Goal: Information Seeking & Learning: Get advice/opinions

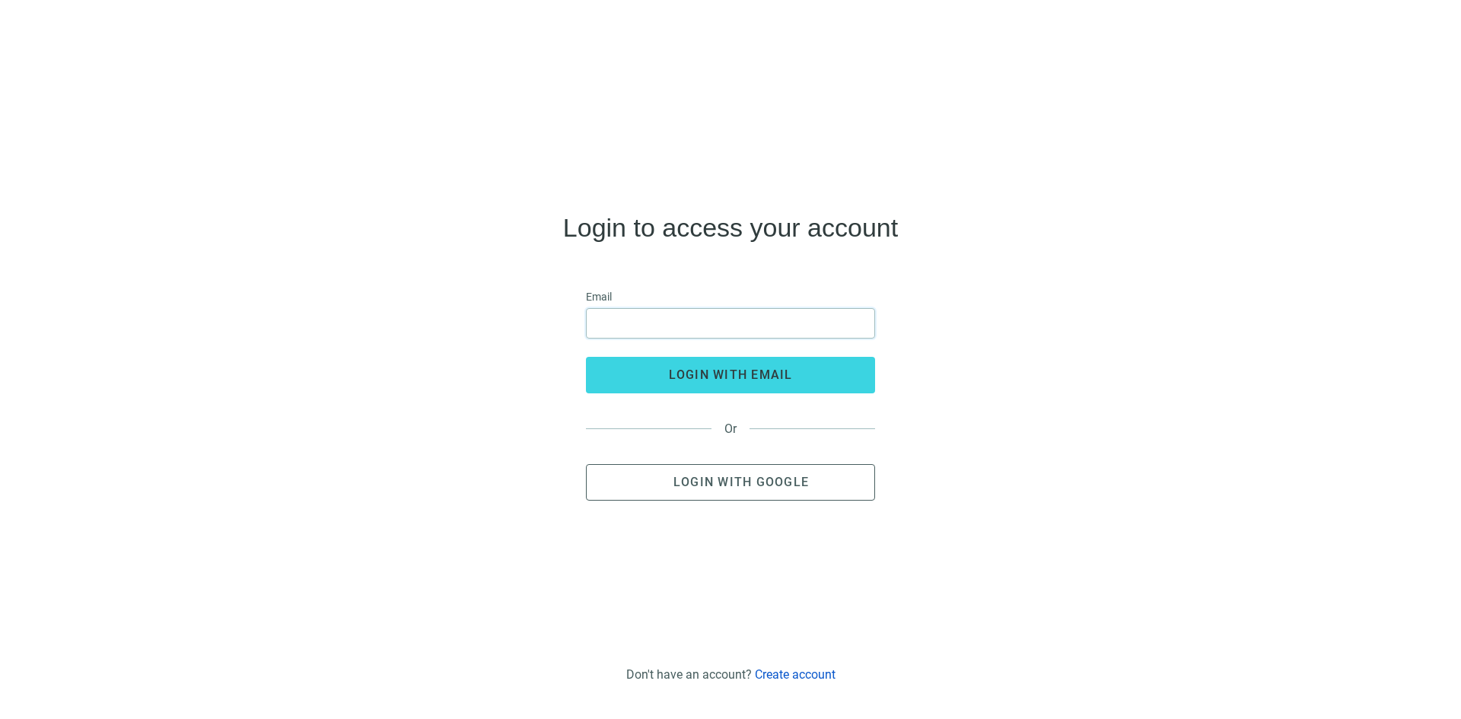
click at [620, 325] on input "email" at bounding box center [730, 323] width 269 height 29
type input "**********"
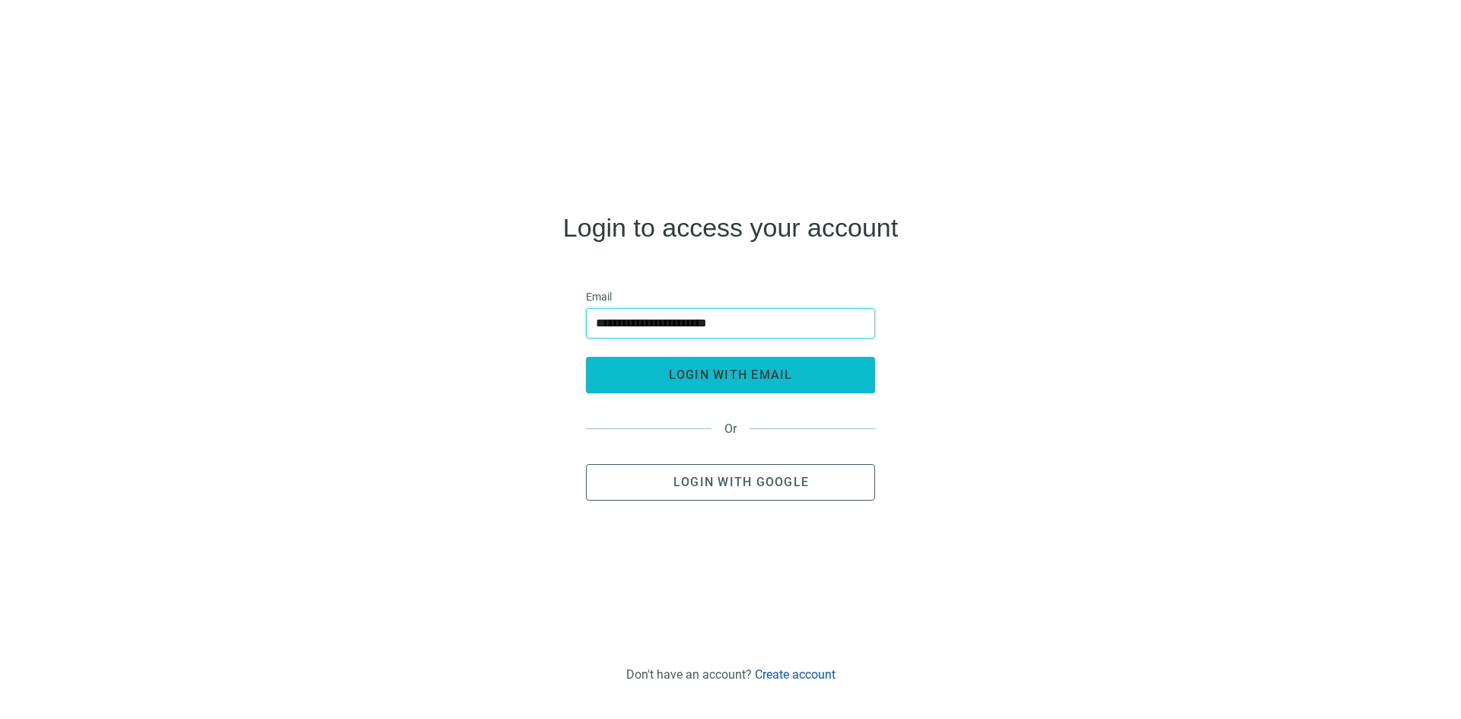
click at [731, 379] on span "login with email" at bounding box center [731, 375] width 124 height 14
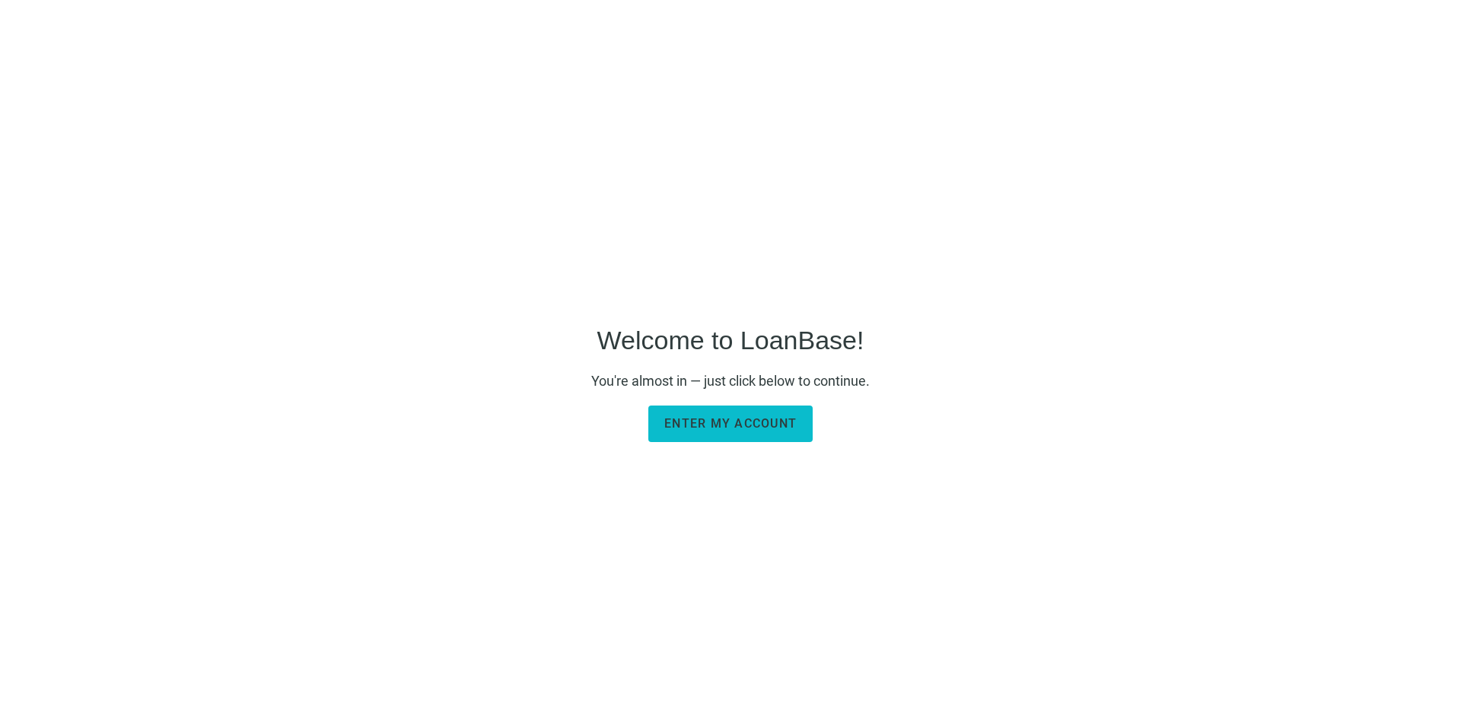
click at [744, 431] on button "Enter my account" at bounding box center [730, 424] width 164 height 37
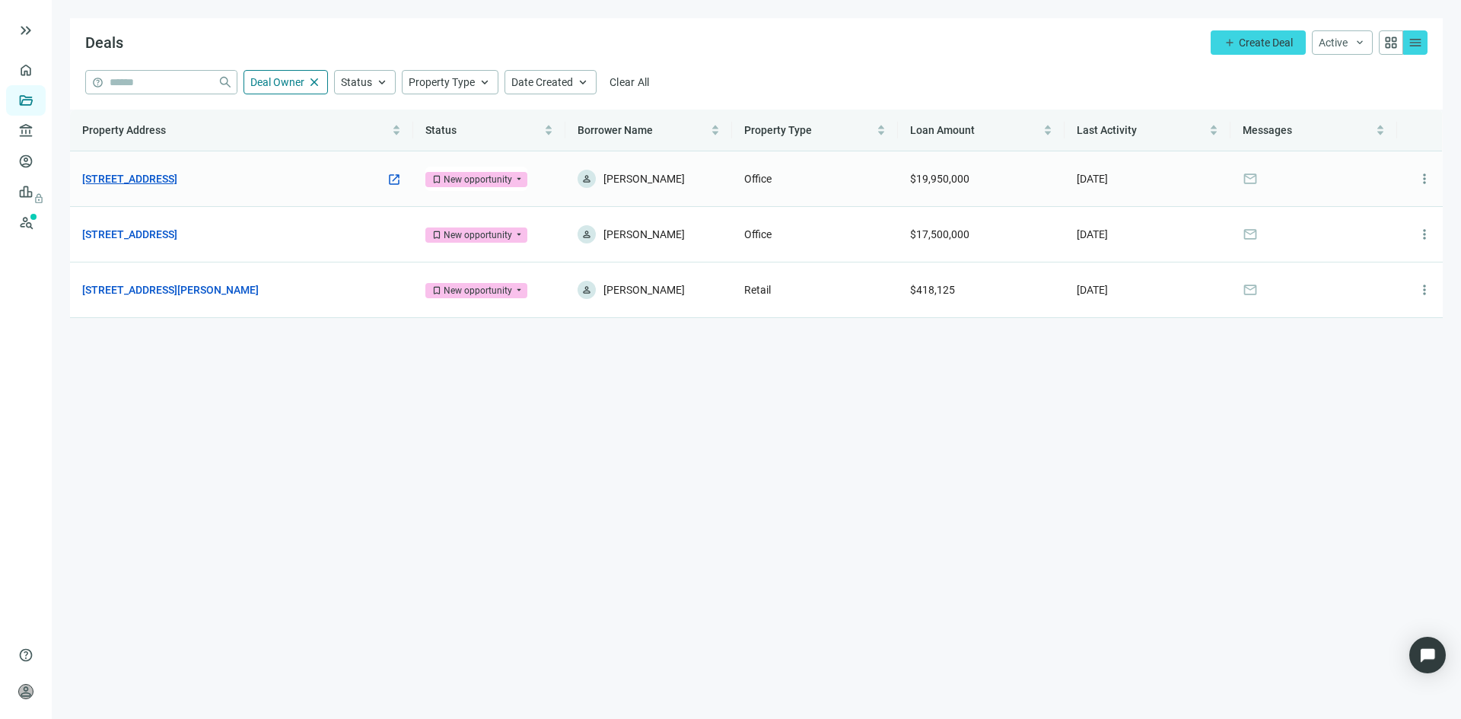
click at [160, 175] on link "[STREET_ADDRESS]" at bounding box center [129, 178] width 95 height 17
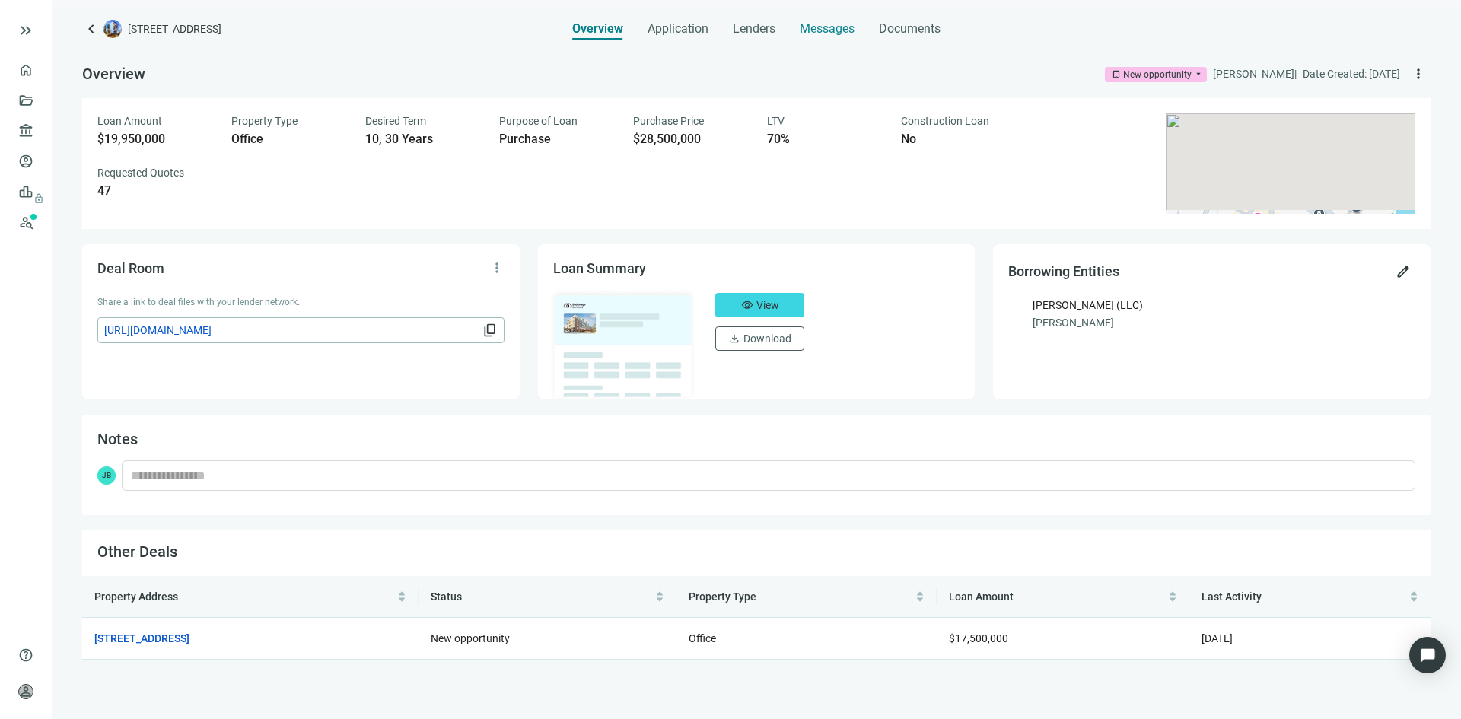
click at [822, 32] on span "Messages" at bounding box center [827, 28] width 55 height 14
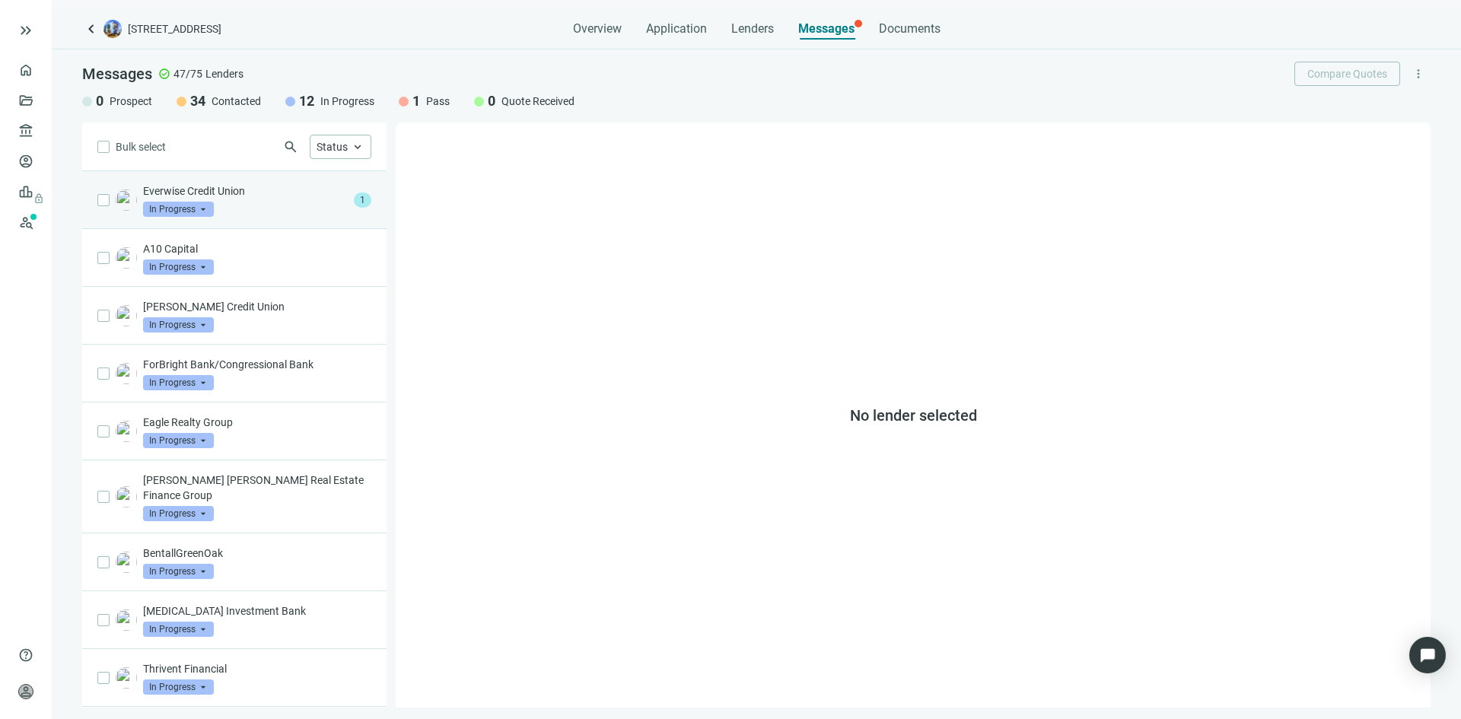
click at [271, 216] on div "Everwise Credit Union In Progress arrow_drop_down" at bounding box center [245, 199] width 205 height 33
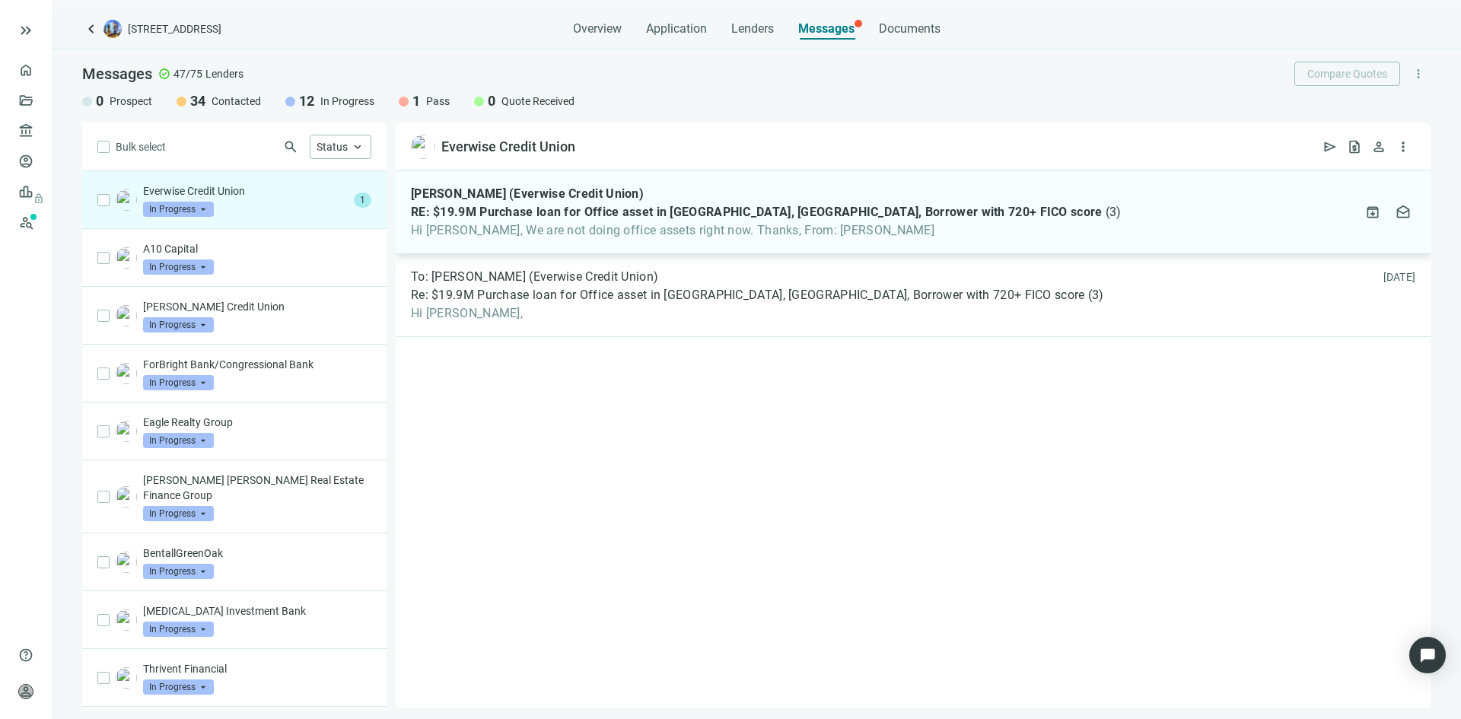
click at [619, 223] on span "Hi John, We are not doing office assets right now. Thanks, From: John Barbato" at bounding box center [766, 230] width 711 height 15
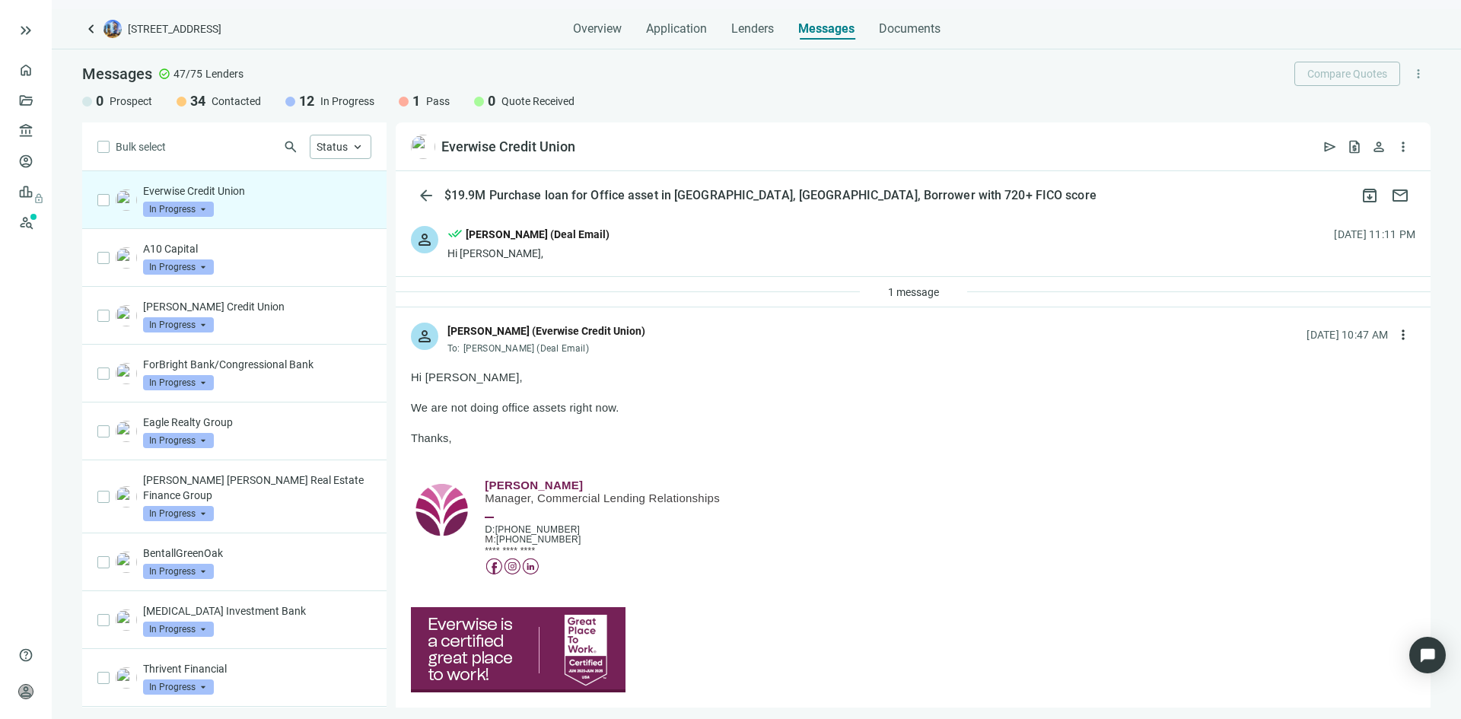
click at [126, 196] on img at bounding box center [126, 199] width 21 height 21
click at [590, 148] on span "open_in_new" at bounding box center [589, 146] width 15 height 15
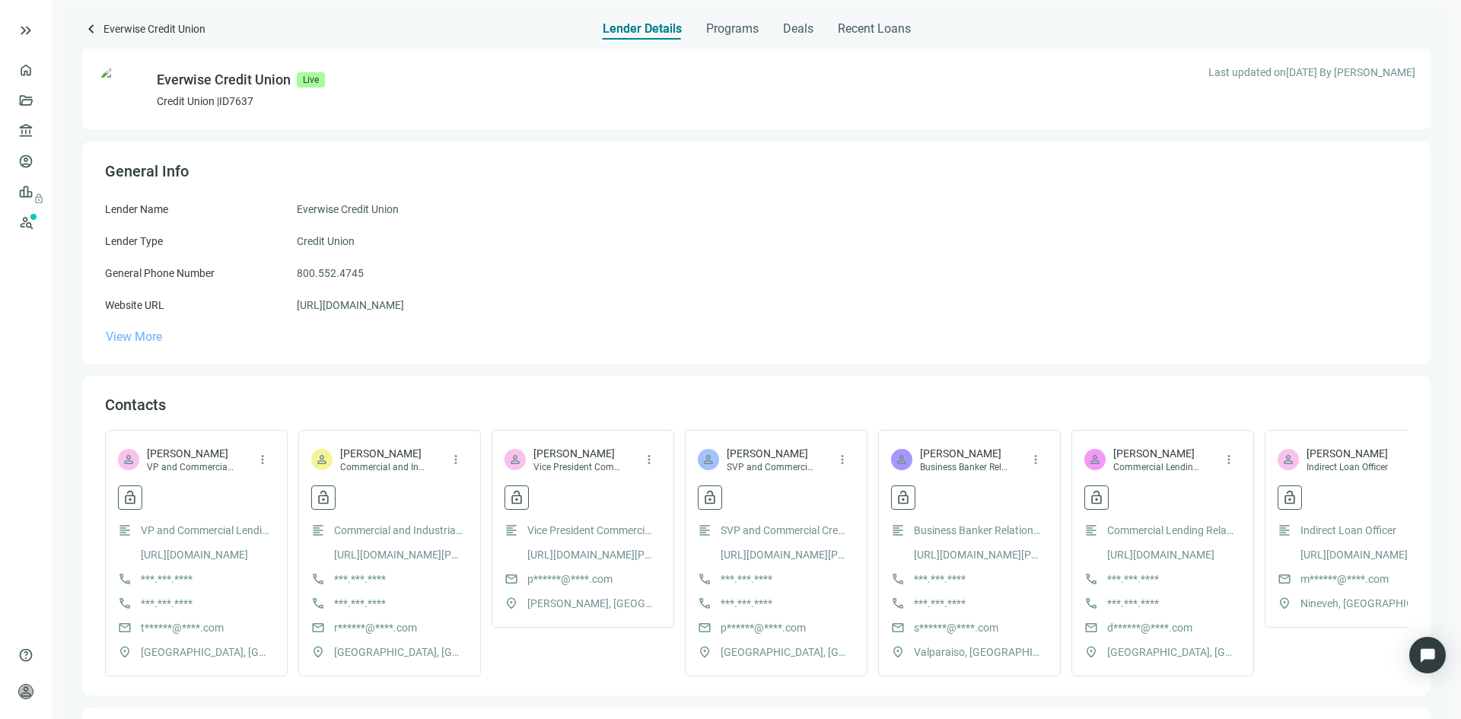
click at [151, 333] on span "View More" at bounding box center [134, 337] width 56 height 14
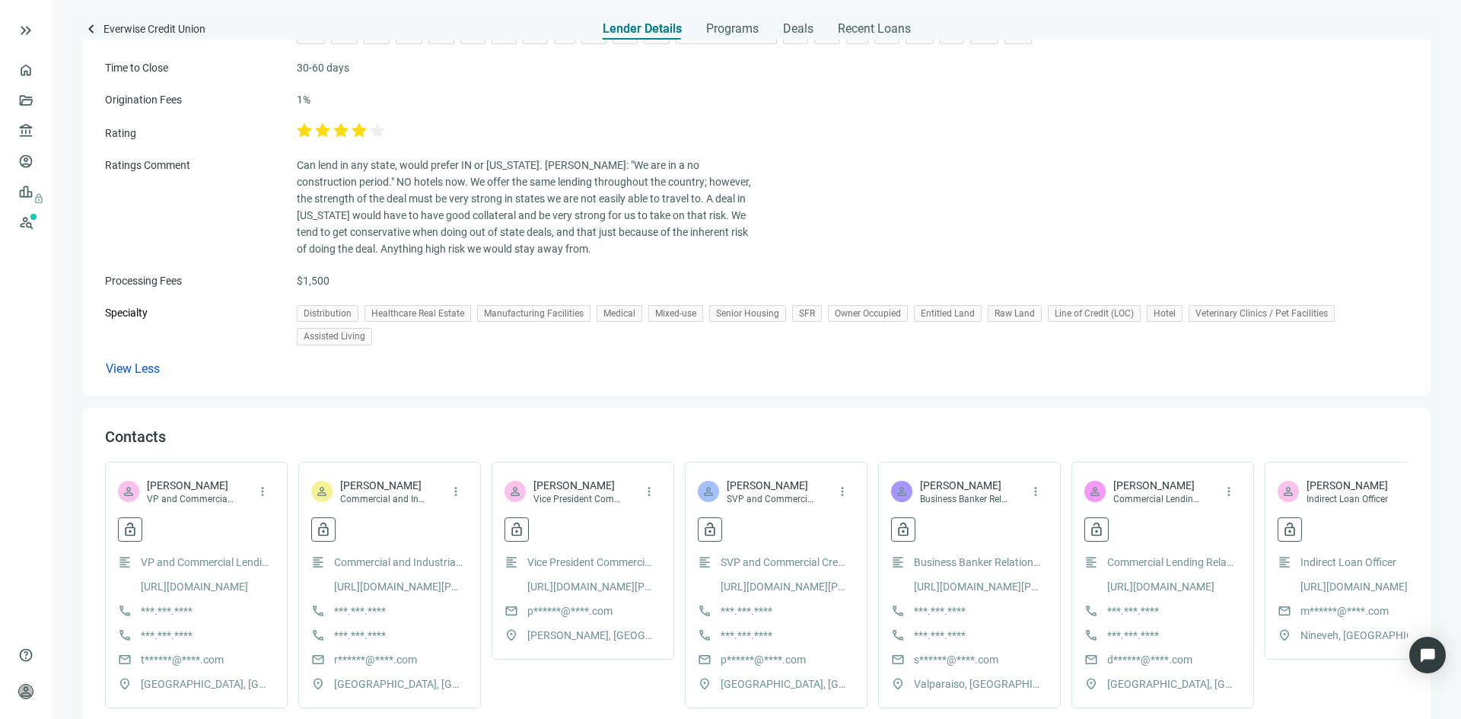
scroll to position [381, 0]
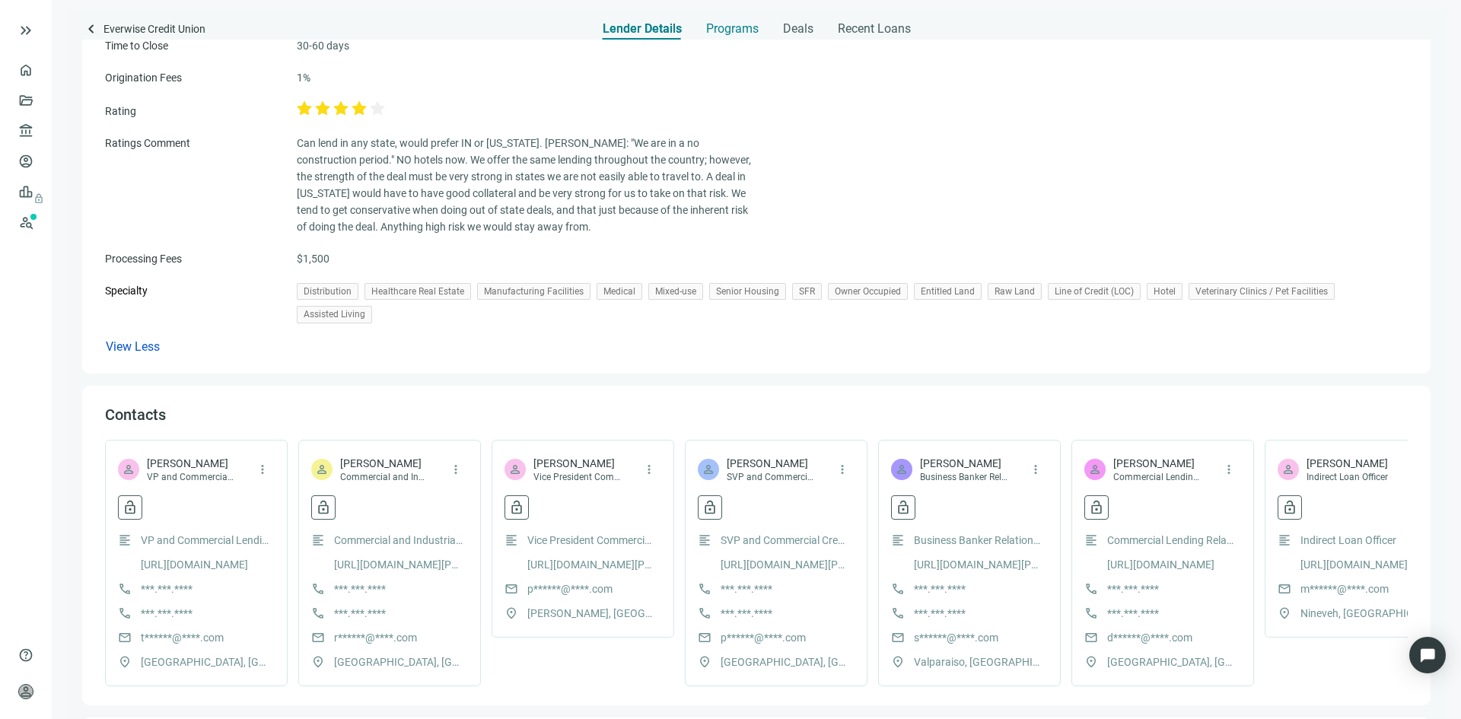
click at [731, 33] on span "Programs" at bounding box center [732, 28] width 53 height 15
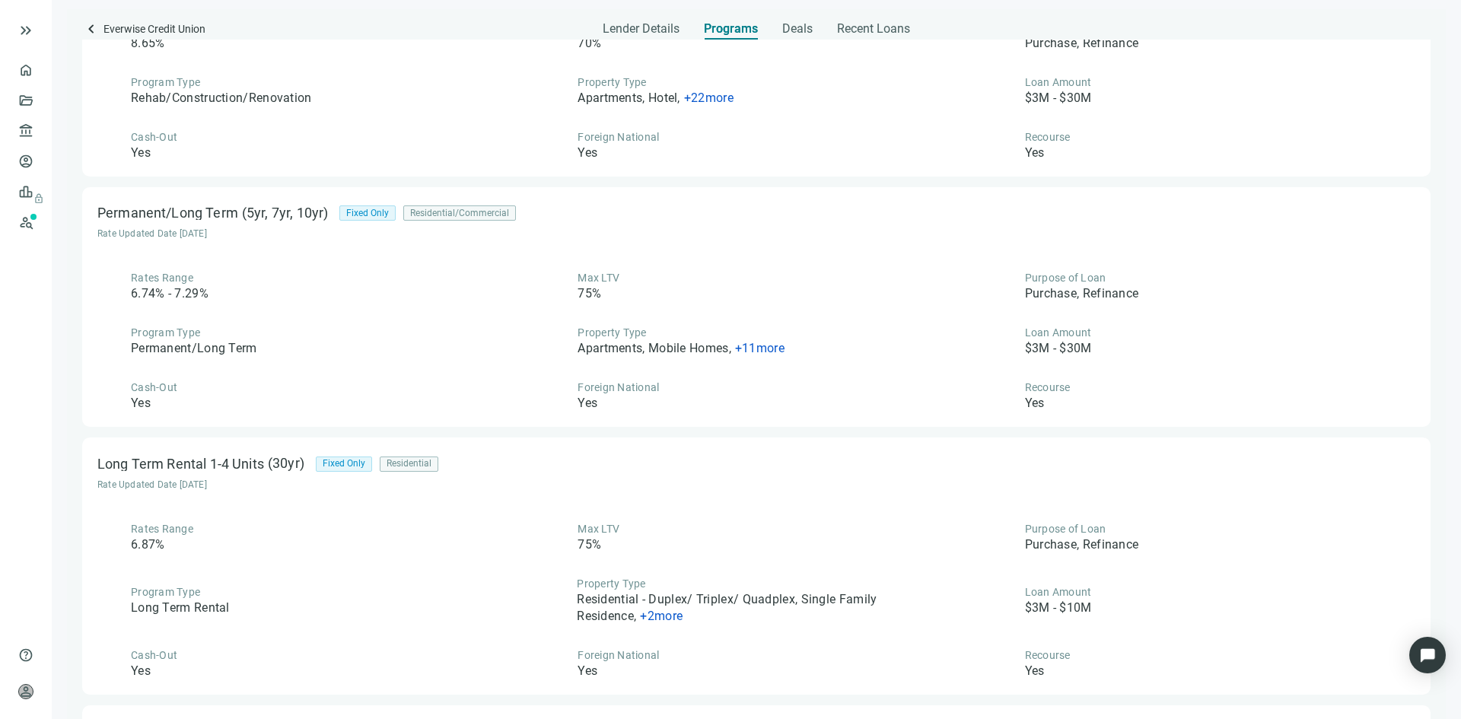
scroll to position [913, 0]
click at [750, 349] on span "+ 11 more" at bounding box center [759, 347] width 49 height 14
click at [729, 300] on div "Max LTV 75%" at bounding box center [756, 285] width 424 height 32
click at [753, 346] on span "+ 11 more" at bounding box center [759, 347] width 49 height 14
click at [706, 287] on div "Max LTV 75%" at bounding box center [756, 285] width 424 height 32
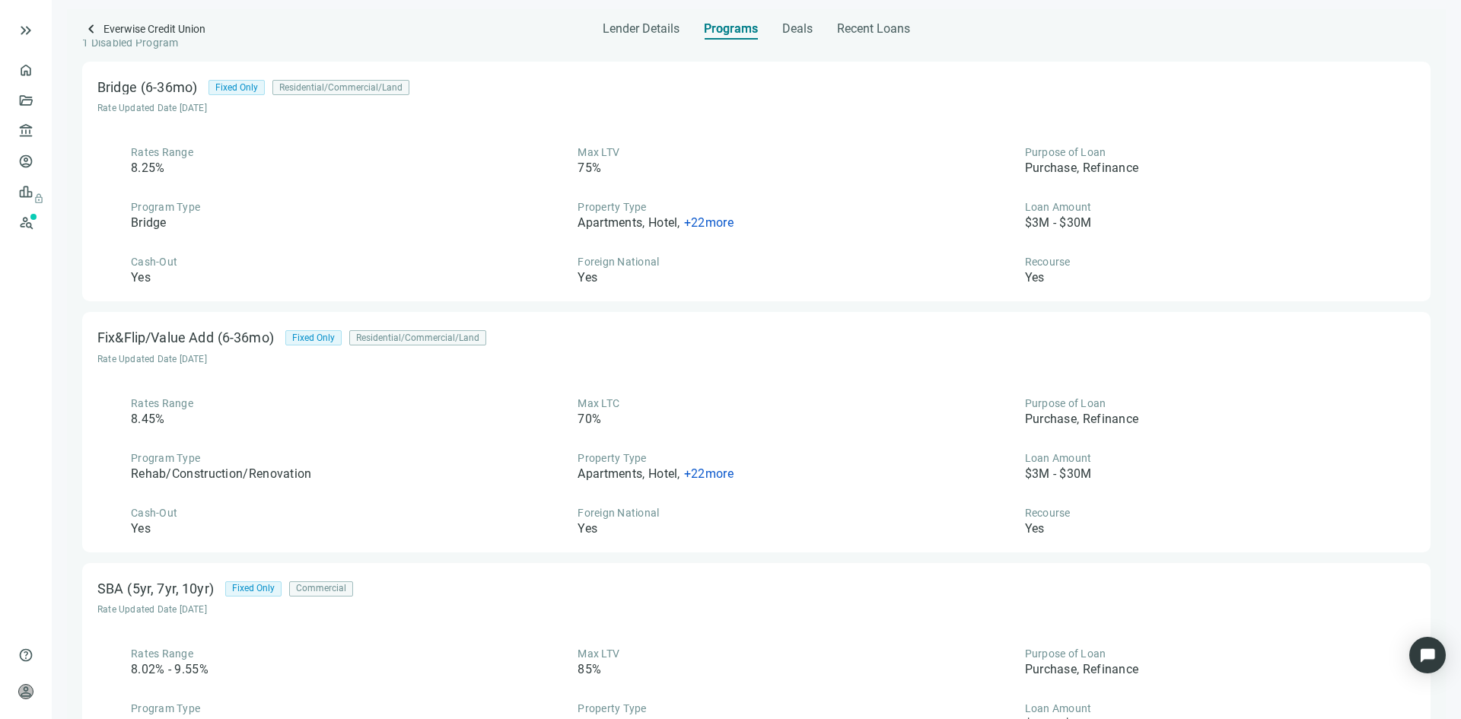
scroll to position [0, 0]
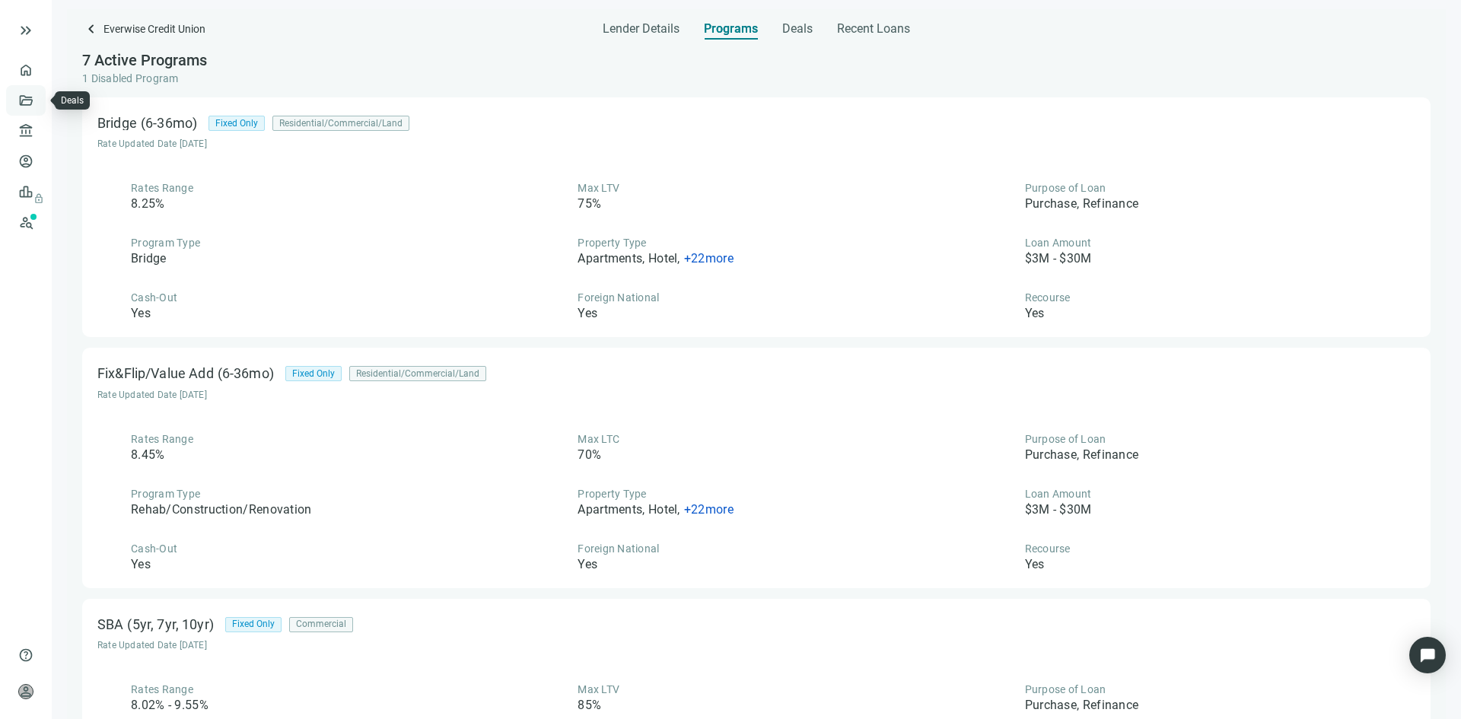
click at [38, 101] on link "Deals" at bounding box center [51, 100] width 27 height 12
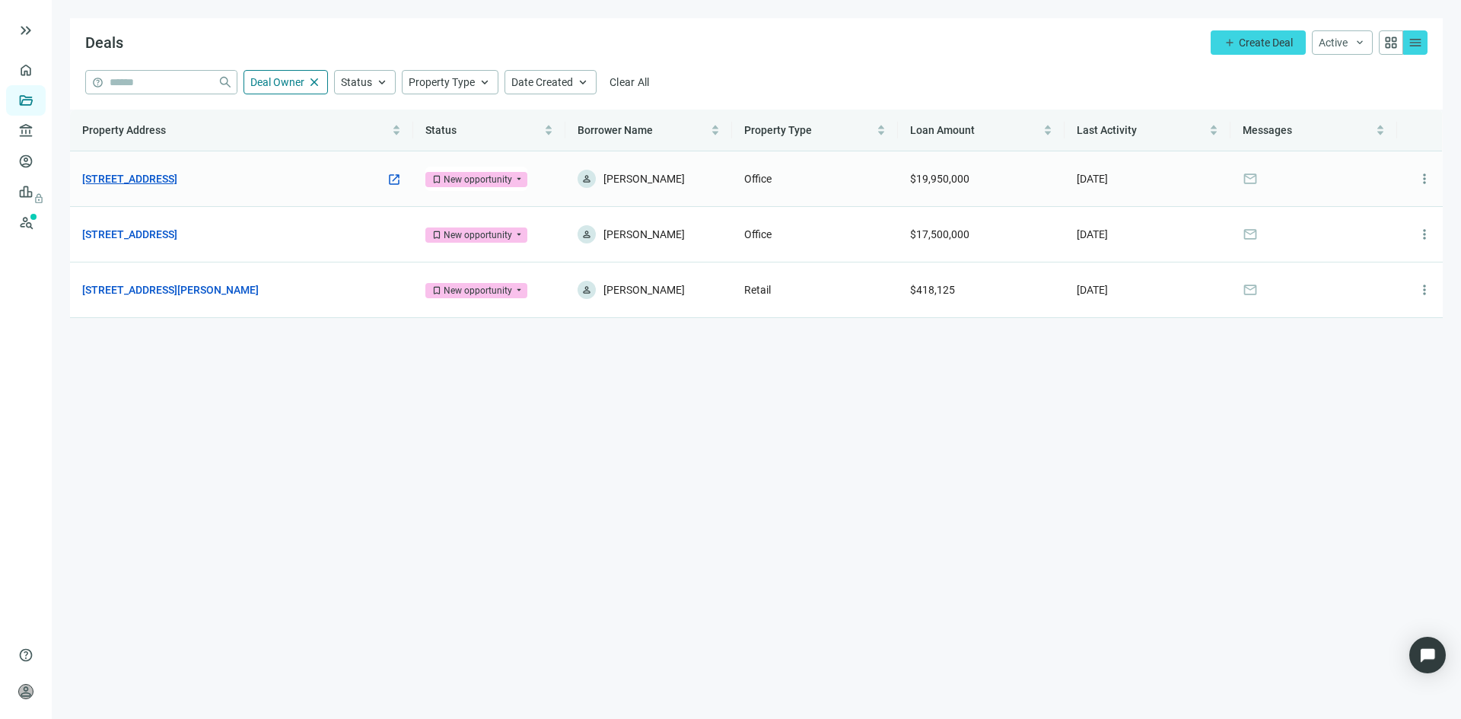
click at [177, 177] on link "365 Canal St, New Orleans, LA 70130" at bounding box center [129, 178] width 95 height 17
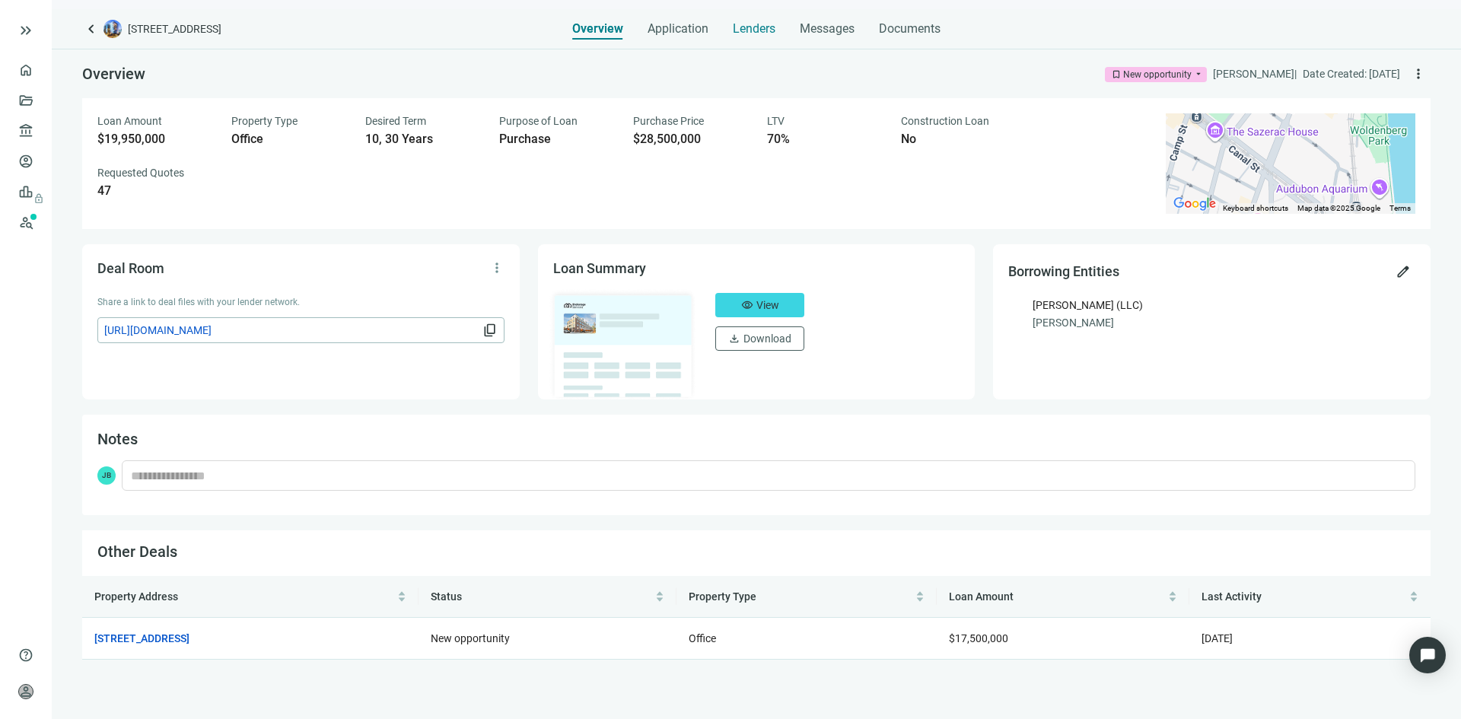
click at [756, 31] on span "Lenders" at bounding box center [754, 28] width 43 height 15
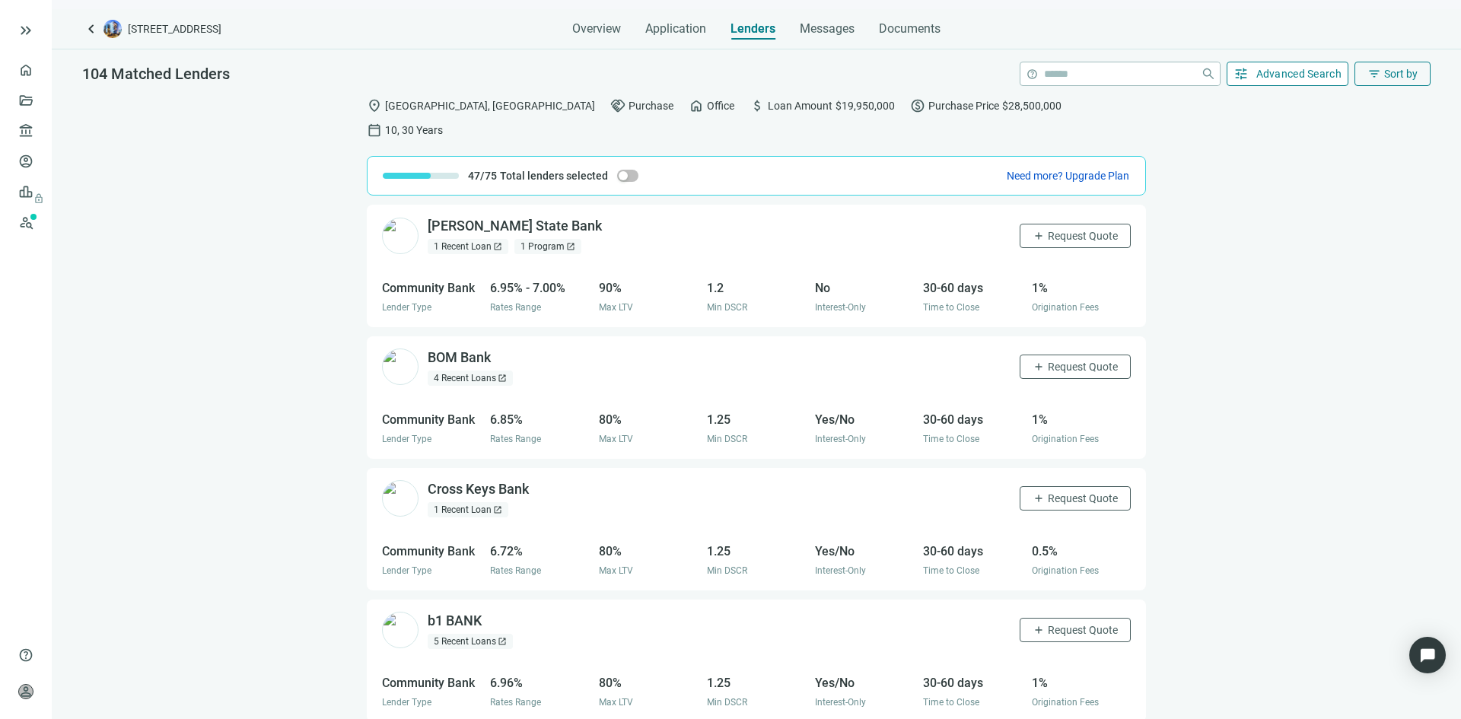
click at [1298, 77] on span "Advanced Search" at bounding box center [1299, 74] width 86 height 12
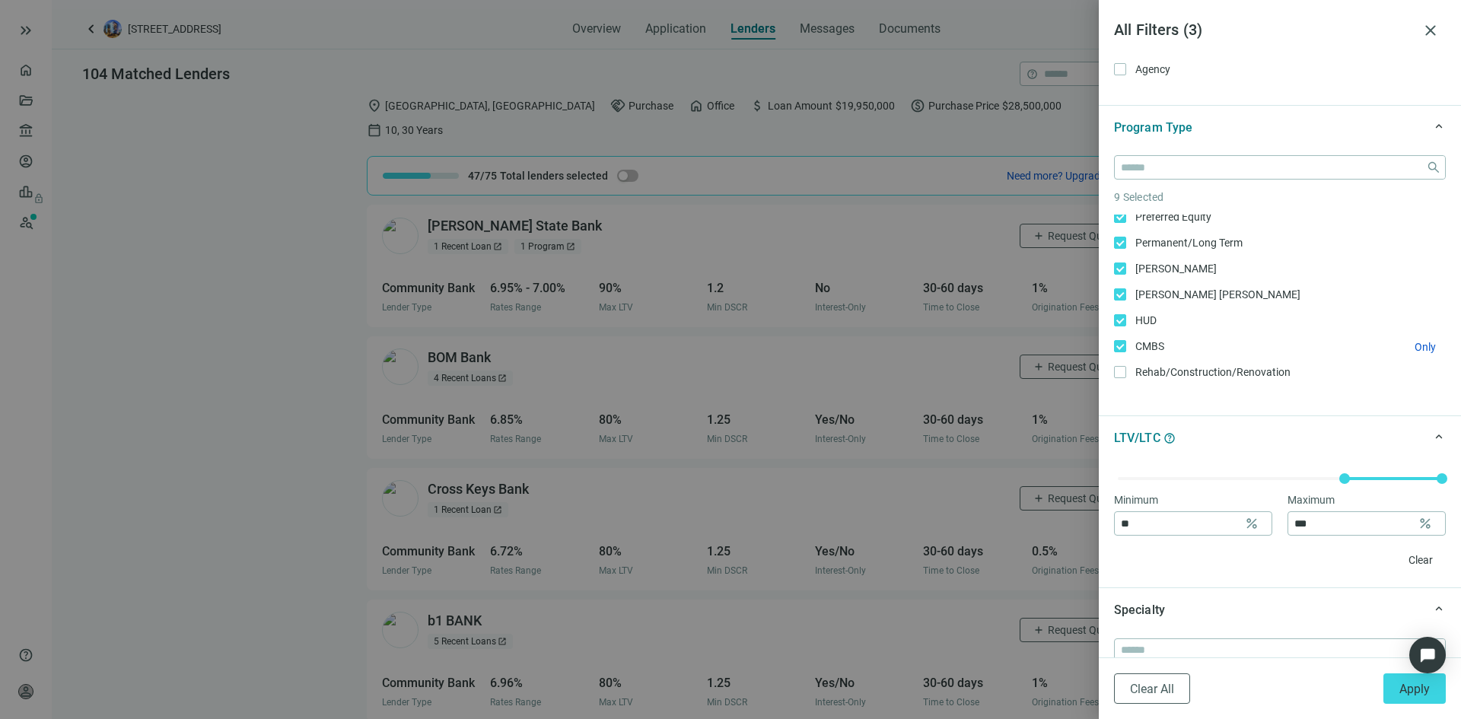
scroll to position [228, 0]
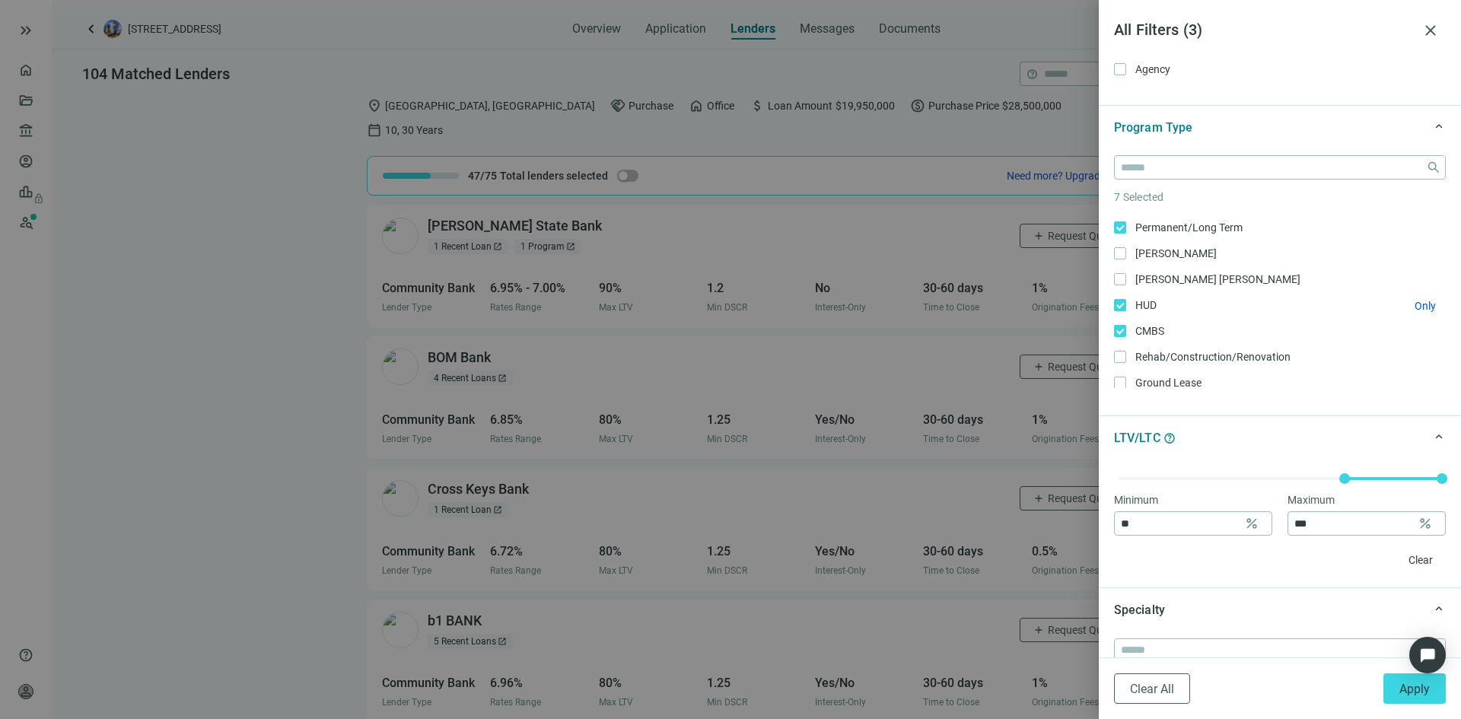
click at [1118, 297] on label "HUD Only" at bounding box center [1280, 305] width 332 height 17
click at [1127, 352] on span "Ground Lease Only" at bounding box center [1166, 354] width 81 height 17
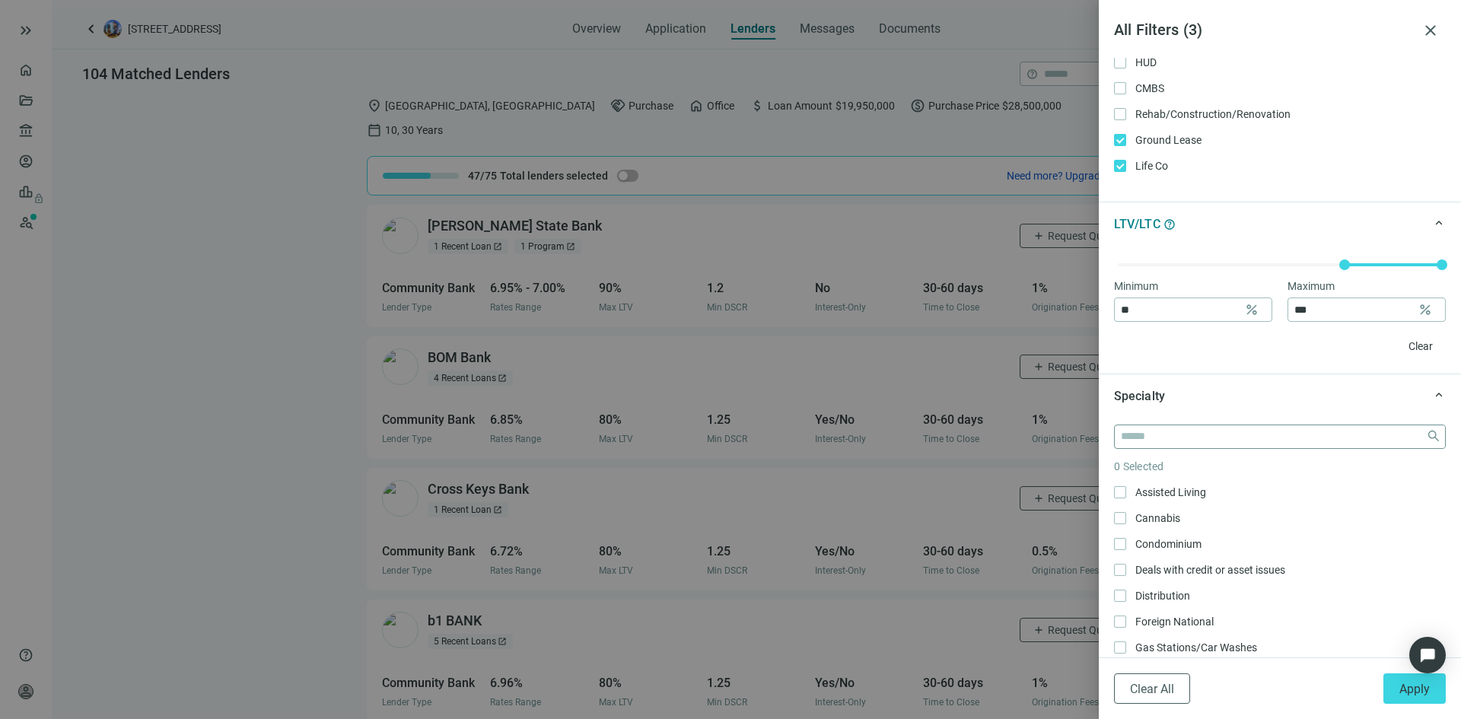
scroll to position [457, 0]
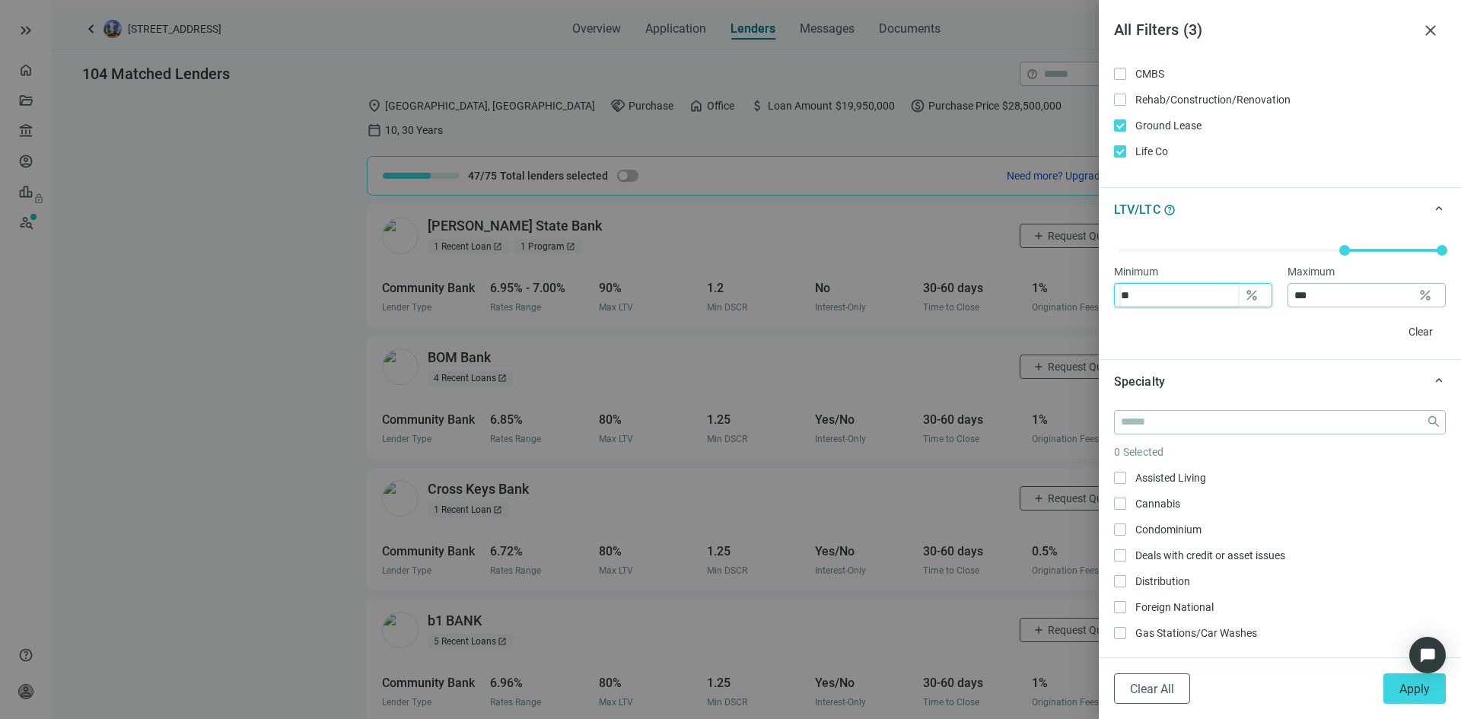
click at [1206, 295] on input "**" at bounding box center [1179, 295] width 117 height 23
type input "**"
click at [1326, 298] on input "***" at bounding box center [1352, 295] width 117 height 23
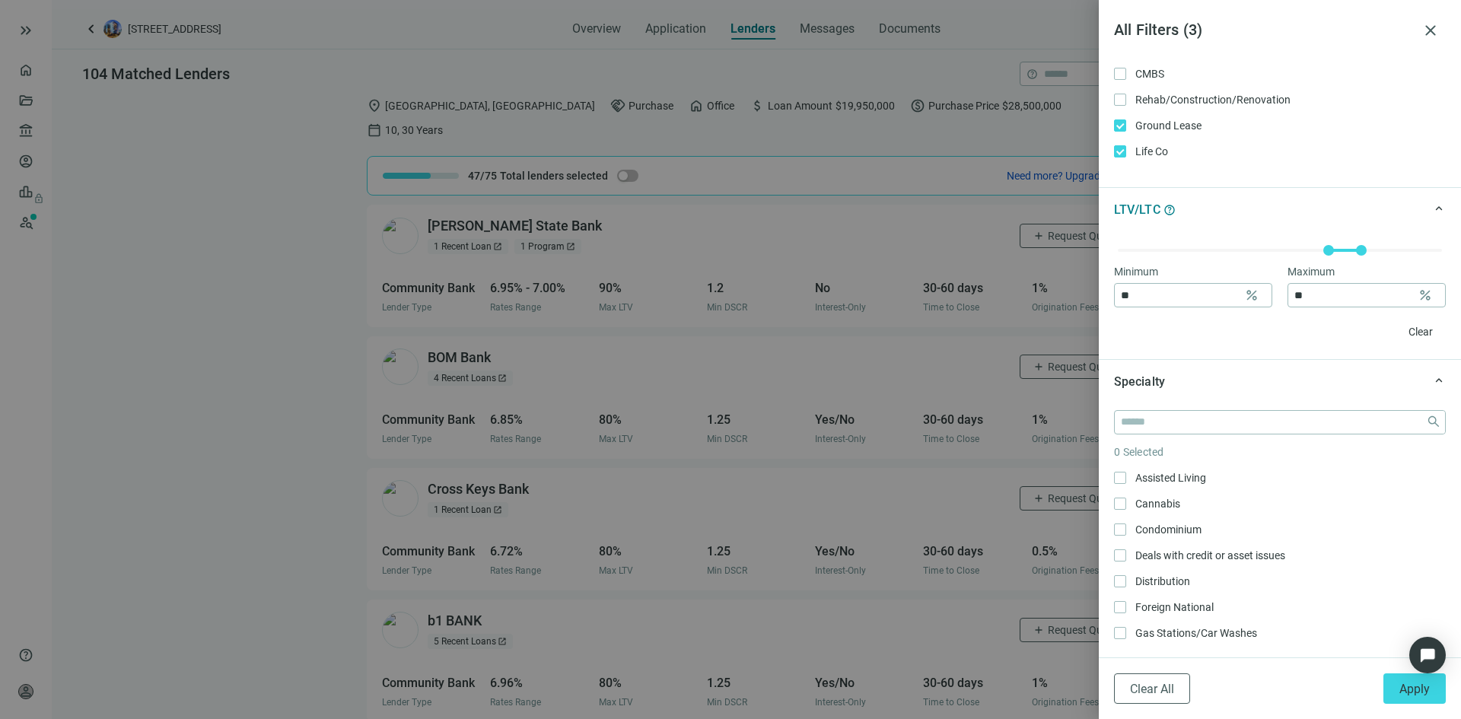
click at [1238, 357] on div "Minimum ** percent Maximum ** percent Clear" at bounding box center [1280, 295] width 362 height 128
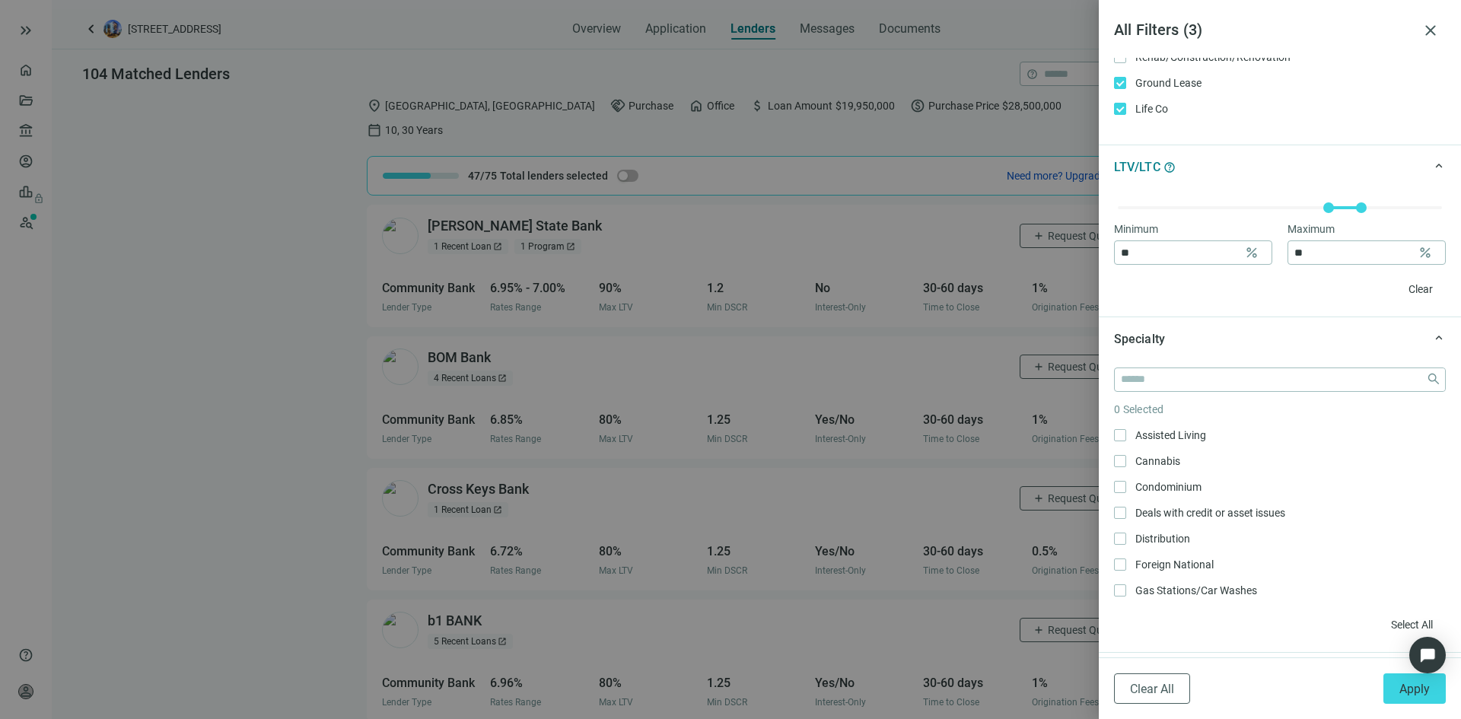
scroll to position [533, 0]
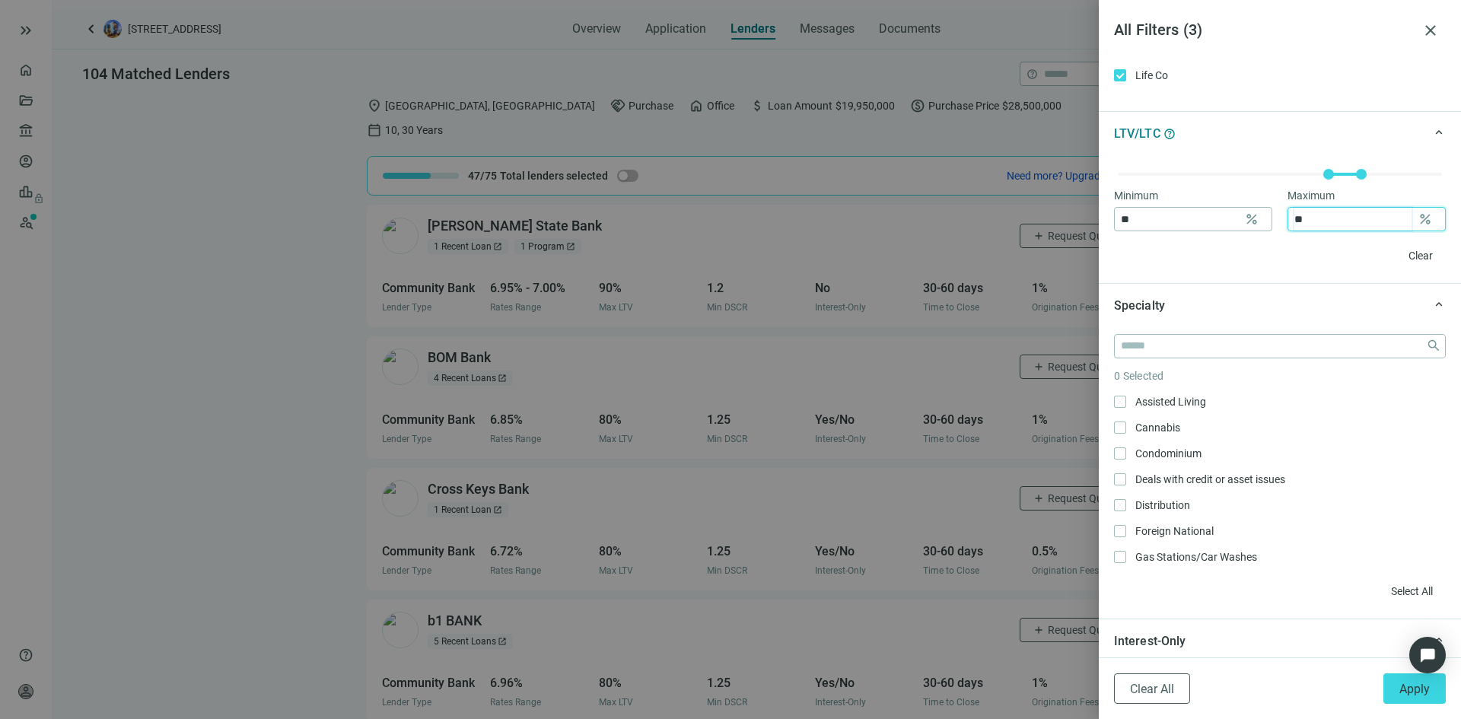
click at [1320, 226] on input "**" at bounding box center [1352, 219] width 117 height 23
click at [1317, 224] on input "**" at bounding box center [1352, 219] width 117 height 23
click at [1320, 216] on input "**" at bounding box center [1352, 219] width 117 height 23
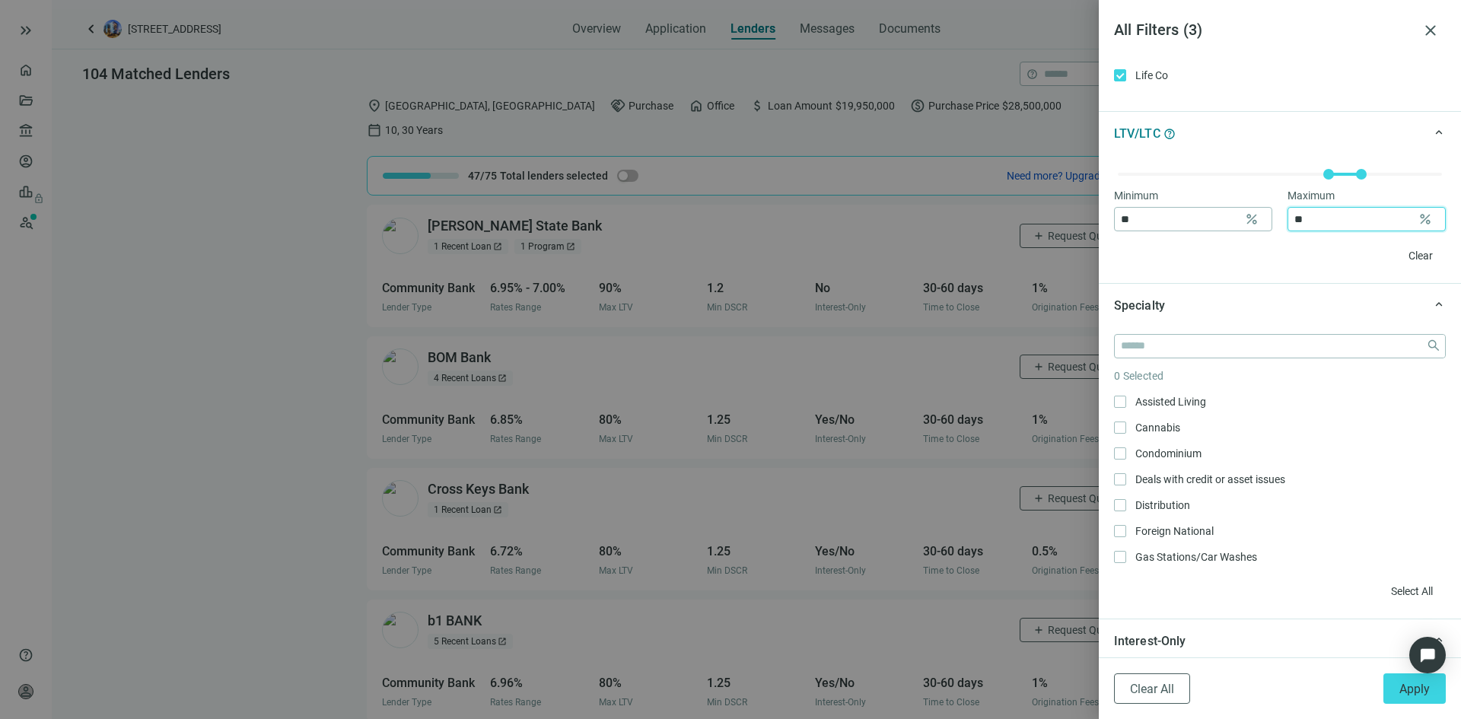
click at [1320, 216] on input "**" at bounding box center [1352, 219] width 117 height 23
type input "**"
click at [1187, 349] on input "search" at bounding box center [1270, 346] width 299 height 23
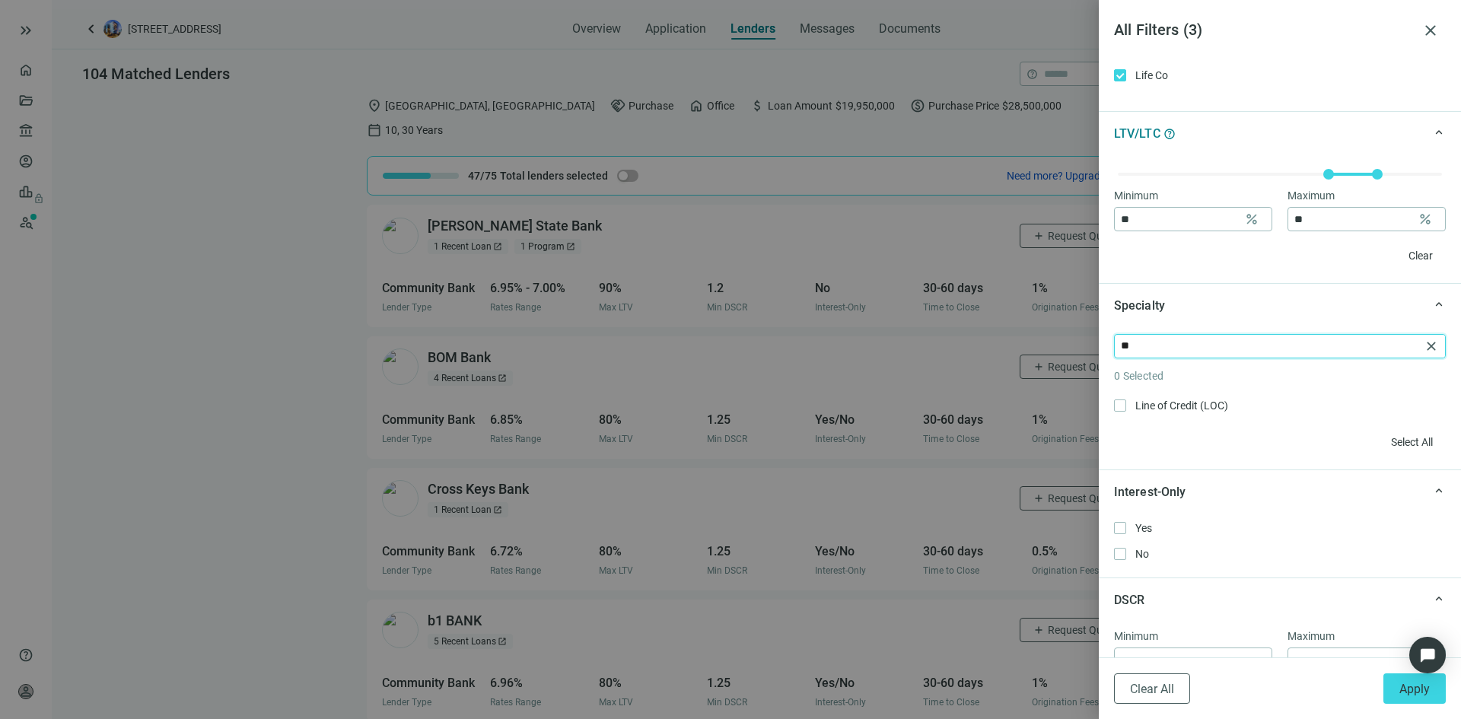
type input "*"
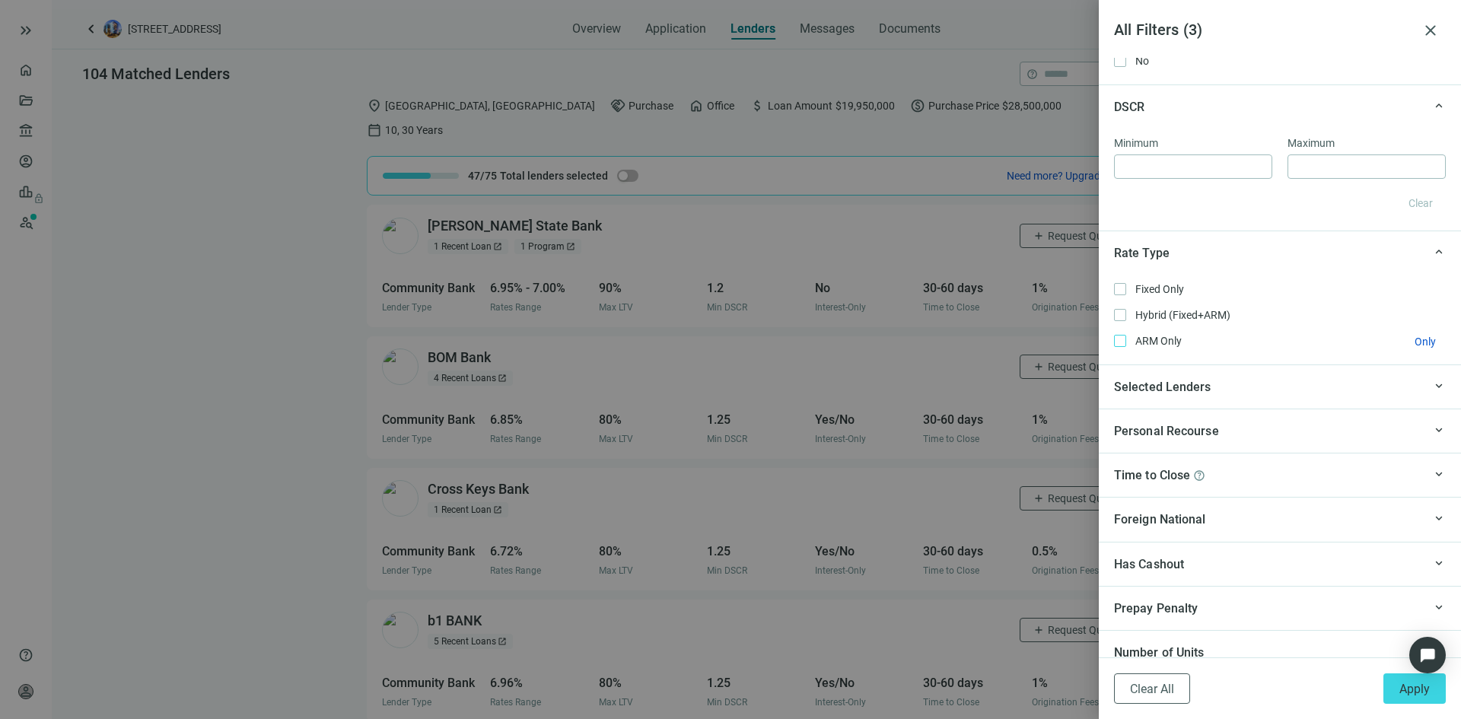
scroll to position [1193, 0]
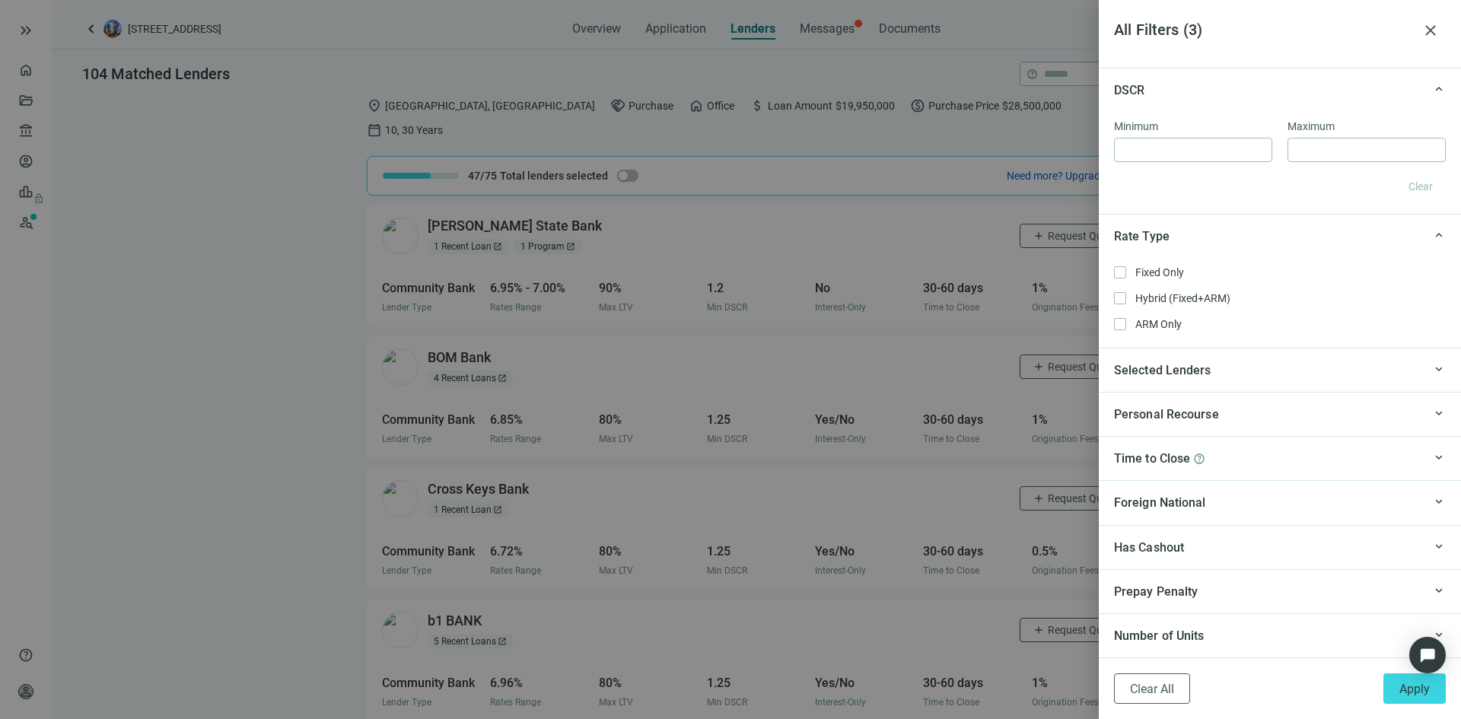
drag, startPoint x: 1390, startPoint y: 688, endPoint x: 1275, endPoint y: 594, distance: 149.3
click at [1391, 688] on button "Apply" at bounding box center [1415, 688] width 62 height 30
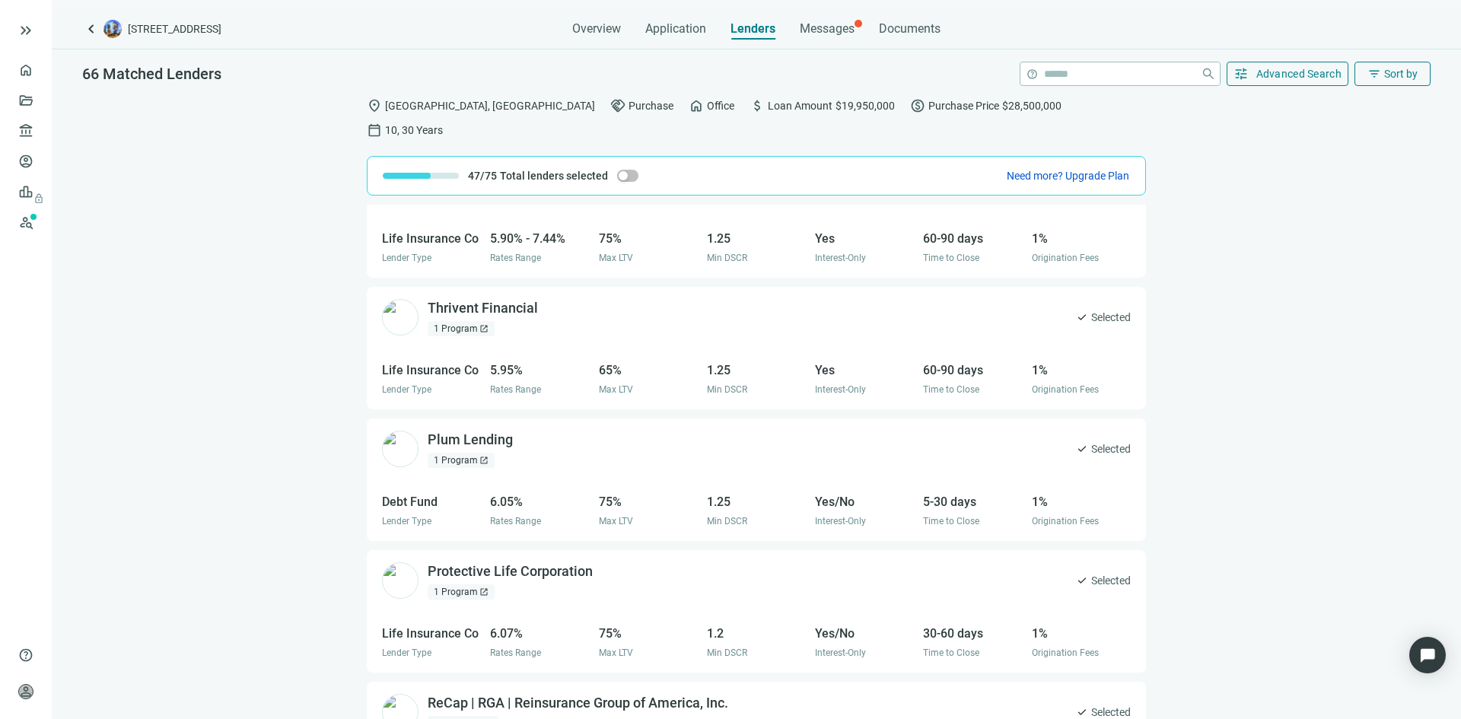
scroll to position [0, 0]
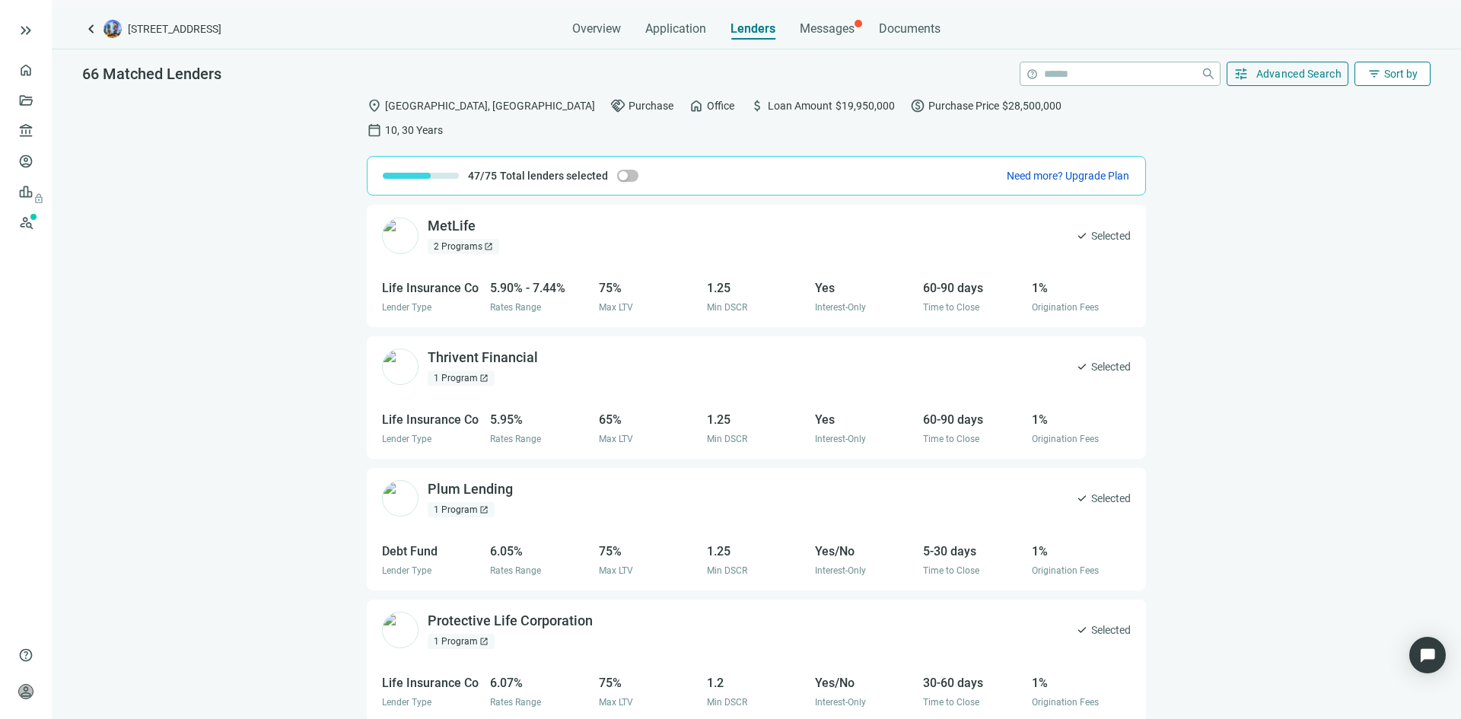
click at [1399, 73] on span "Sort by" at bounding box center [1400, 74] width 33 height 12
click at [1348, 163] on div "Rate (low to high)" at bounding box center [1362, 163] width 107 height 15
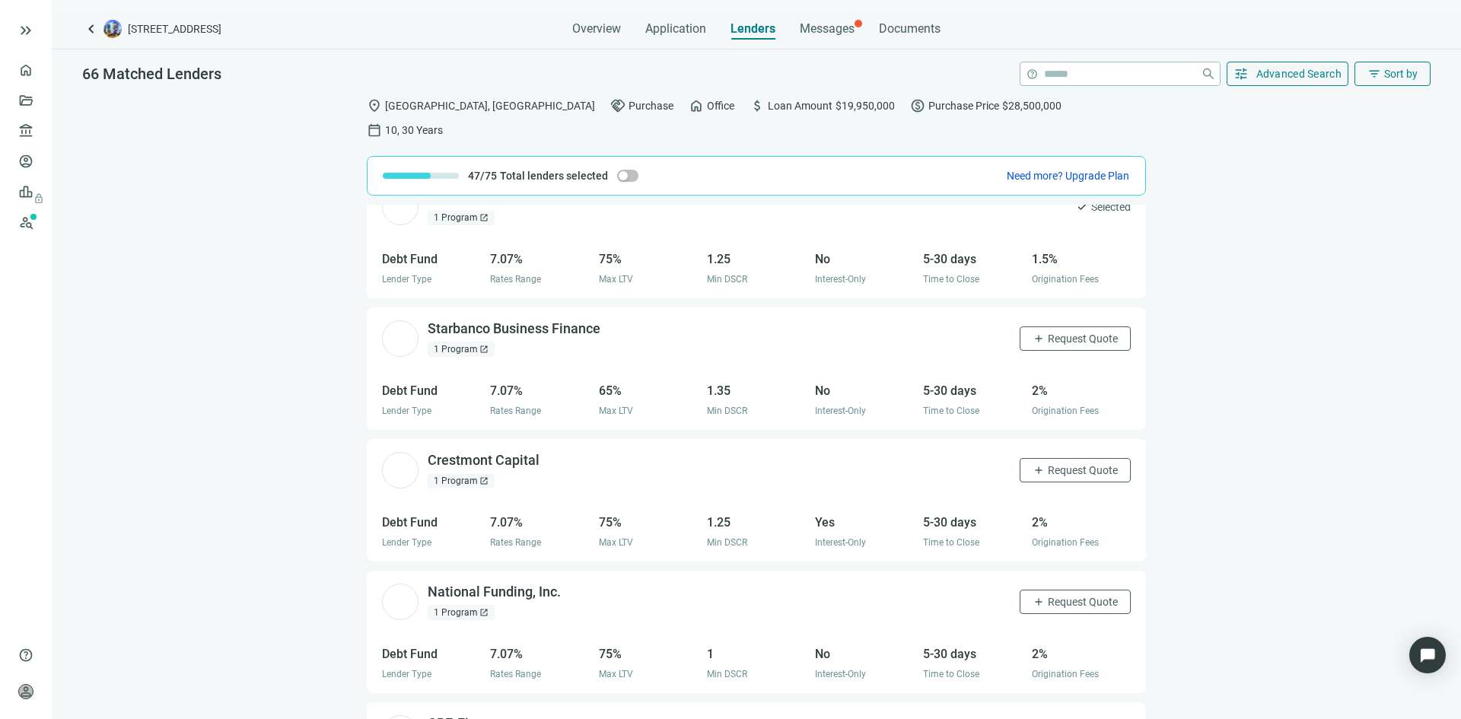
scroll to position [4490, 0]
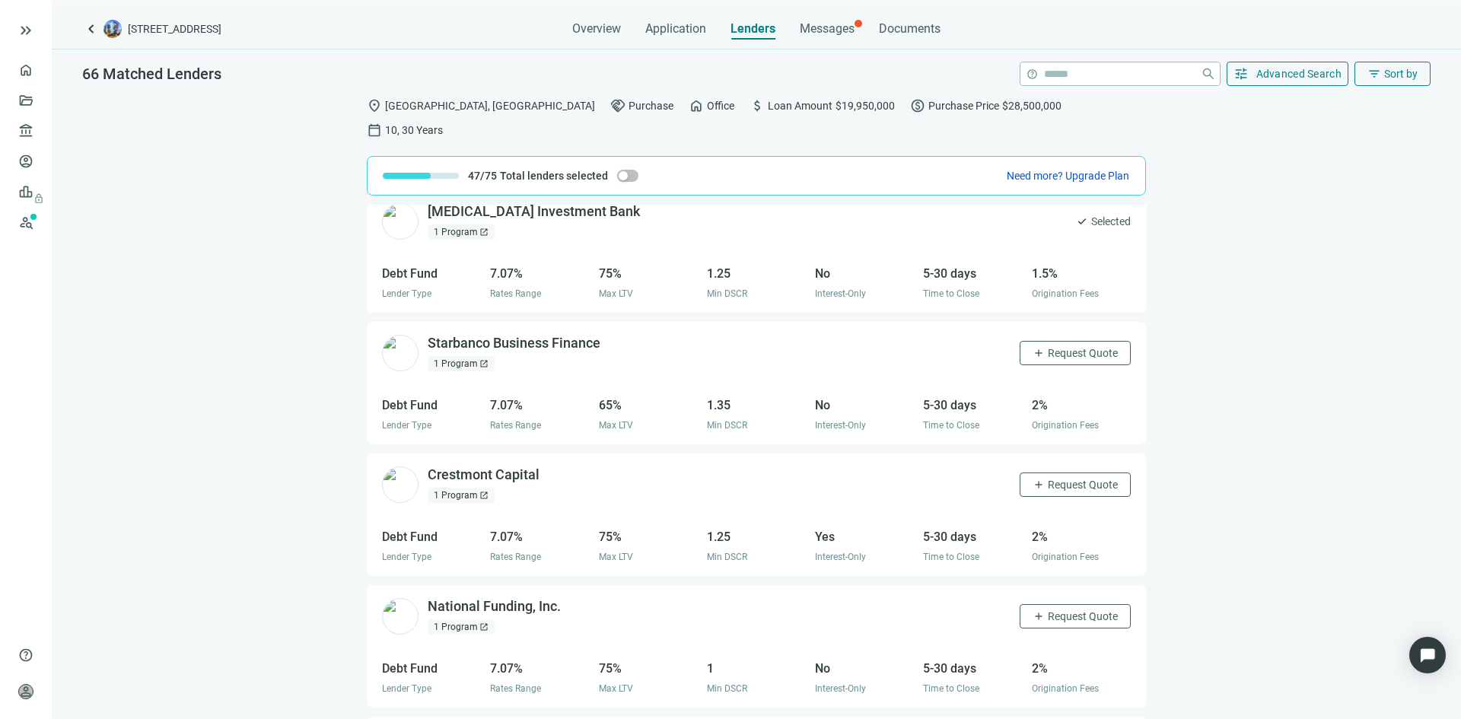
click at [461, 356] on div "1 Program open_in_new" at bounding box center [461, 363] width 67 height 15
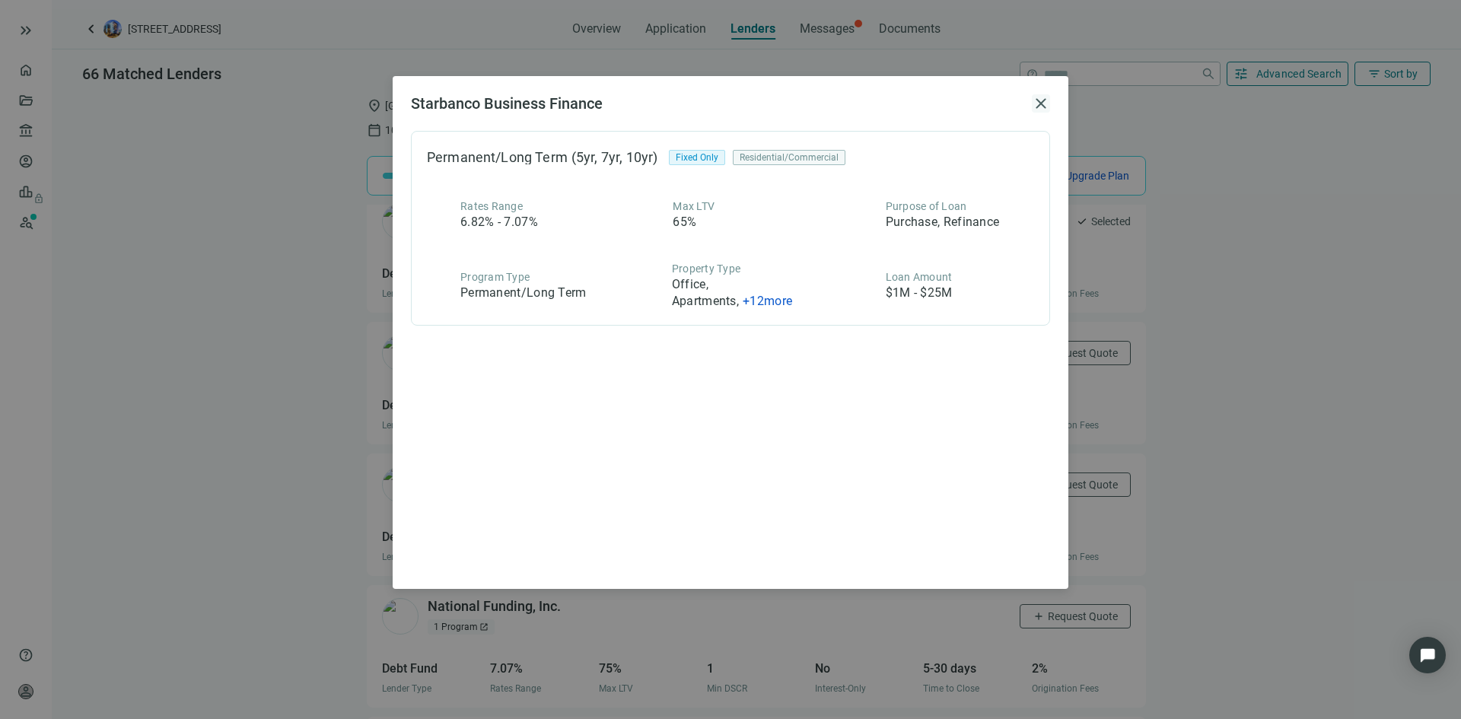
click at [1040, 100] on span "close" at bounding box center [1041, 103] width 18 height 18
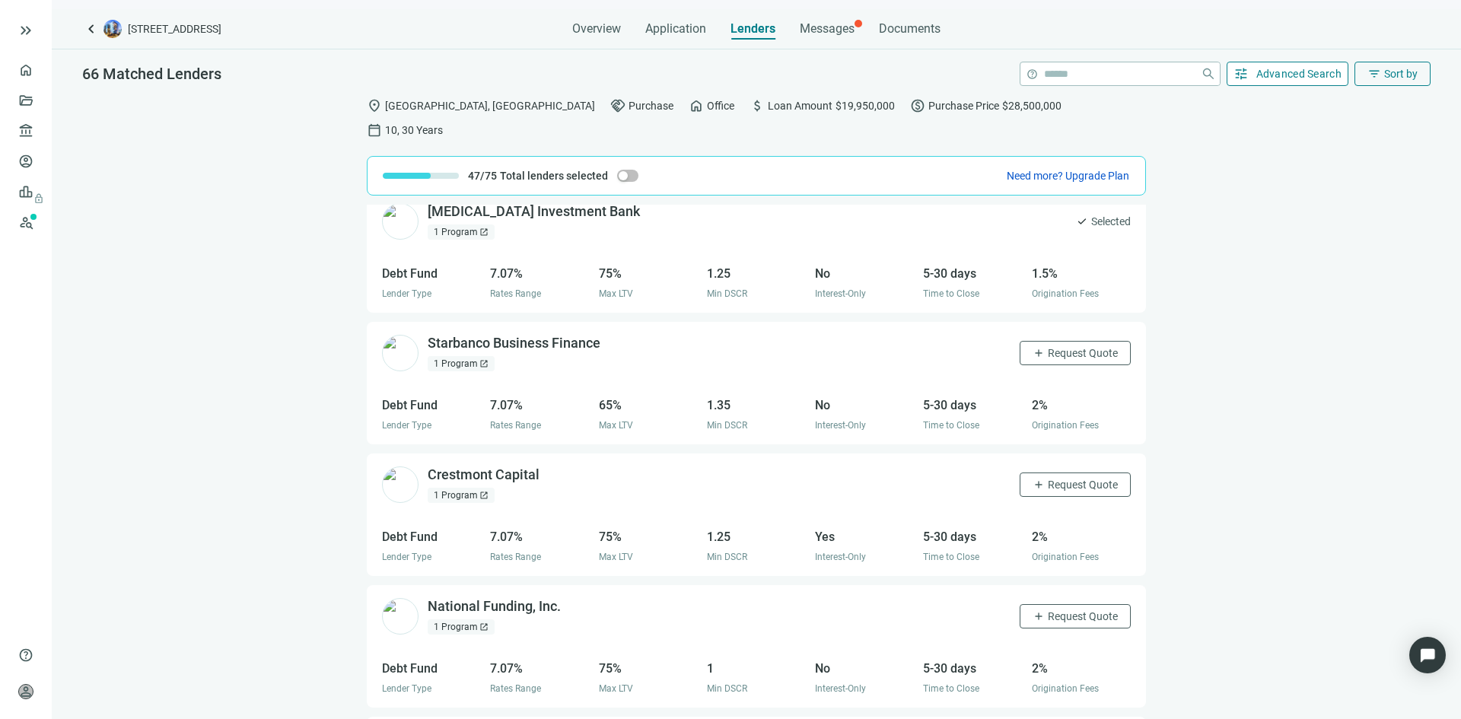
click at [1274, 75] on span "Advanced Search" at bounding box center [1299, 74] width 86 height 12
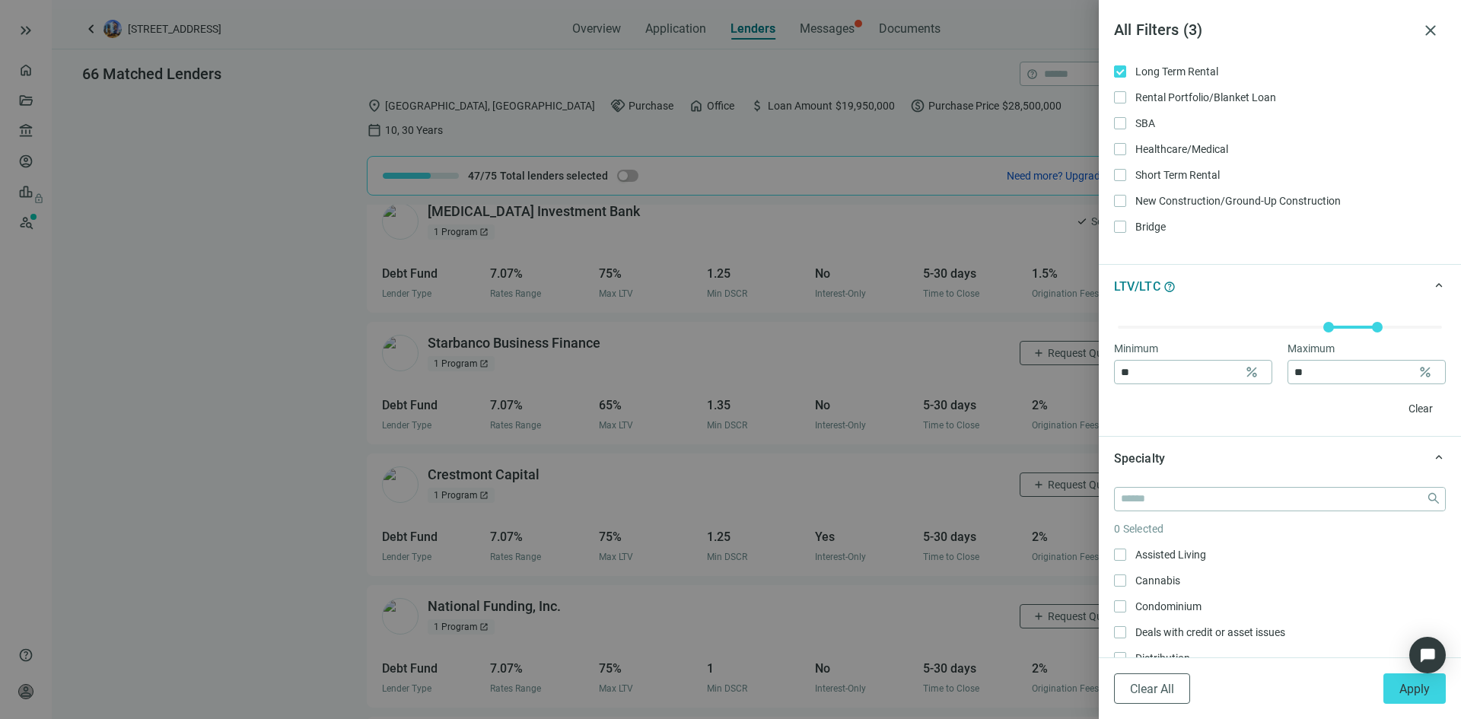
scroll to position [381, 0]
click at [839, 336] on div at bounding box center [730, 359] width 1461 height 719
click at [1424, 692] on span "Apply" at bounding box center [1415, 689] width 30 height 14
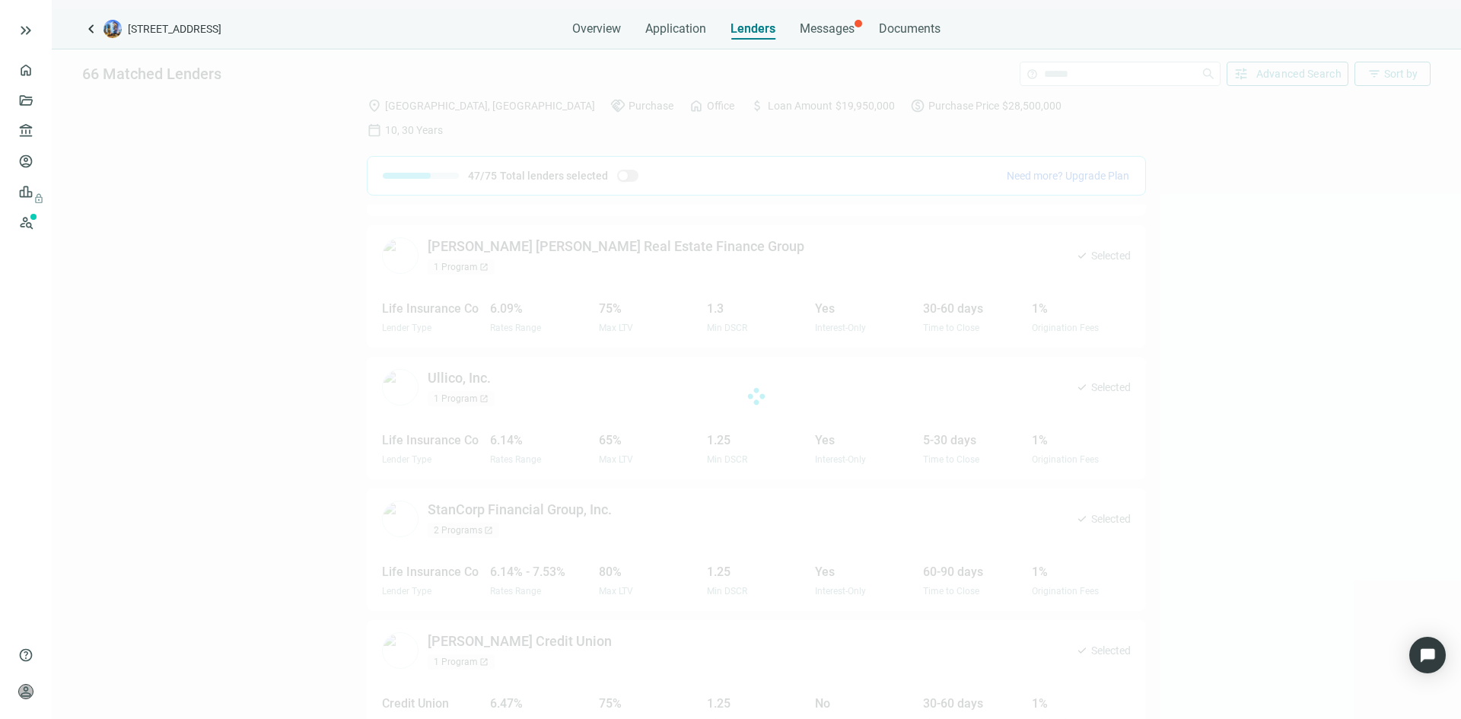
scroll to position [769, 0]
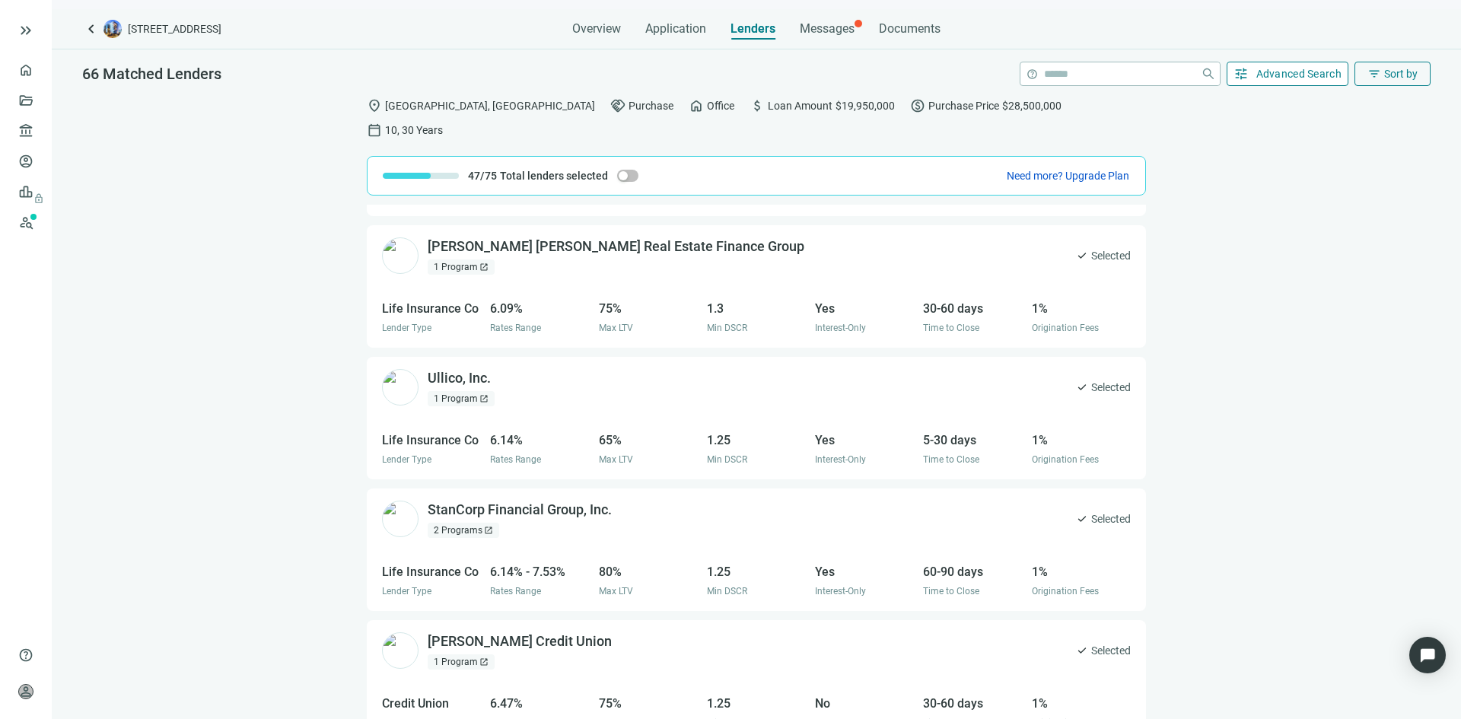
click at [1286, 76] on span "Advanced Search" at bounding box center [1299, 74] width 86 height 12
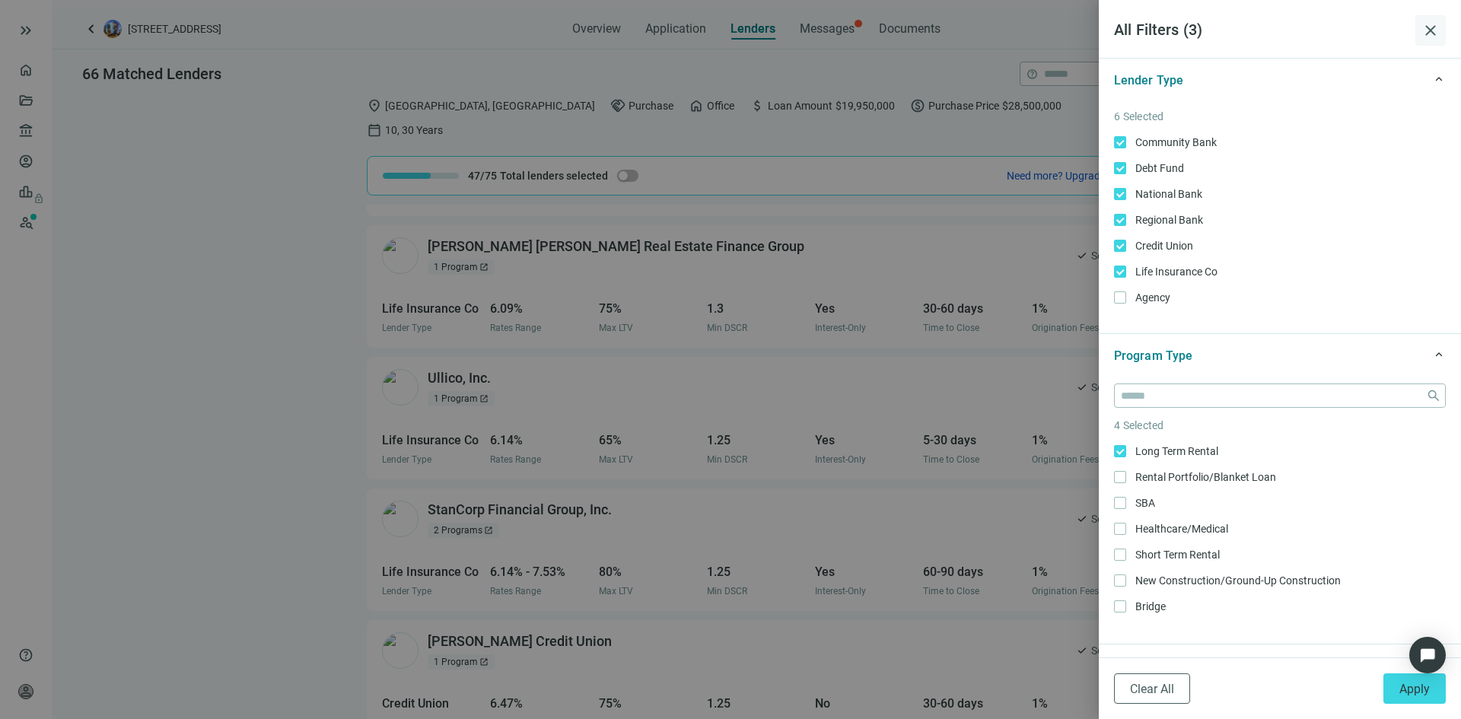
click at [1431, 30] on span "close" at bounding box center [1431, 30] width 18 height 18
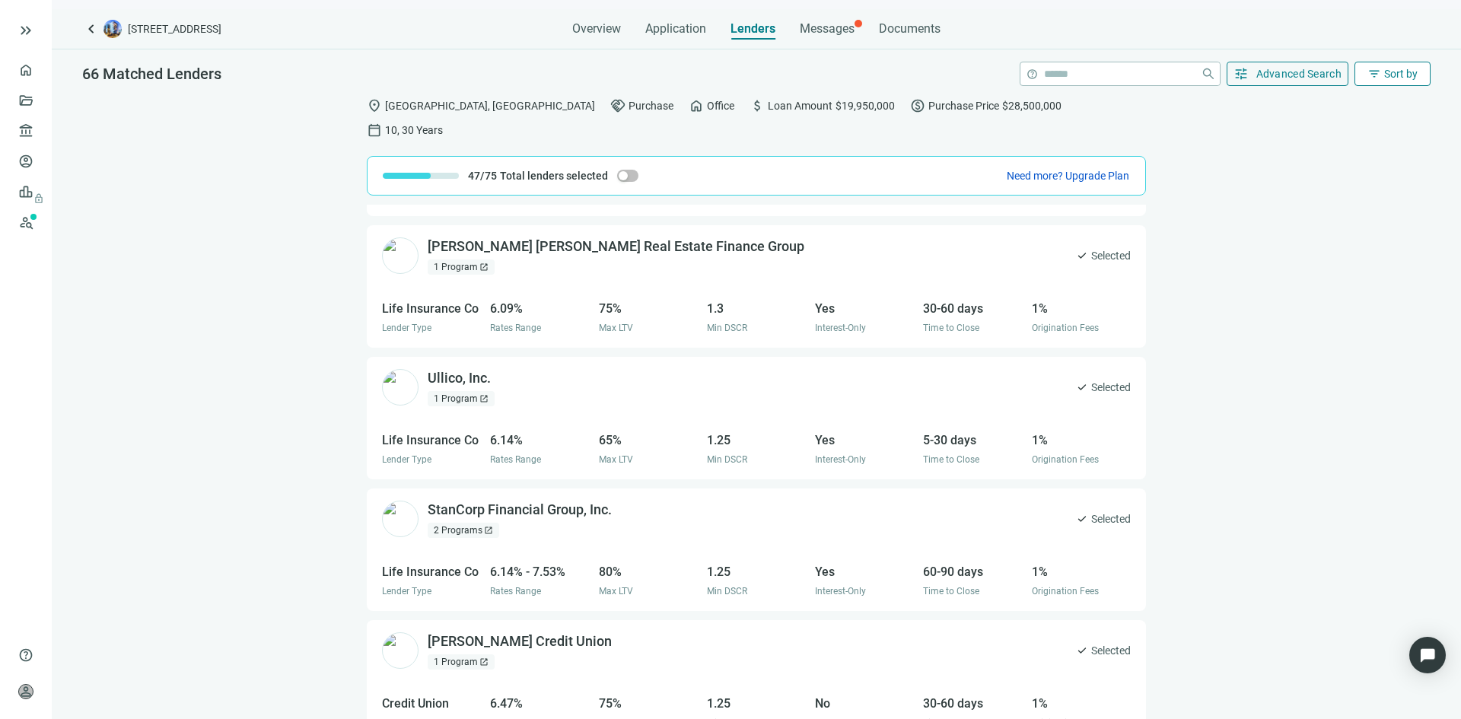
click at [1371, 78] on span "filter_list" at bounding box center [1375, 74] width 14 height 14
click at [1367, 246] on div "LTV (high to low)" at bounding box center [1362, 245] width 107 height 15
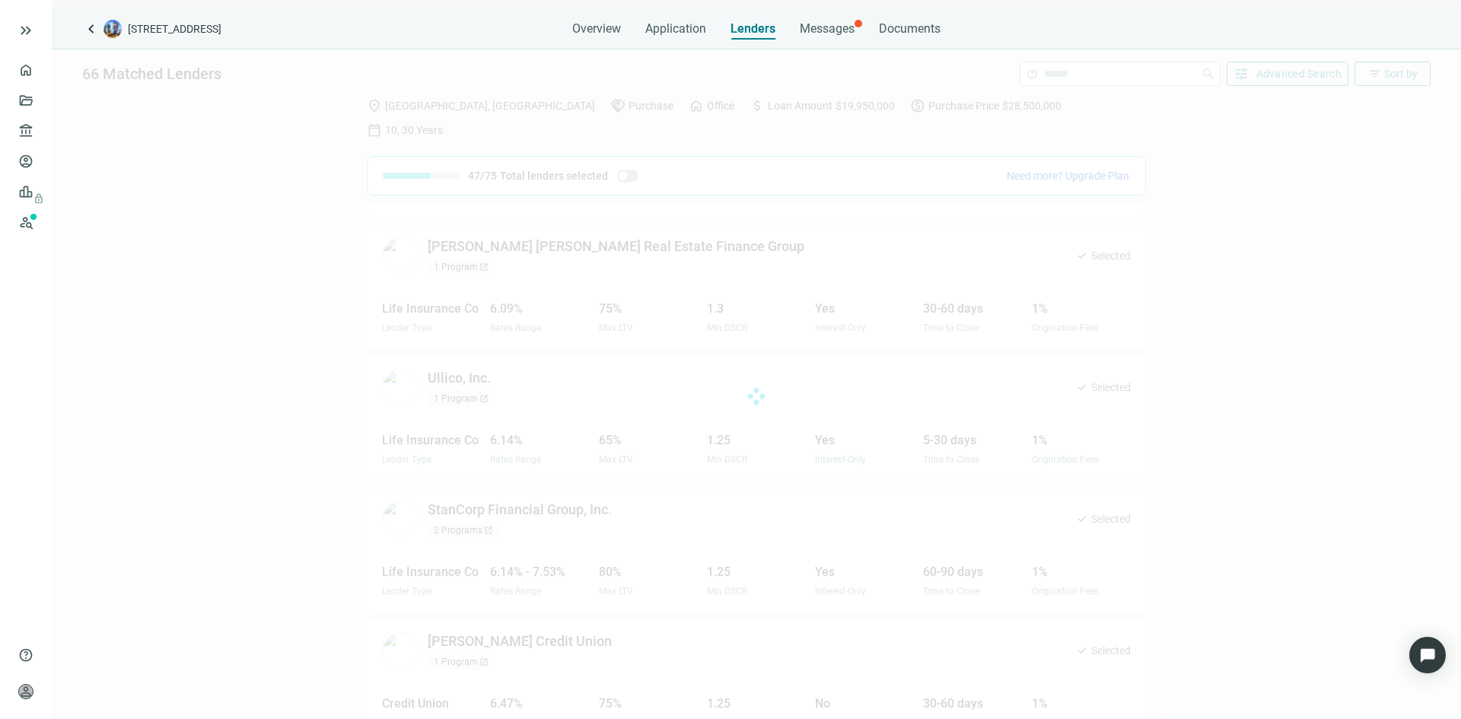
scroll to position [0, 0]
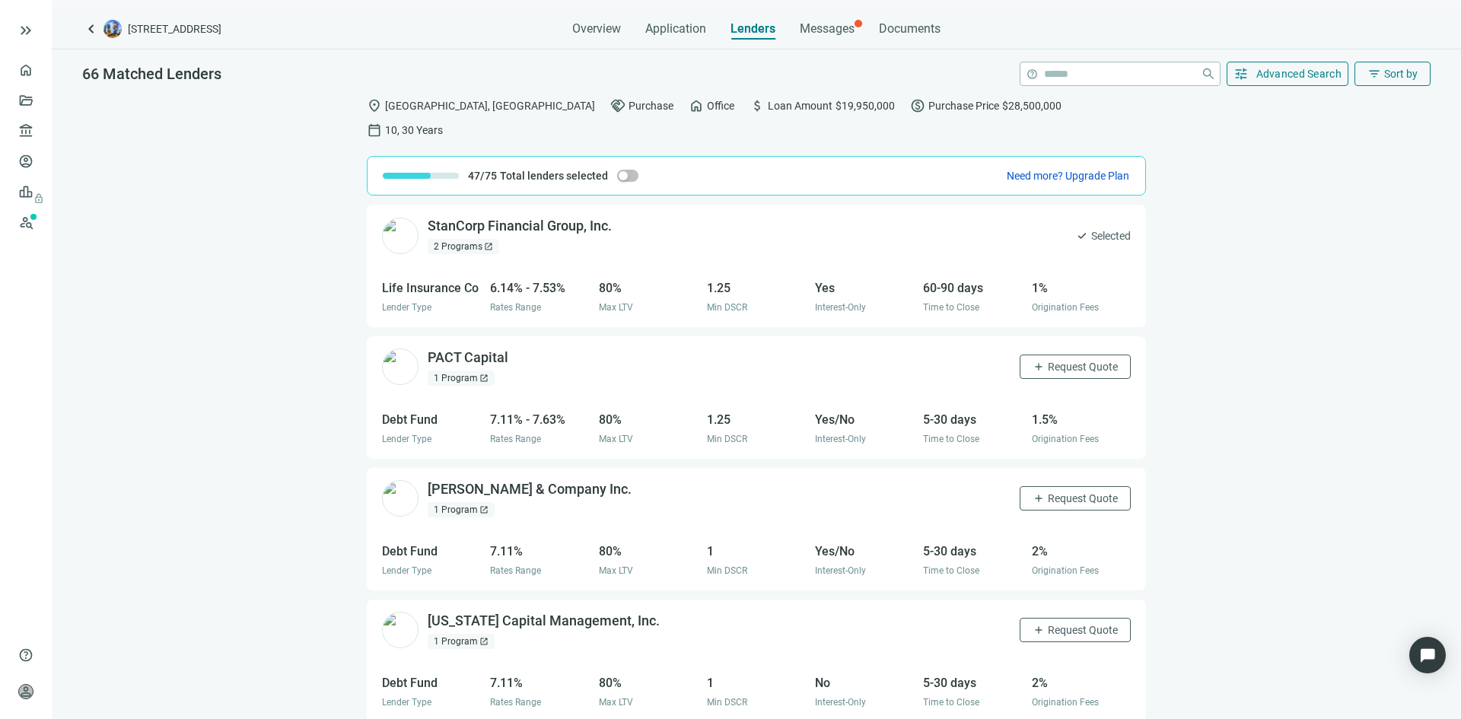
click at [471, 371] on div "1 Program open_in_new" at bounding box center [461, 378] width 67 height 15
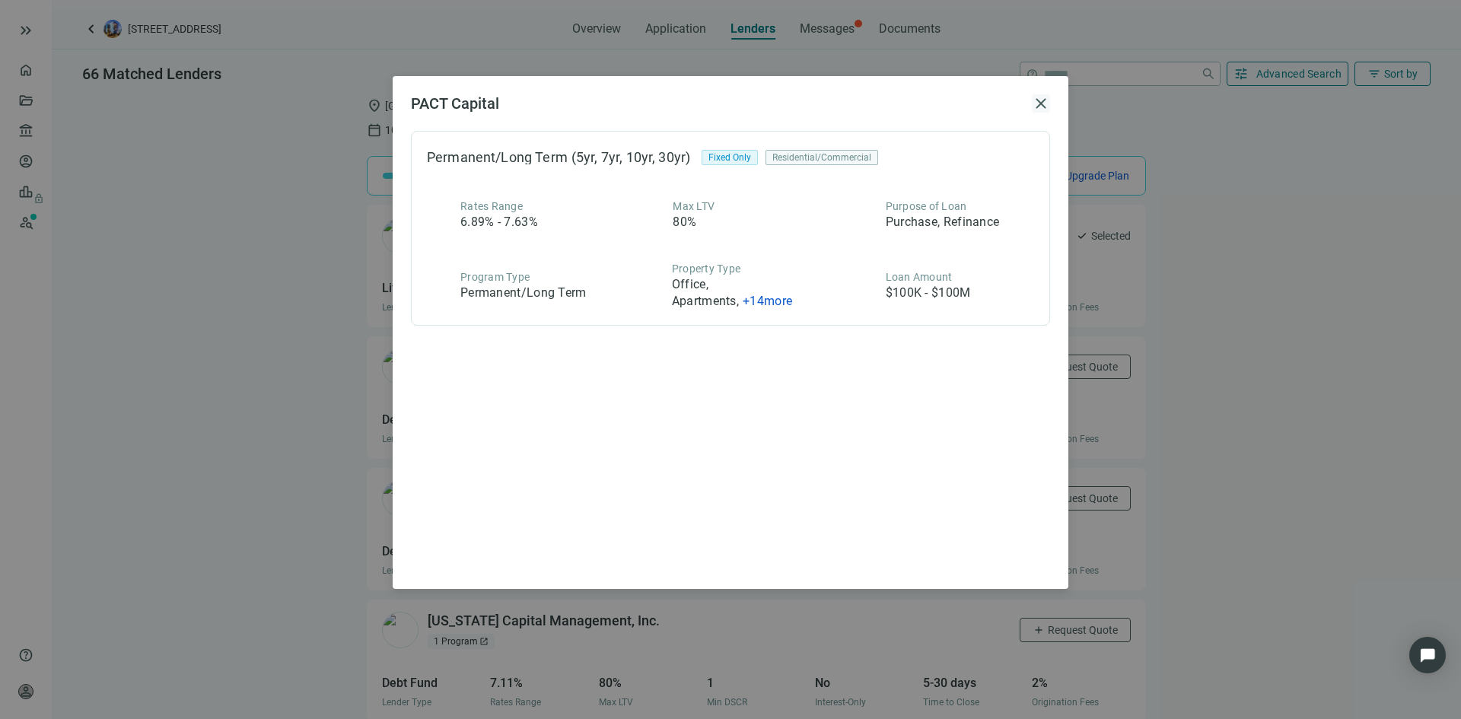
click at [1037, 103] on span "close" at bounding box center [1041, 103] width 18 height 18
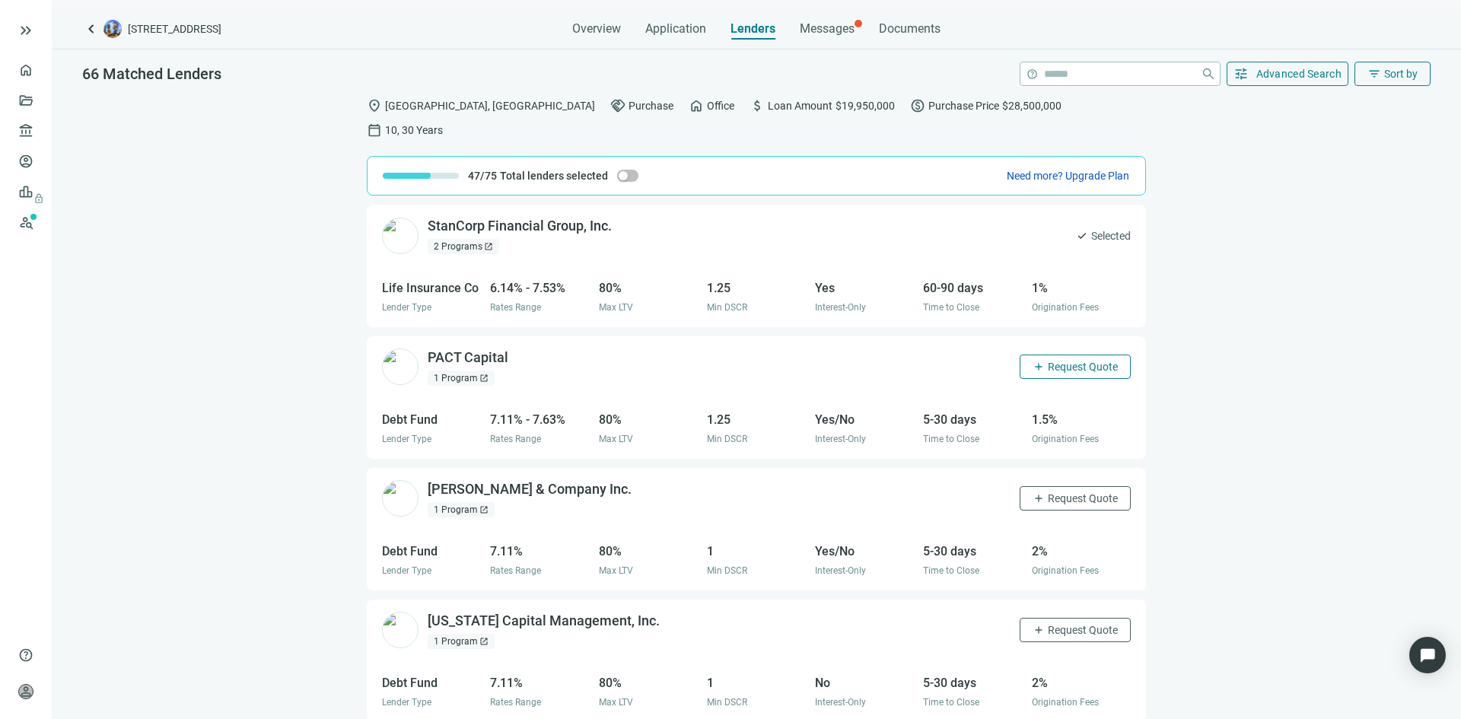
click at [1059, 361] on span "Request Quote" at bounding box center [1083, 367] width 70 height 12
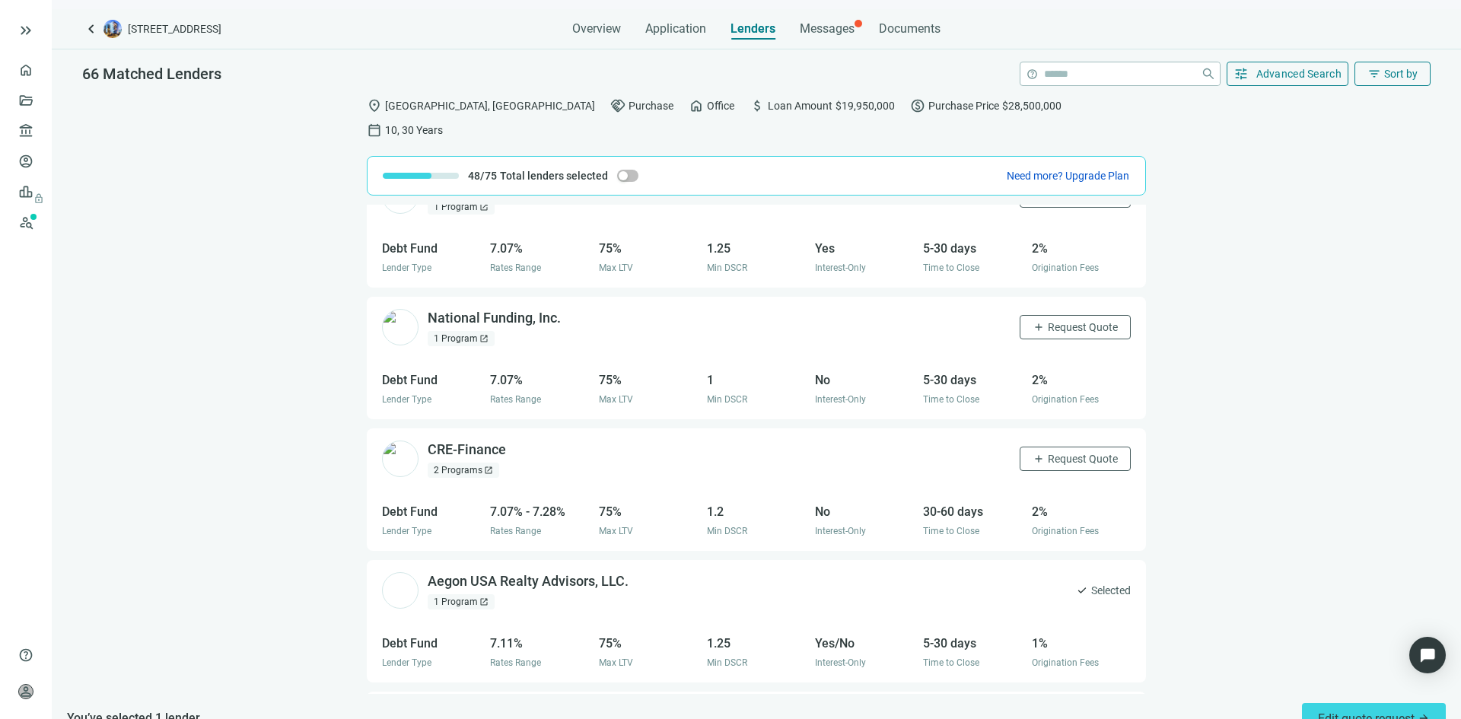
scroll to position [2416, 0]
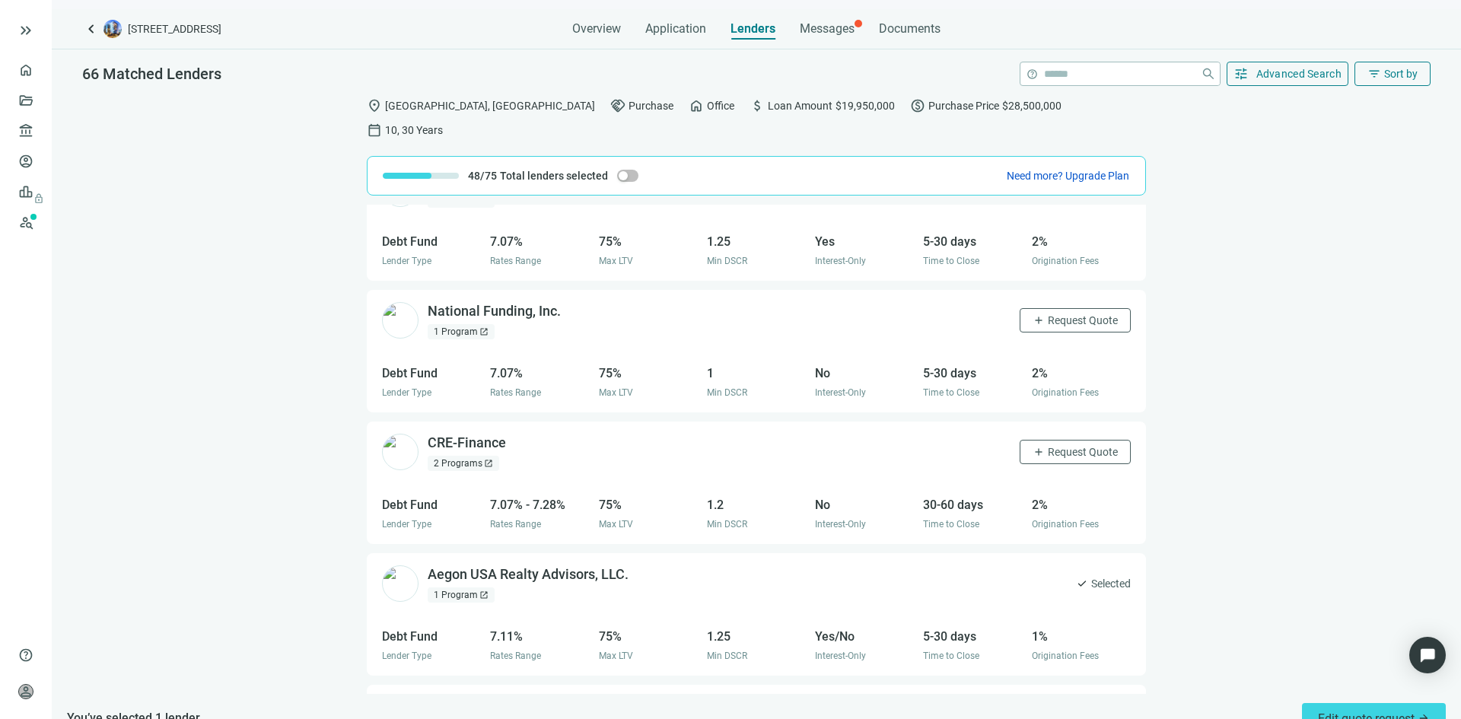
click at [455, 324] on div "1 Program open_in_new" at bounding box center [461, 331] width 67 height 15
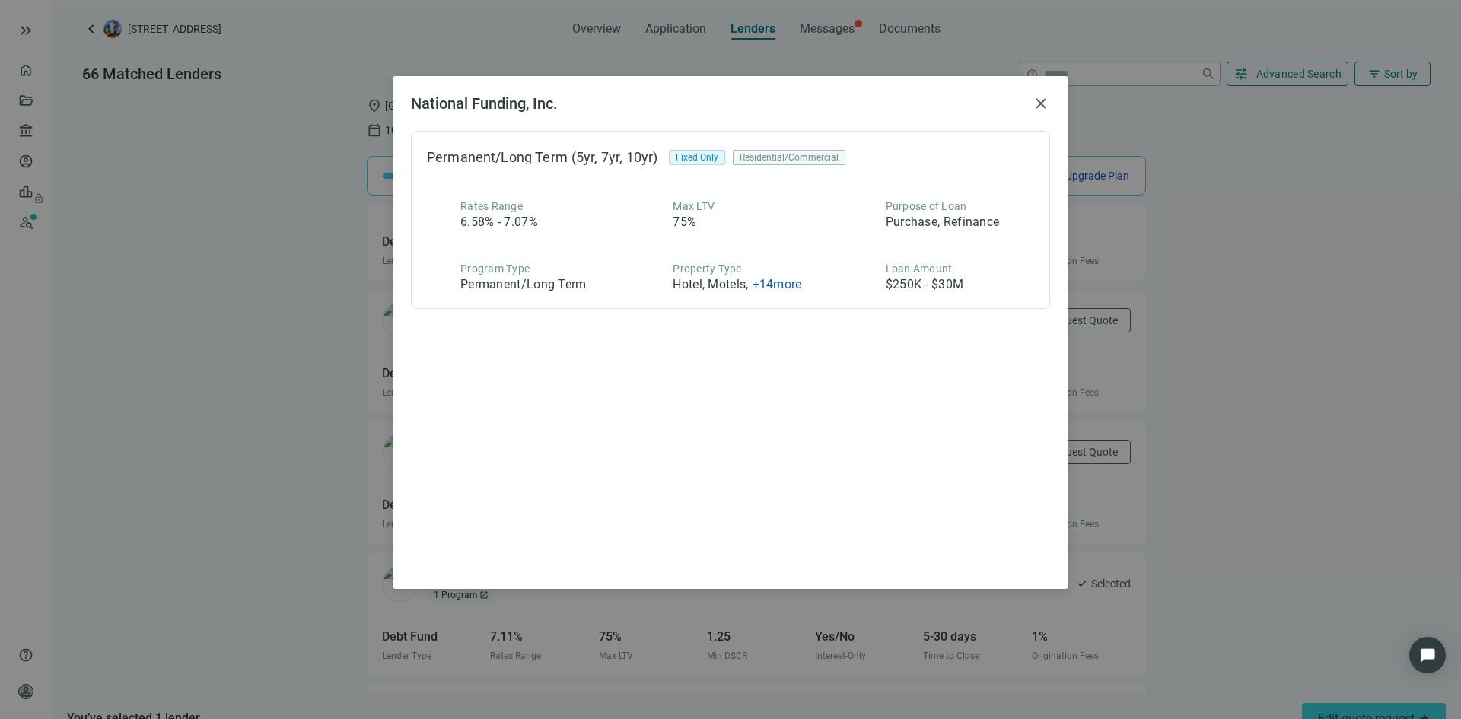
click at [776, 288] on span "+ 14 more" at bounding box center [777, 284] width 49 height 14
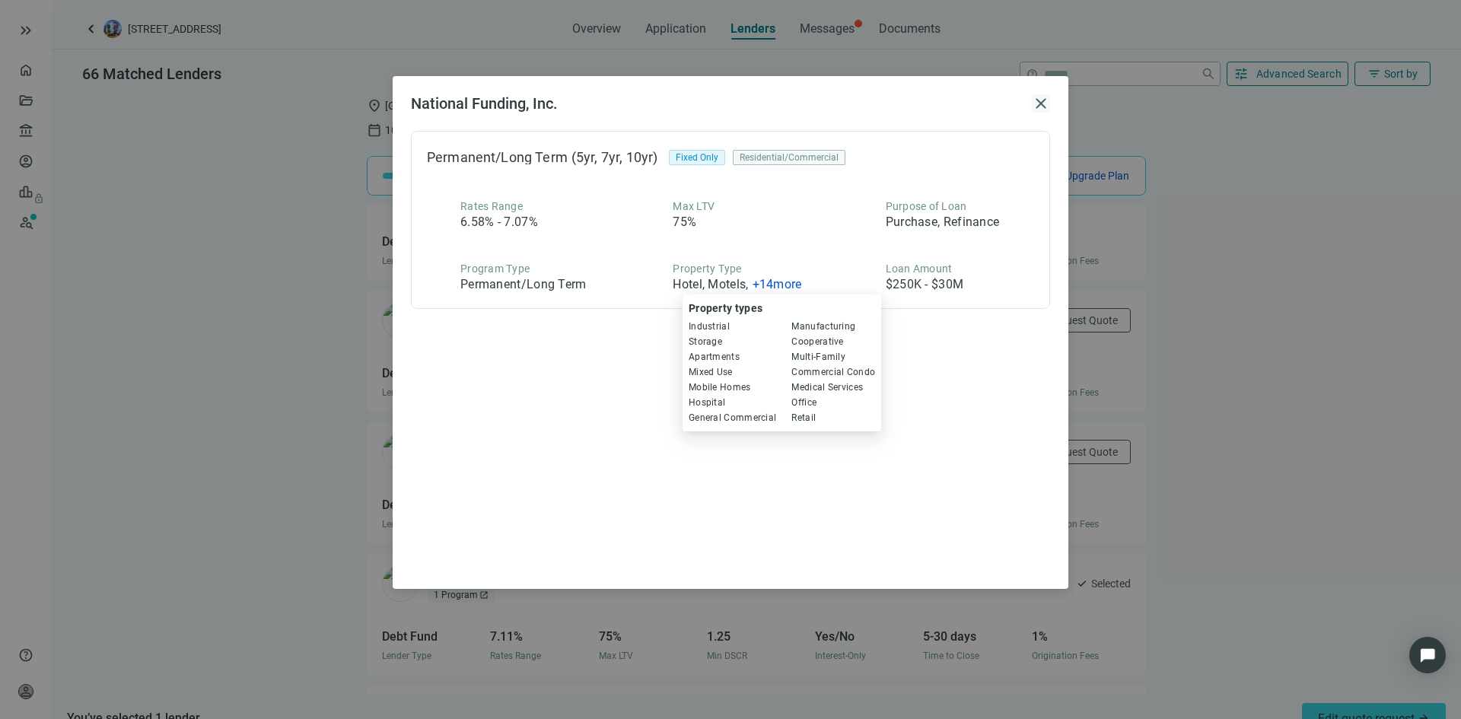
click at [1042, 107] on span "close" at bounding box center [1041, 103] width 18 height 18
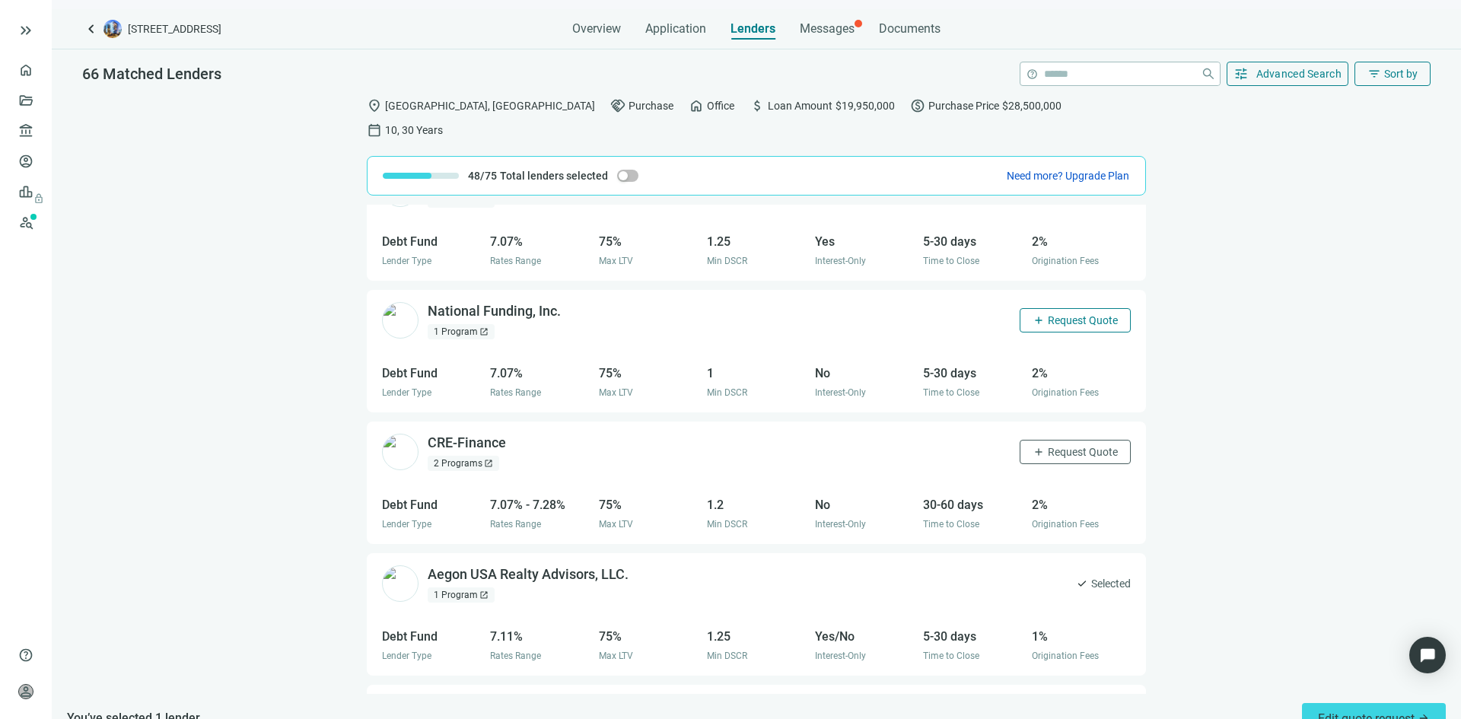
click at [1072, 314] on span "Request Quote" at bounding box center [1083, 320] width 70 height 12
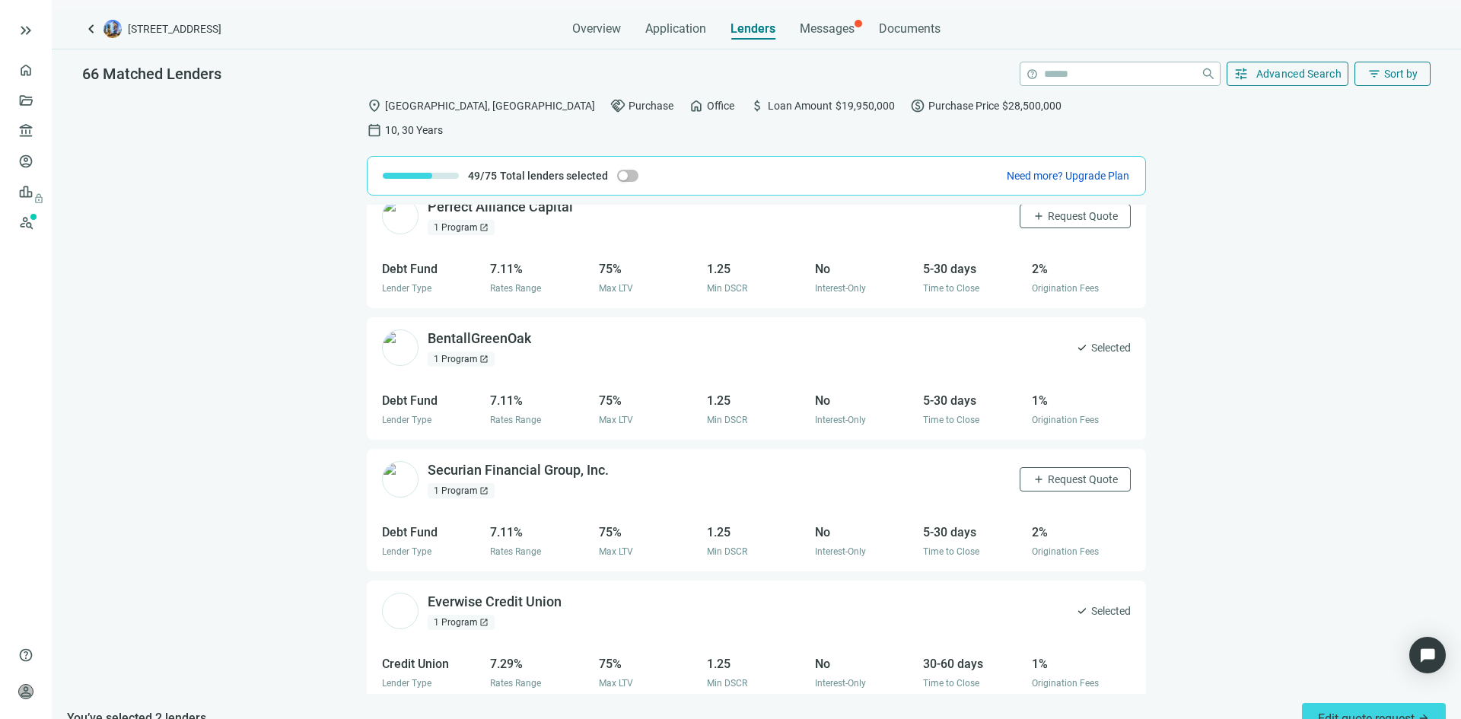
scroll to position [2949, 0]
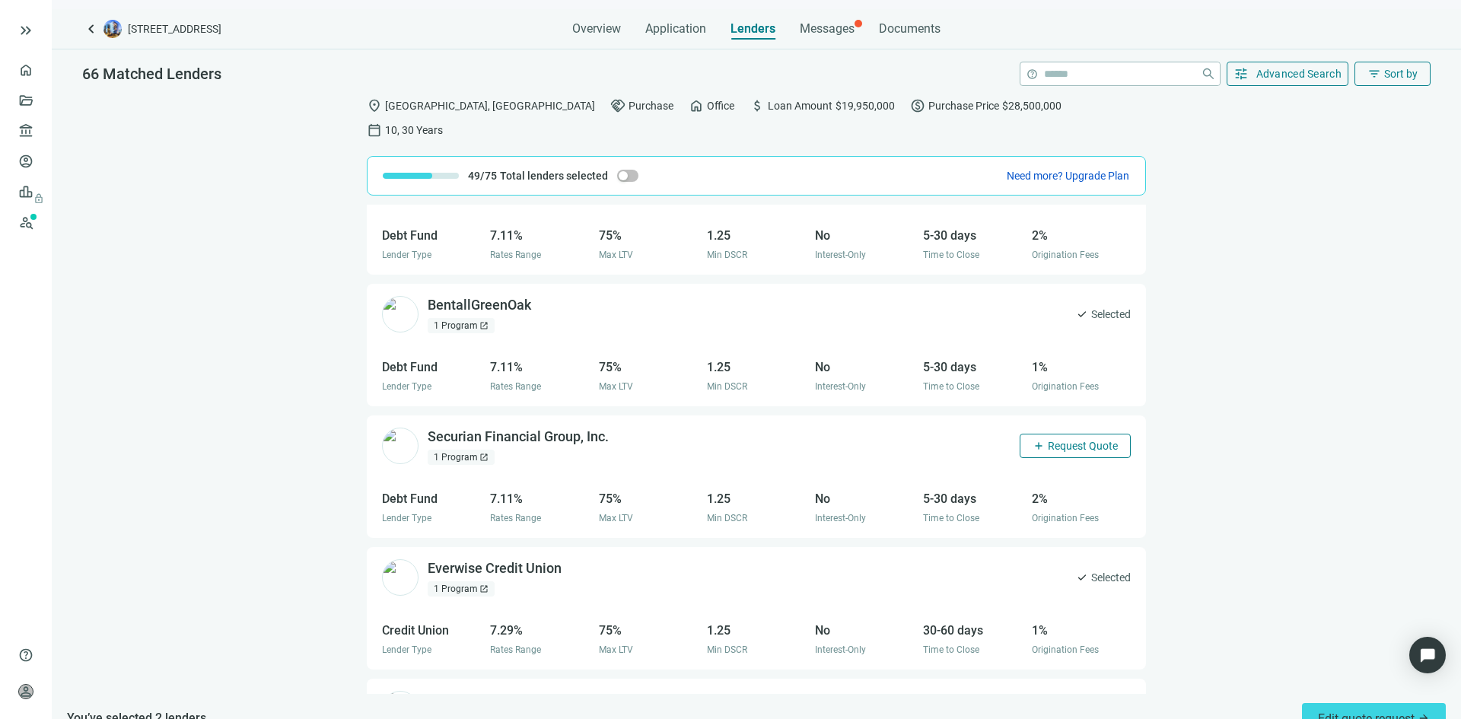
click at [1060, 440] on span "Request Quote" at bounding box center [1083, 446] width 70 height 12
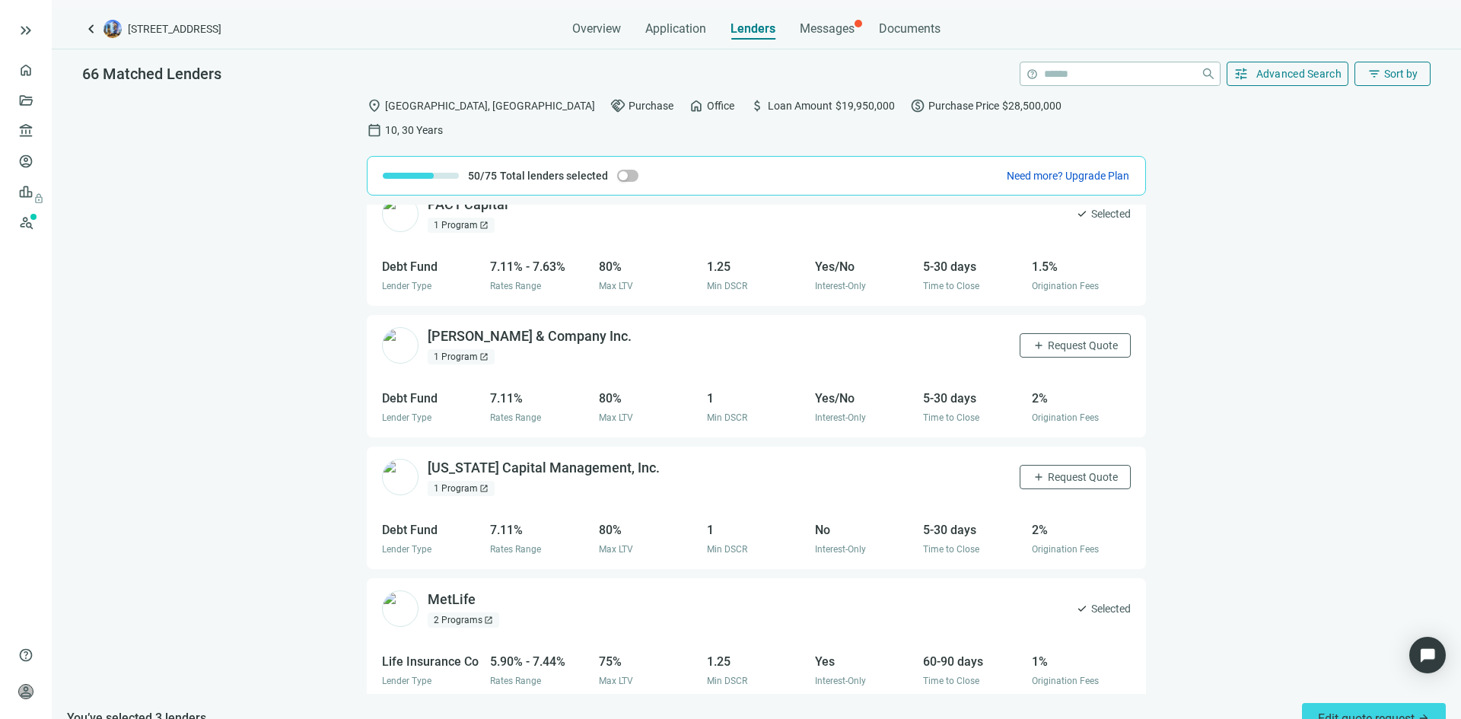
scroll to position [152, 0]
click at [1048, 340] on span "Request Quote" at bounding box center [1083, 346] width 70 height 12
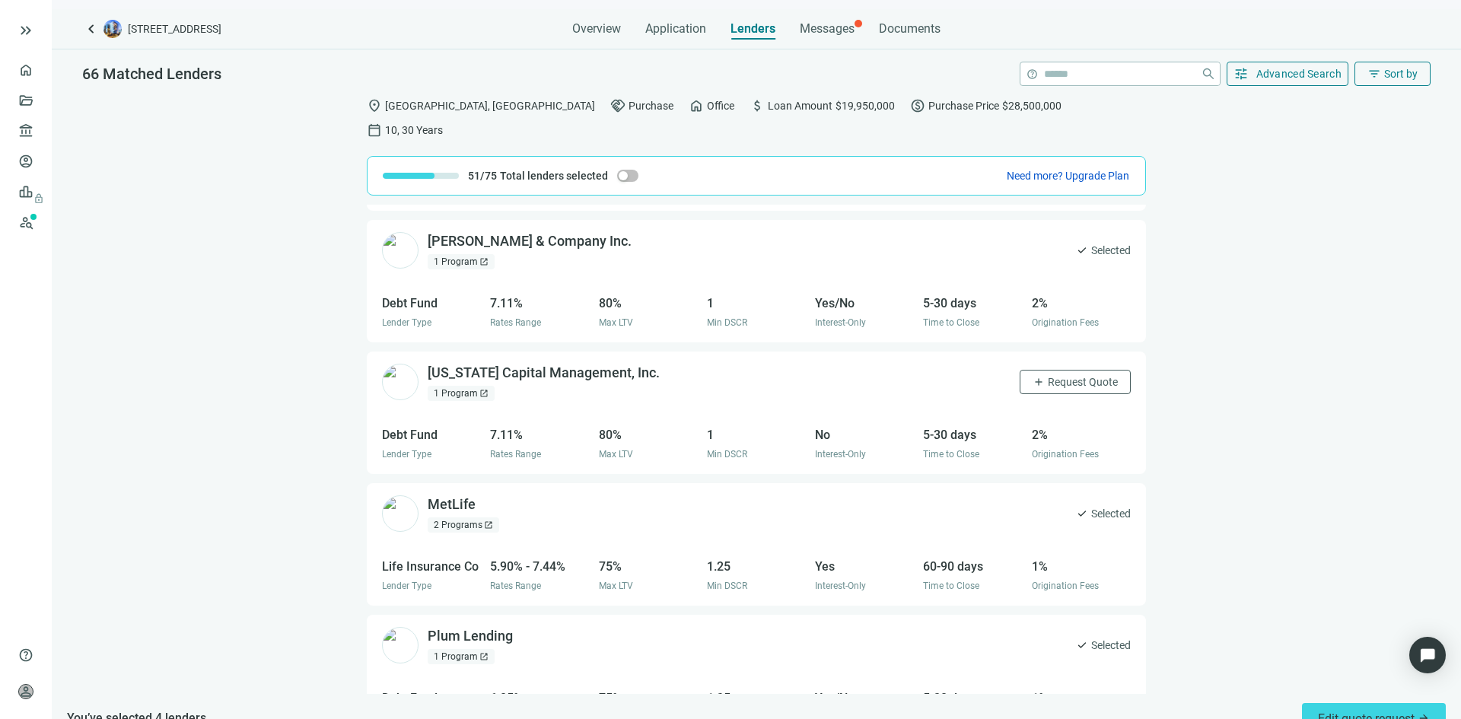
scroll to position [228, 0]
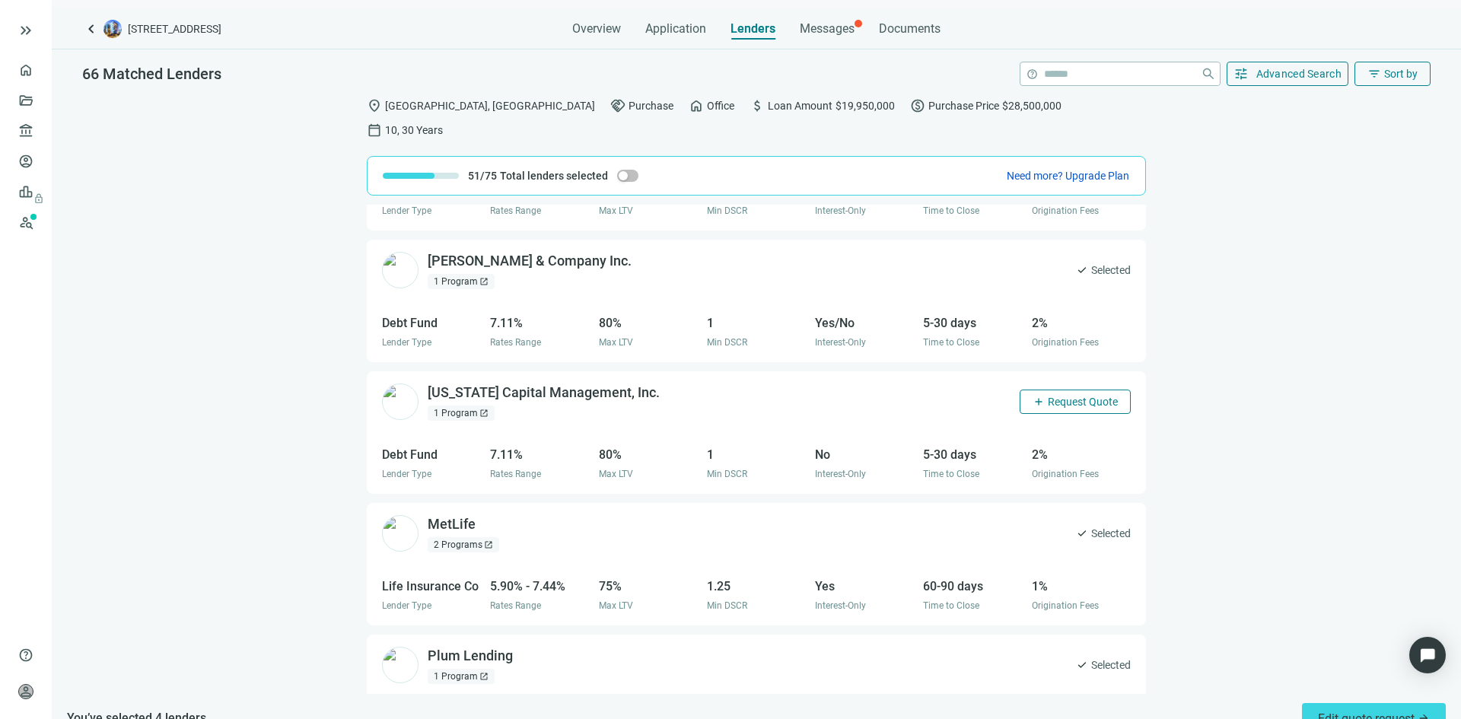
click at [1048, 396] on span "Request Quote" at bounding box center [1083, 402] width 70 height 12
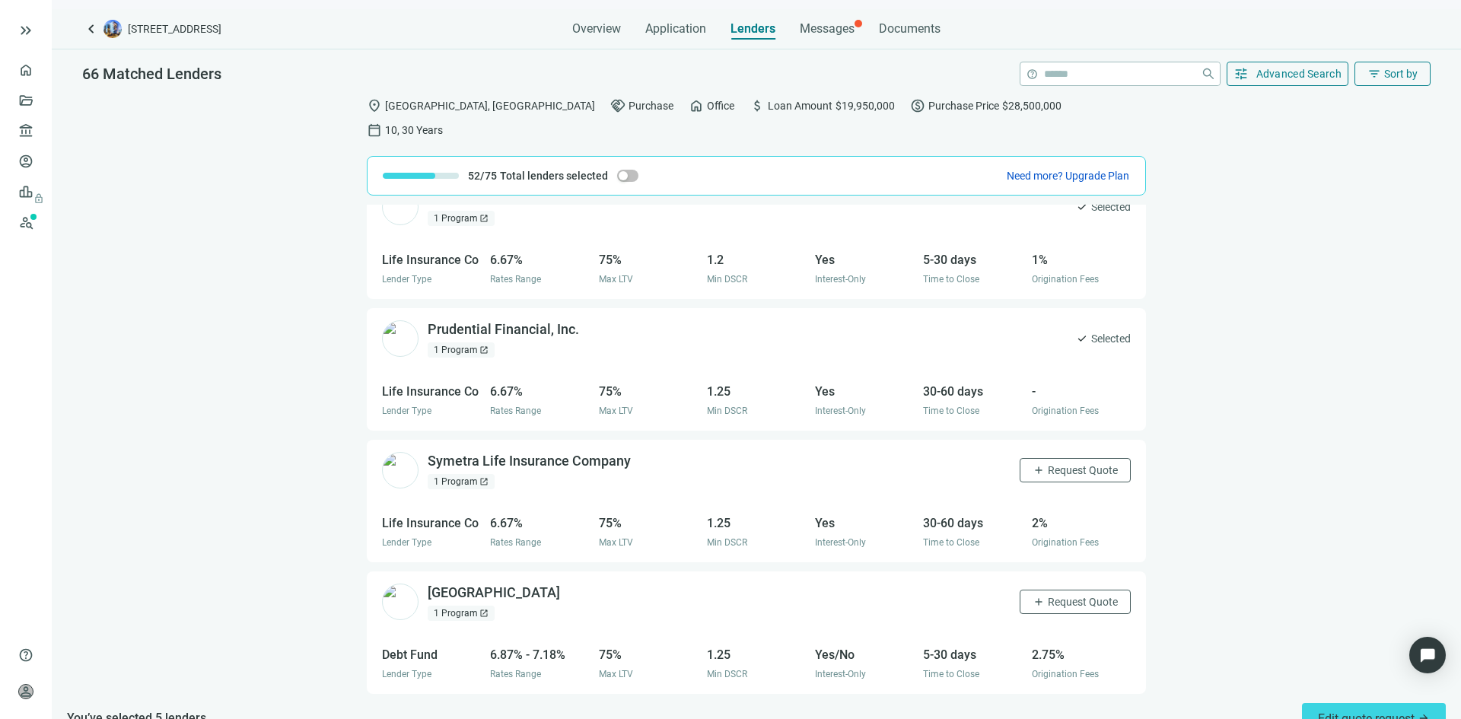
scroll to position [1522, 0]
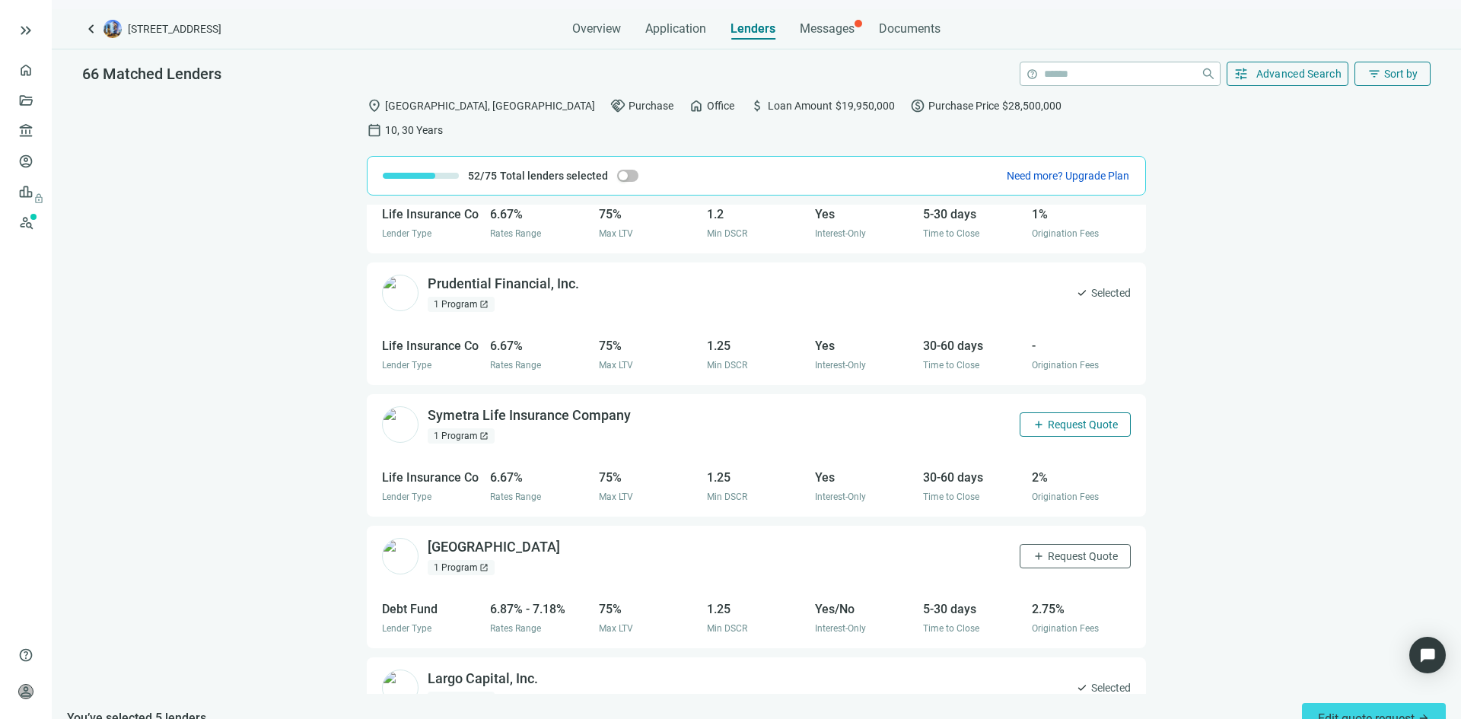
click at [1072, 419] on span "Request Quote" at bounding box center [1083, 425] width 70 height 12
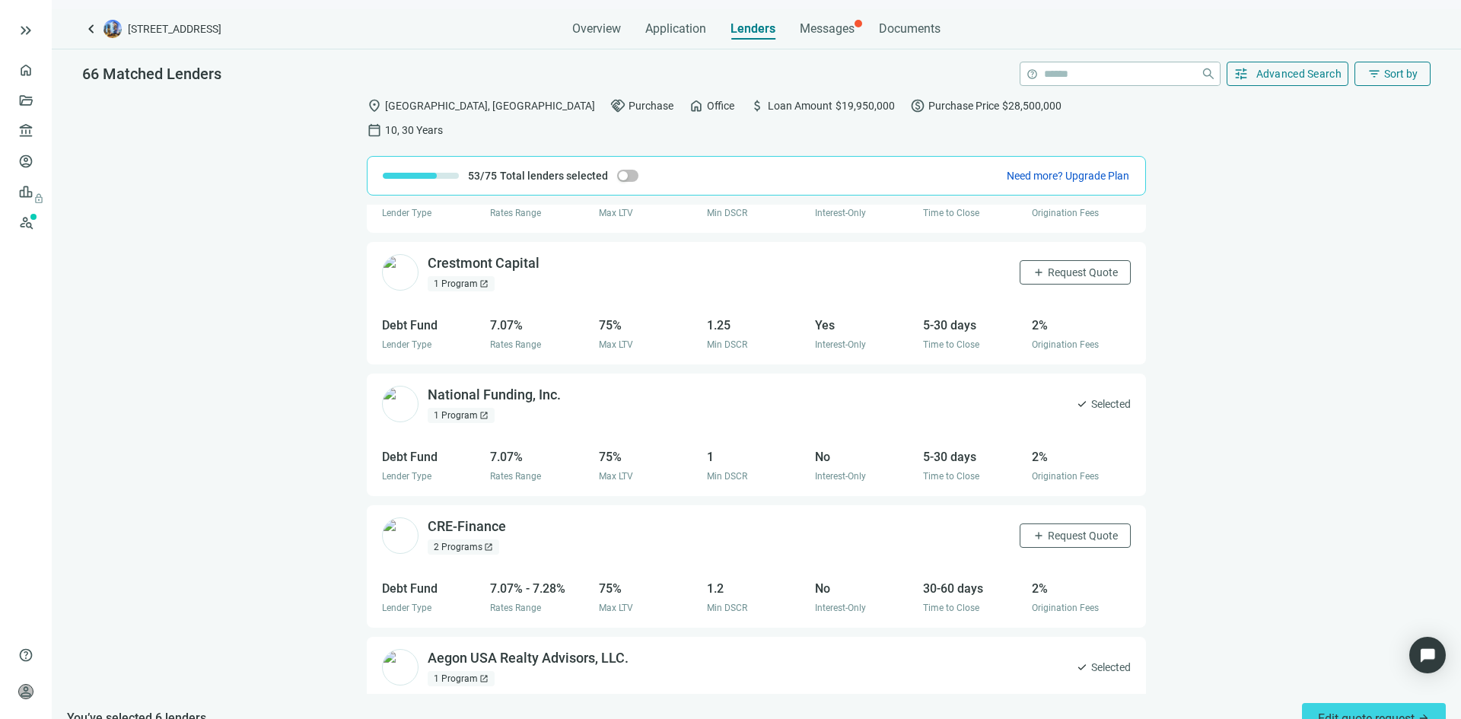
scroll to position [2359, 0]
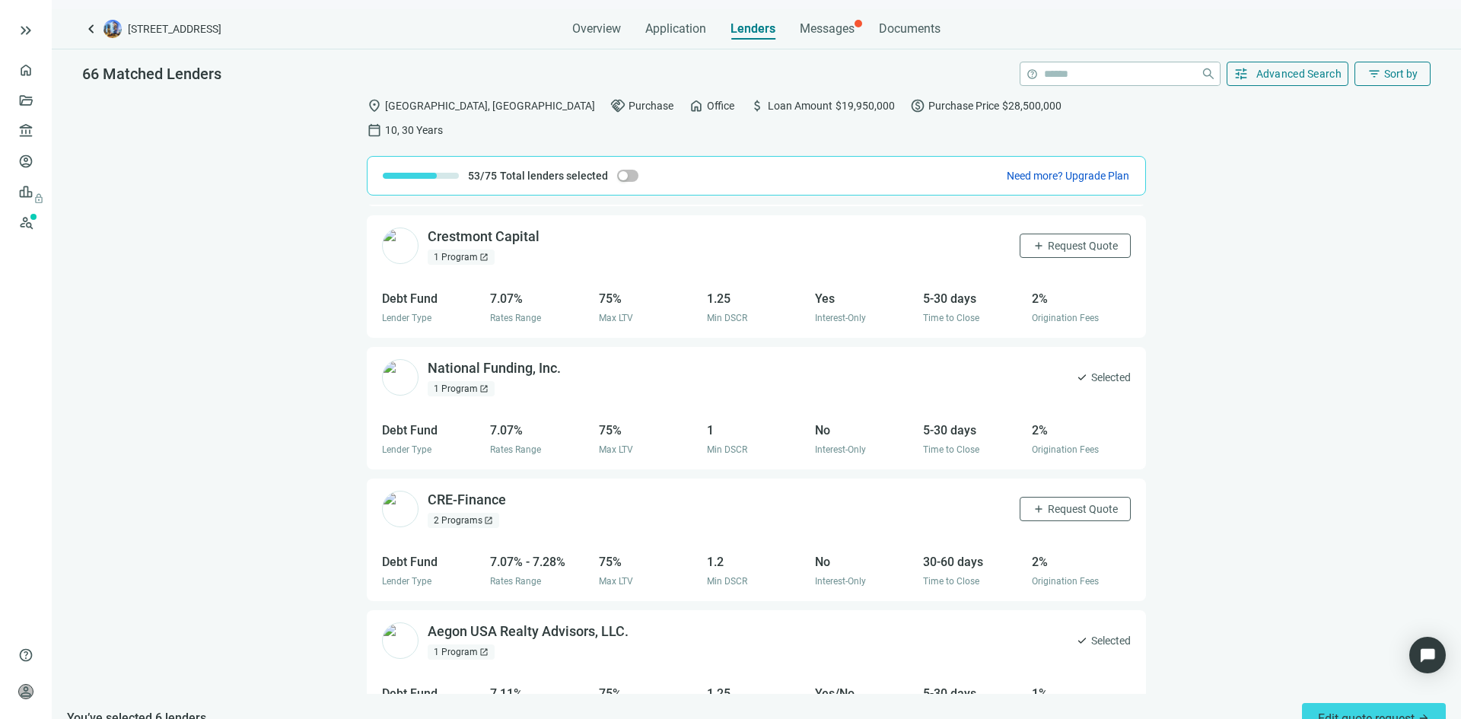
click at [486, 384] on span "open_in_new" at bounding box center [483, 388] width 9 height 9
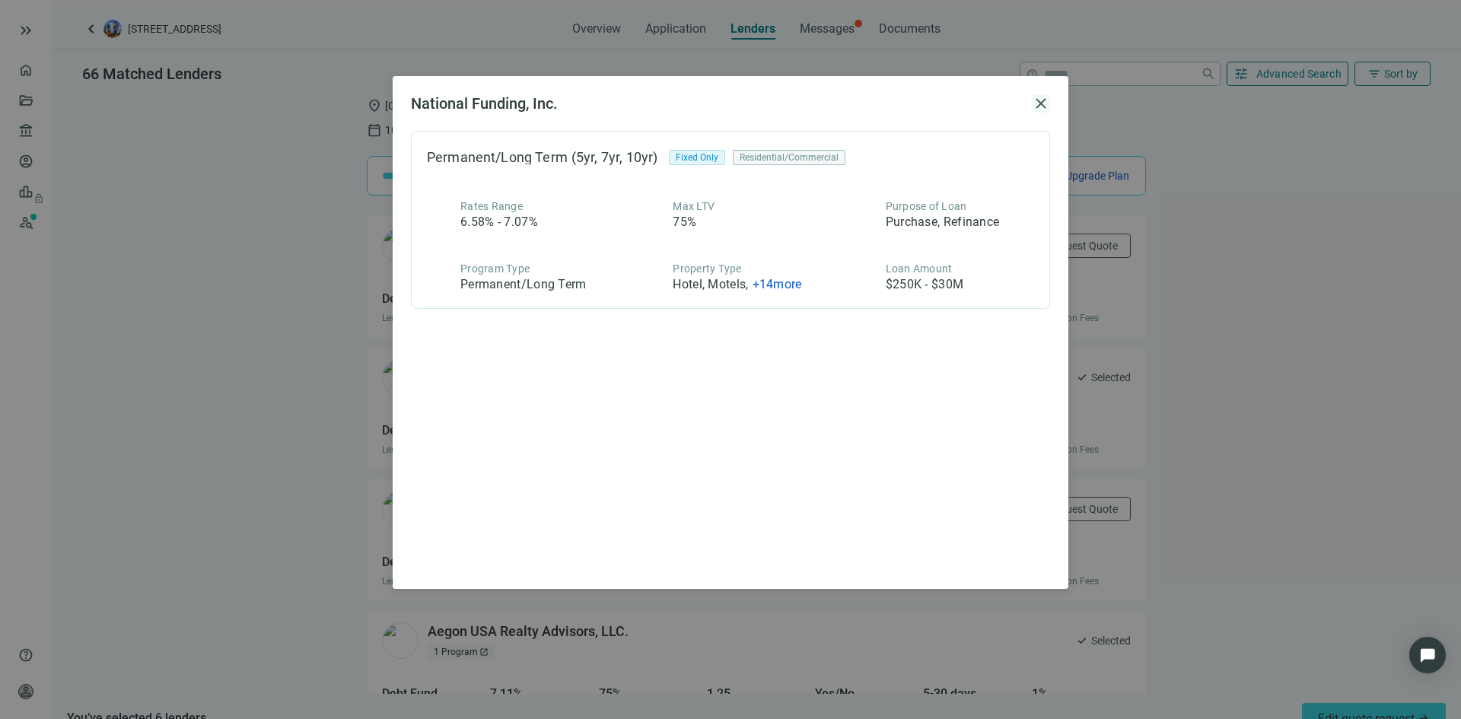
click at [1042, 103] on span "close" at bounding box center [1041, 103] width 18 height 18
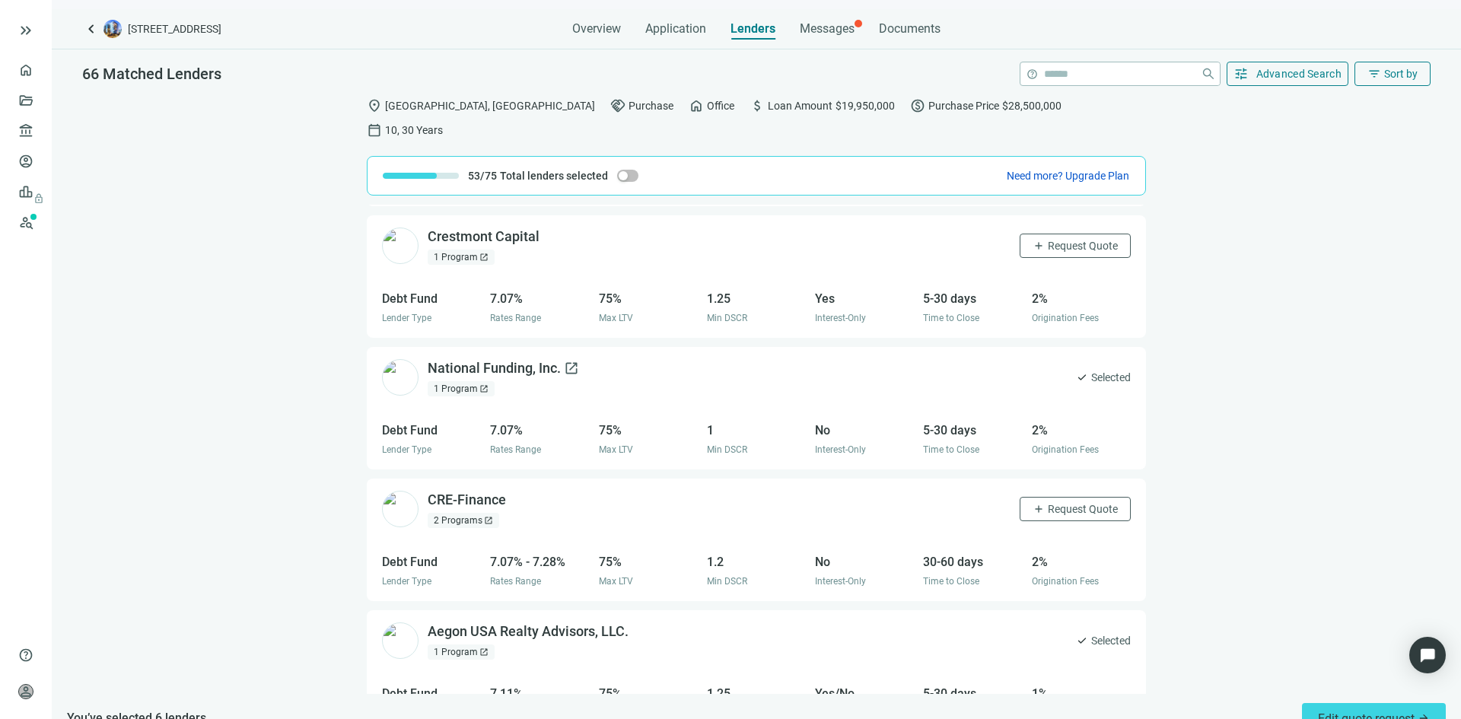
click at [564, 361] on span "open_in_new" at bounding box center [571, 368] width 15 height 15
click at [477, 513] on div "2 Programs open_in_new" at bounding box center [464, 520] width 72 height 15
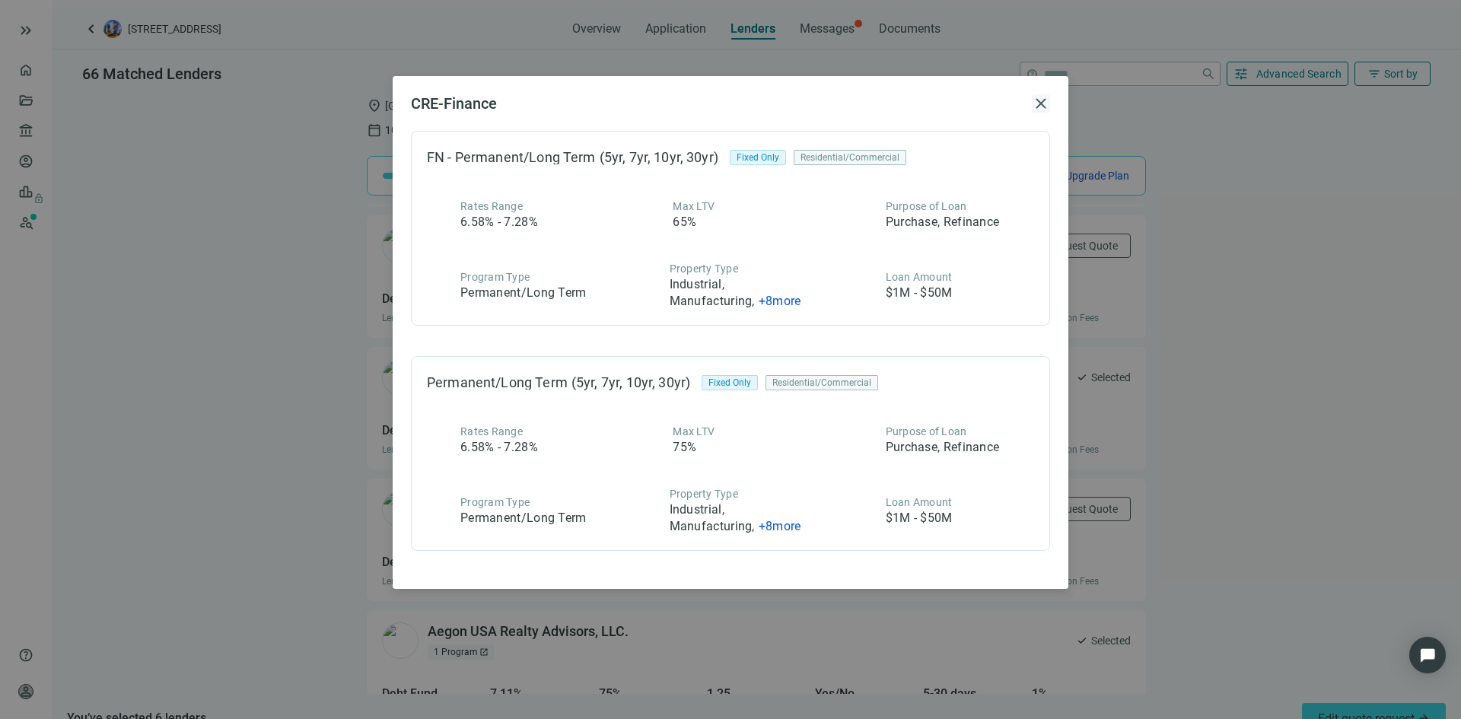
click at [1040, 104] on span "close" at bounding box center [1041, 103] width 18 height 18
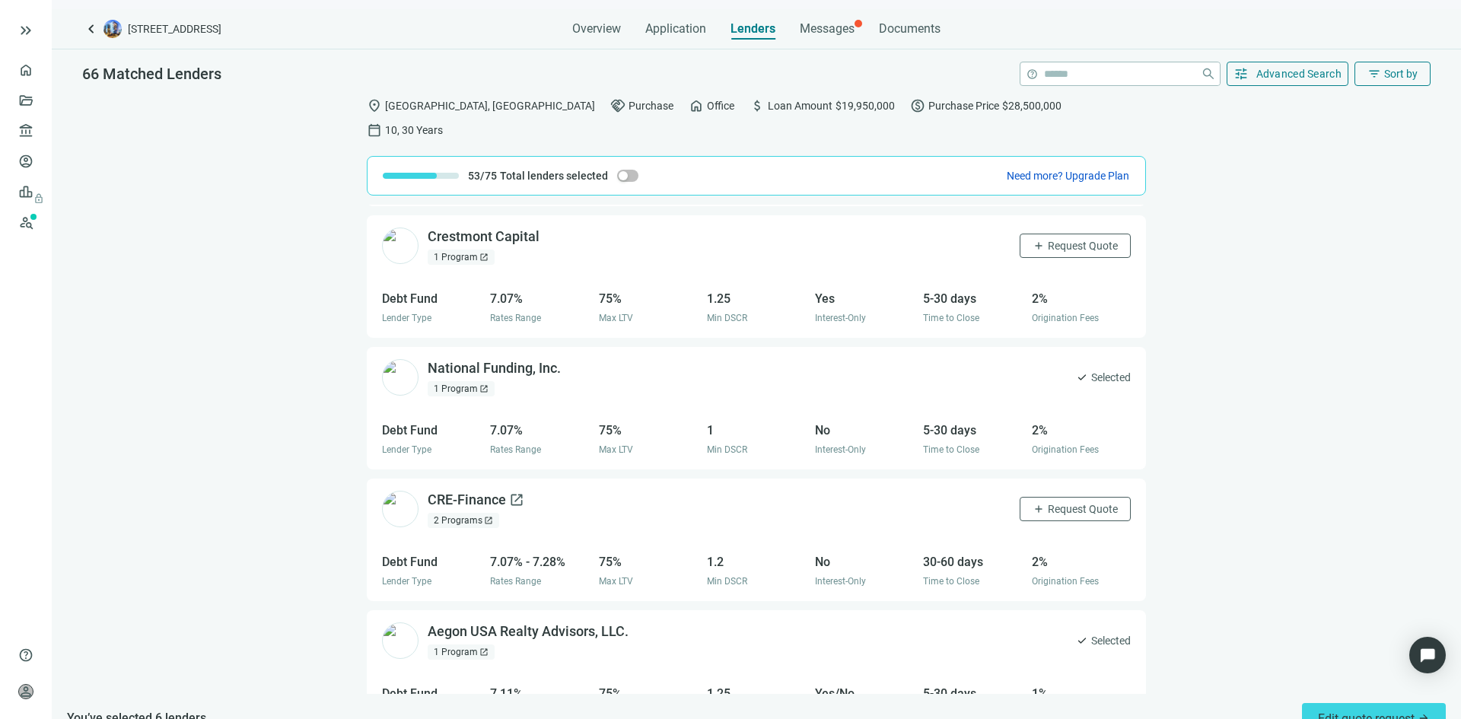
click at [512, 492] on span "open_in_new" at bounding box center [516, 499] width 15 height 15
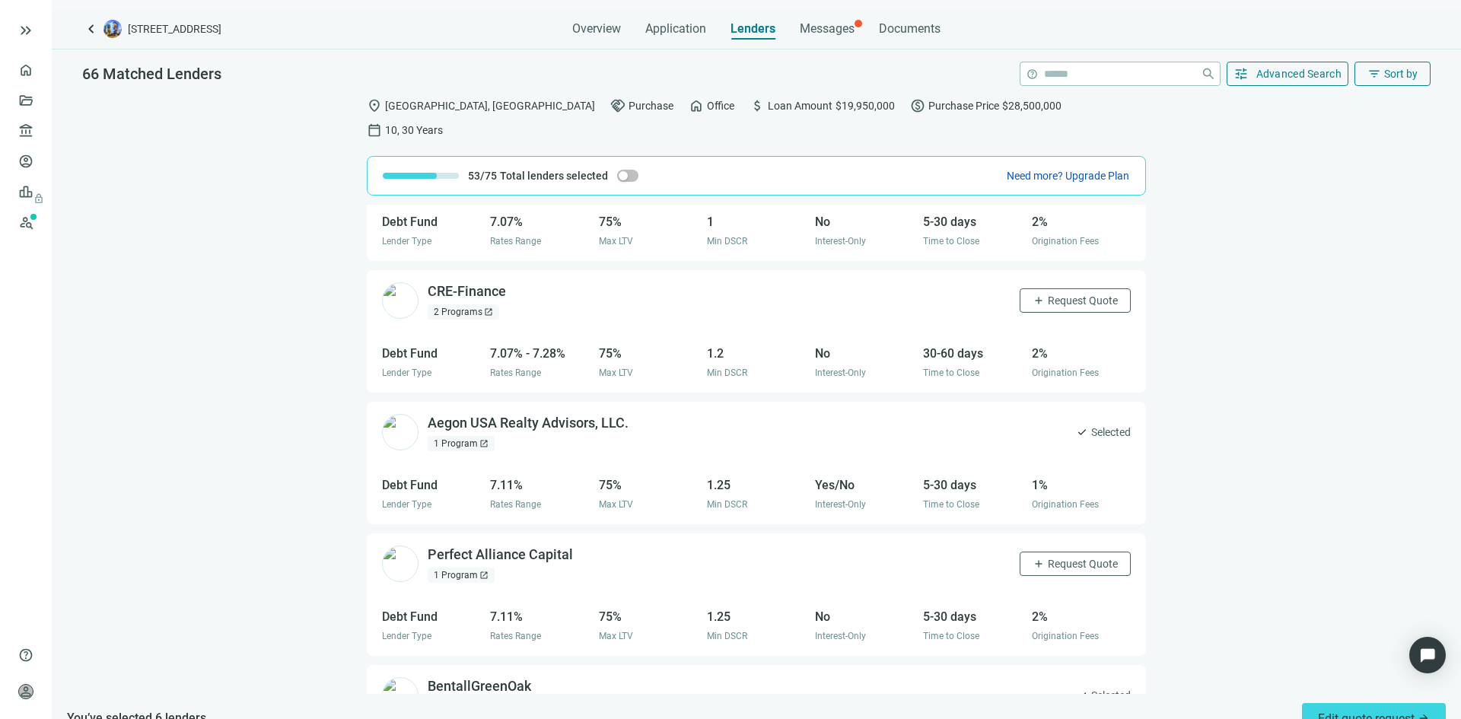
scroll to position [2587, 0]
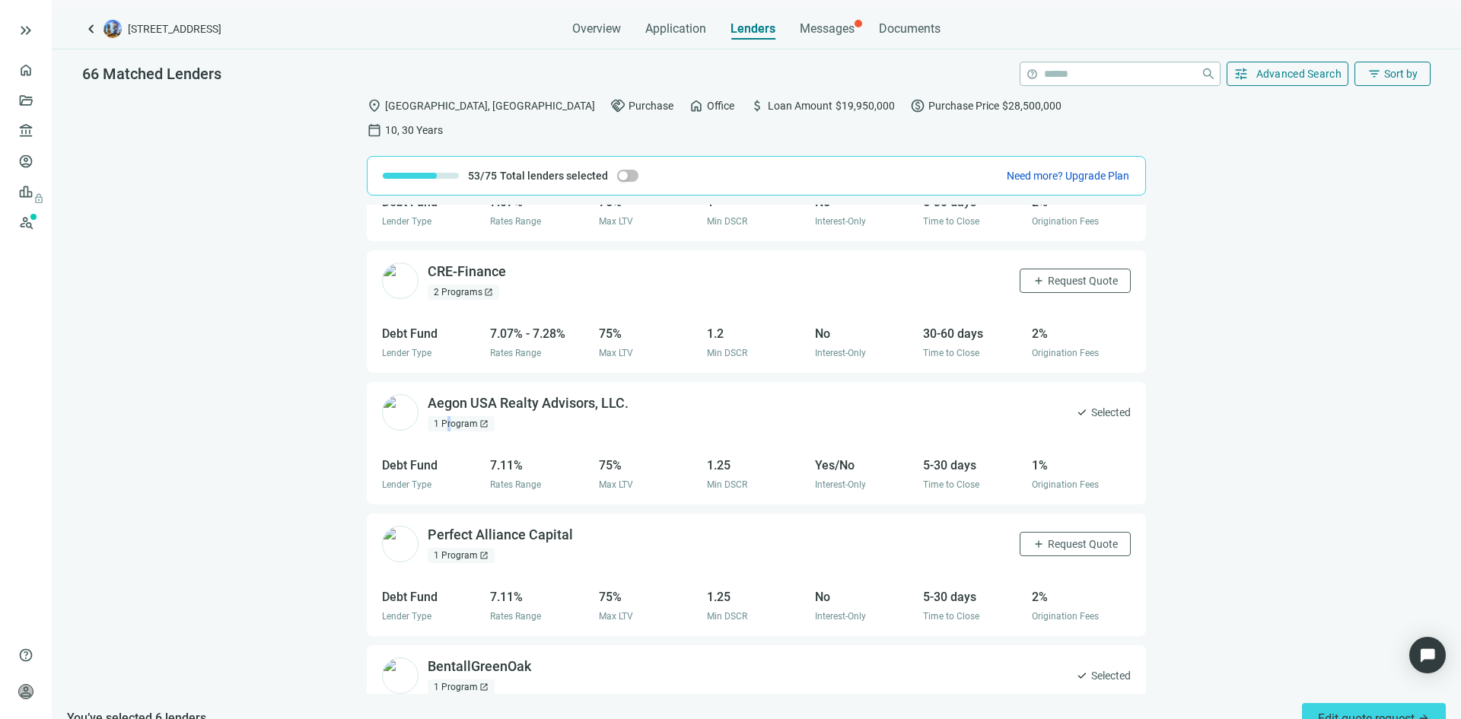
click at [450, 416] on div "1 Program open_in_new" at bounding box center [461, 423] width 67 height 15
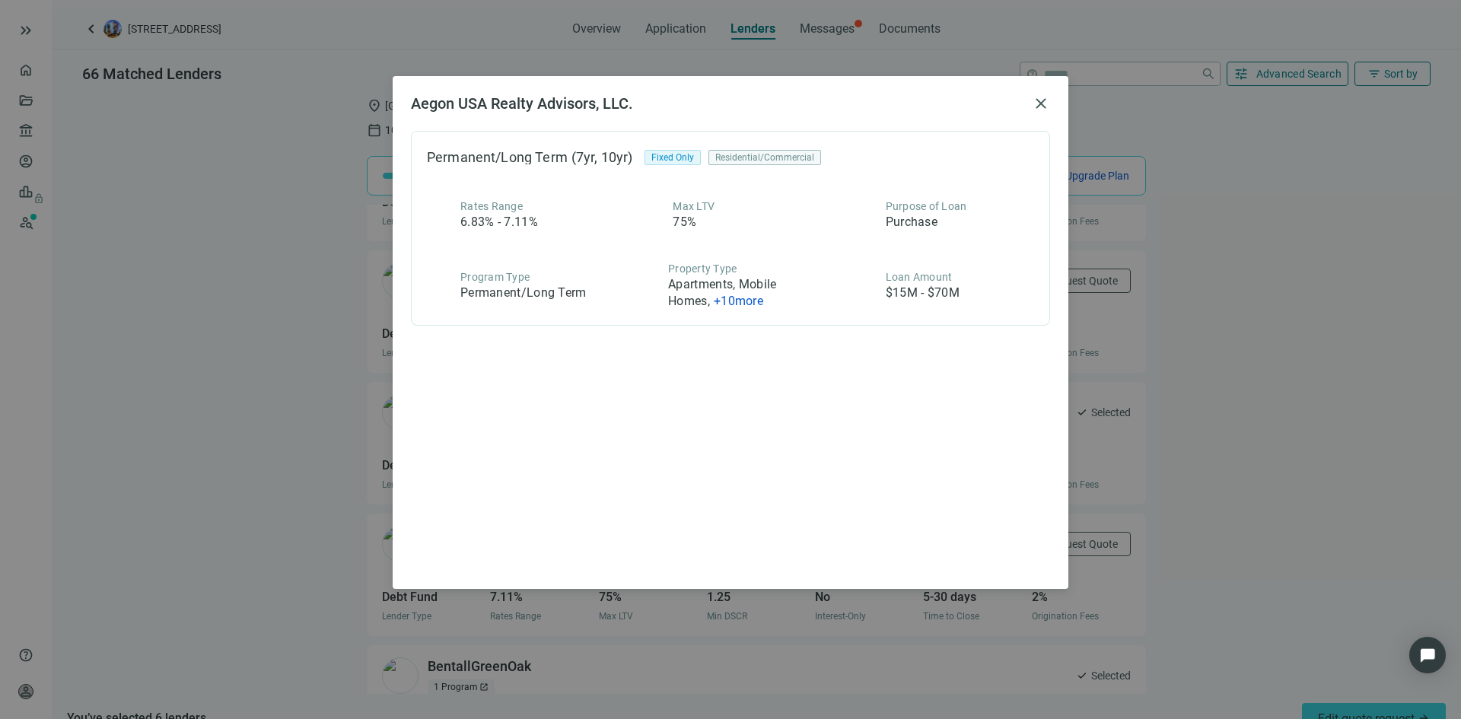
click at [744, 299] on span "+ 10 more" at bounding box center [738, 301] width 49 height 14
click at [1039, 103] on span "close" at bounding box center [1041, 103] width 18 height 18
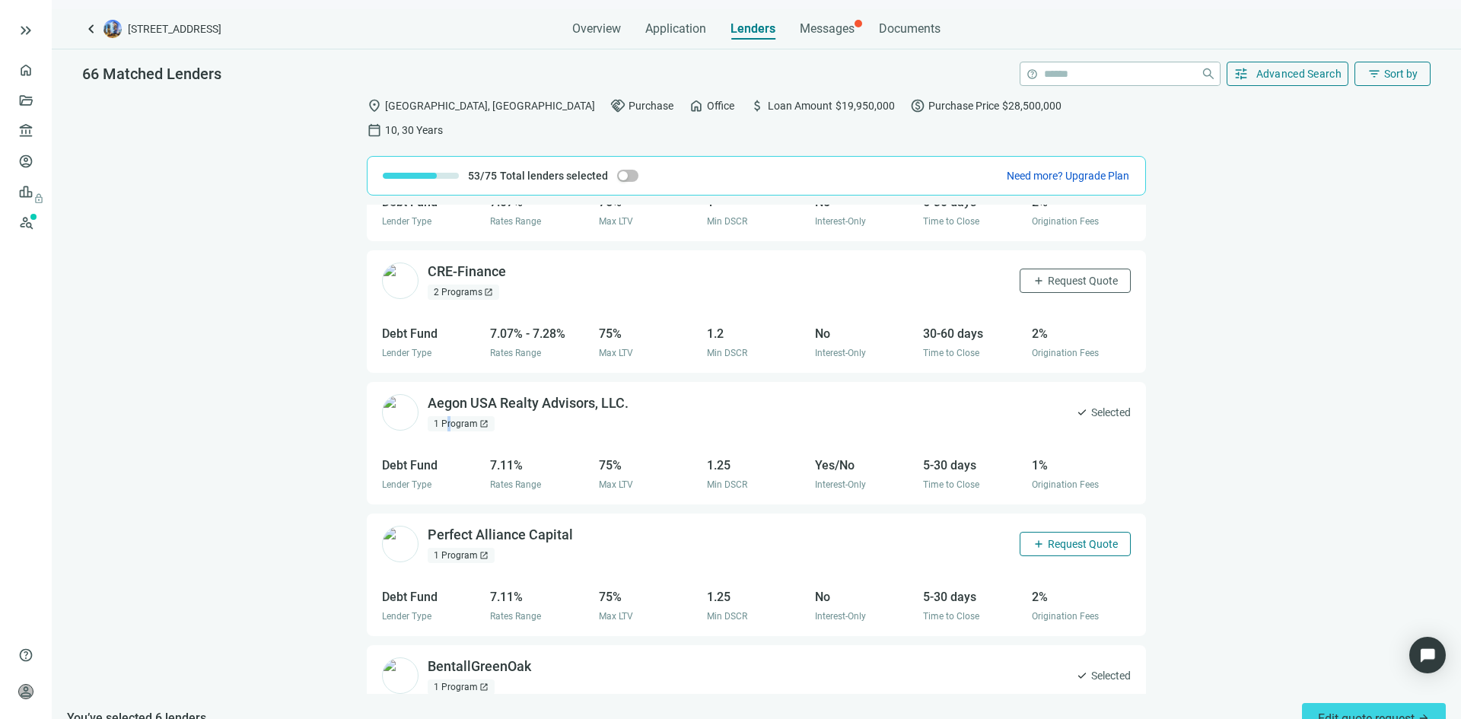
click at [1048, 538] on span "Request Quote" at bounding box center [1083, 544] width 70 height 12
click at [543, 526] on div "Perfect Alliance Capital open_in_new" at bounding box center [510, 535] width 164 height 19
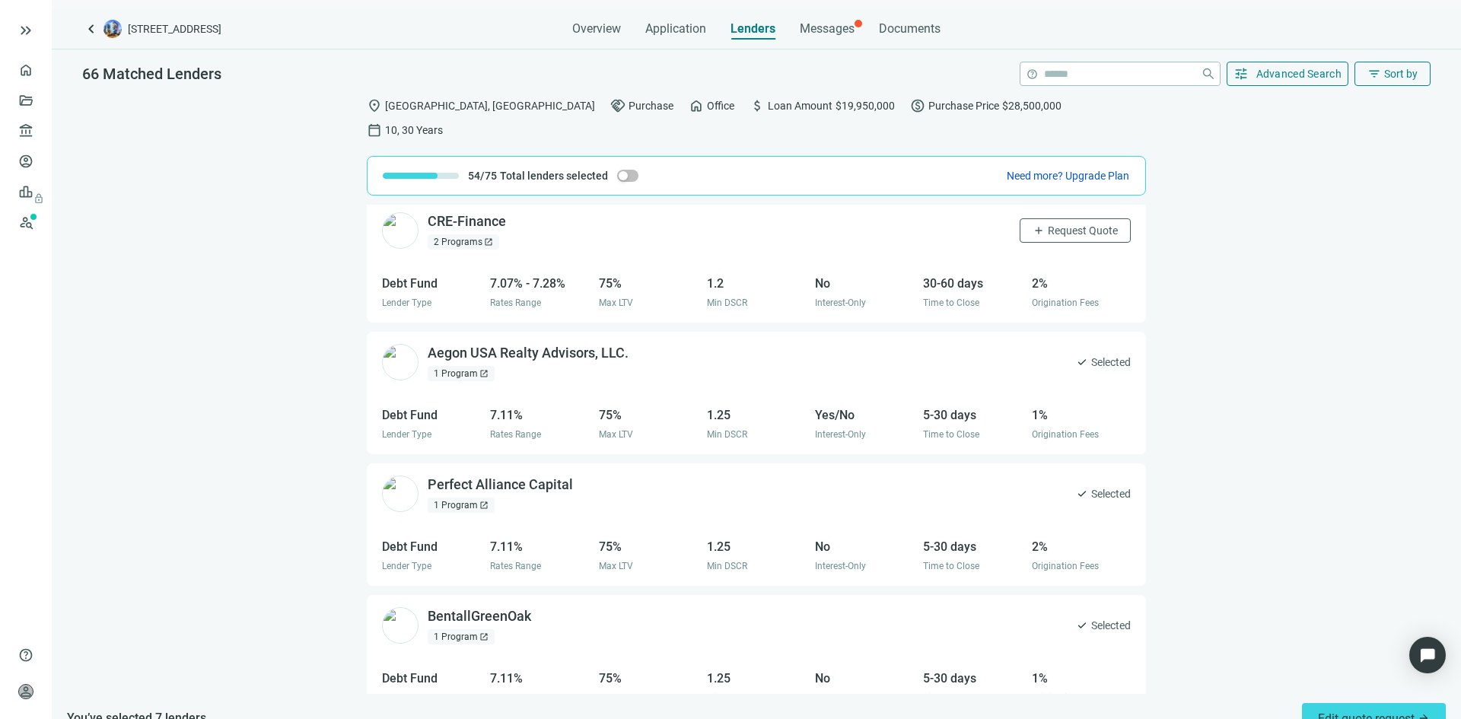
scroll to position [2740, 0]
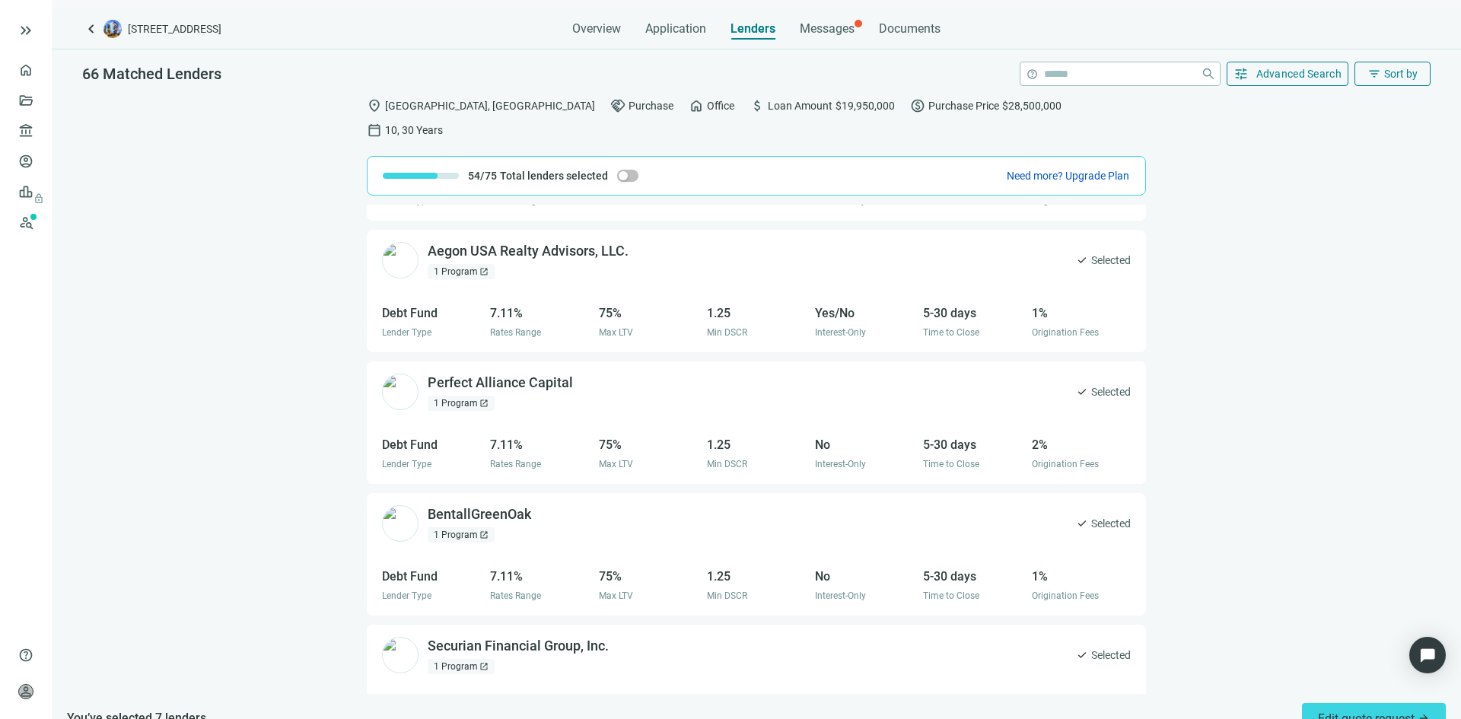
click at [470, 527] on div "1 Program open_in_new" at bounding box center [461, 534] width 67 height 15
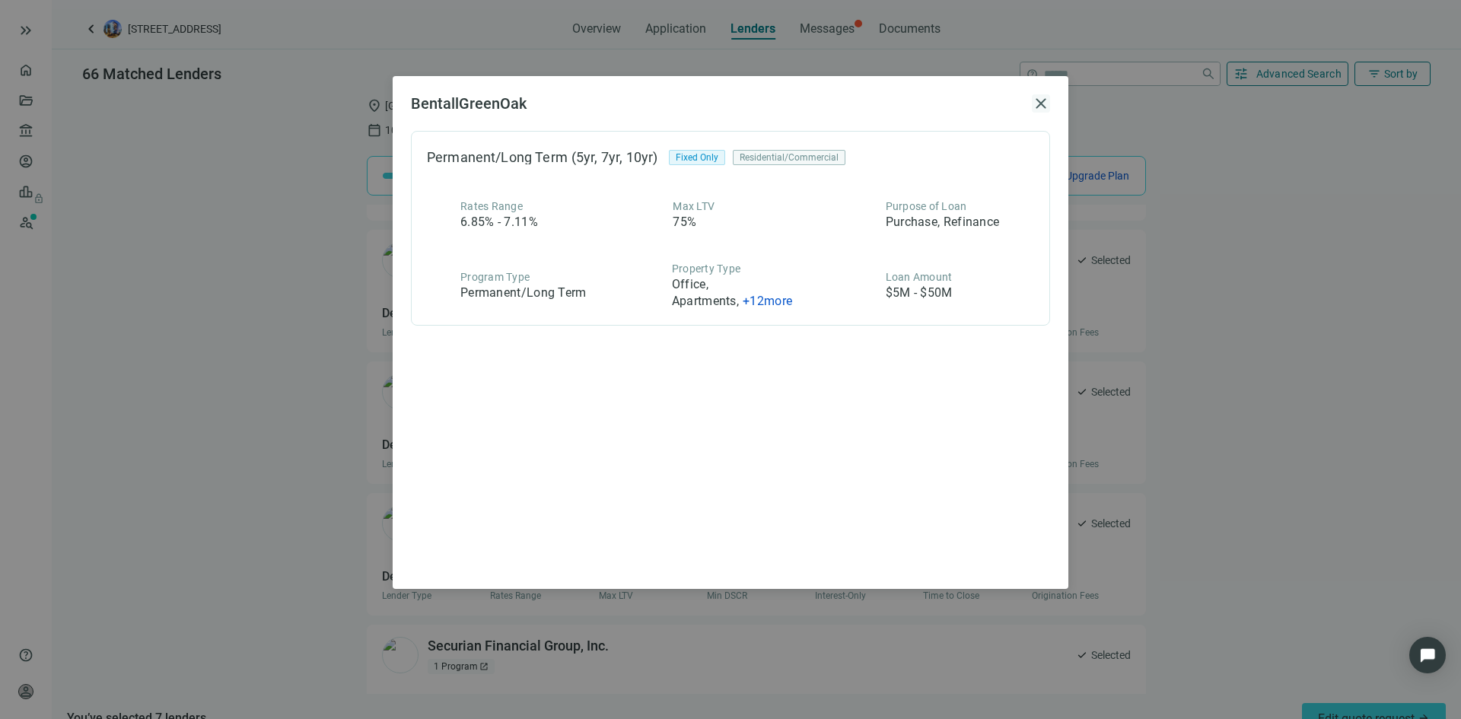
click at [1039, 103] on span "close" at bounding box center [1041, 103] width 18 height 18
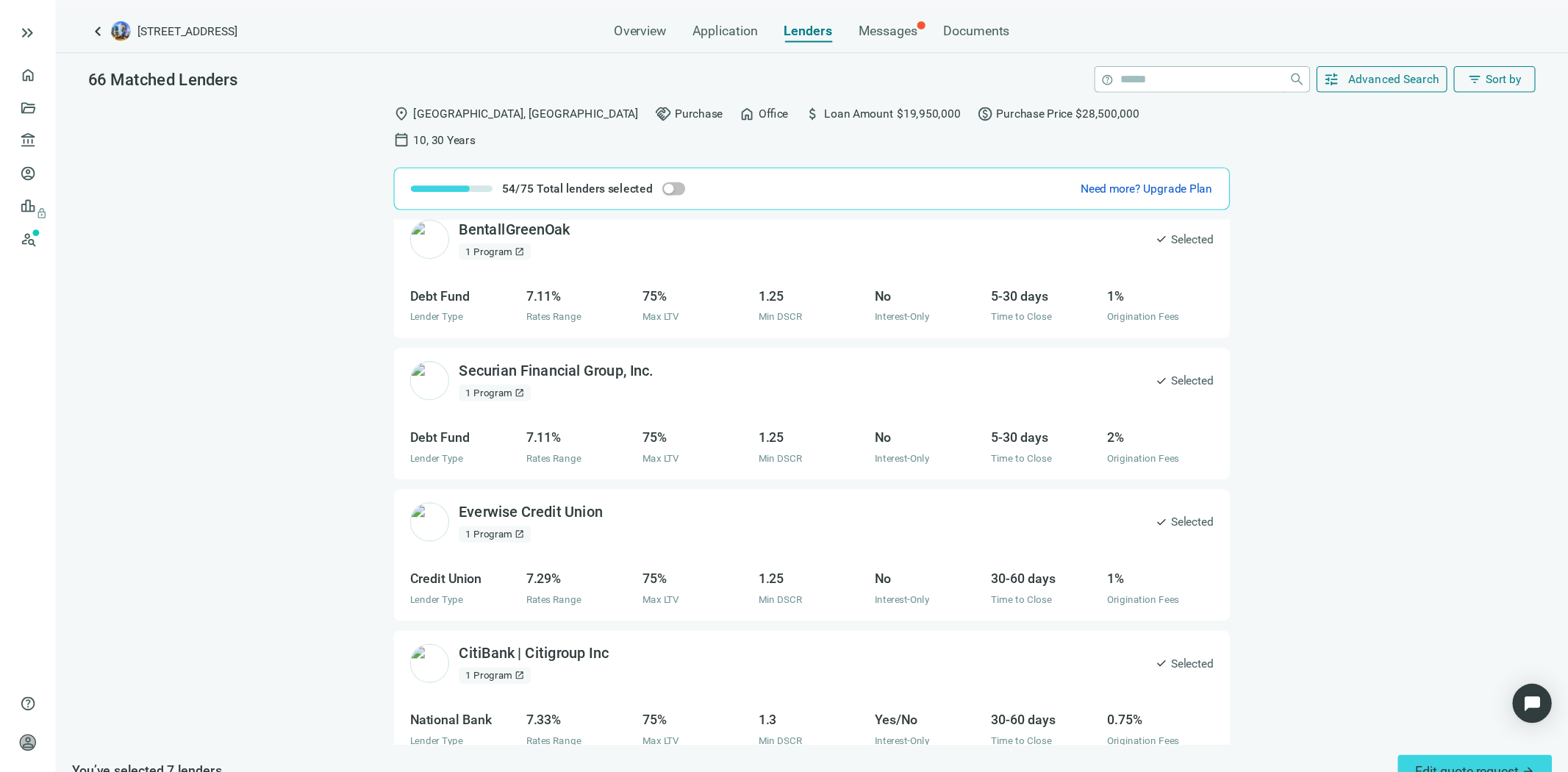
scroll to position [3015, 0]
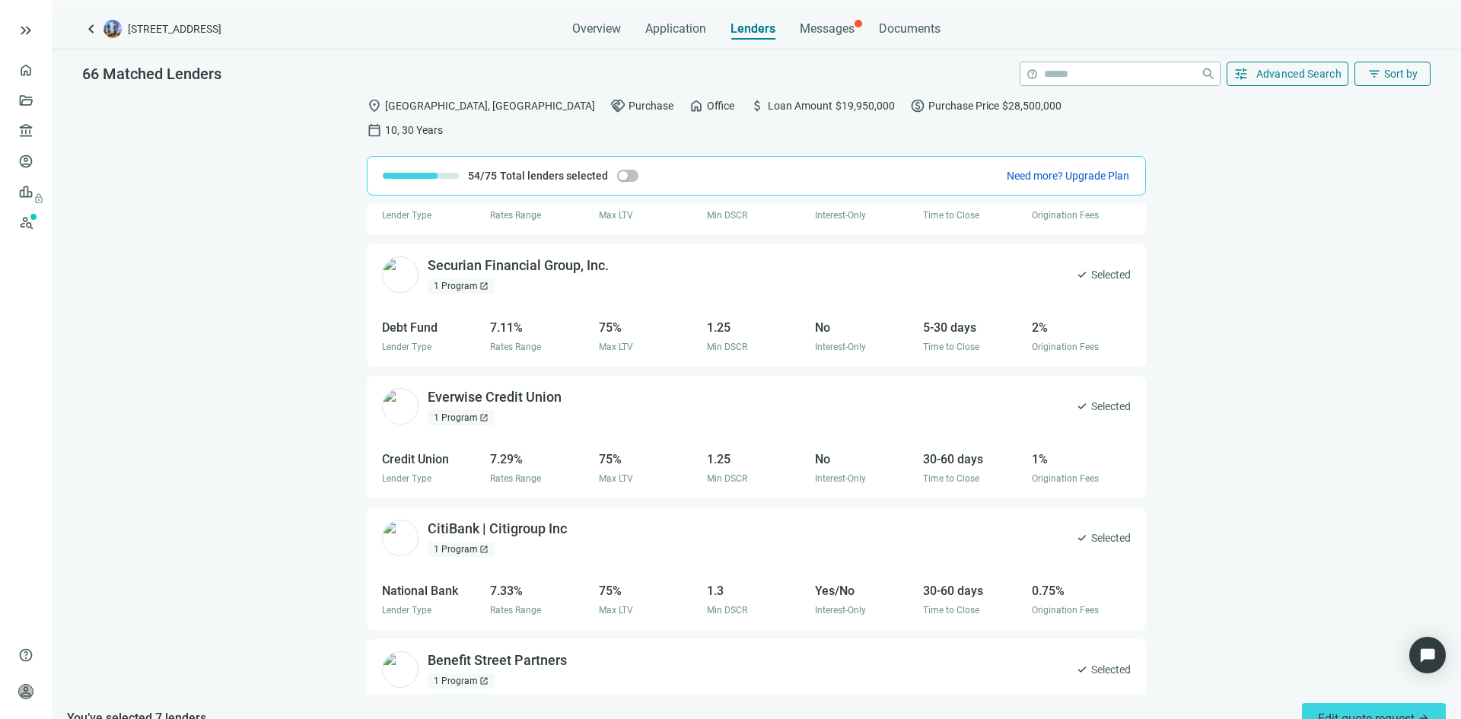
click at [467, 279] on div "1 Program open_in_new" at bounding box center [461, 286] width 67 height 15
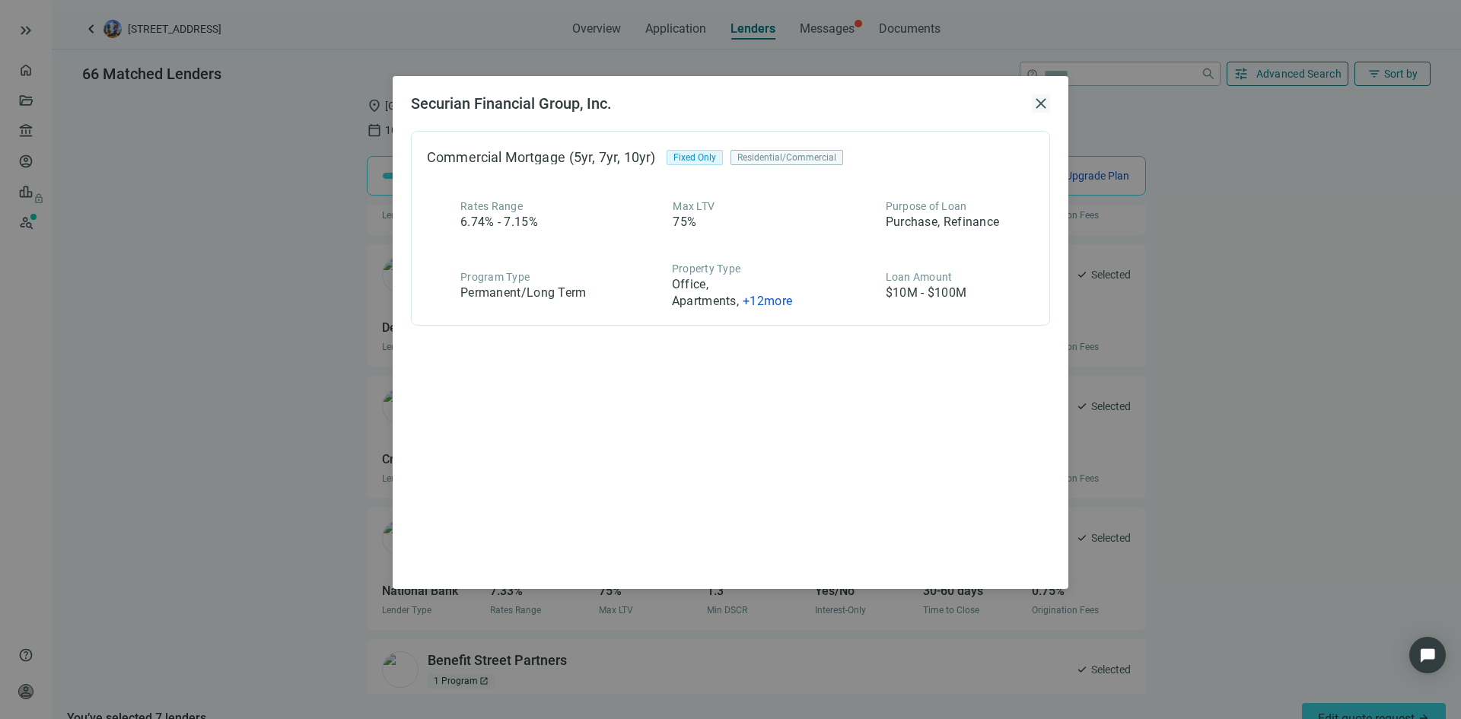
click at [1042, 98] on span "close" at bounding box center [1041, 103] width 18 height 18
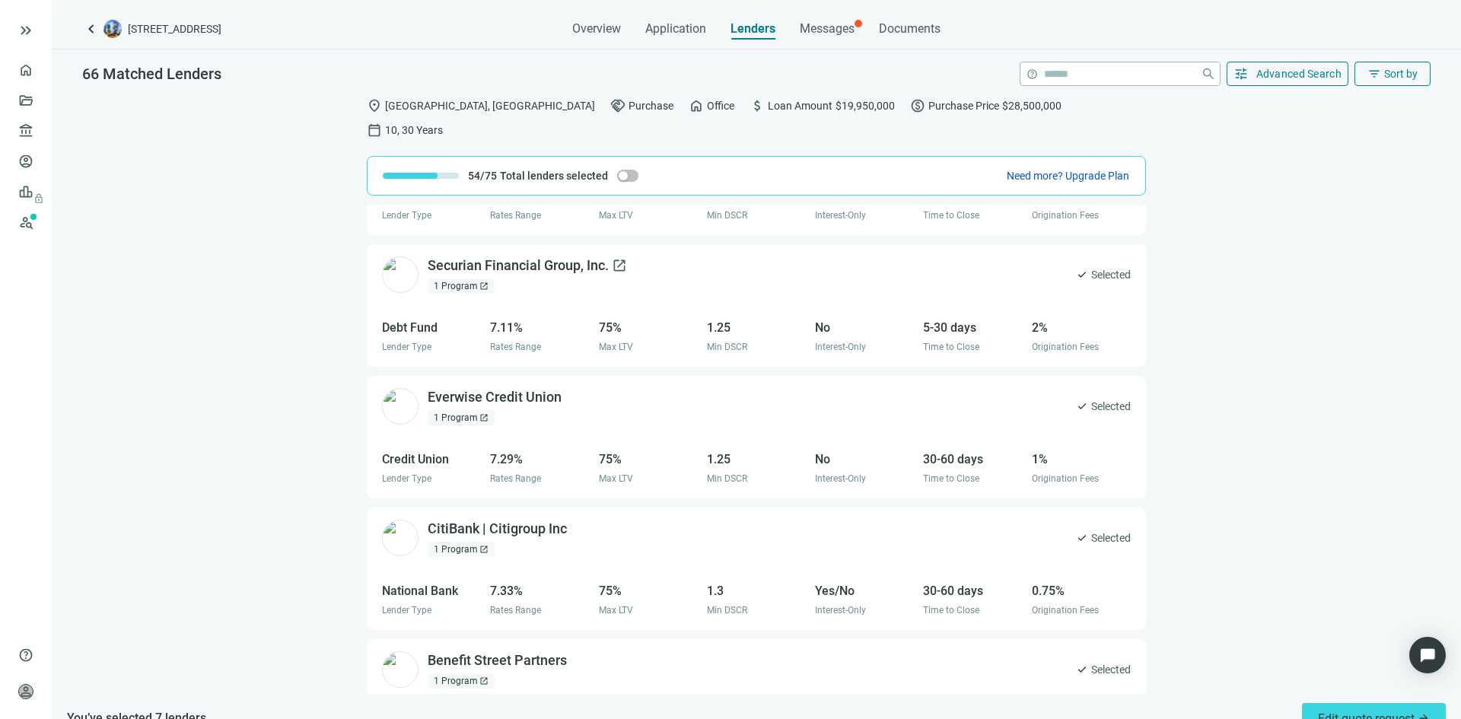
click at [540, 256] on div "Securian Financial Group, Inc. open_in_new" at bounding box center [527, 265] width 199 height 19
click at [308, 326] on div "StanCorp Financial Group, Inc. open_in_new 2 Programs open_in_new check Selecte…" at bounding box center [756, 449] width 1409 height 489
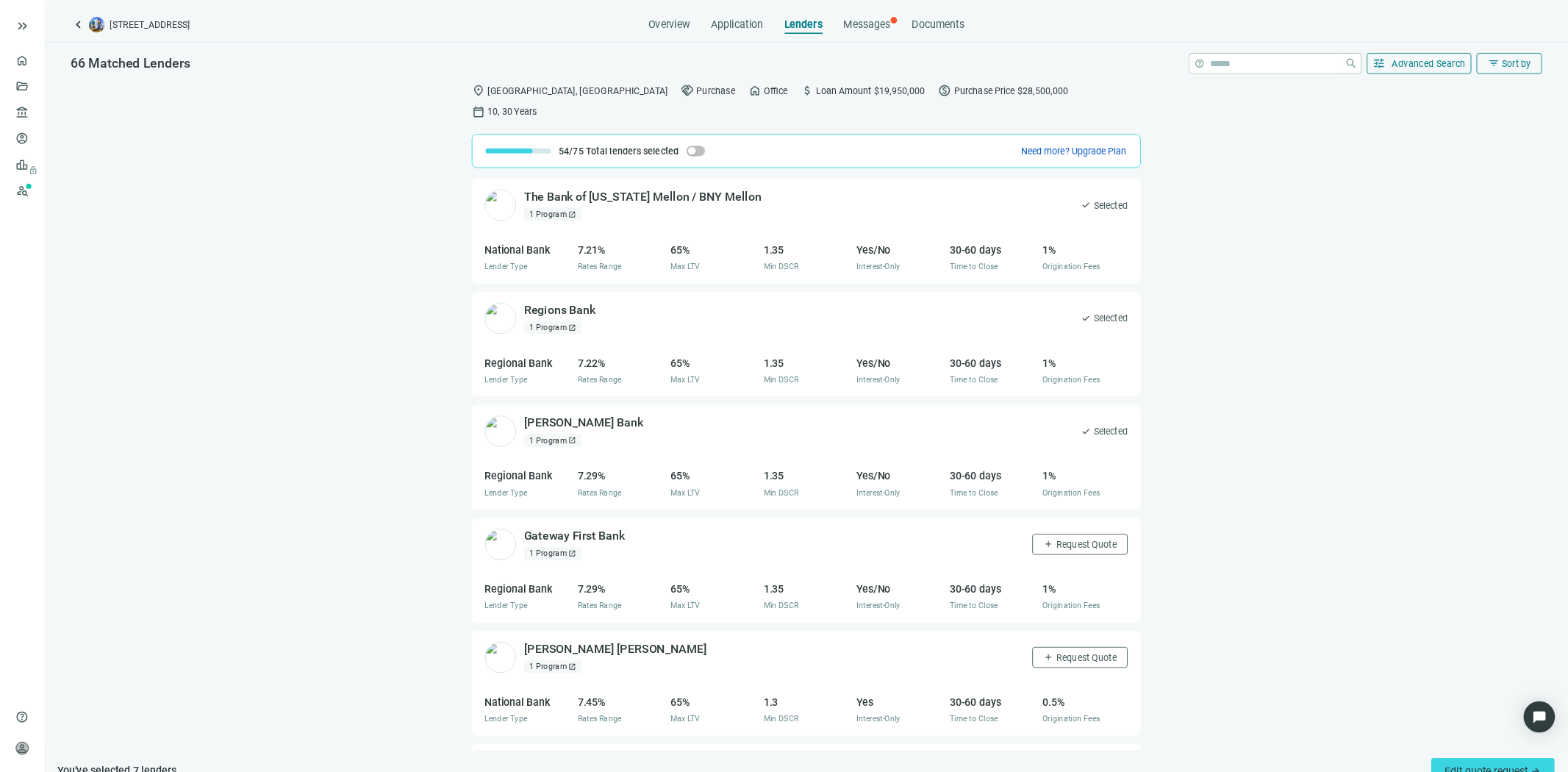
scroll to position [7748, 0]
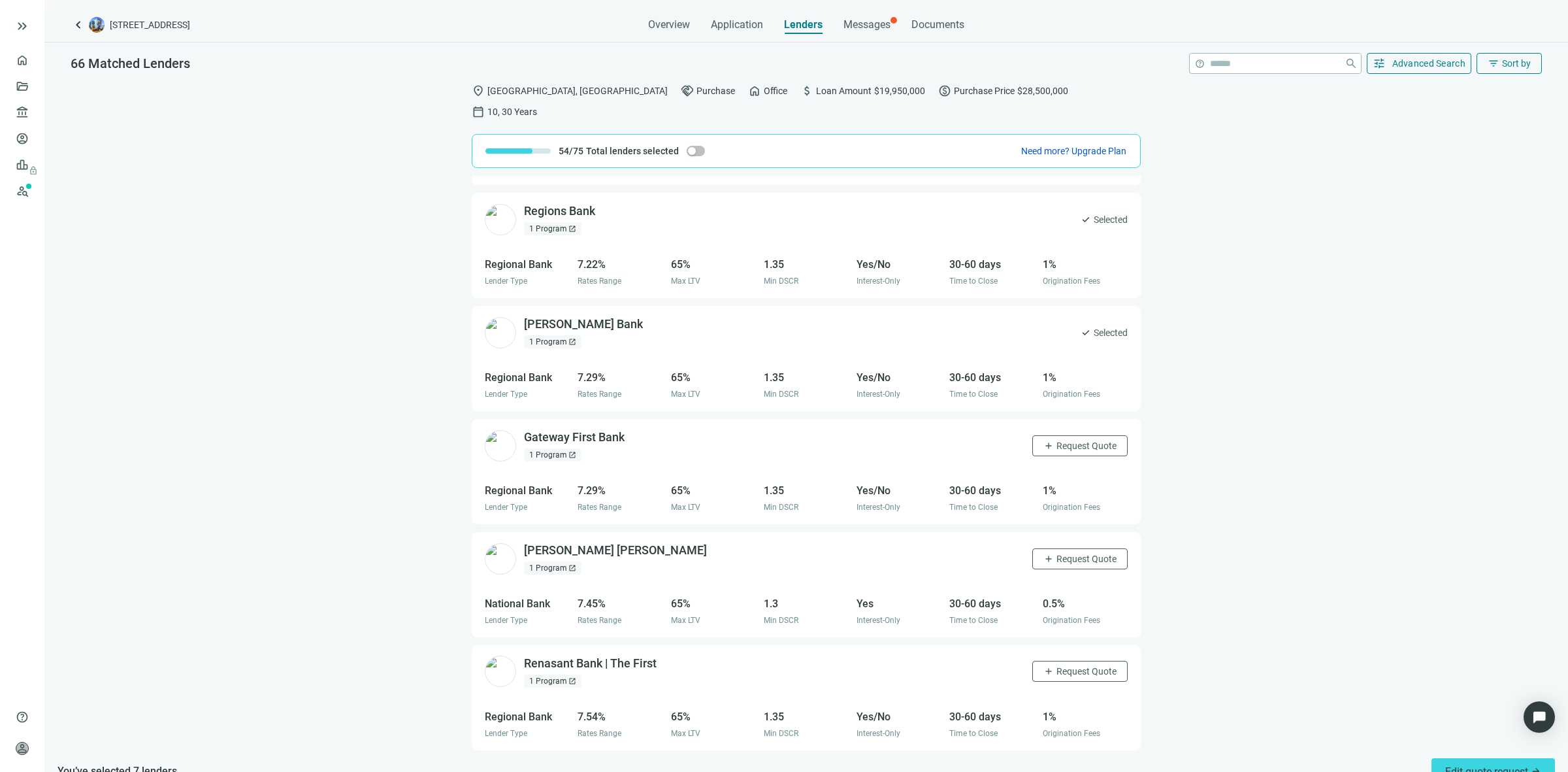
click at [483, 617] on div "StanCorp Financial Group, Inc. open_in_new 2 Programs open_in_new check Selecte…" at bounding box center [805, 463] width 669 height 574
click at [325, 327] on div "StanCorp Financial Group, Inc. open_in_new 2 Programs open_in_new check Selecte…" at bounding box center [806, 463] width 1524 height 574
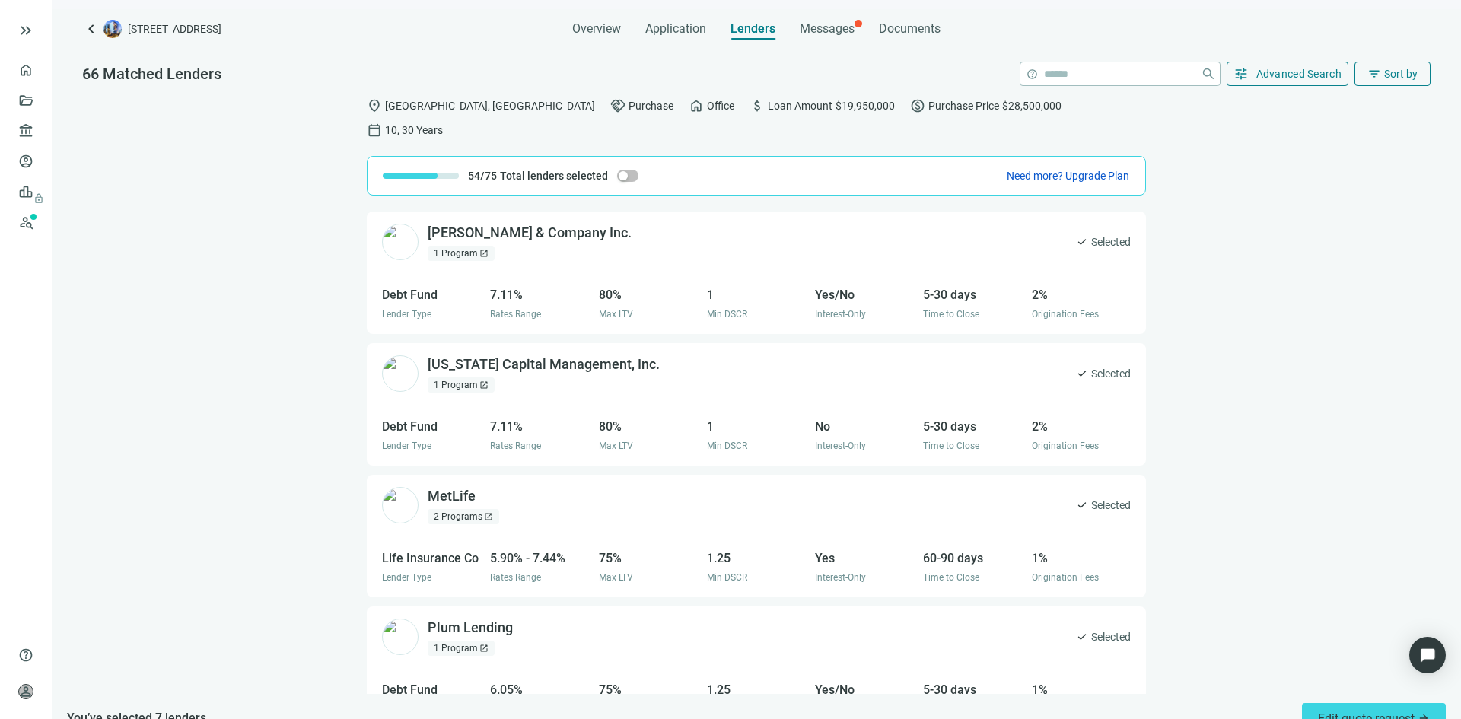
scroll to position [0, 0]
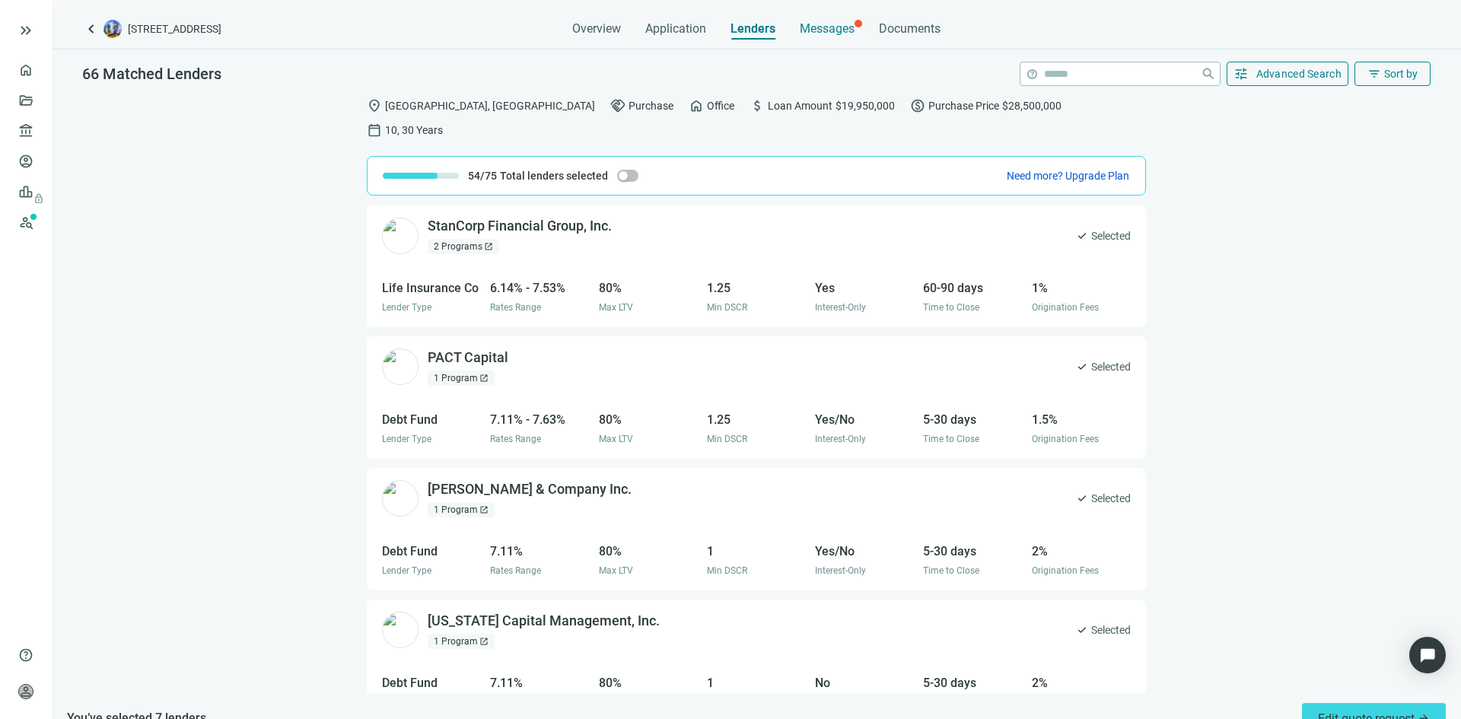
click at [820, 24] on span "Messages" at bounding box center [827, 28] width 55 height 14
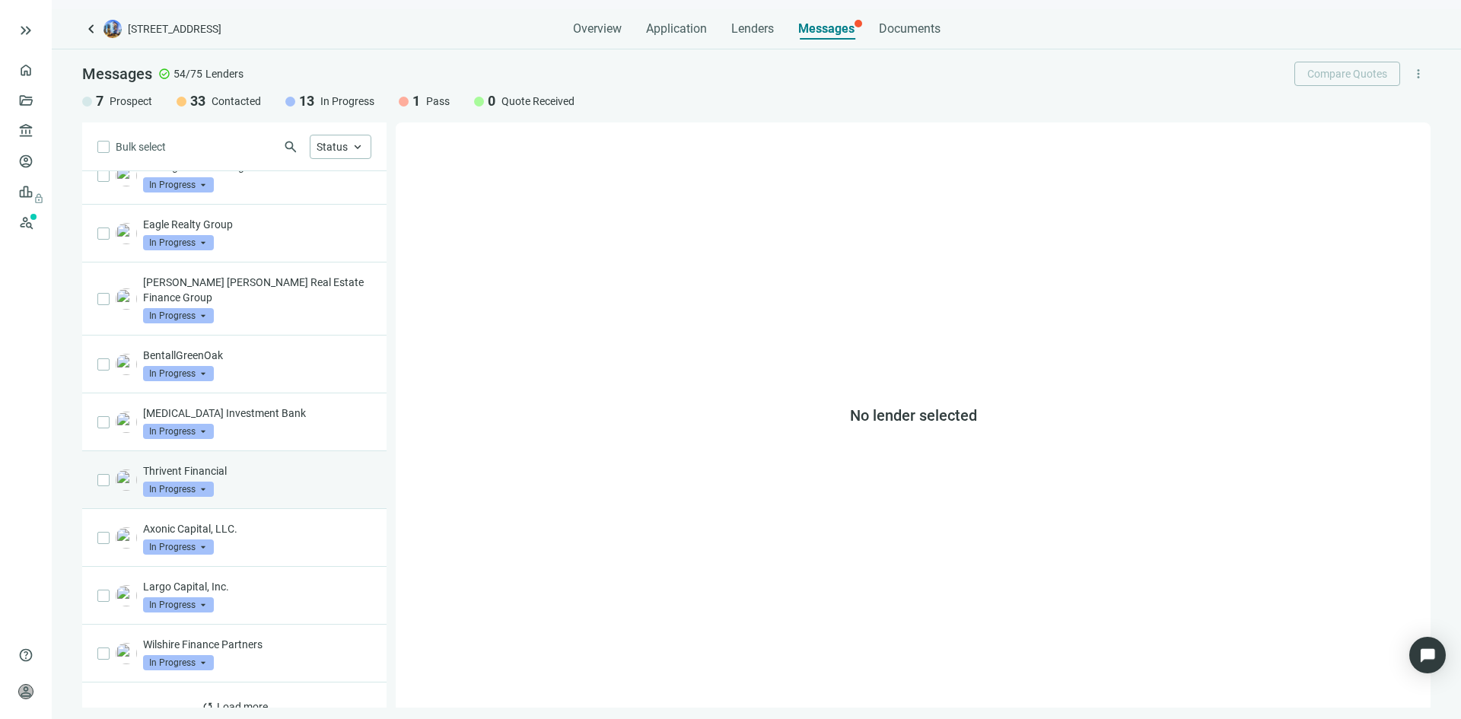
scroll to position [669, 0]
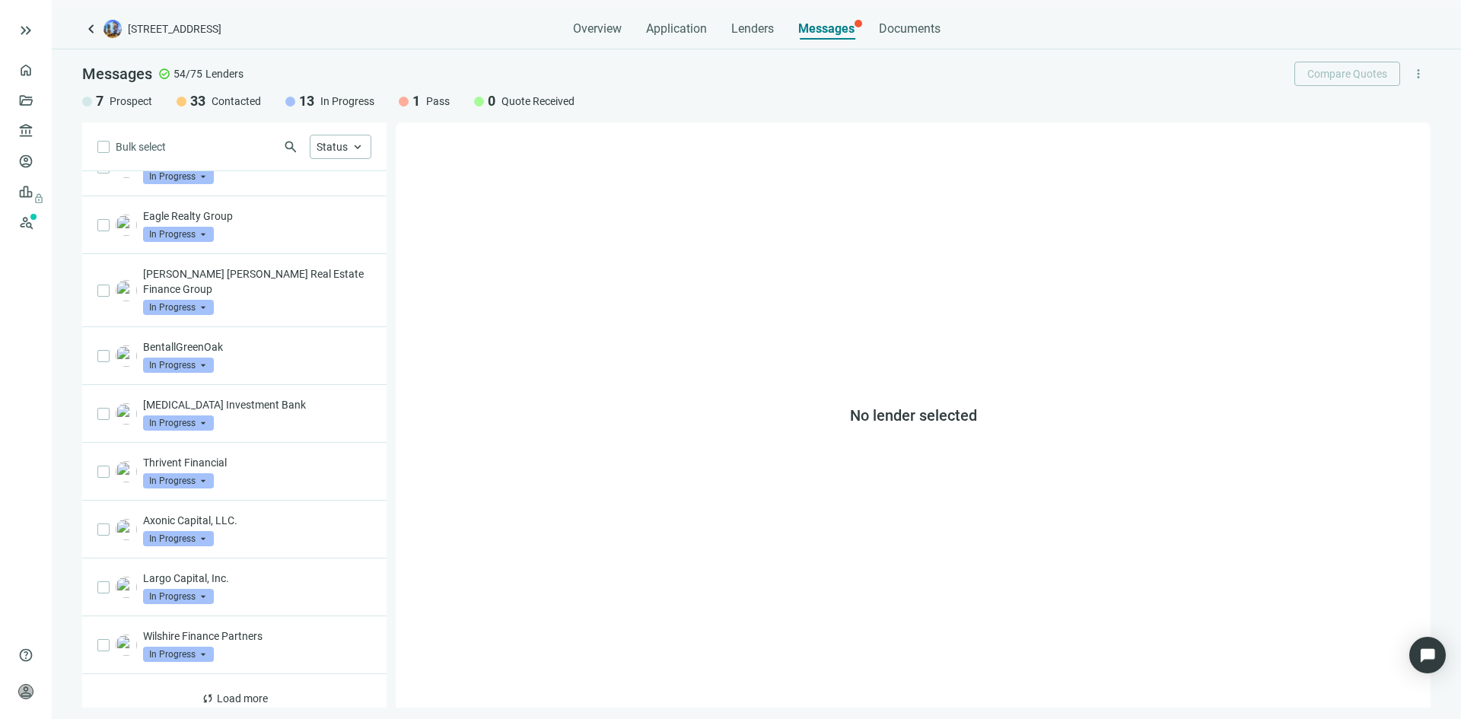
drag, startPoint x: 753, startPoint y: 30, endPoint x: 734, endPoint y: 48, distance: 26.4
click at [753, 30] on span "Lenders" at bounding box center [752, 28] width 43 height 15
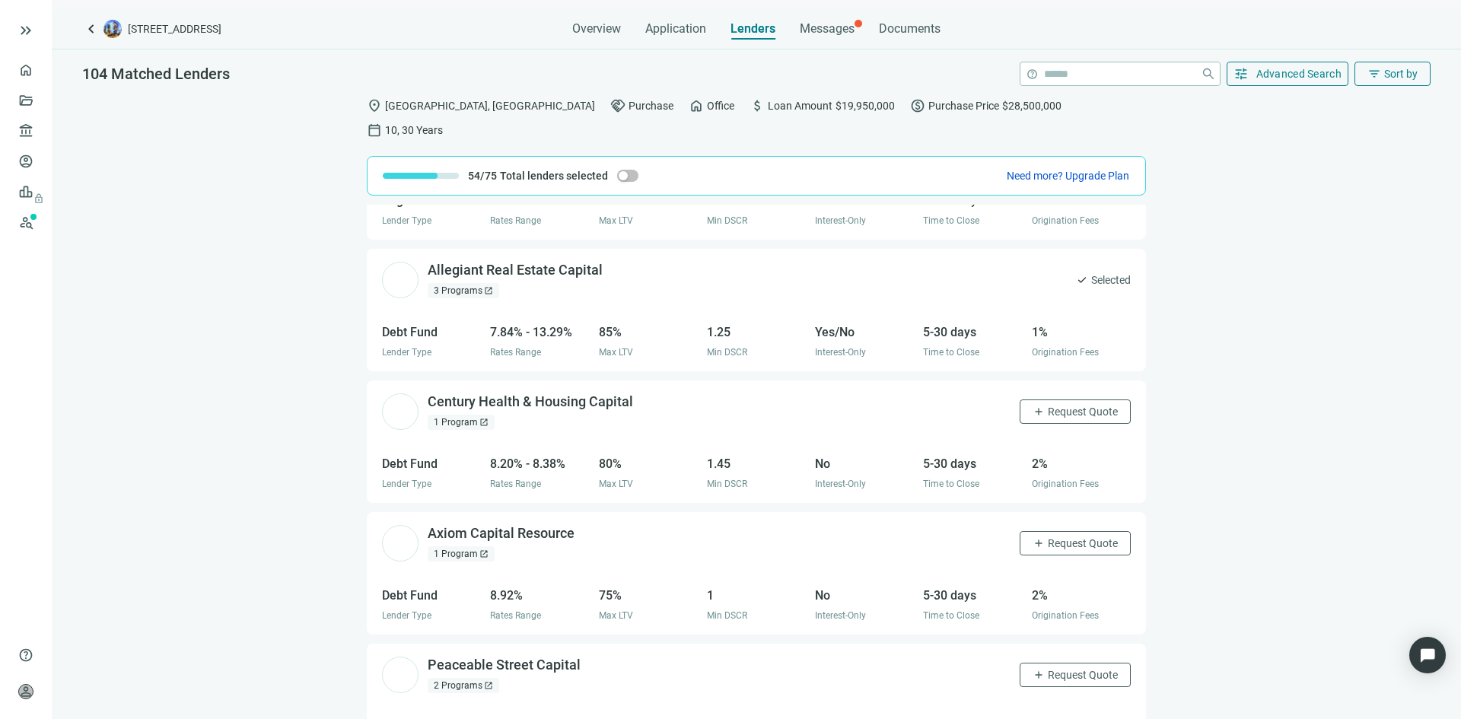
scroll to position [13143, 0]
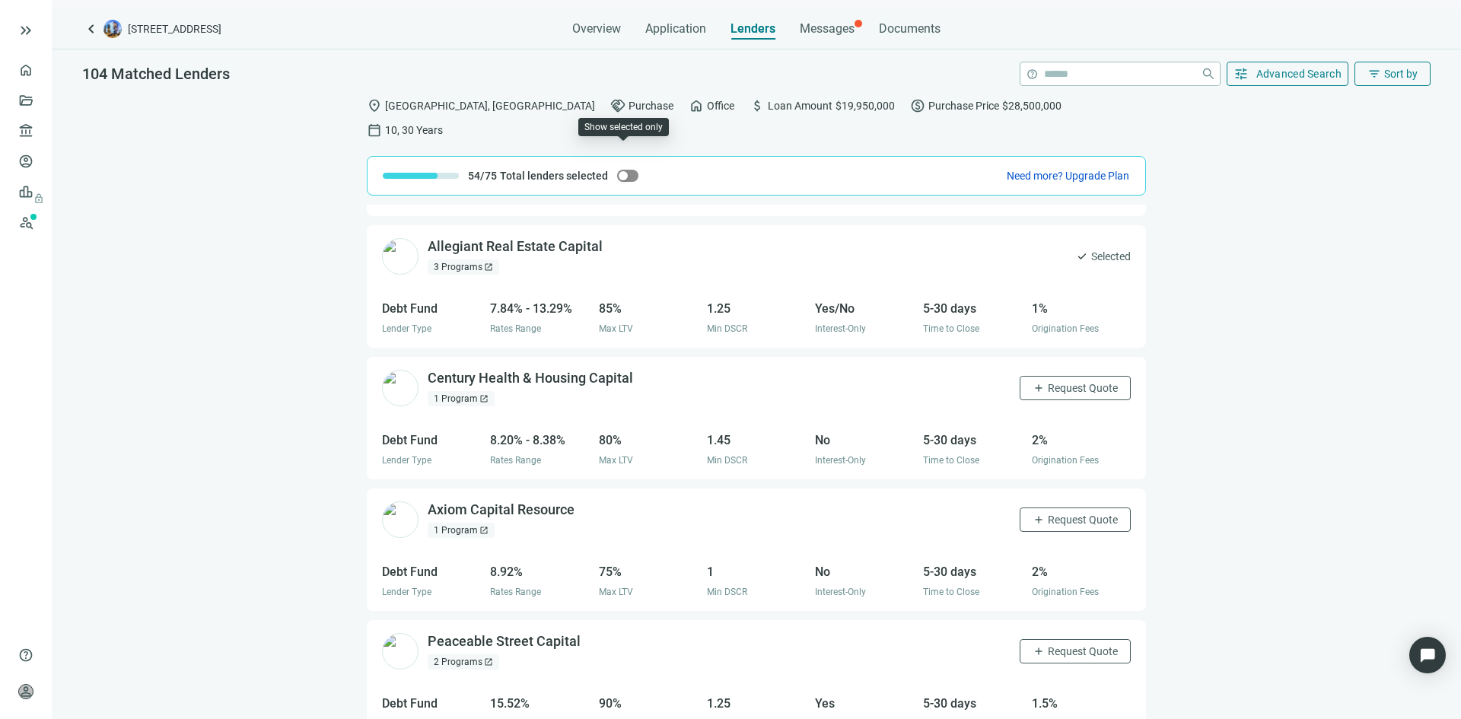
click at [619, 171] on div "button" at bounding box center [623, 175] width 9 height 9
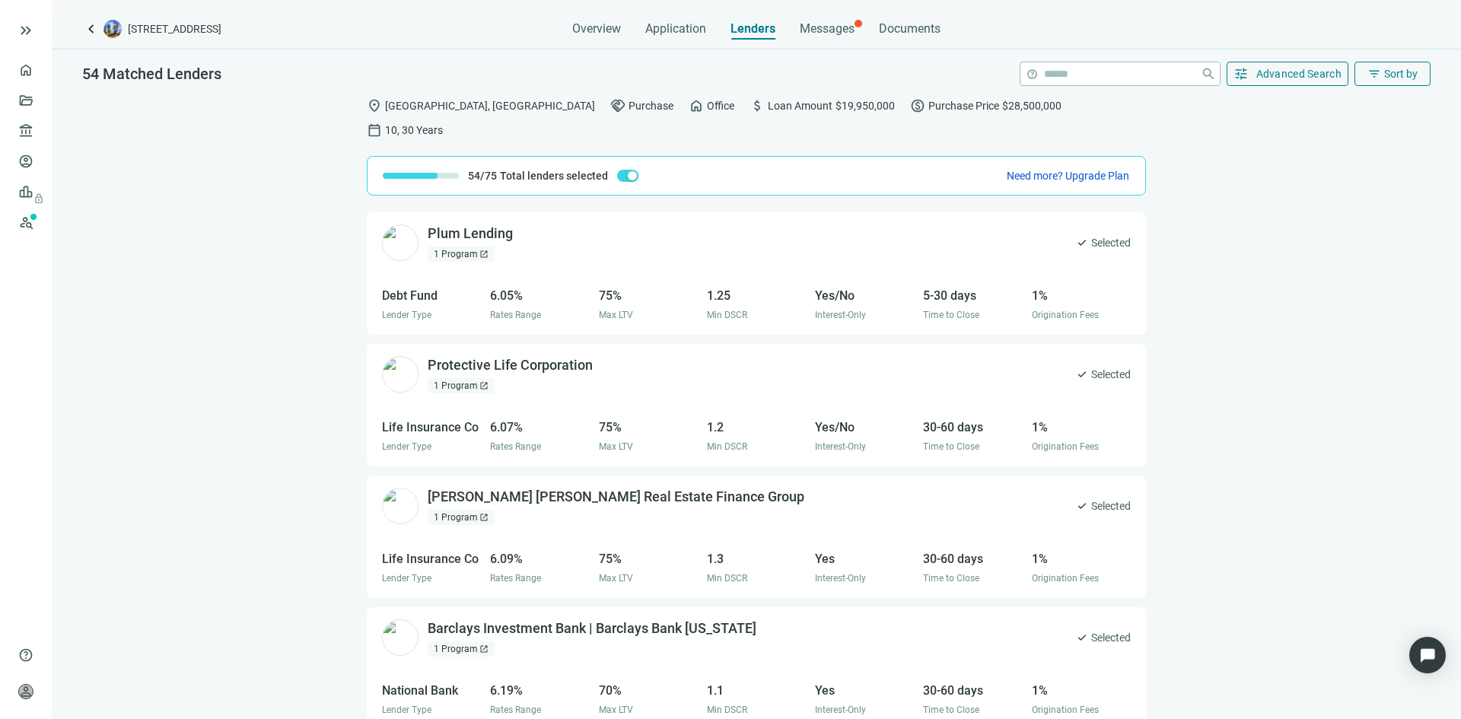
scroll to position [0, 0]
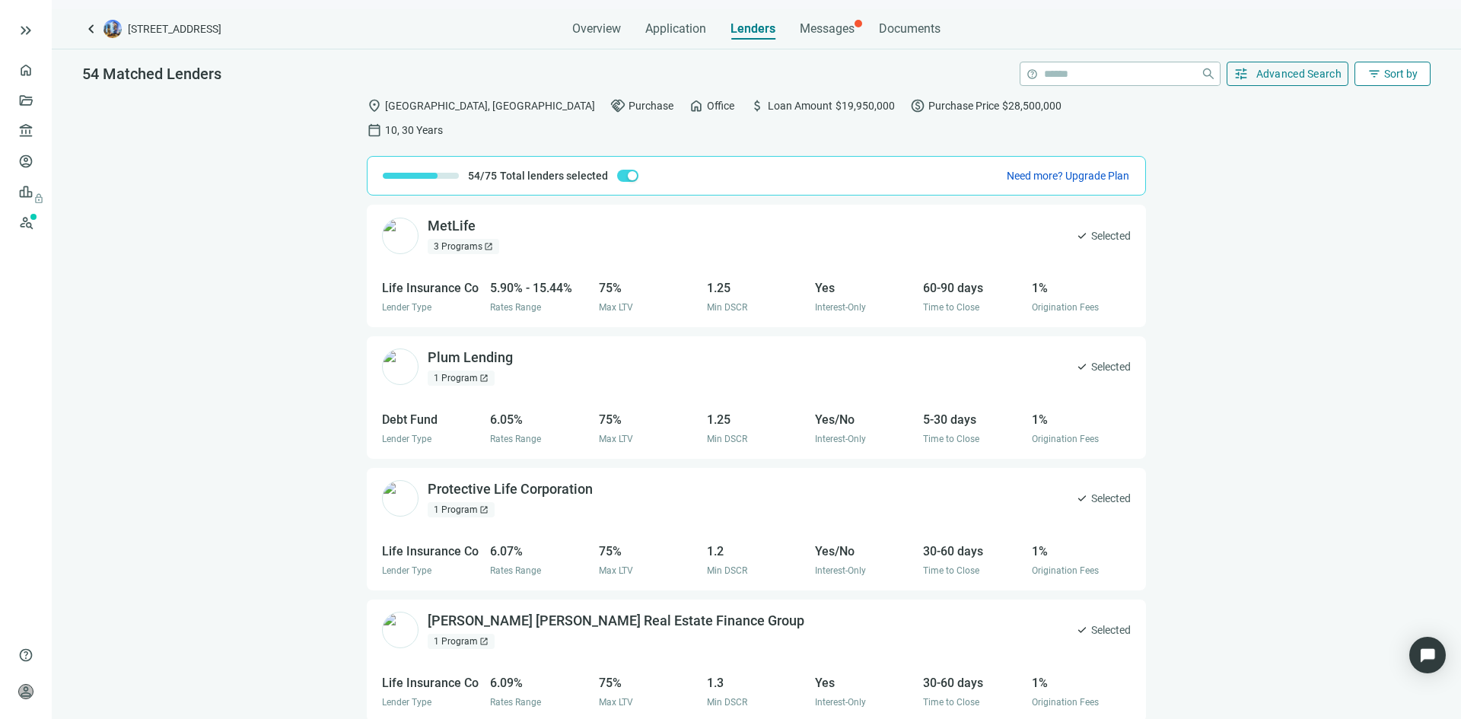
click at [1400, 73] on span "Sort by" at bounding box center [1400, 74] width 33 height 12
click at [1355, 272] on div "Lender Name A-Z" at bounding box center [1362, 273] width 107 height 15
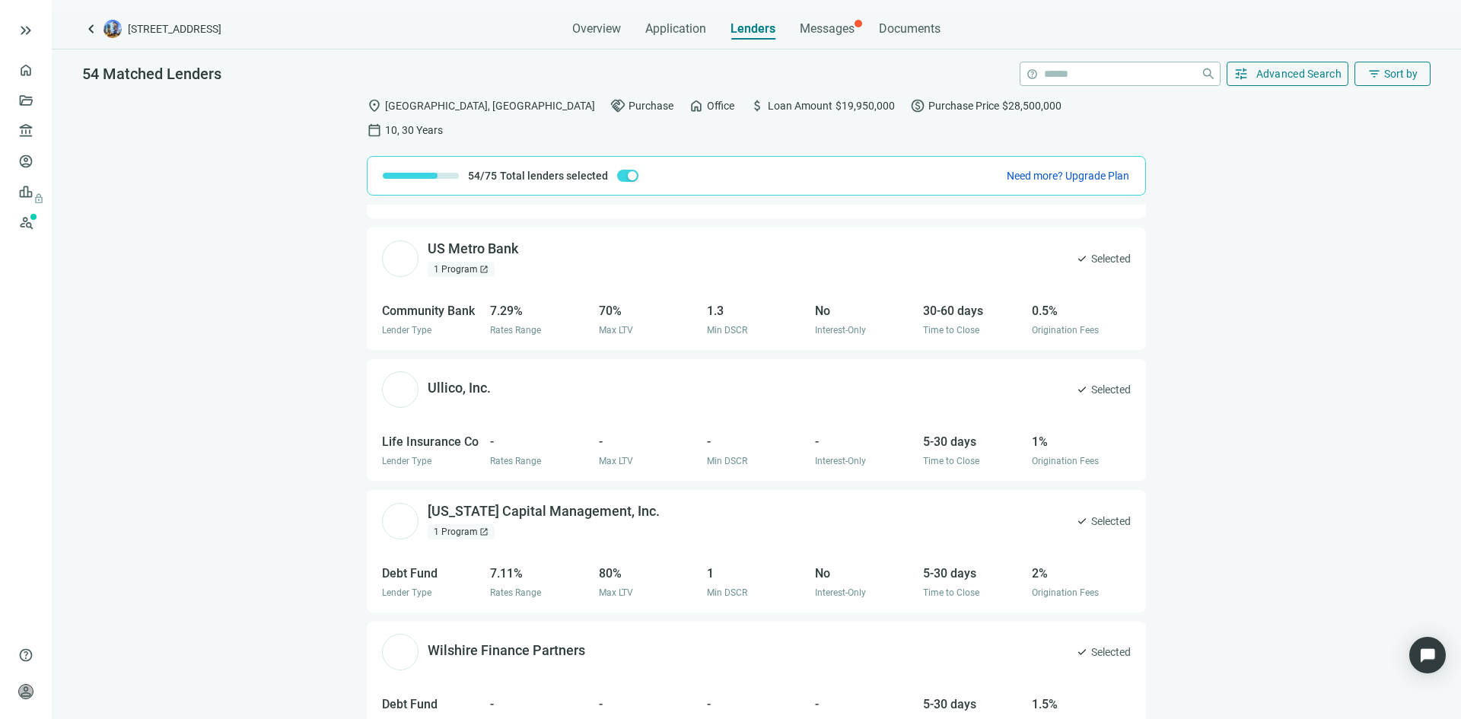
scroll to position [6551, 0]
click at [538, 641] on div "Wilshire Finance Partners open_in_new" at bounding box center [516, 650] width 176 height 19
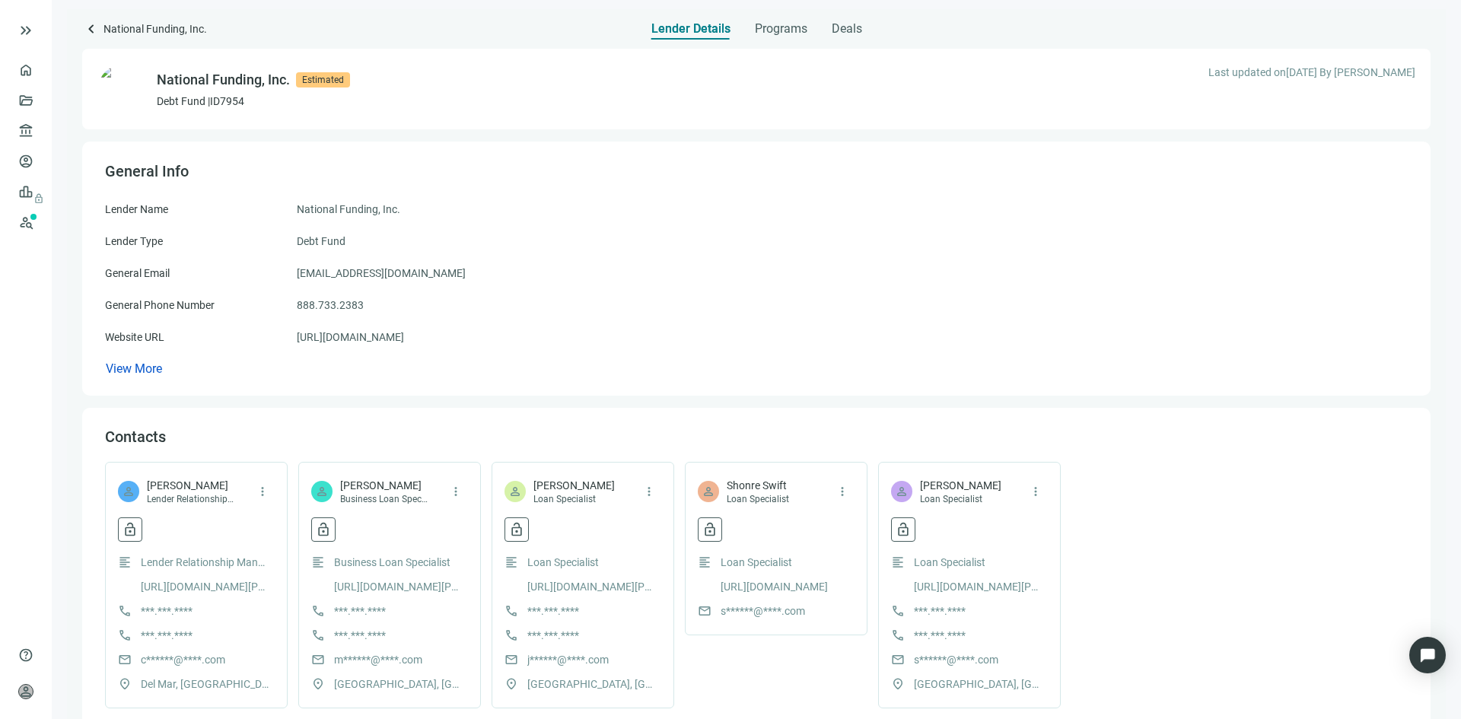
click at [158, 358] on div "Lender Name National Funding, Inc. Lender Type Debt Fund General Email apply@na…" at bounding box center [756, 289] width 1303 height 177
click at [156, 362] on span "View More" at bounding box center [134, 368] width 56 height 14
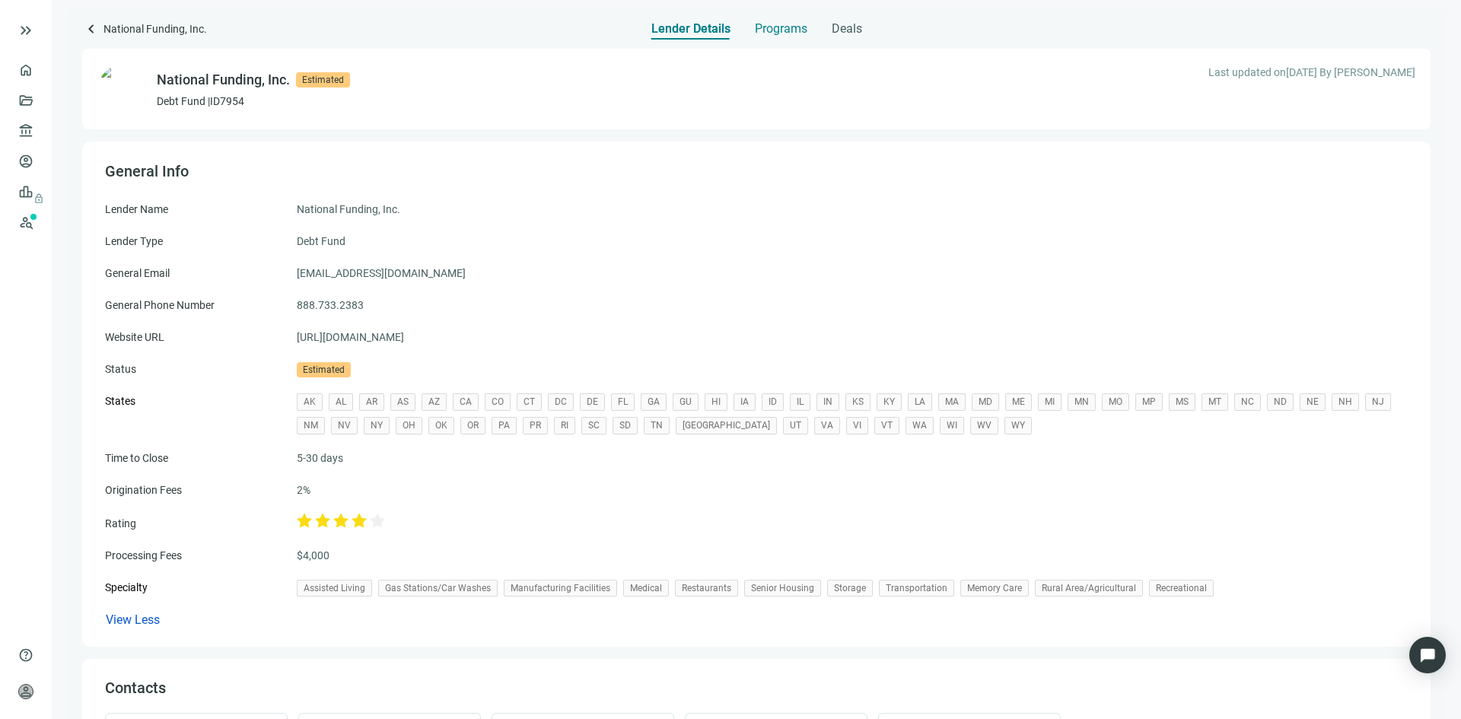
click at [785, 28] on span "Programs" at bounding box center [781, 28] width 53 height 15
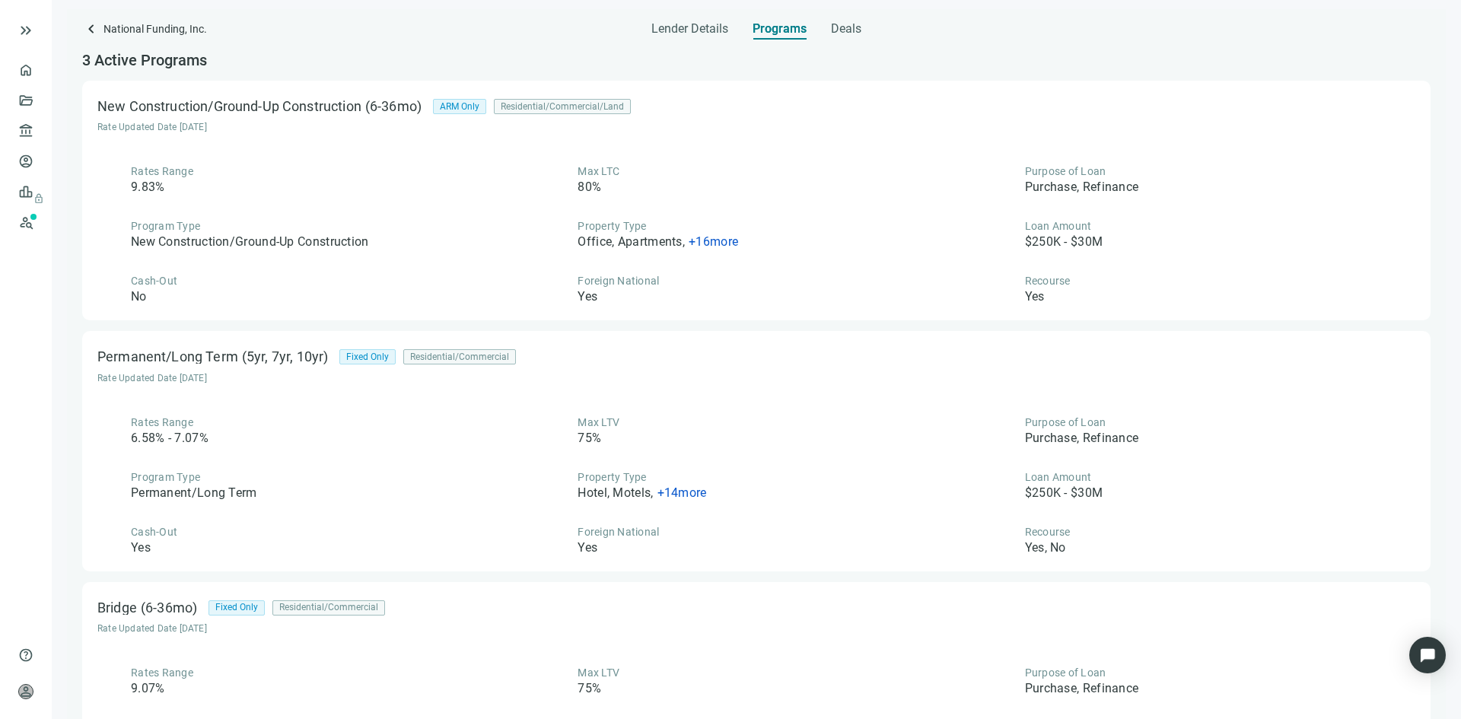
click at [679, 489] on span "+ 14 more" at bounding box center [682, 493] width 49 height 14
click at [428, 487] on div "Program Type Permanent/Long Term" at bounding box center [309, 486] width 424 height 32
click at [852, 30] on span "Deals" at bounding box center [846, 28] width 30 height 15
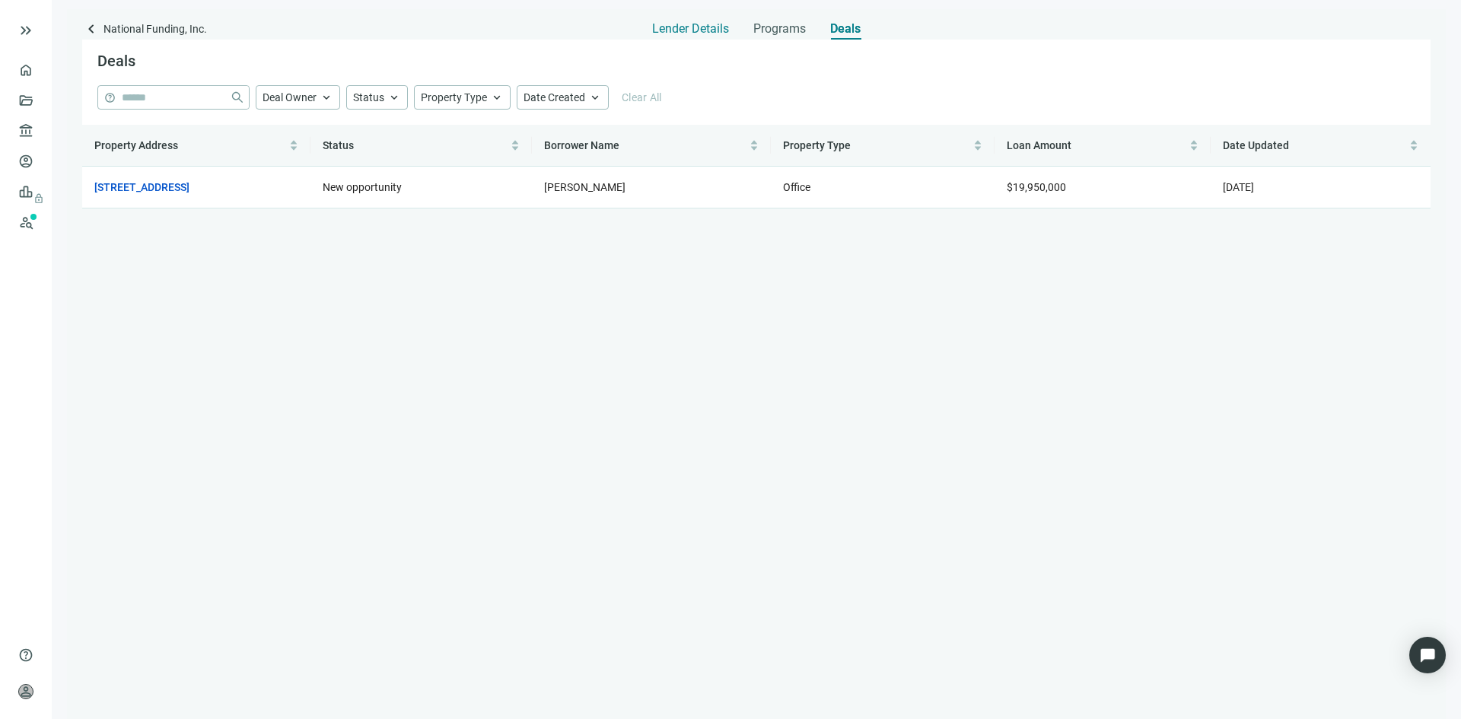
click at [683, 32] on span "Lender Details" at bounding box center [690, 28] width 77 height 15
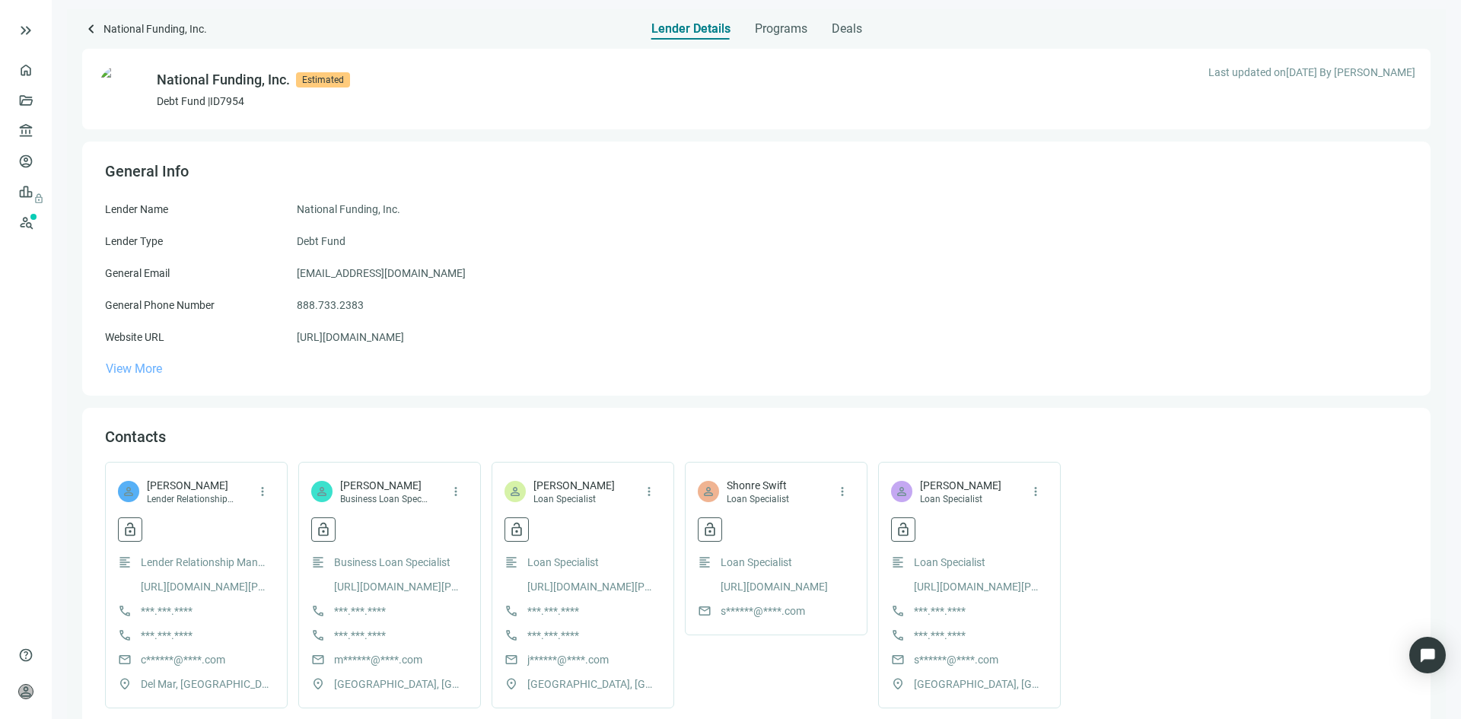
click at [140, 370] on span "View More" at bounding box center [134, 368] width 56 height 14
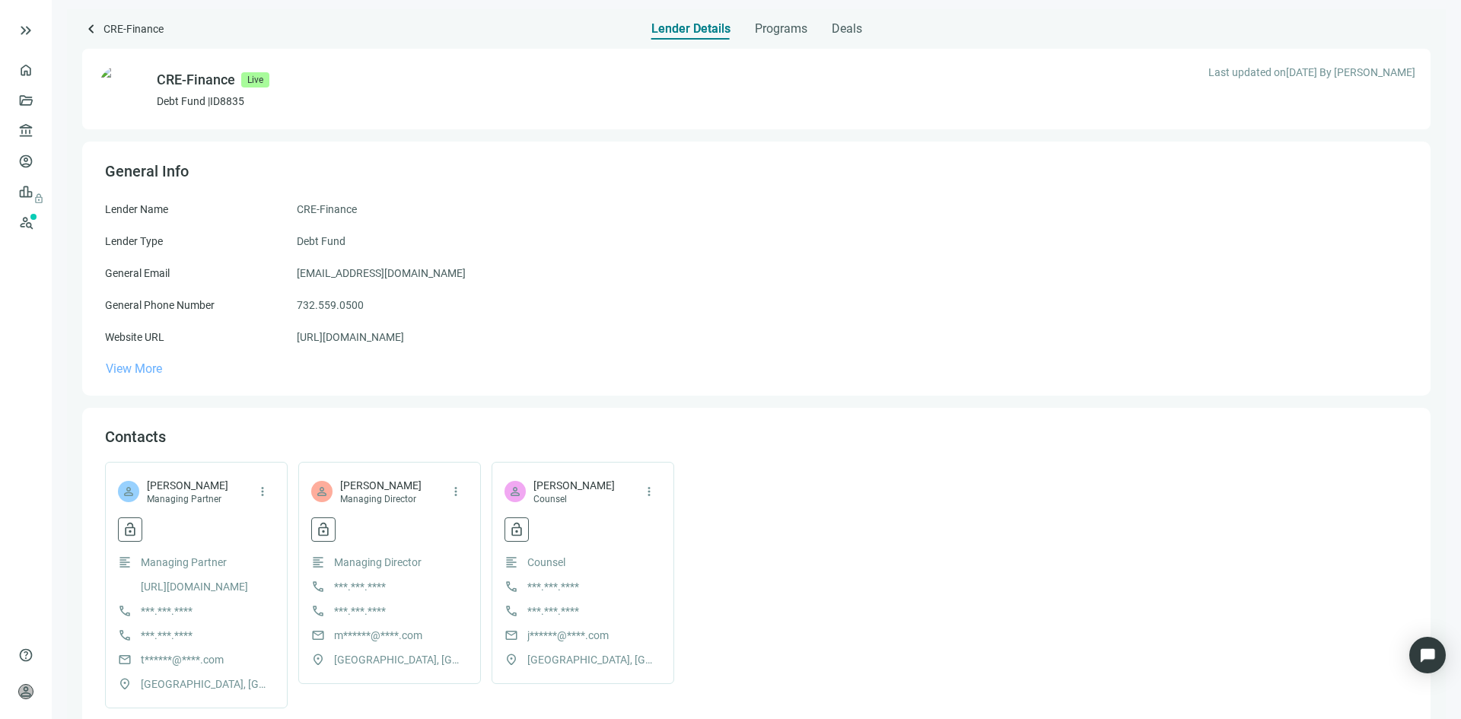
click at [129, 365] on span "View More" at bounding box center [134, 368] width 56 height 14
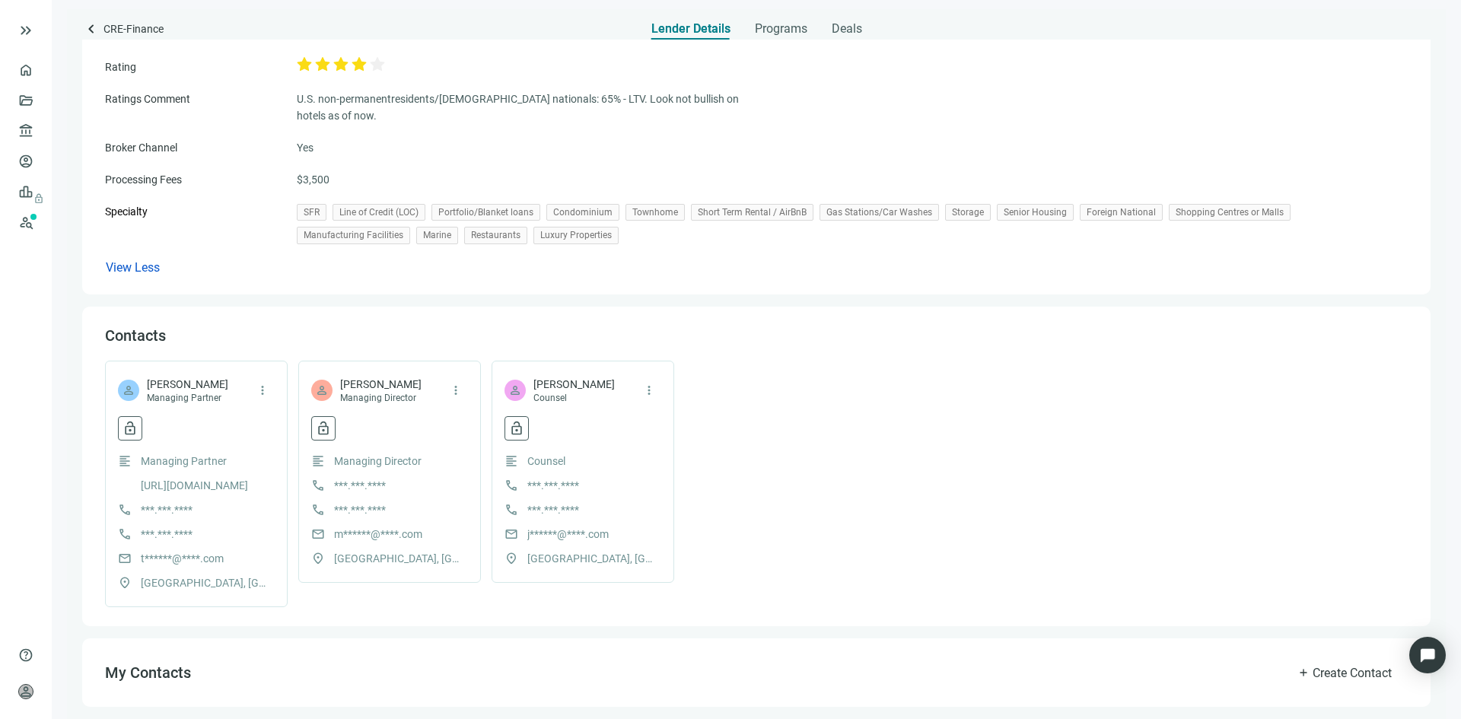
scroll to position [733, 0]
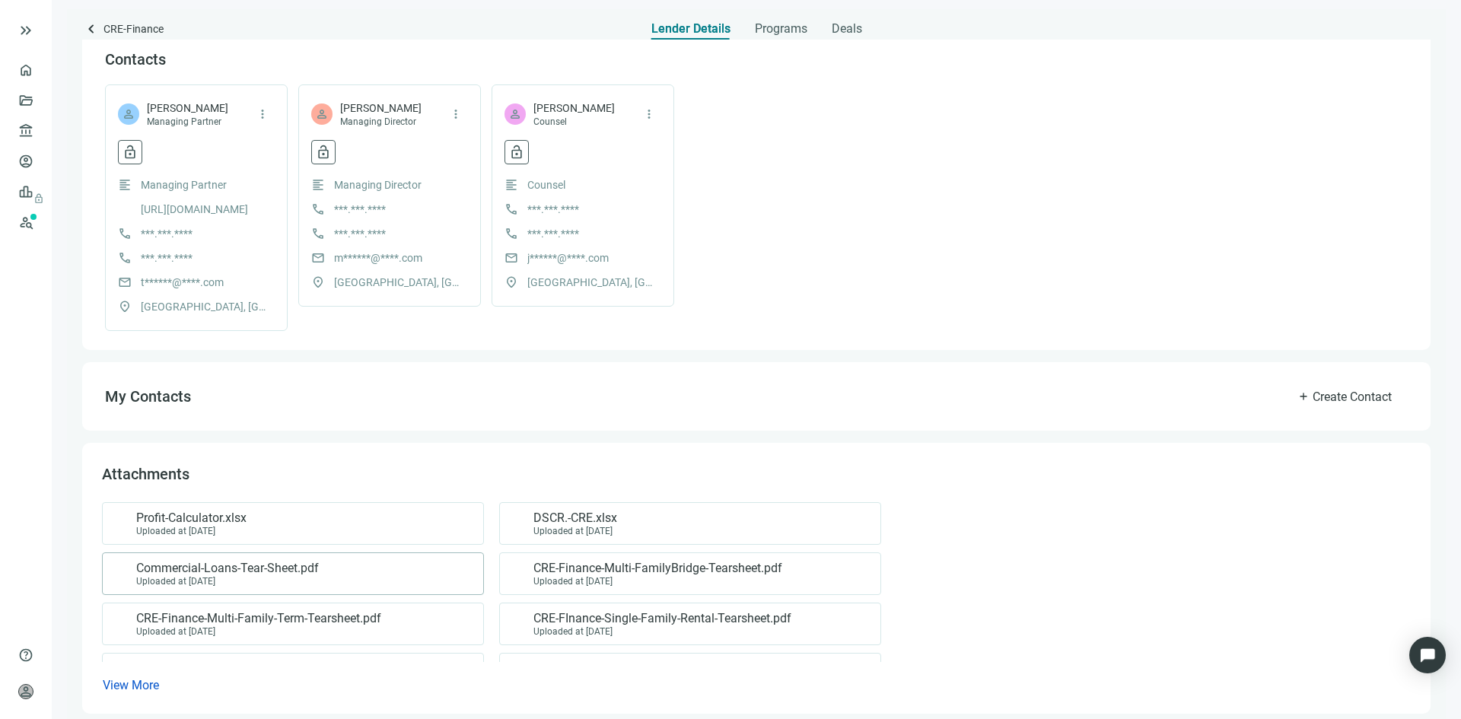
click at [259, 561] on span "Commercial-Loans-Tear-Sheet.pdf" at bounding box center [227, 568] width 183 height 15
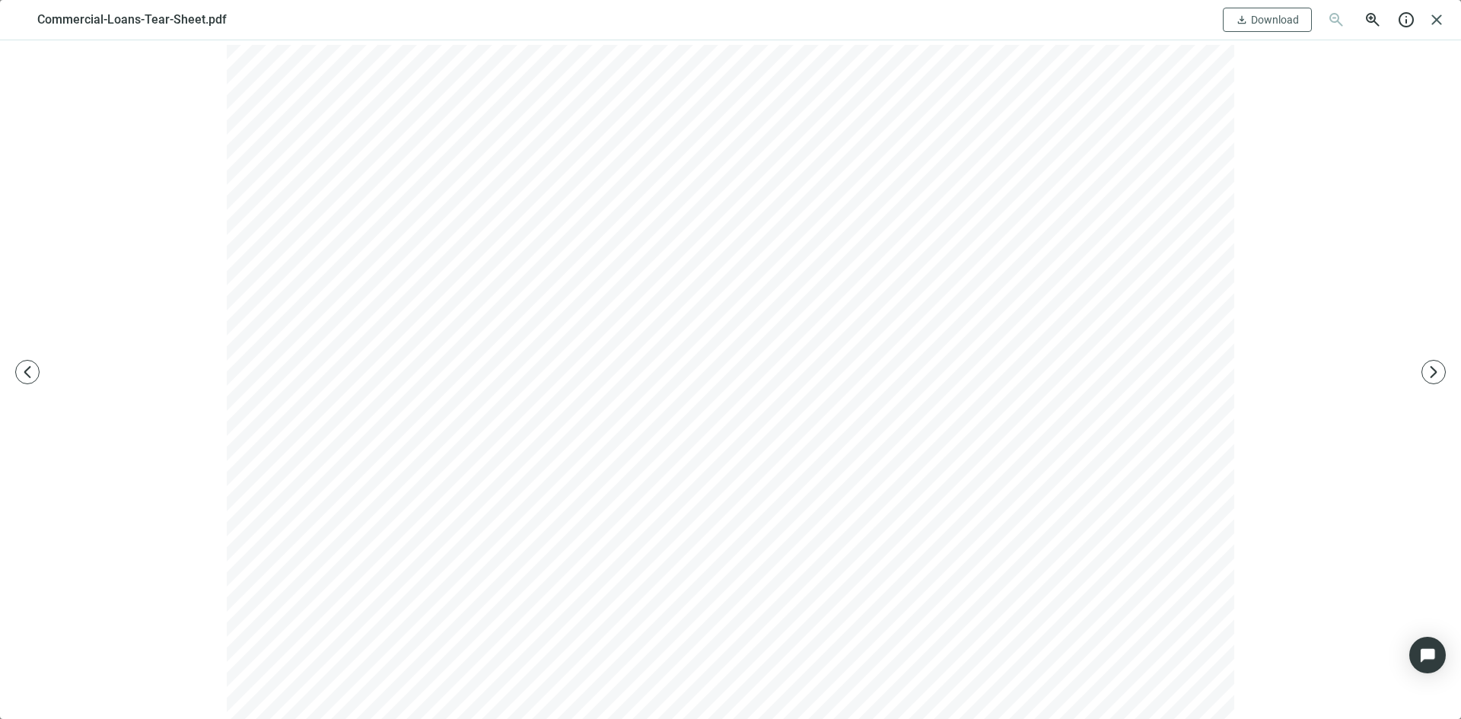
scroll to position [0, 0]
click at [1436, 20] on span "close" at bounding box center [1437, 20] width 18 height 18
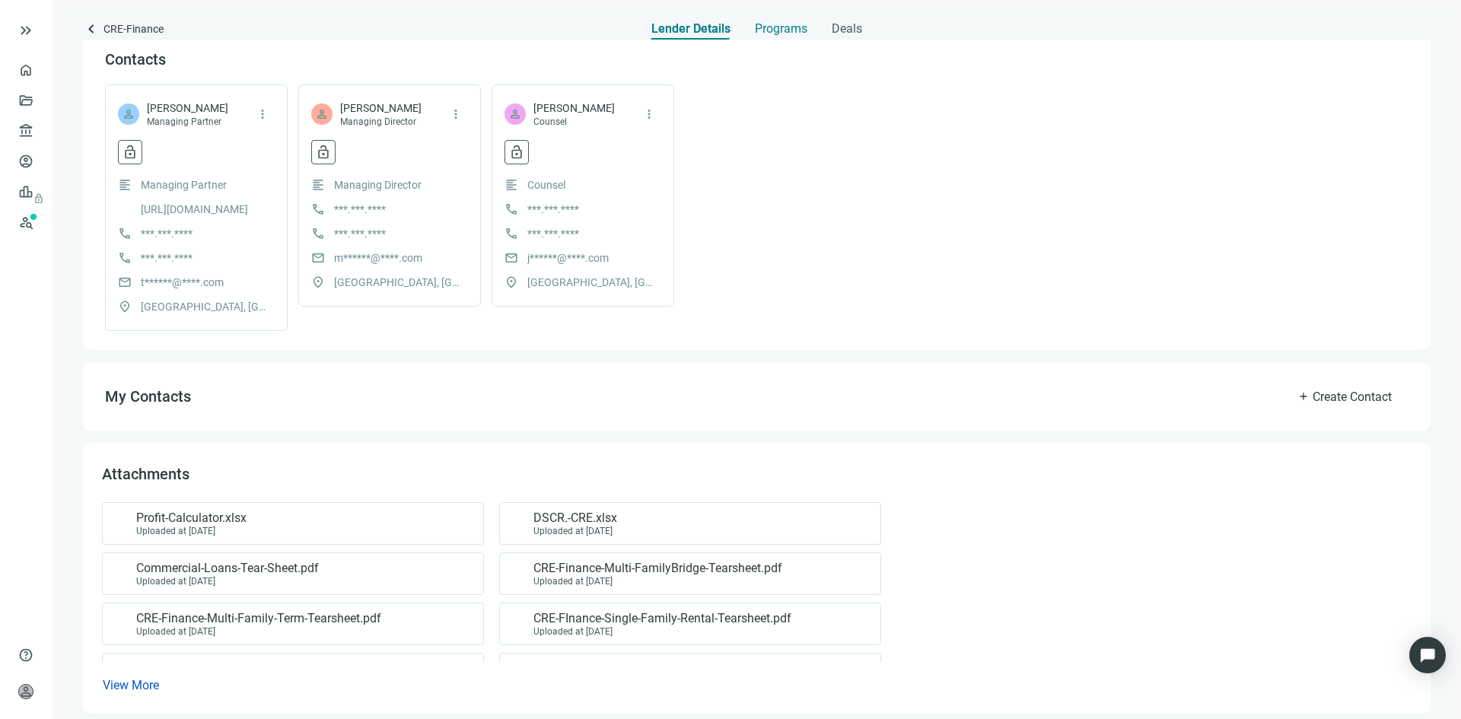
click at [775, 30] on span "Programs" at bounding box center [781, 28] width 53 height 15
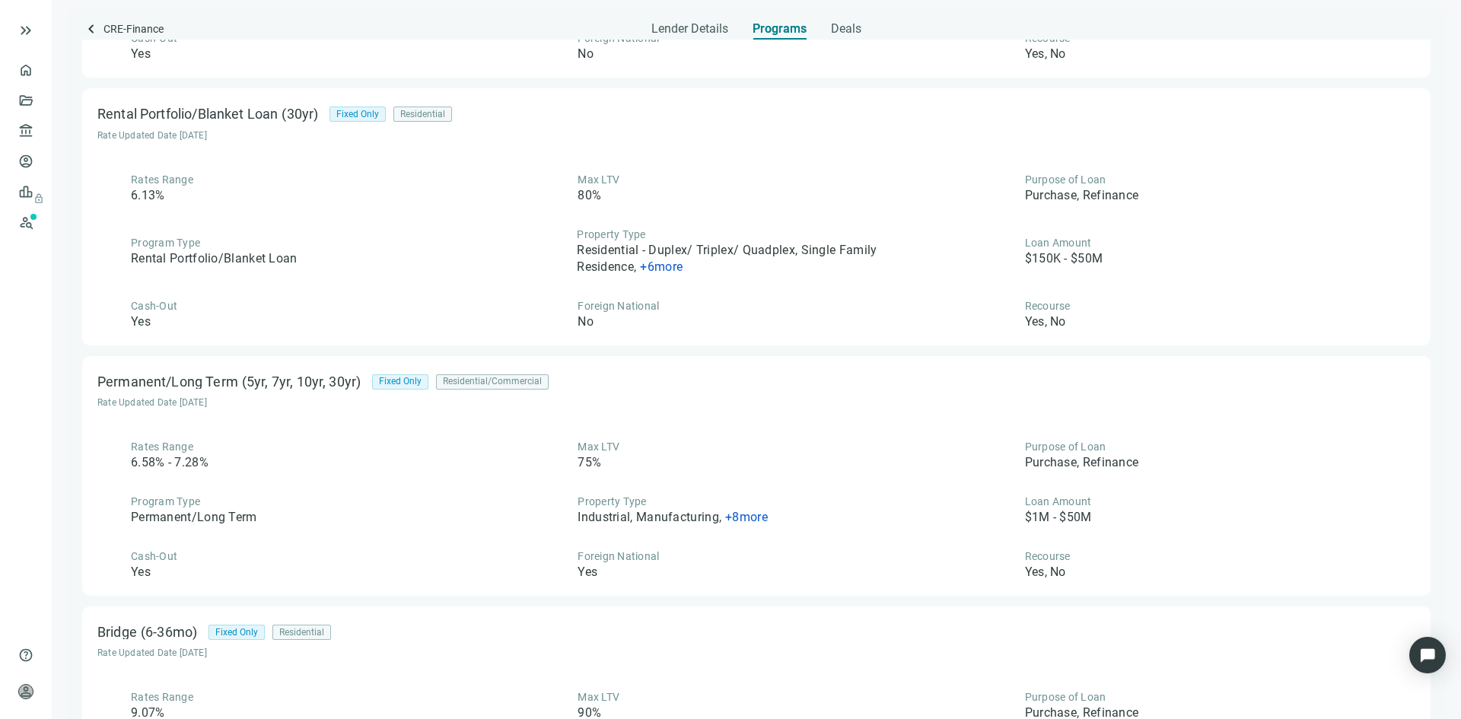
scroll to position [4947, 0]
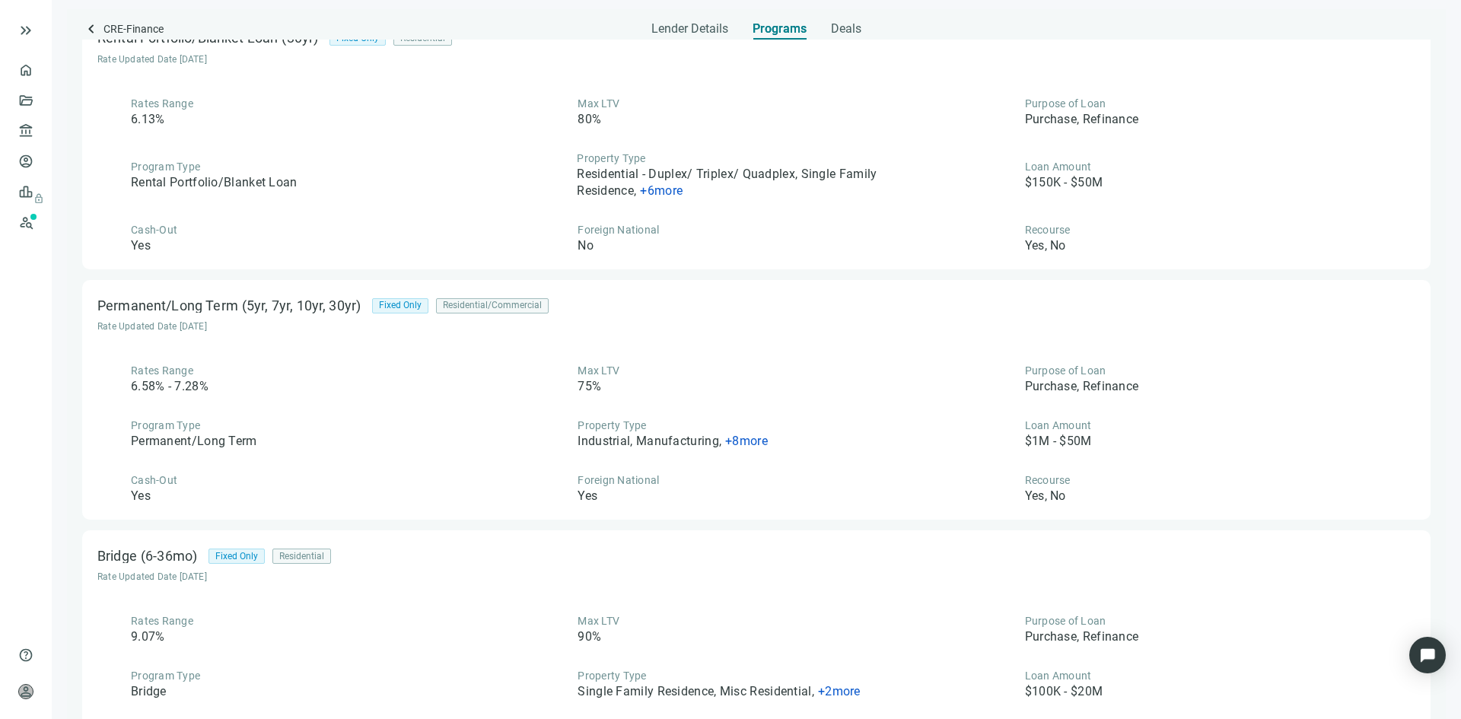
click at [733, 435] on span "+ 8 more" at bounding box center [746, 441] width 43 height 14
click at [465, 421] on div "Program Type Permanent/Long Term" at bounding box center [309, 434] width 424 height 32
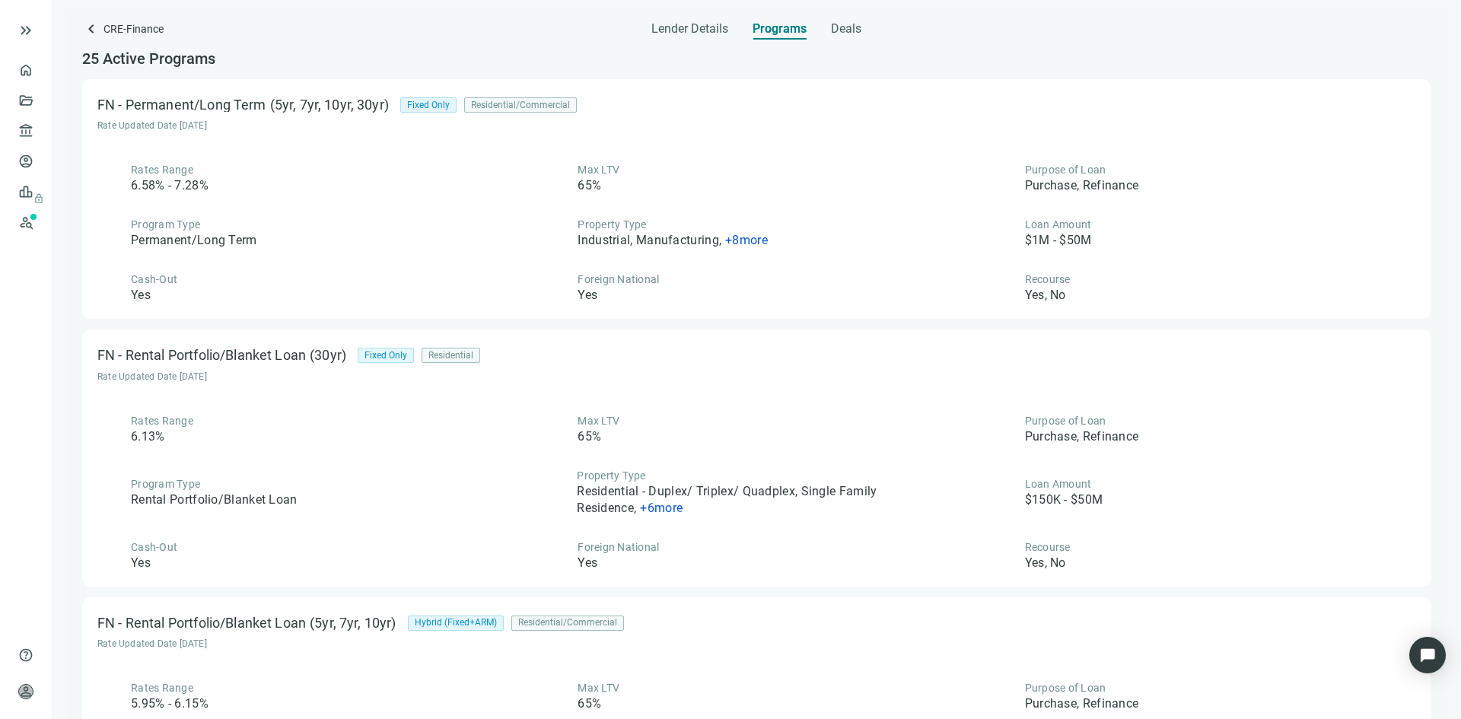
scroll to position [0, 0]
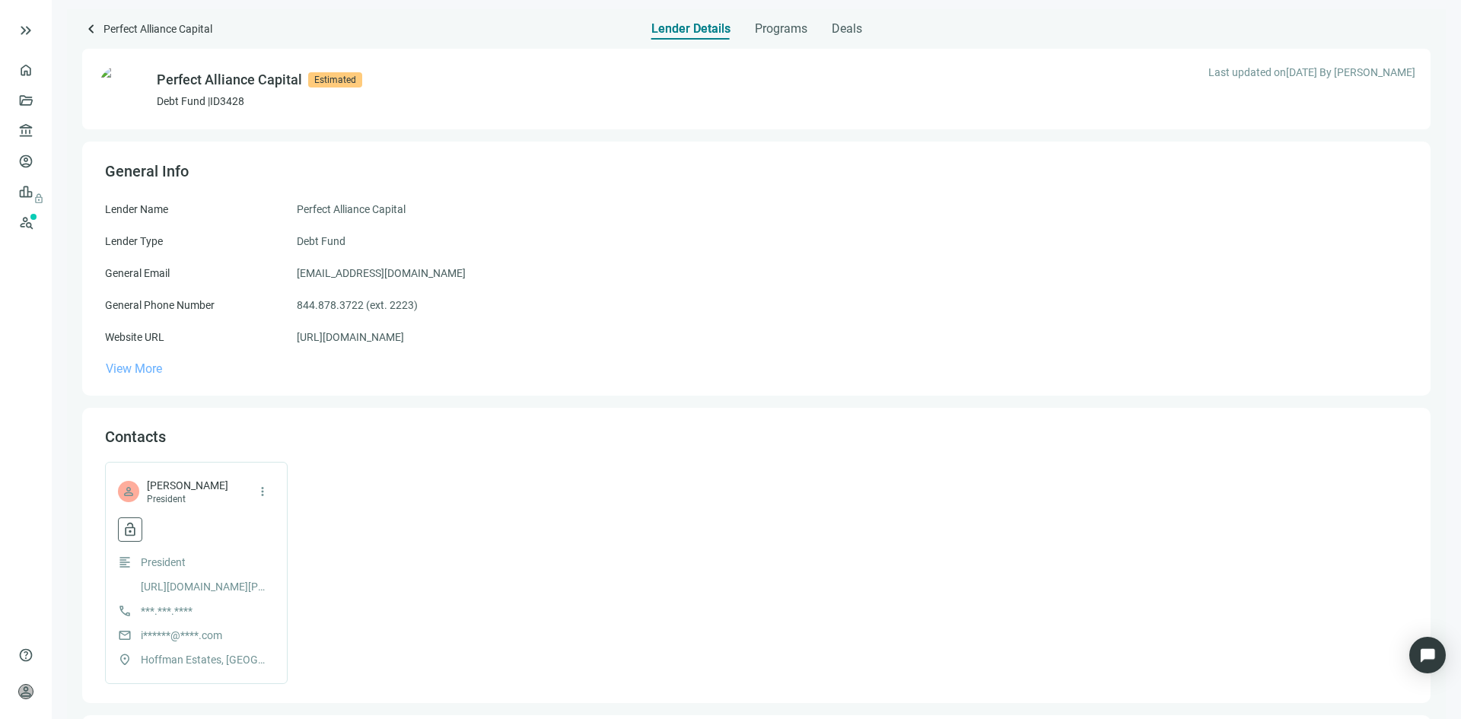
click at [141, 366] on span "View More" at bounding box center [134, 368] width 56 height 14
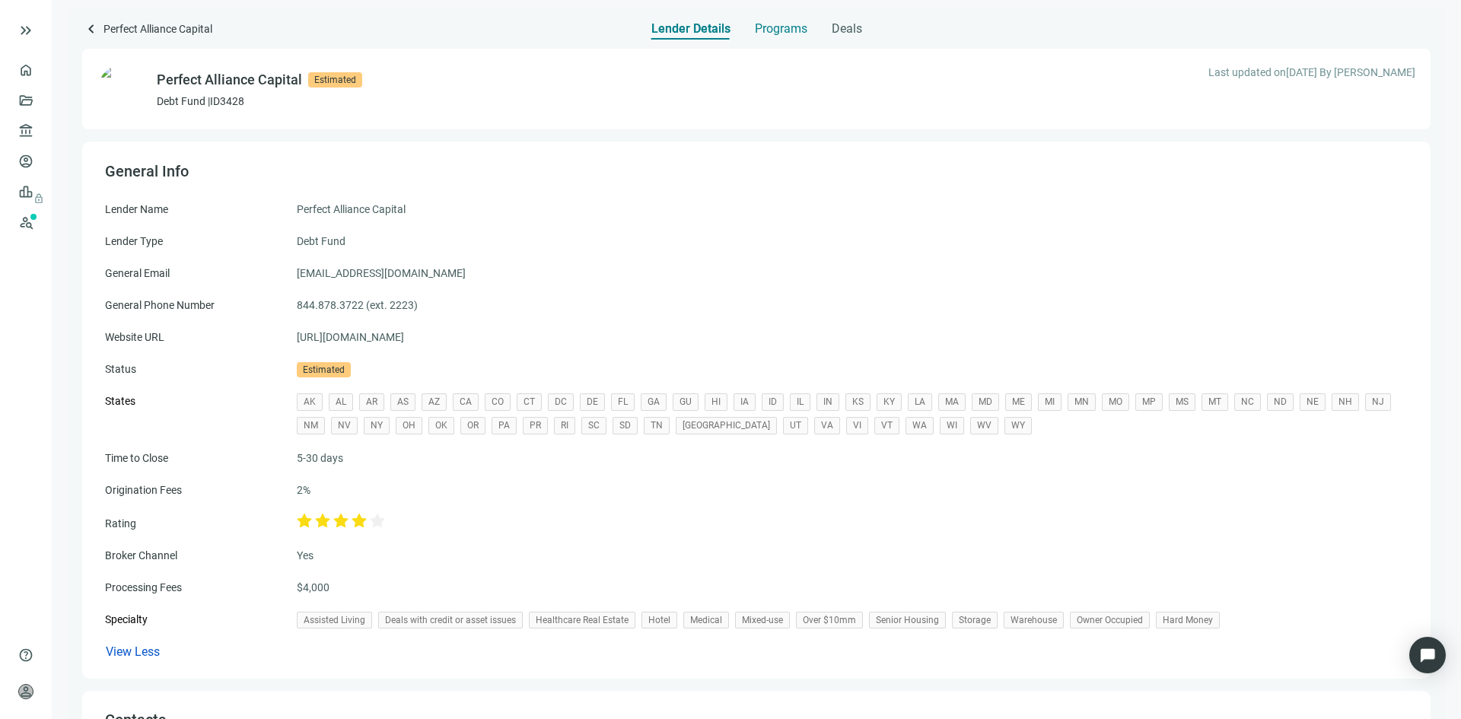
click at [779, 28] on span "Programs" at bounding box center [781, 28] width 53 height 15
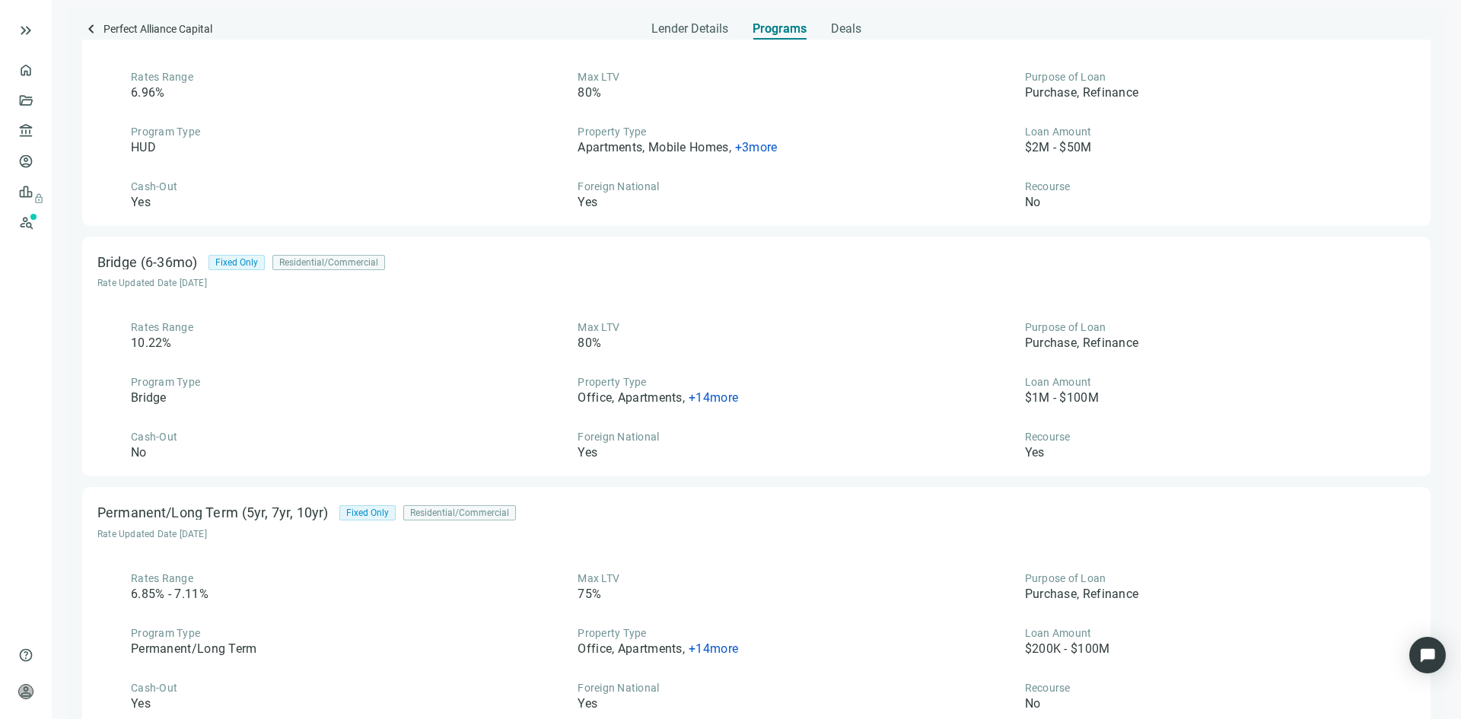
scroll to position [1616, 0]
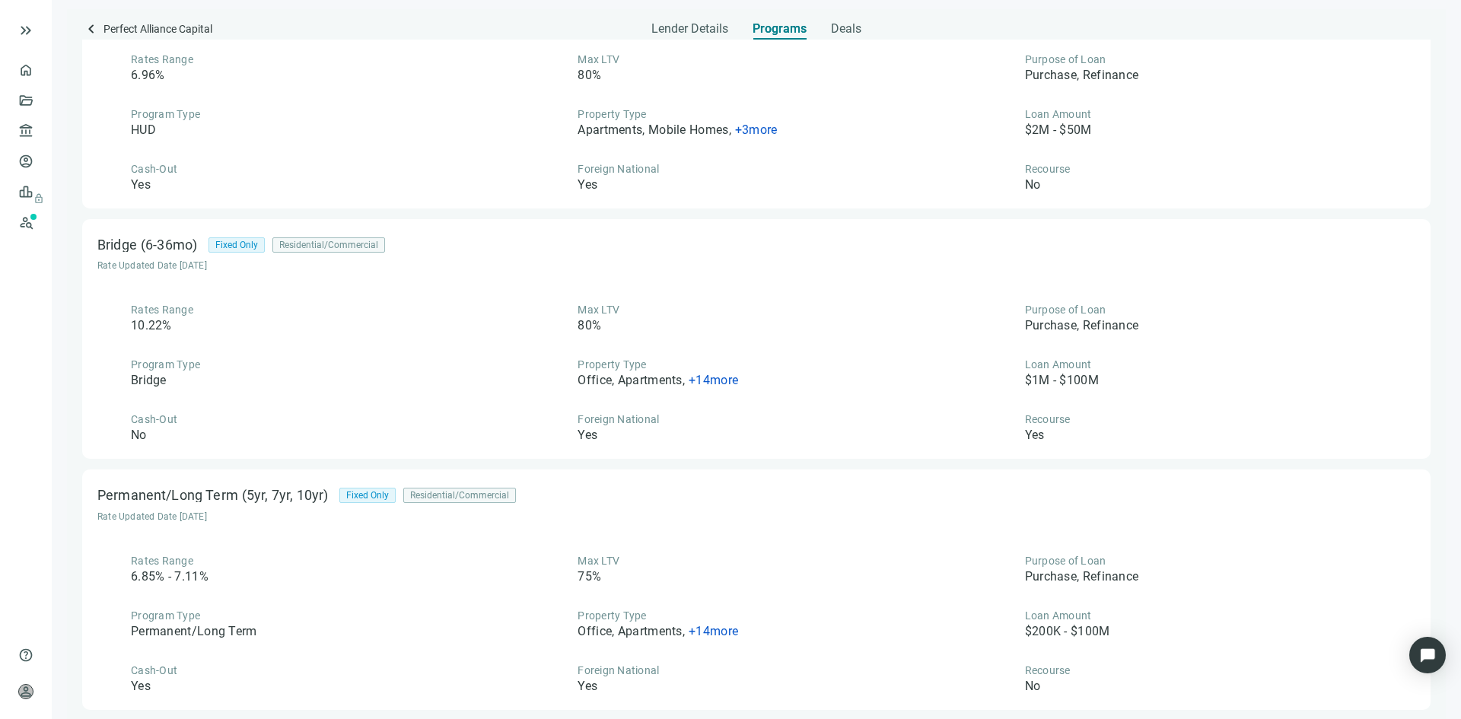
click at [709, 632] on span "+ 14 more" at bounding box center [713, 631] width 49 height 14
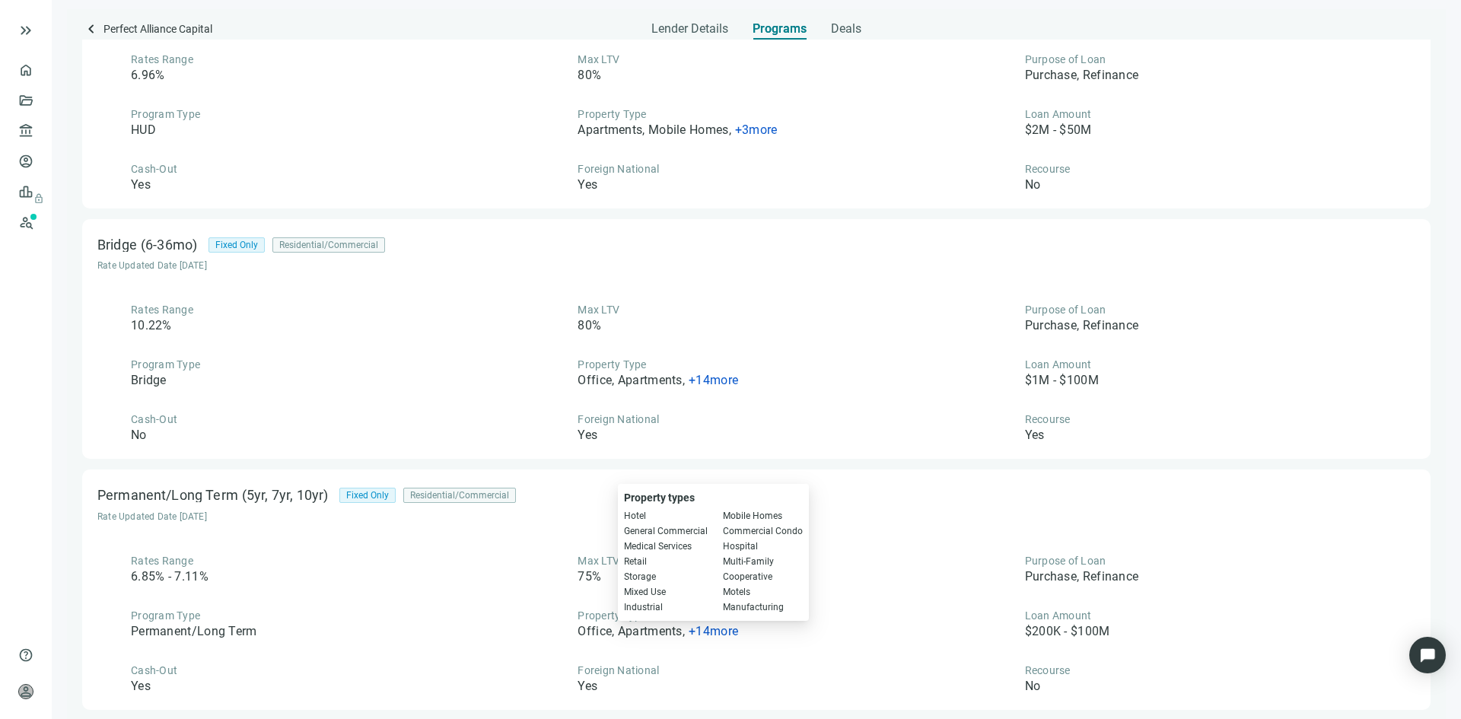
click at [822, 550] on div "Permanent/Long Term (5yr, 7yr, 10yr) Fixed Only Residential/Commercial Rate Upd…" at bounding box center [756, 590] width 1349 height 240
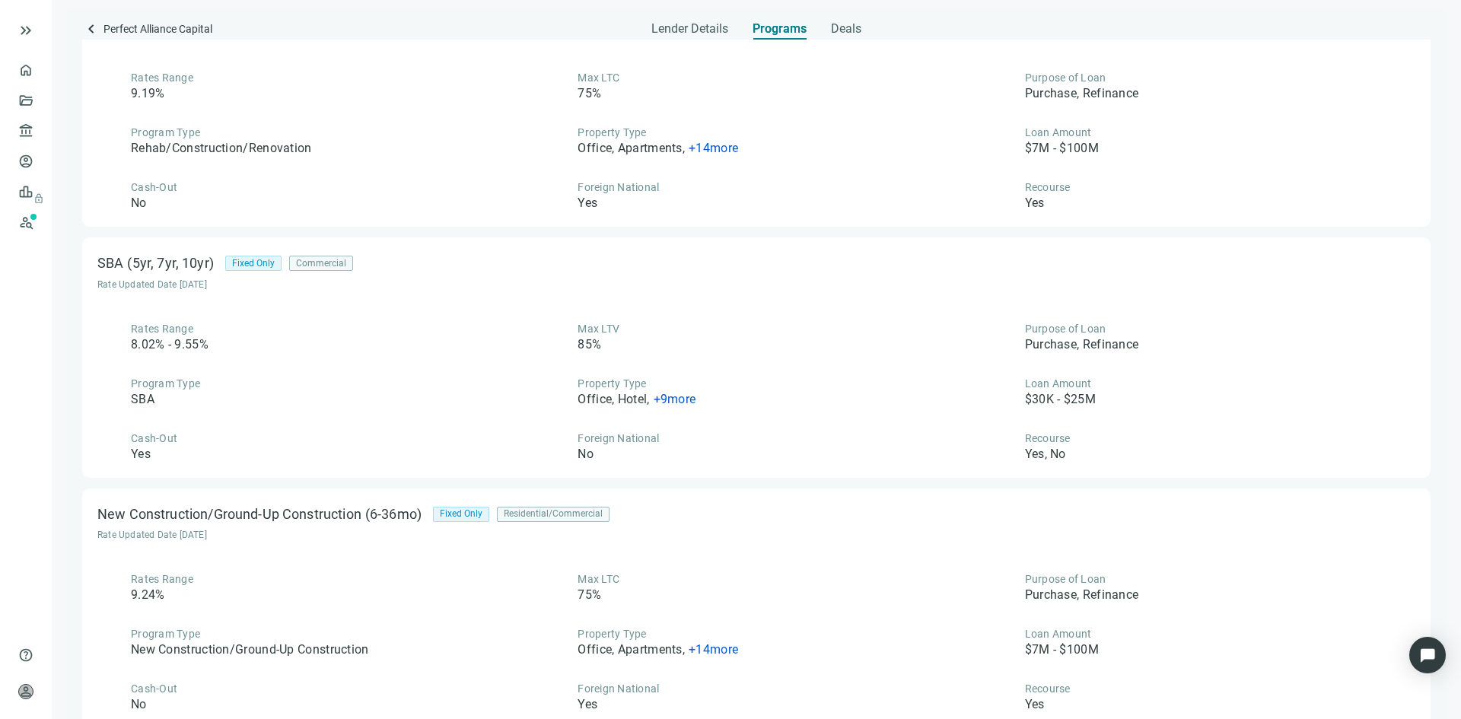
scroll to position [0, 0]
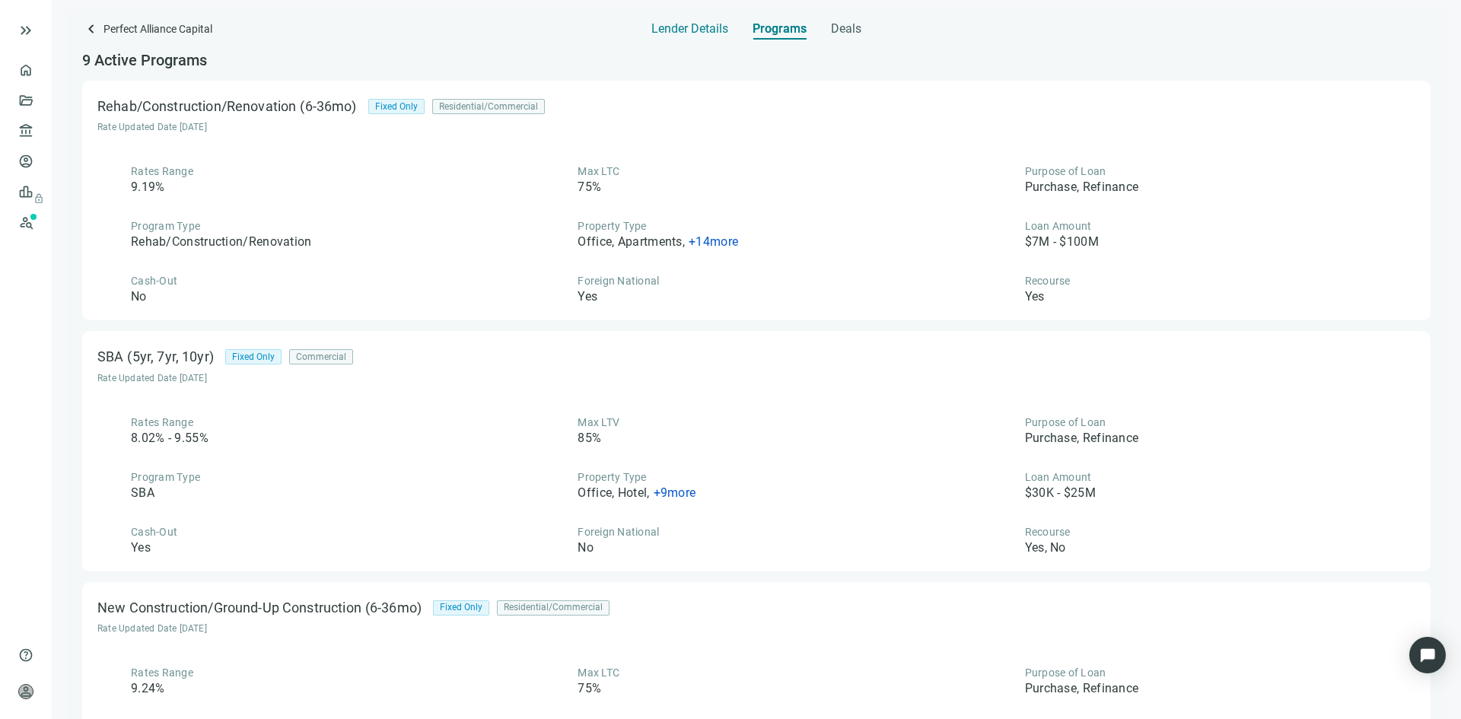
click at [679, 30] on span "Lender Details" at bounding box center [689, 28] width 77 height 15
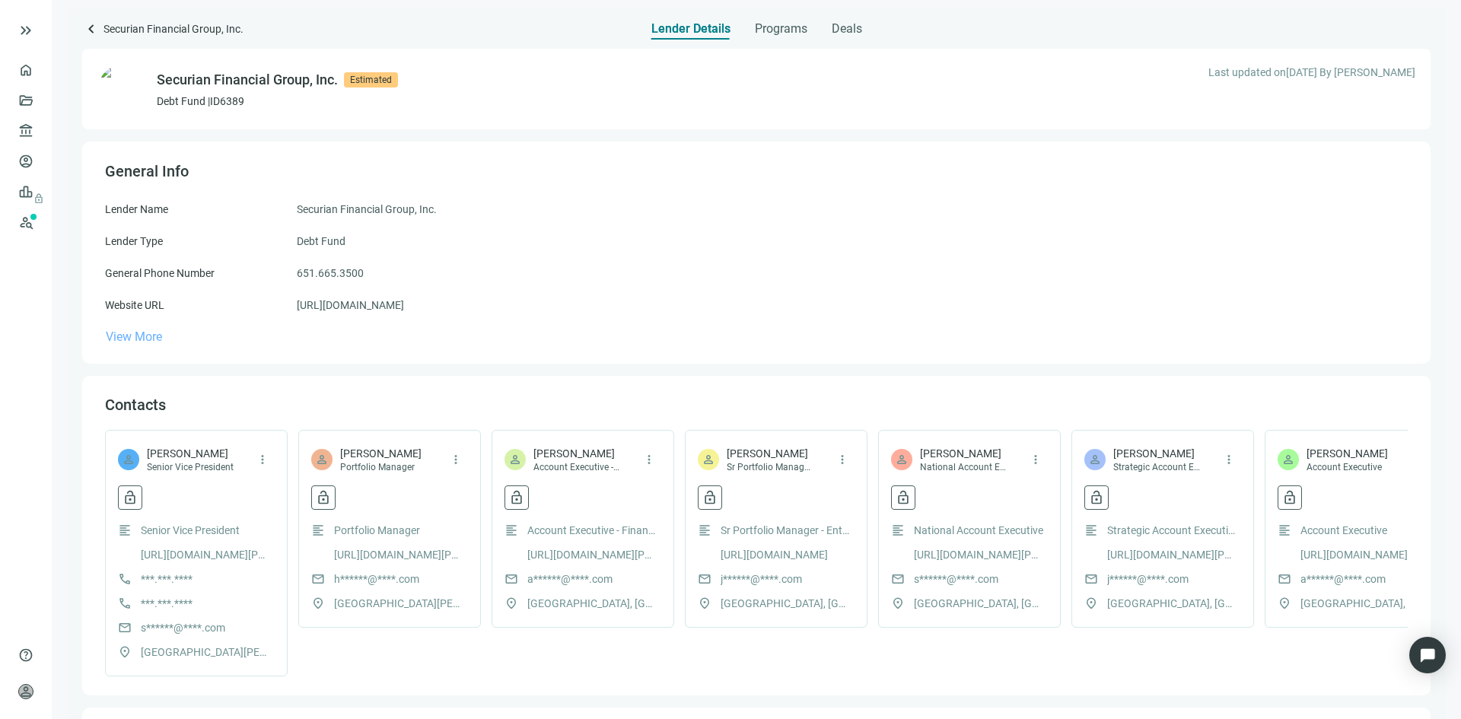
click at [144, 336] on span "View More" at bounding box center [134, 337] width 56 height 14
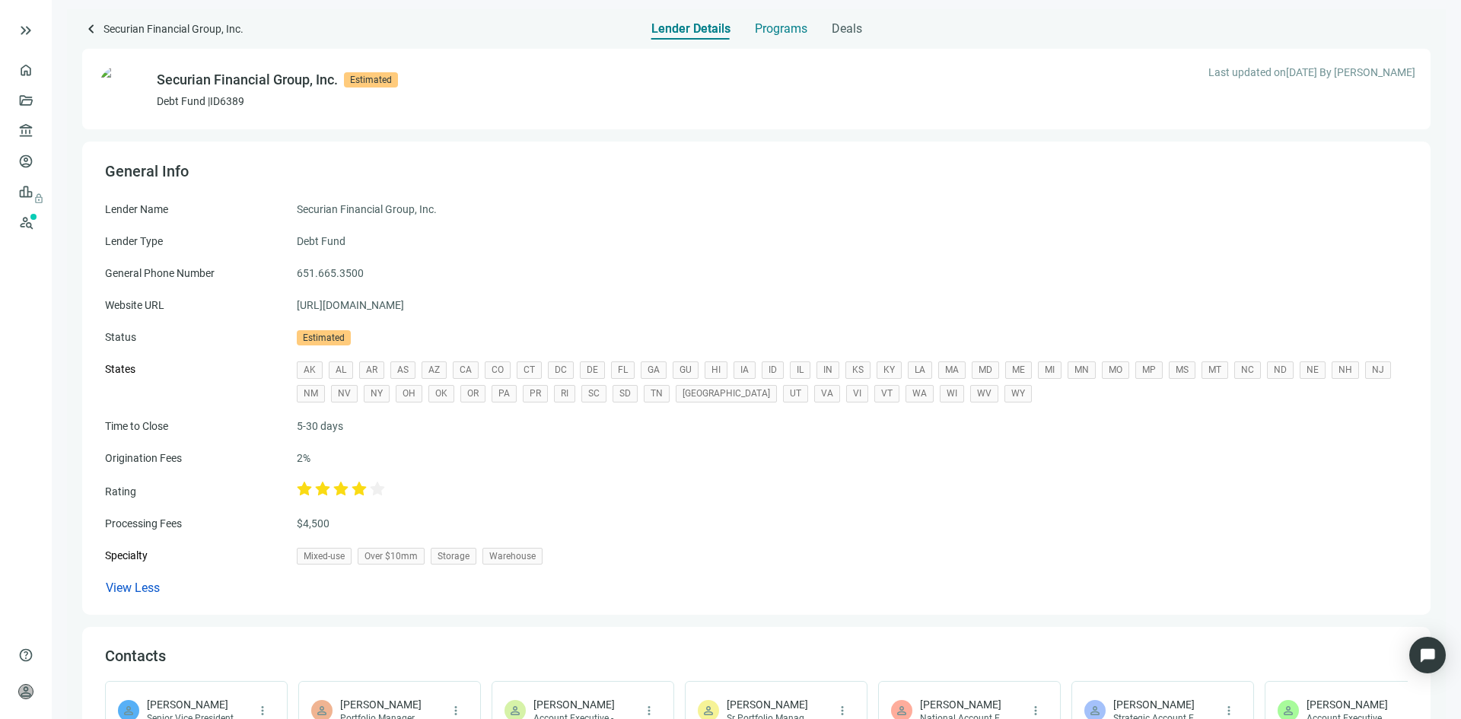
click at [779, 33] on span "Programs" at bounding box center [781, 28] width 53 height 15
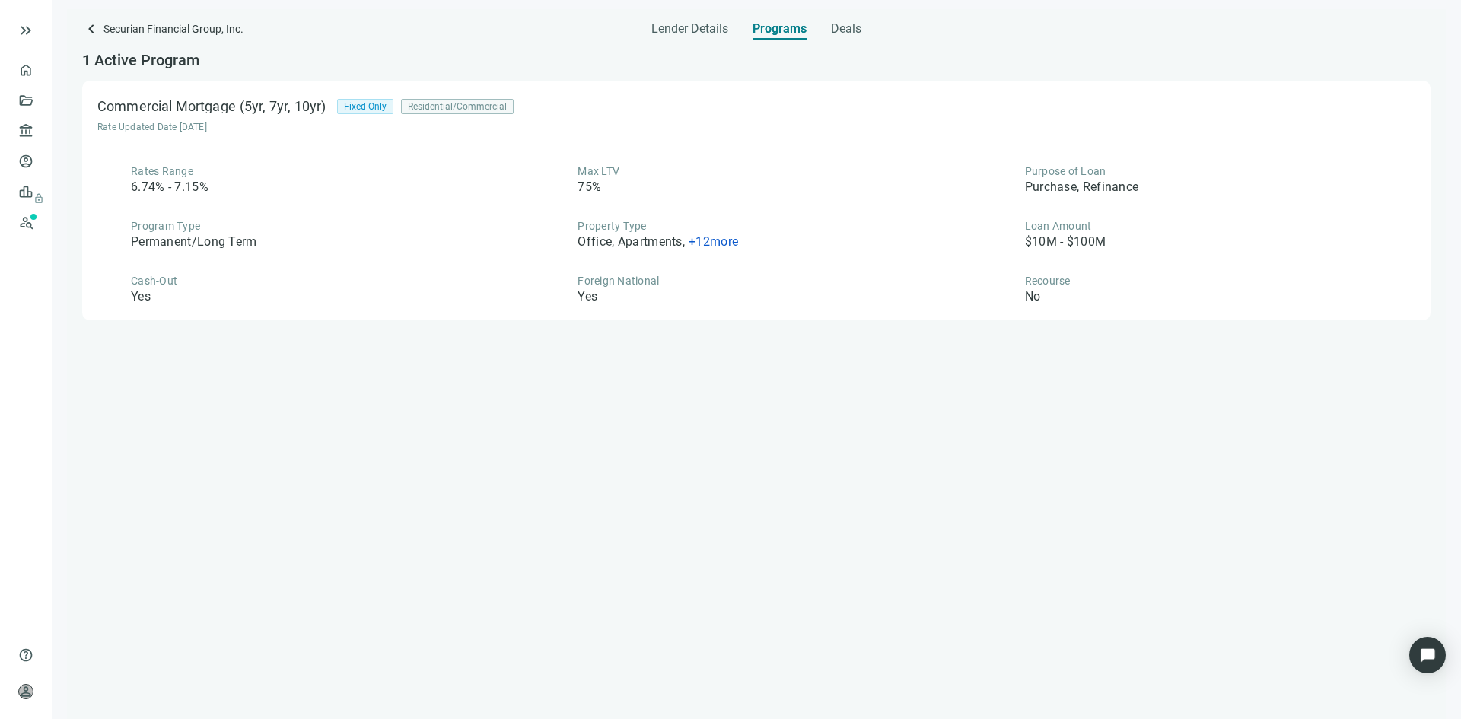
click at [719, 240] on span "+ 12 more" at bounding box center [713, 241] width 49 height 14
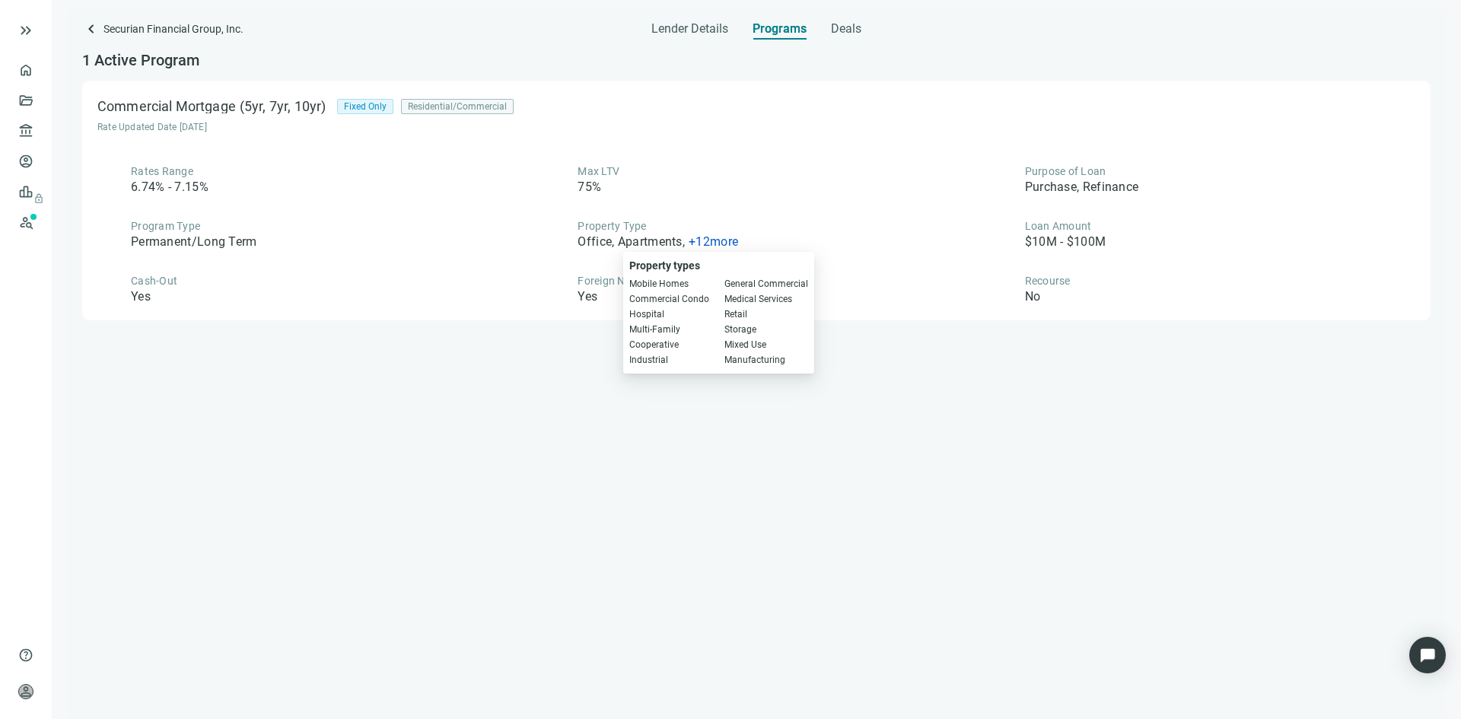
click at [718, 215] on div "Rates Range 6.74% - 7.15% Max LTV 75% Purpose of Loan Purchase, Refinance Progr…" at bounding box center [756, 235] width 1318 height 142
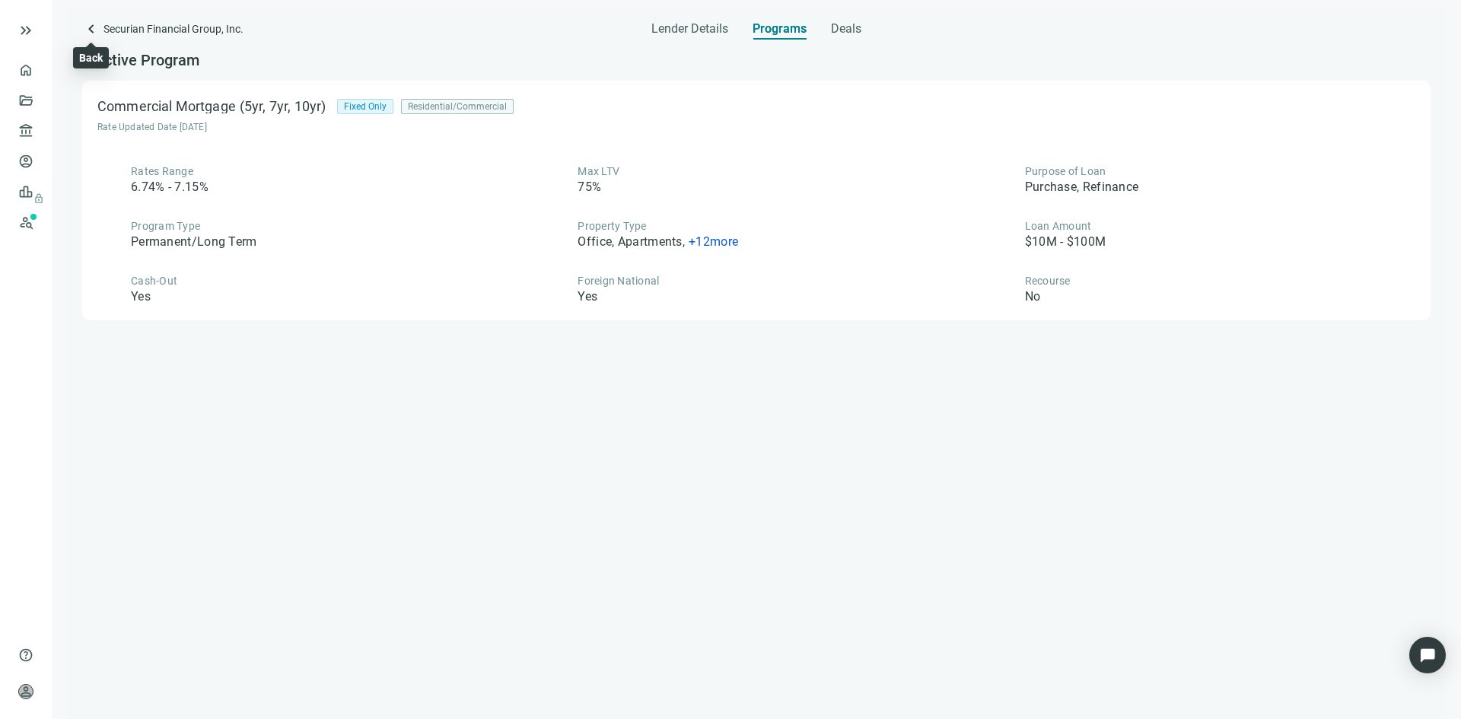
click at [91, 27] on span "keyboard_arrow_left" at bounding box center [91, 29] width 18 height 18
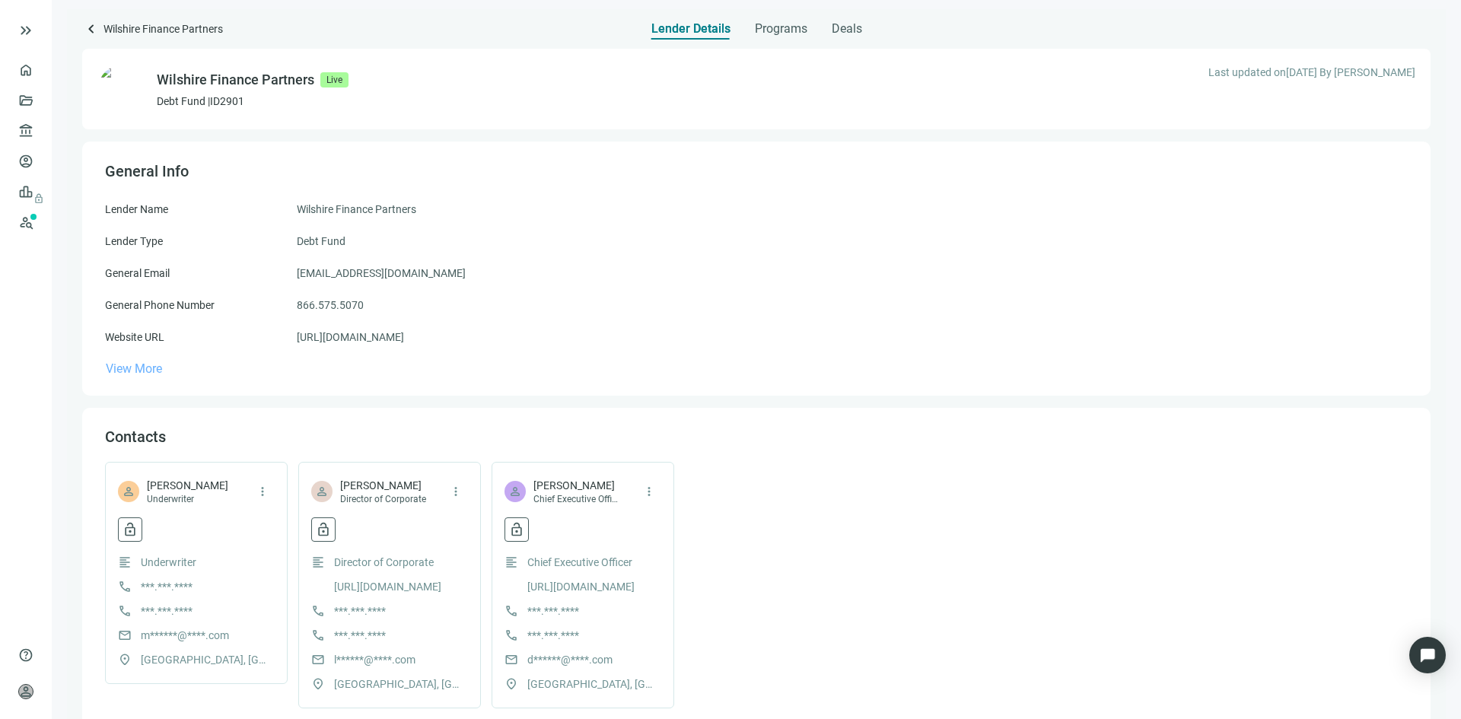
click at [142, 368] on span "View More" at bounding box center [134, 368] width 56 height 14
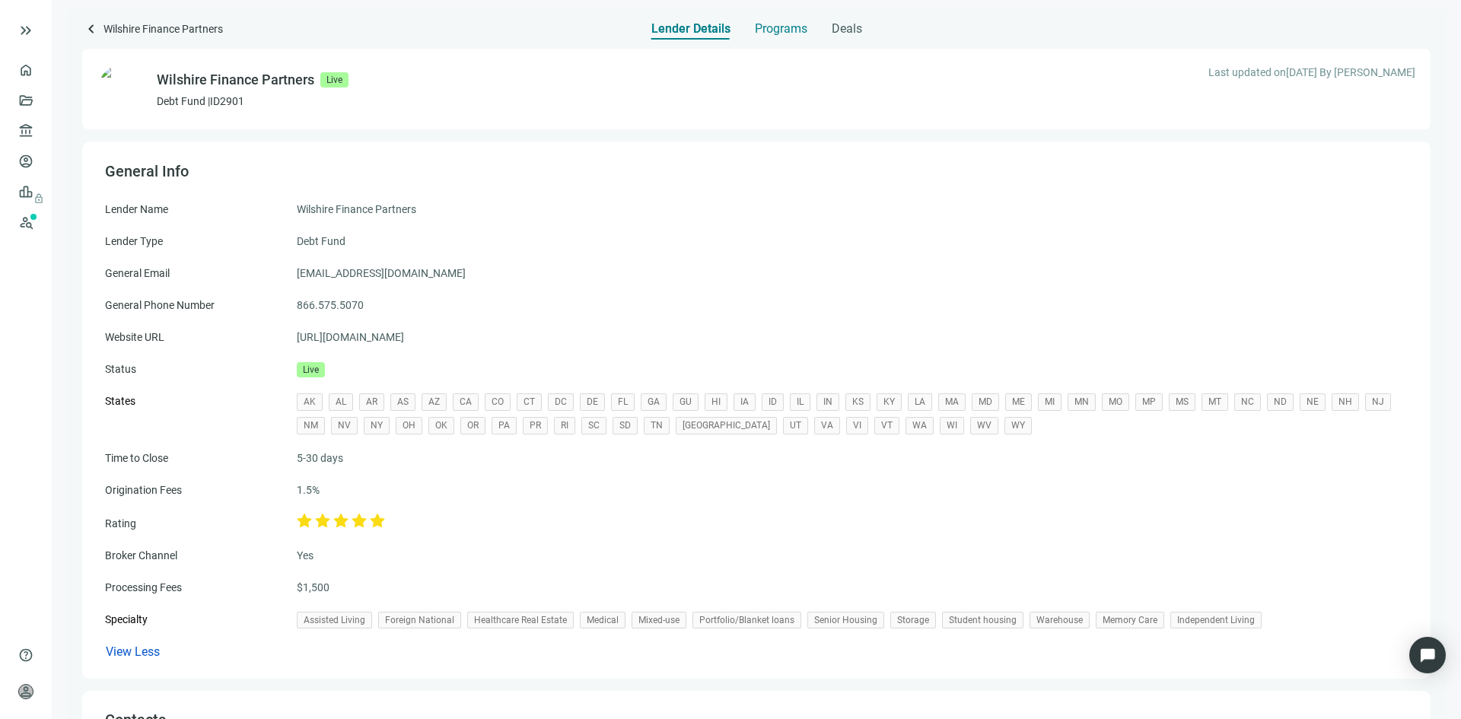
click at [780, 21] on div "Programs" at bounding box center [781, 24] width 53 height 30
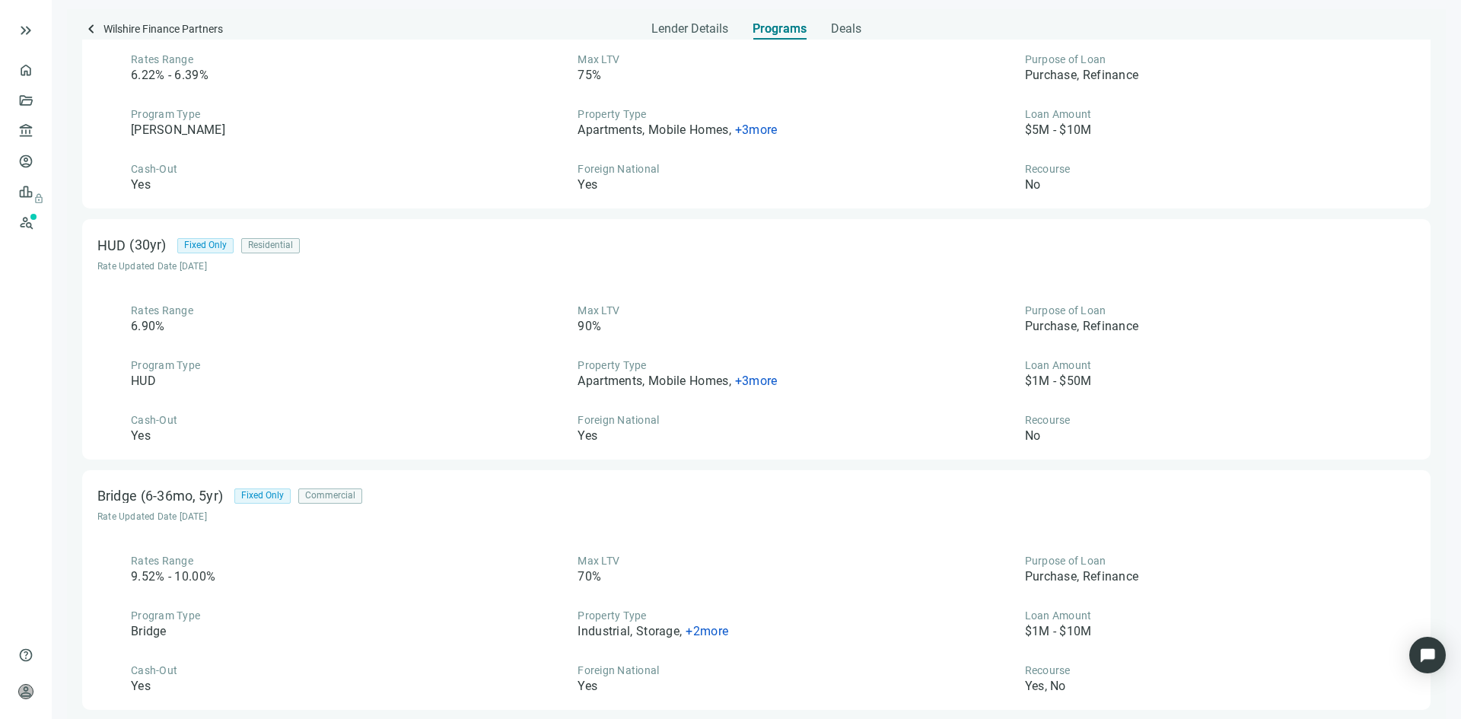
scroll to position [658, 0]
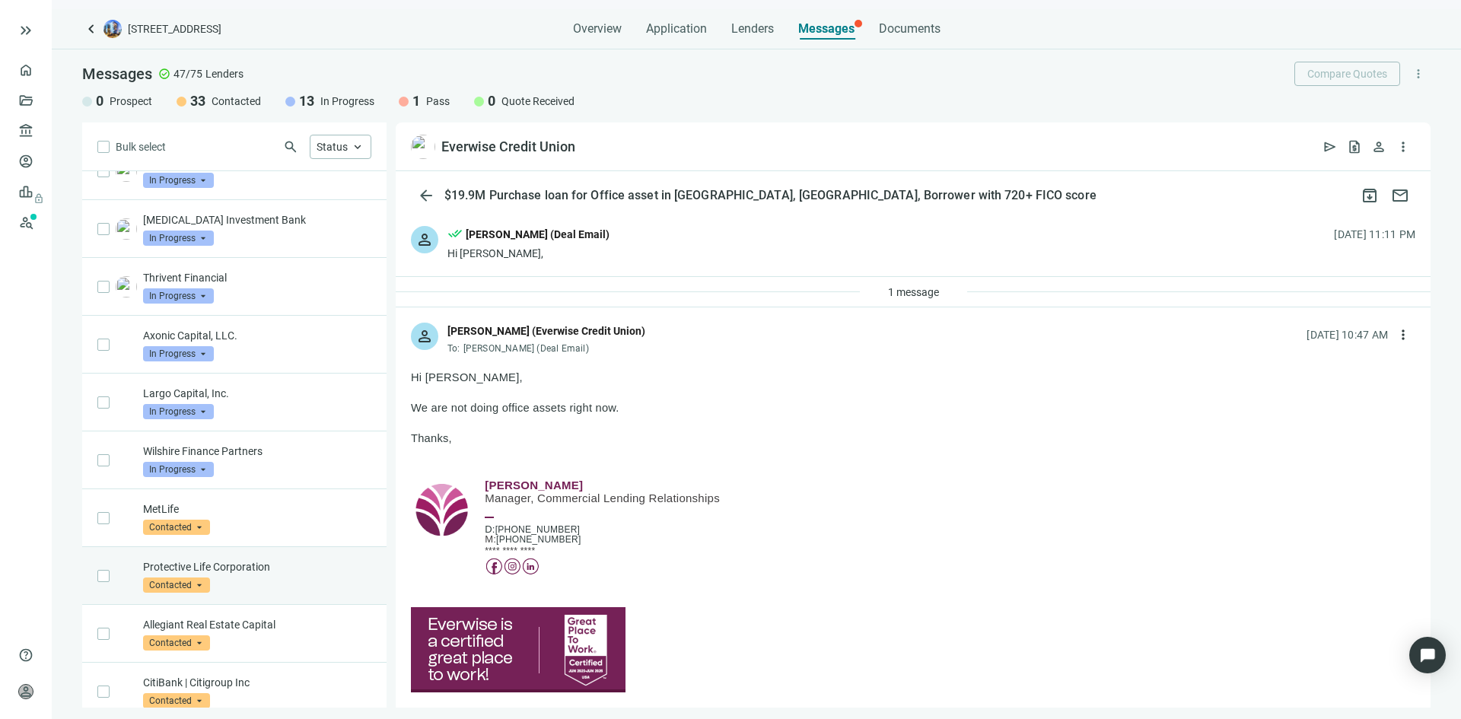
scroll to position [457, 0]
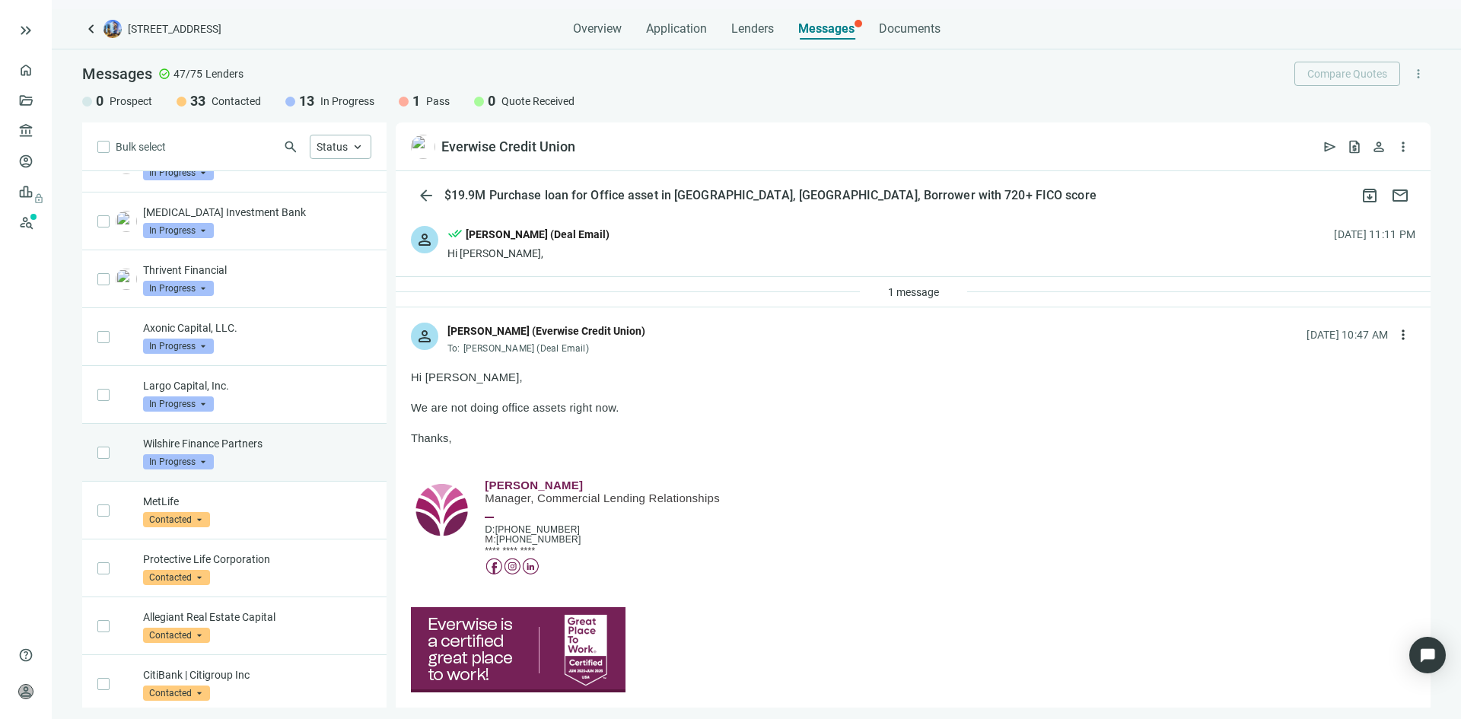
click at [253, 436] on p "Wilshire Finance Partners" at bounding box center [257, 443] width 228 height 15
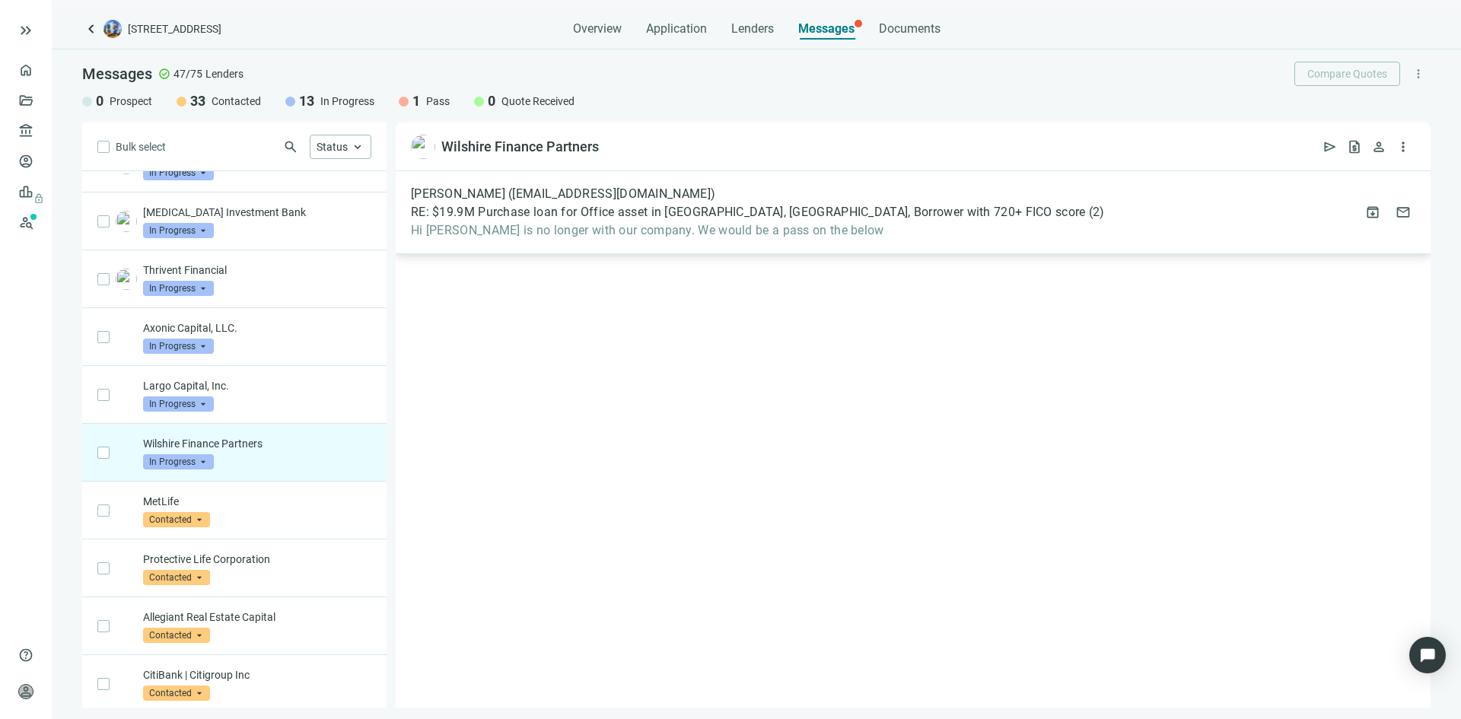
click at [636, 229] on span "Hi [PERSON_NAME] is no longer with our company. We would be a pass on the below" at bounding box center [758, 230] width 694 height 15
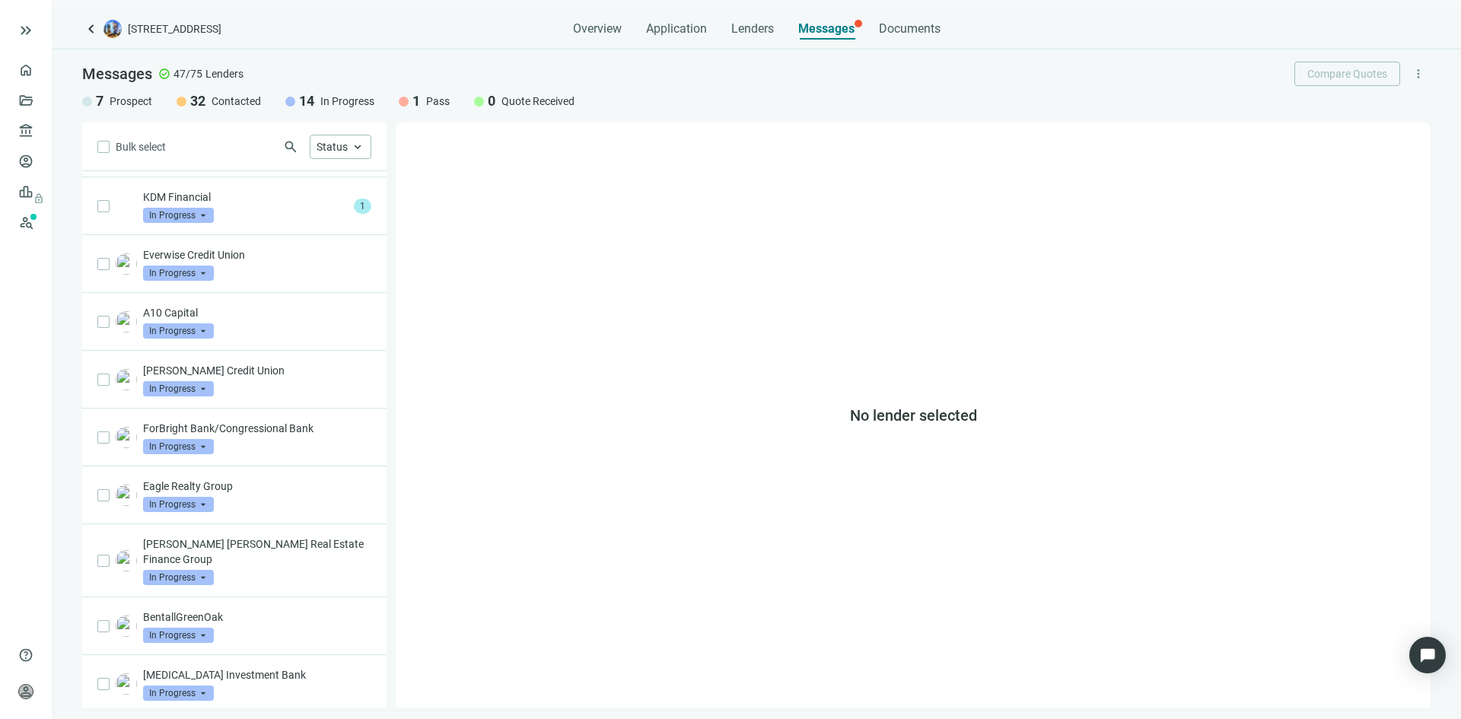
scroll to position [669, 0]
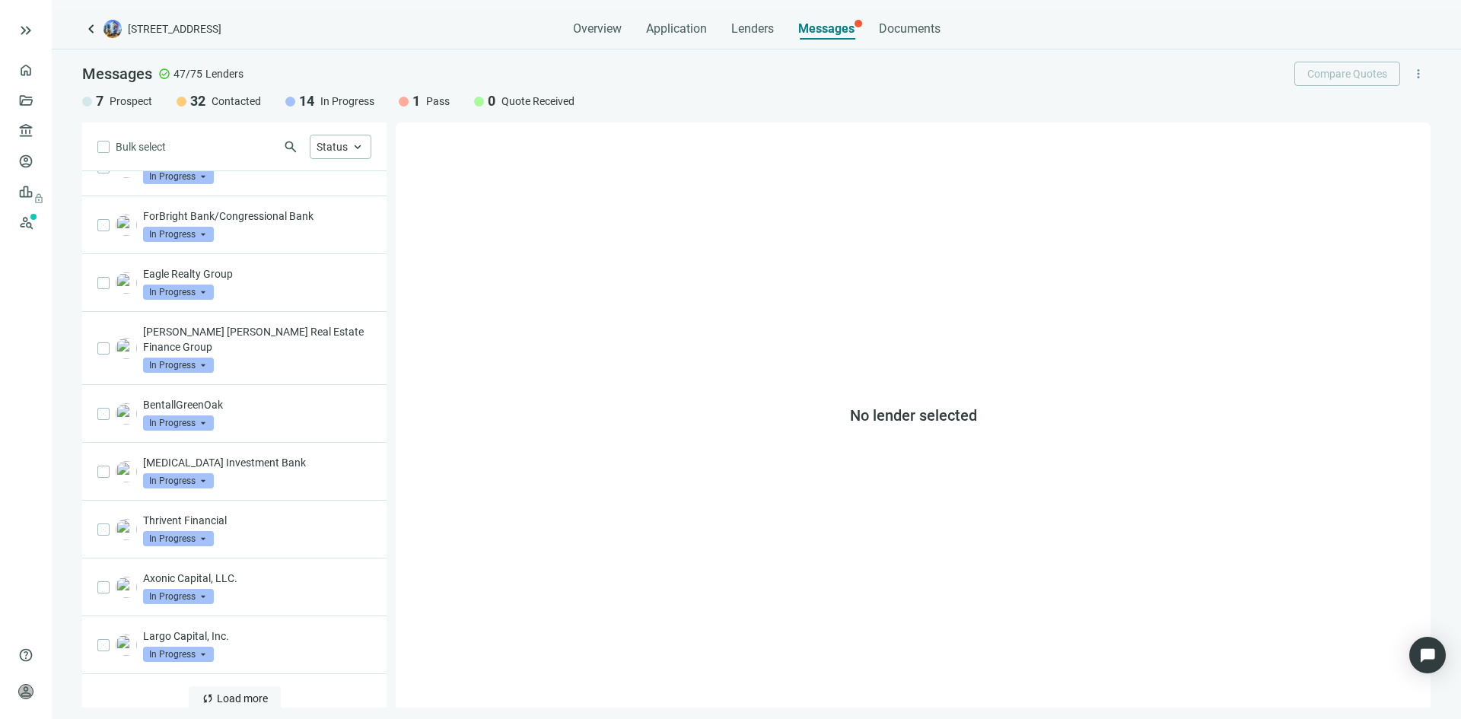
click at [240, 693] on span "Load more" at bounding box center [242, 699] width 51 height 12
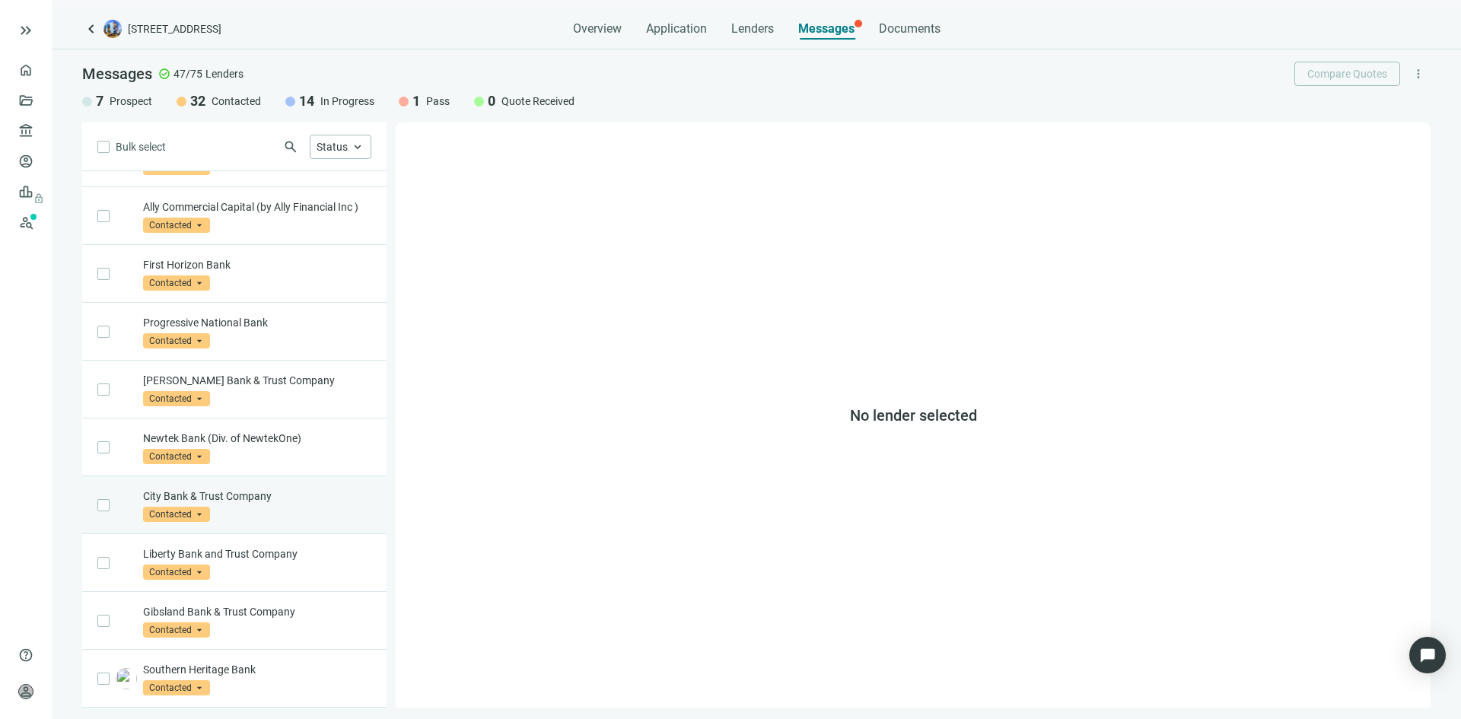
scroll to position [1841, 0]
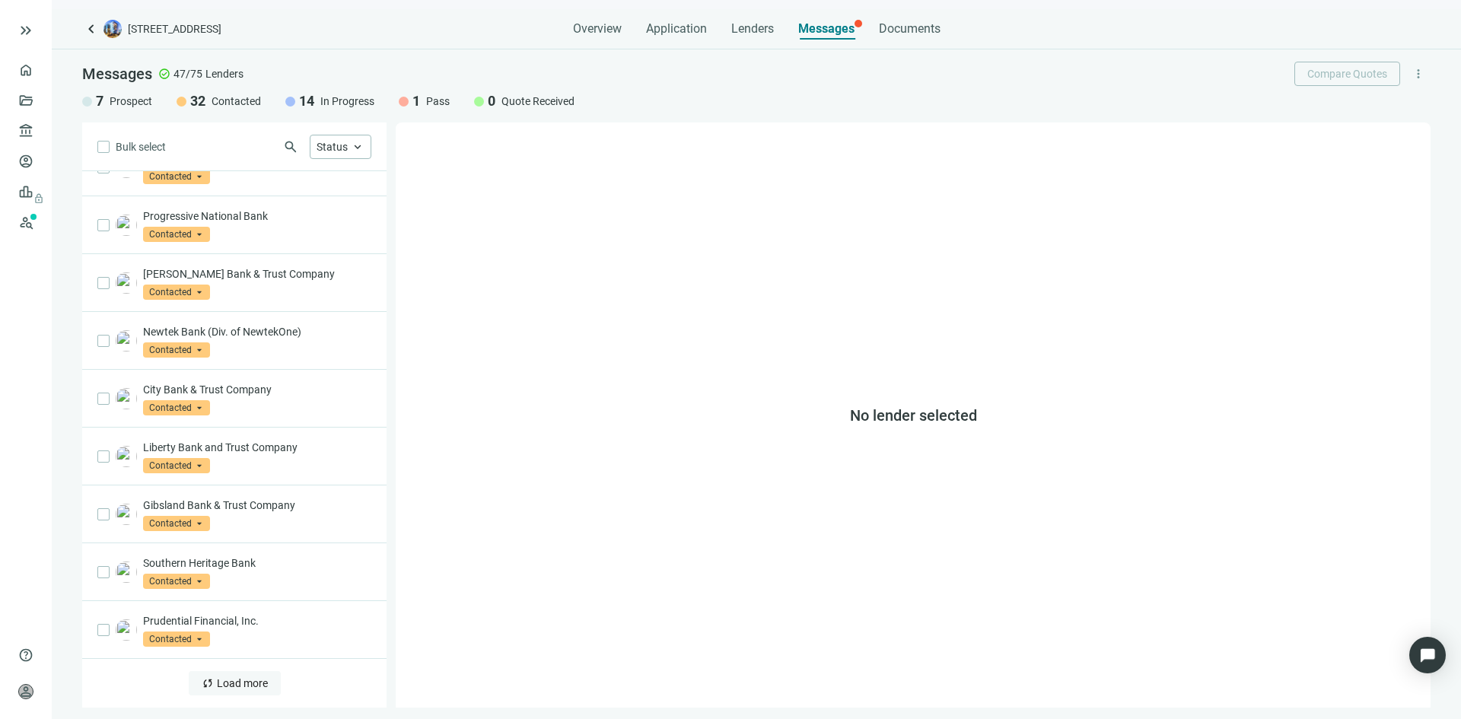
click at [236, 673] on button "sync Load more" at bounding box center [235, 683] width 92 height 24
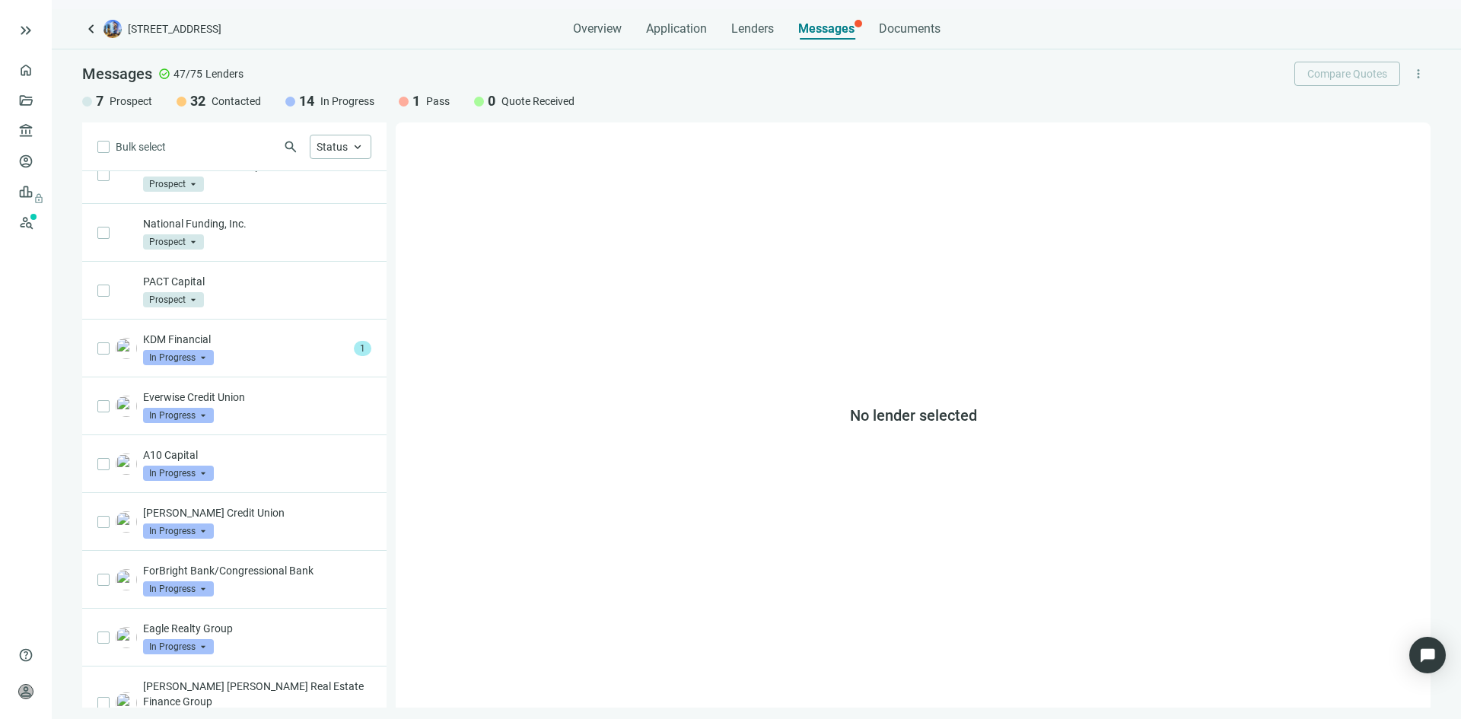
scroll to position [0, 0]
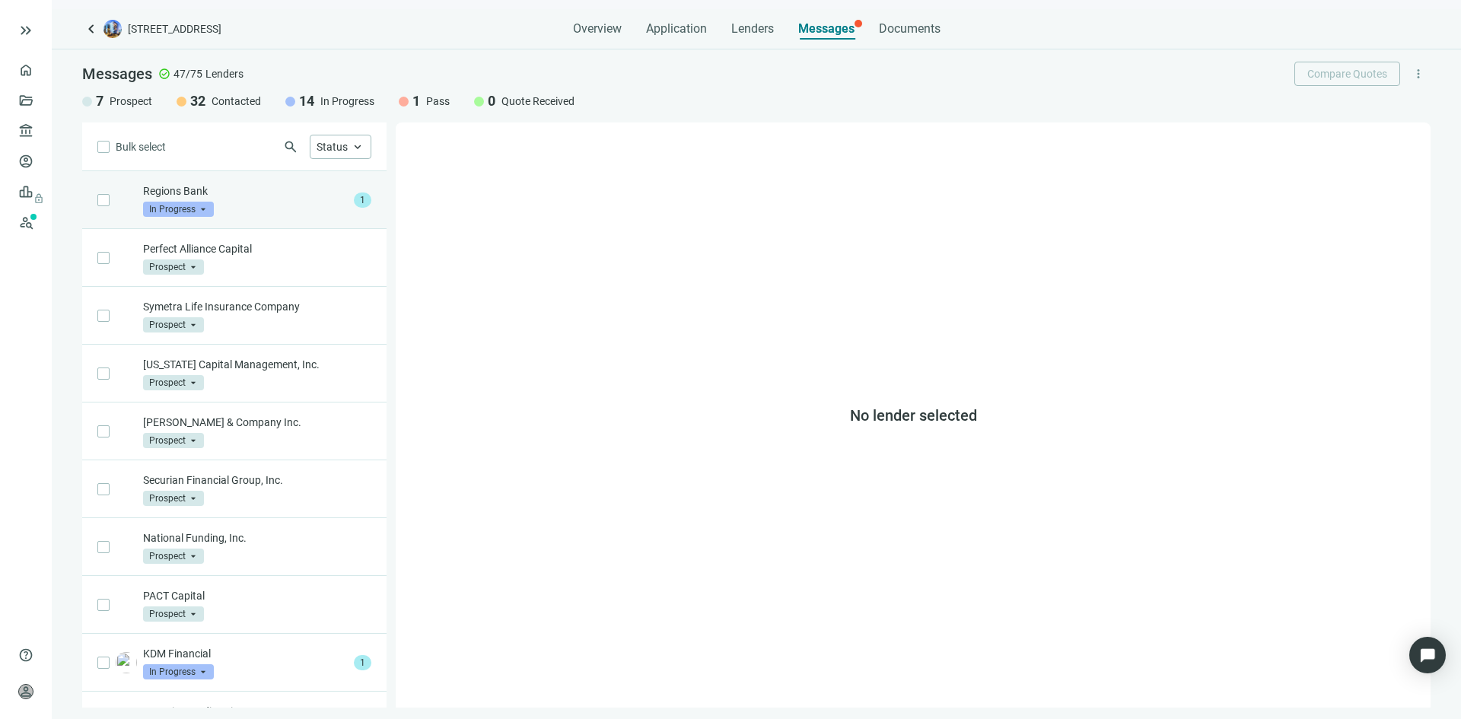
click at [288, 209] on div "Regions Bank In Progress arrow_drop_down" at bounding box center [245, 199] width 205 height 33
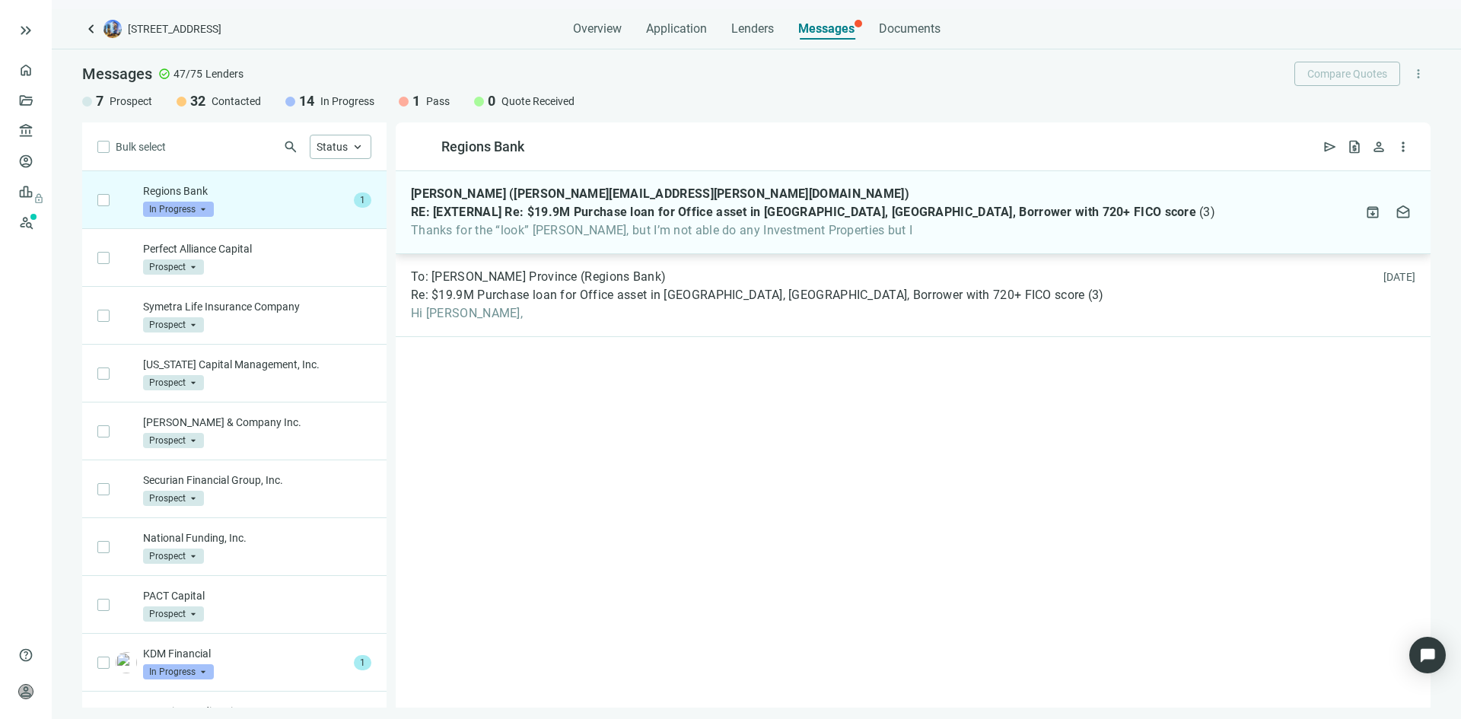
click at [654, 231] on span "Thanks for the “look” [PERSON_NAME], but I’m not able do any Investment Propert…" at bounding box center [813, 230] width 804 height 15
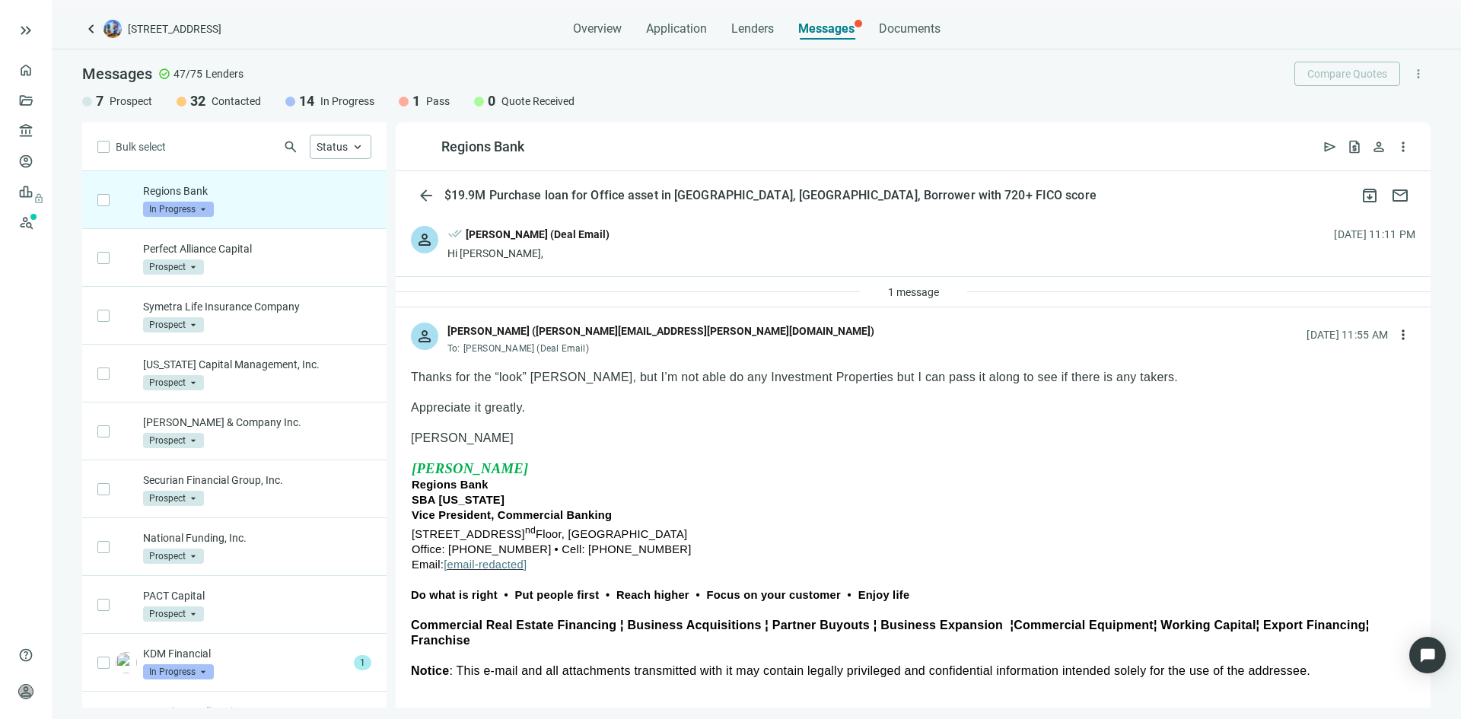
click at [327, 100] on span "In Progress" at bounding box center [347, 101] width 54 height 15
click at [351, 142] on span "keyboard_arrow_up" at bounding box center [358, 147] width 14 height 14
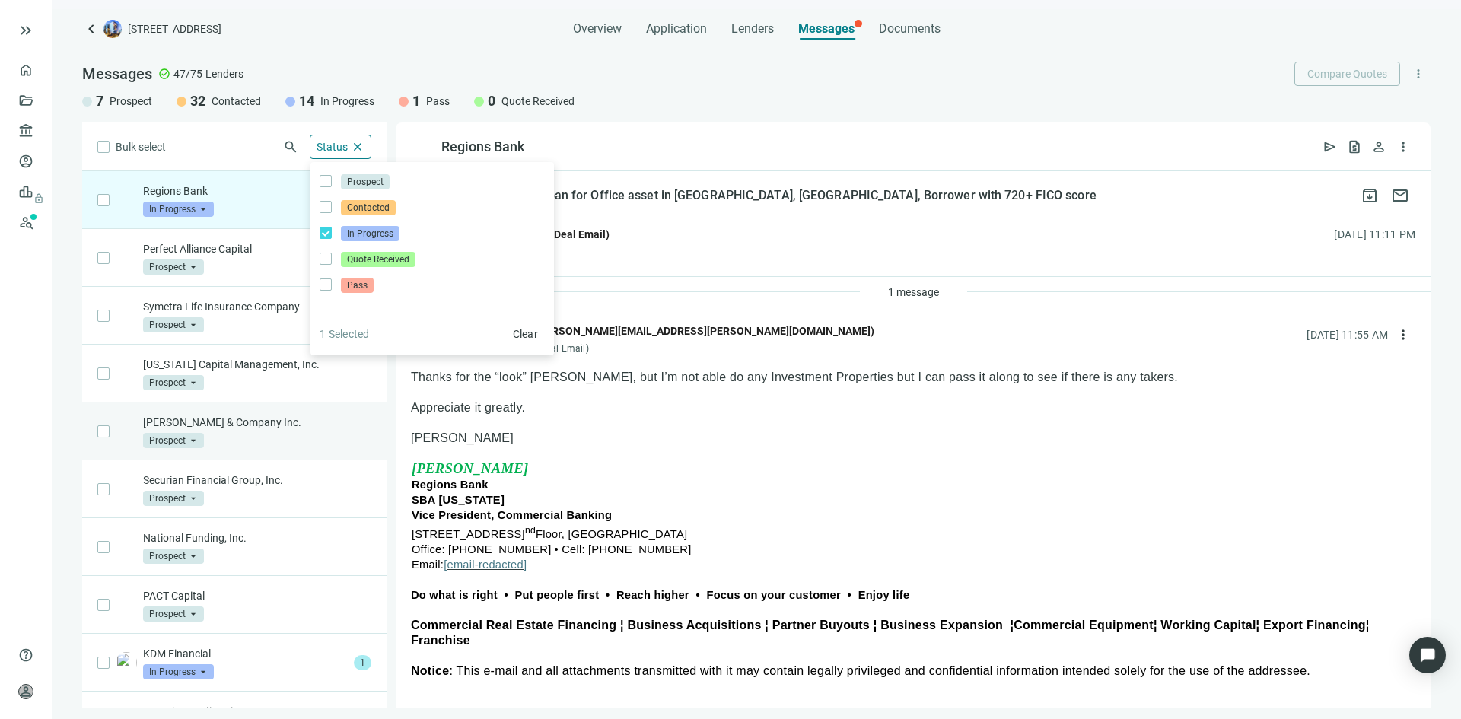
click at [324, 444] on div "Bulk select search Status close Prospect Only Contacted Only In Progress Only Q…" at bounding box center [234, 415] width 304 height 585
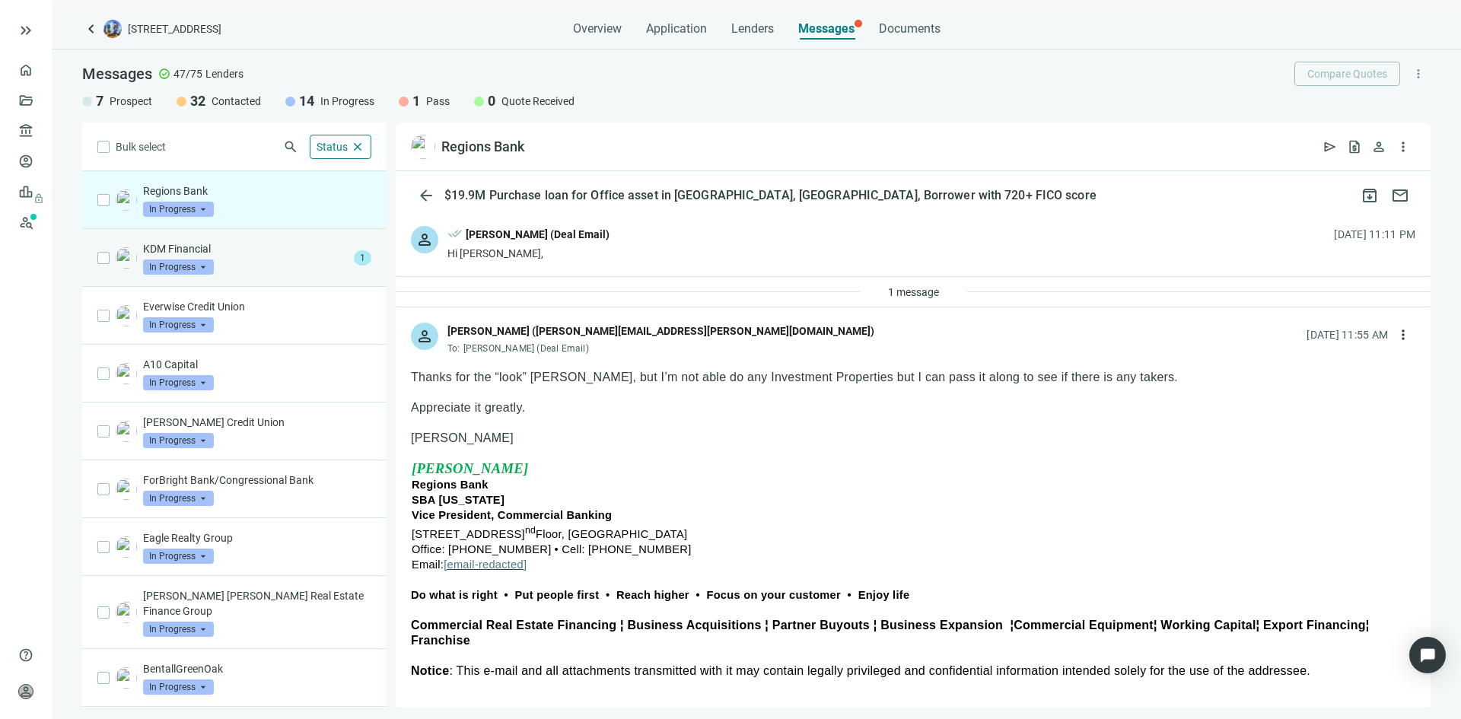
click at [253, 265] on div "KDM Financial In Progress arrow_drop_down" at bounding box center [245, 257] width 205 height 33
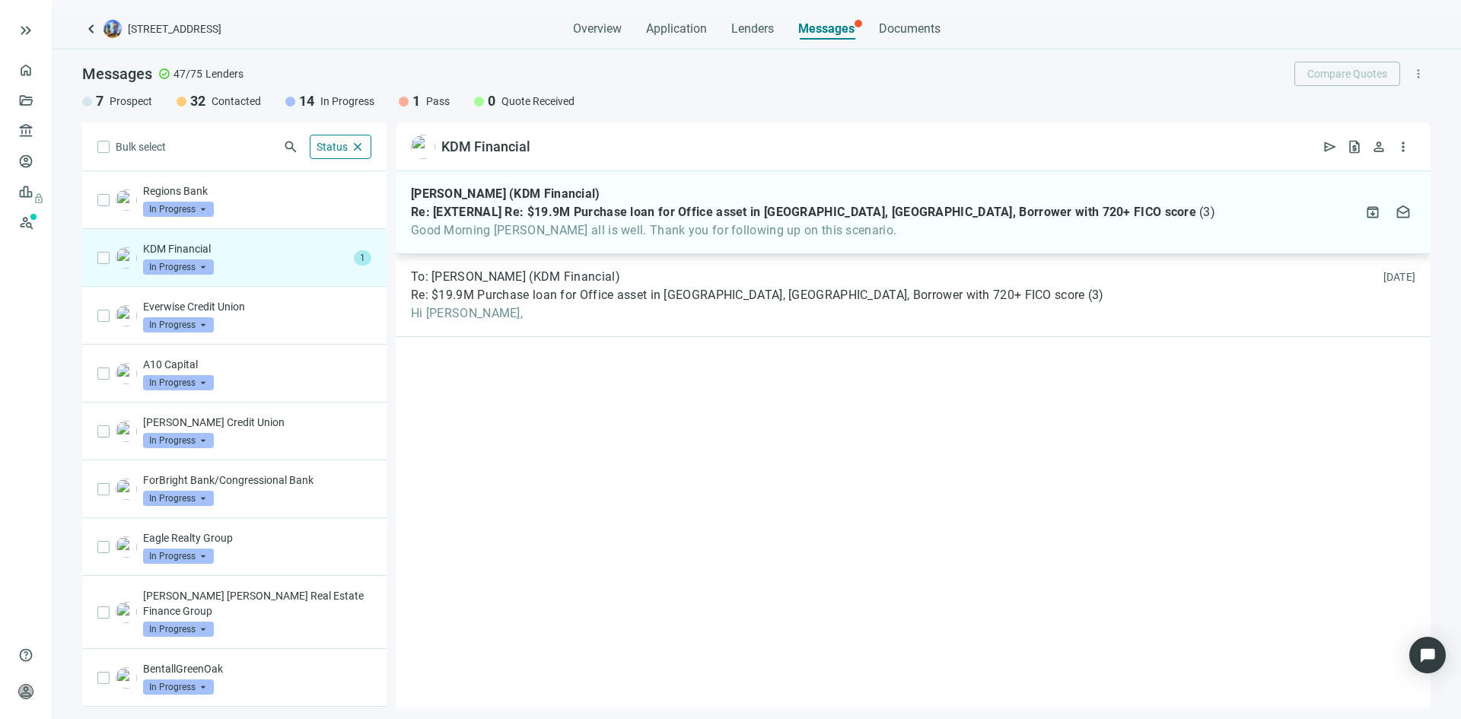
click at [661, 235] on span "Good Morning [PERSON_NAME] all is well. Thank you for following up on this scen…" at bounding box center [813, 230] width 804 height 15
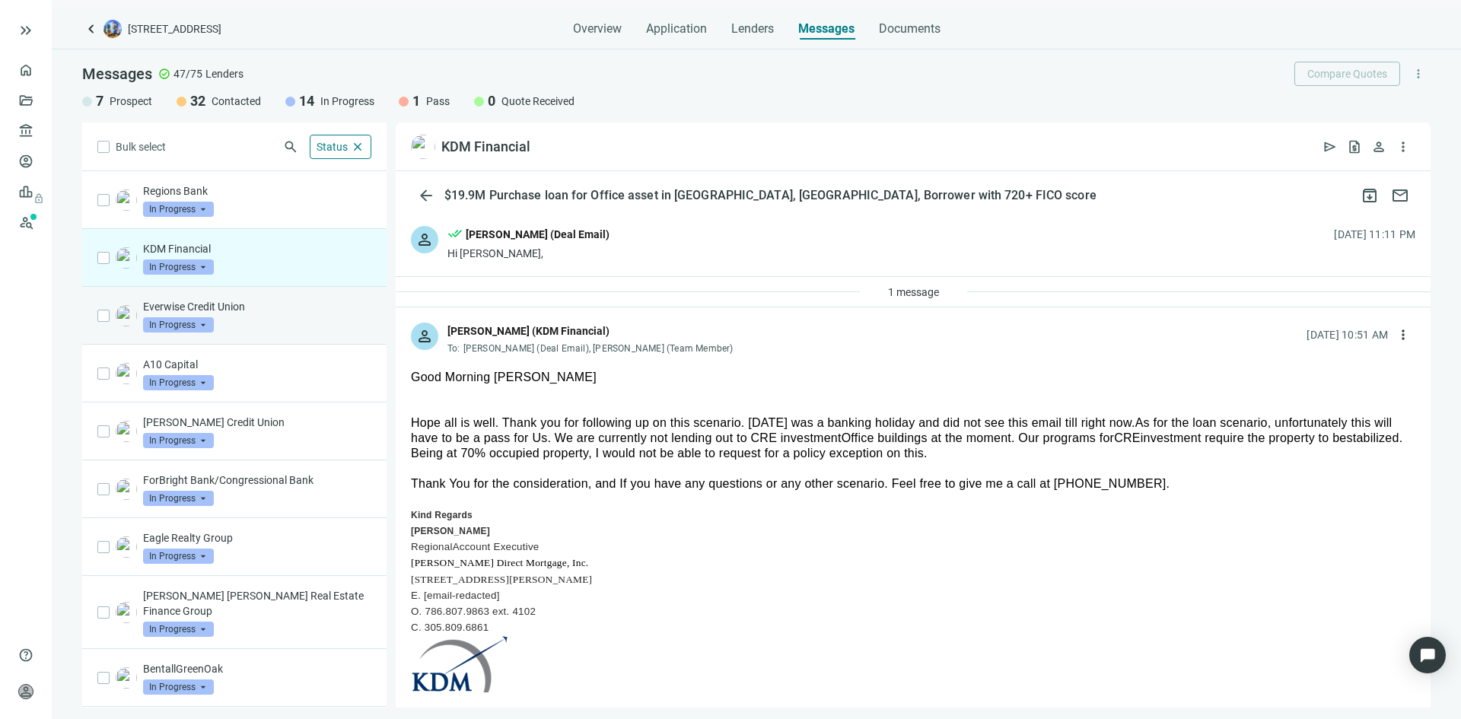
click at [265, 314] on div "Everwise Credit Union In Progress arrow_drop_down" at bounding box center [257, 315] width 228 height 33
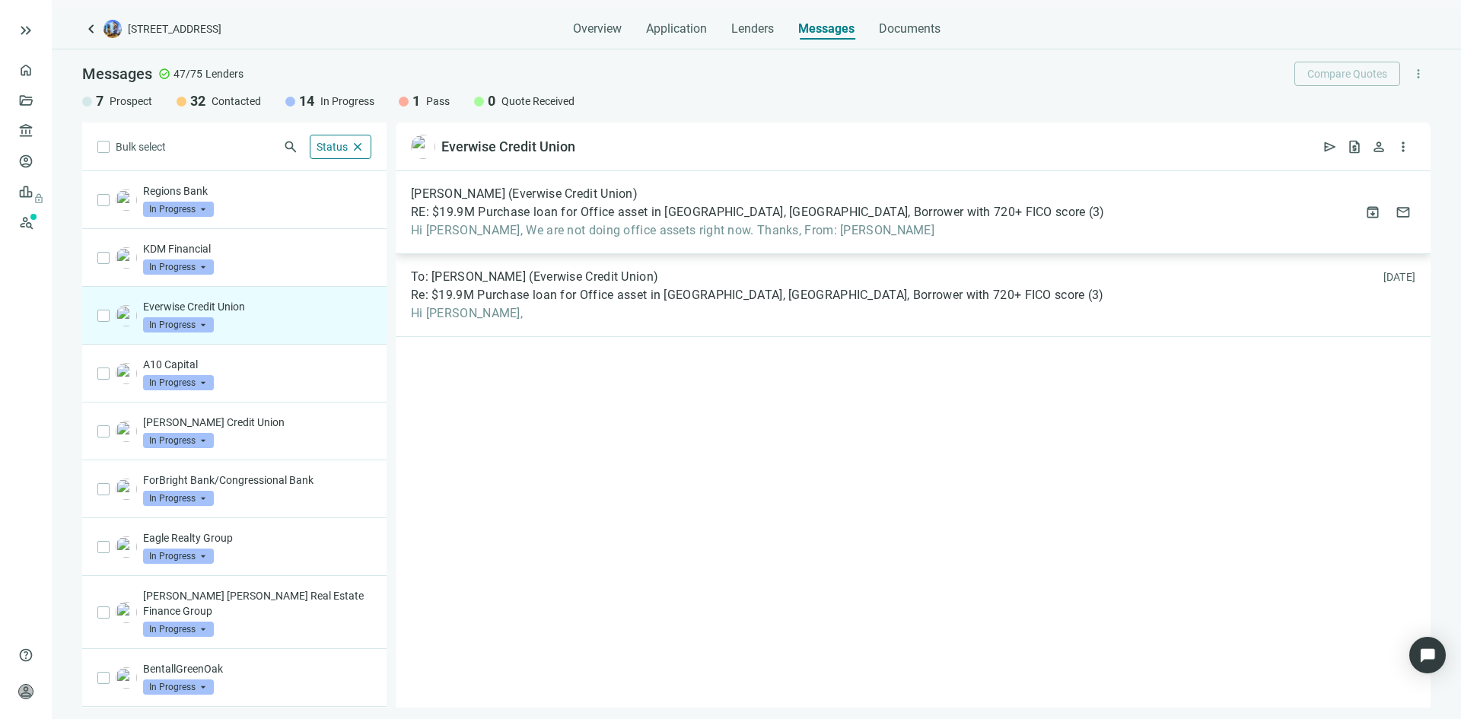
click at [641, 227] on span "Hi [PERSON_NAME], We are not doing office assets right now. Thanks, From: [PERS…" at bounding box center [758, 230] width 694 height 15
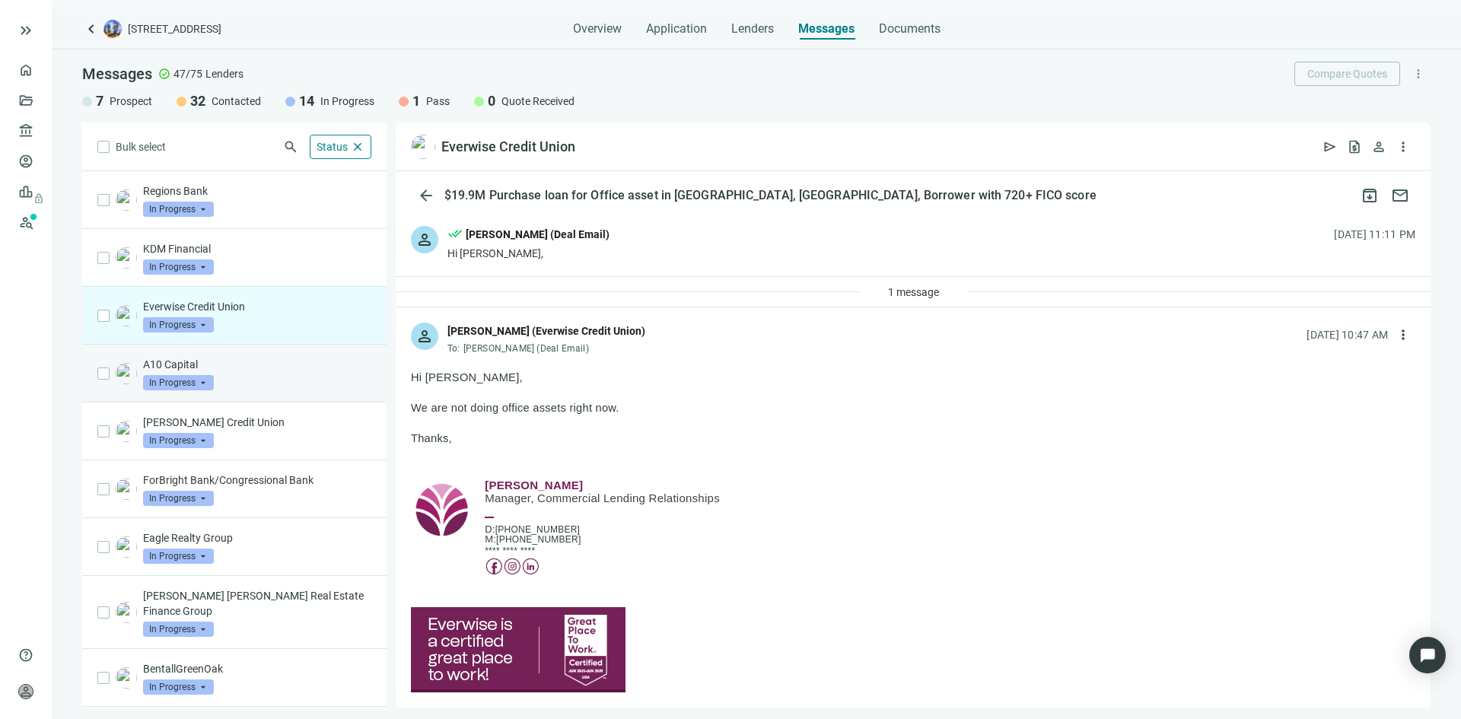
click at [291, 371] on p "A10 Capital" at bounding box center [257, 364] width 228 height 15
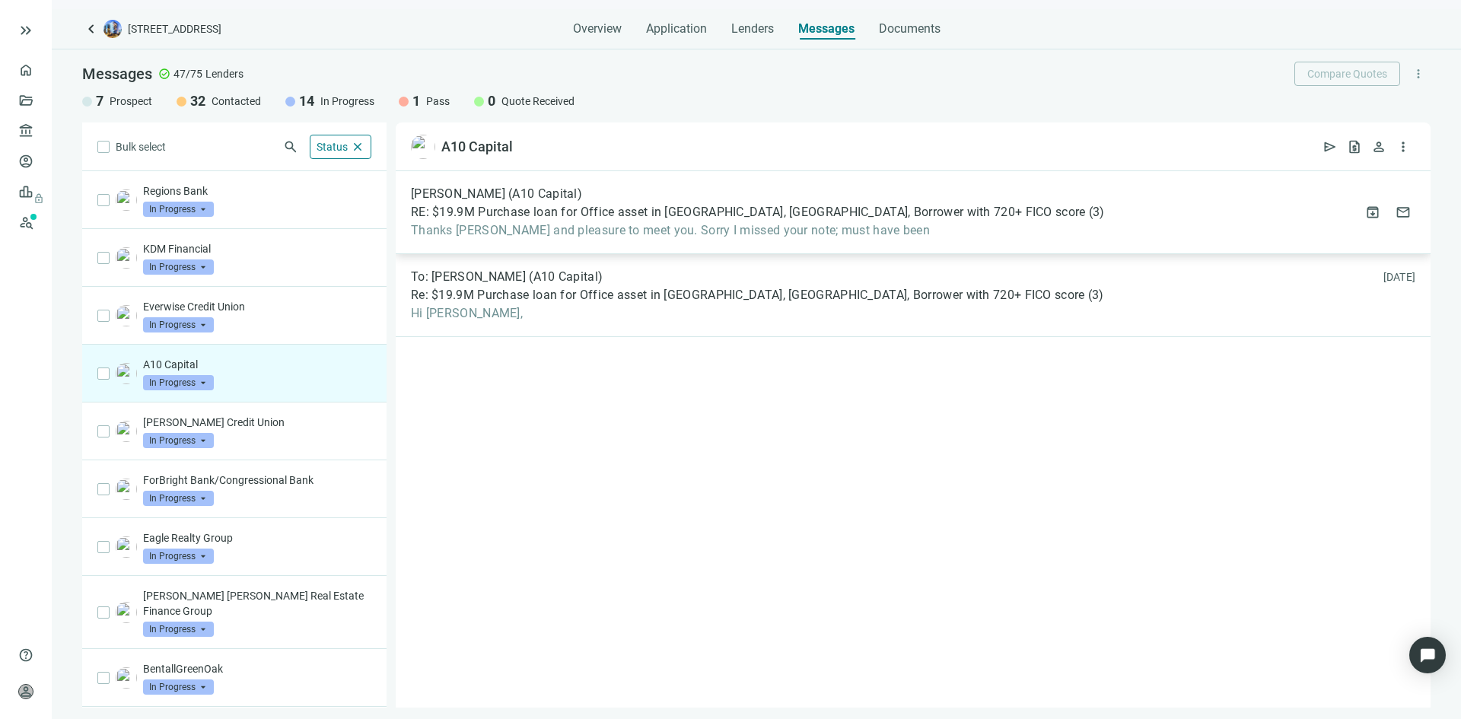
click at [687, 234] on span "Thanks [PERSON_NAME] and pleasure to meet you. Sorry I missed your note; must h…" at bounding box center [758, 230] width 694 height 15
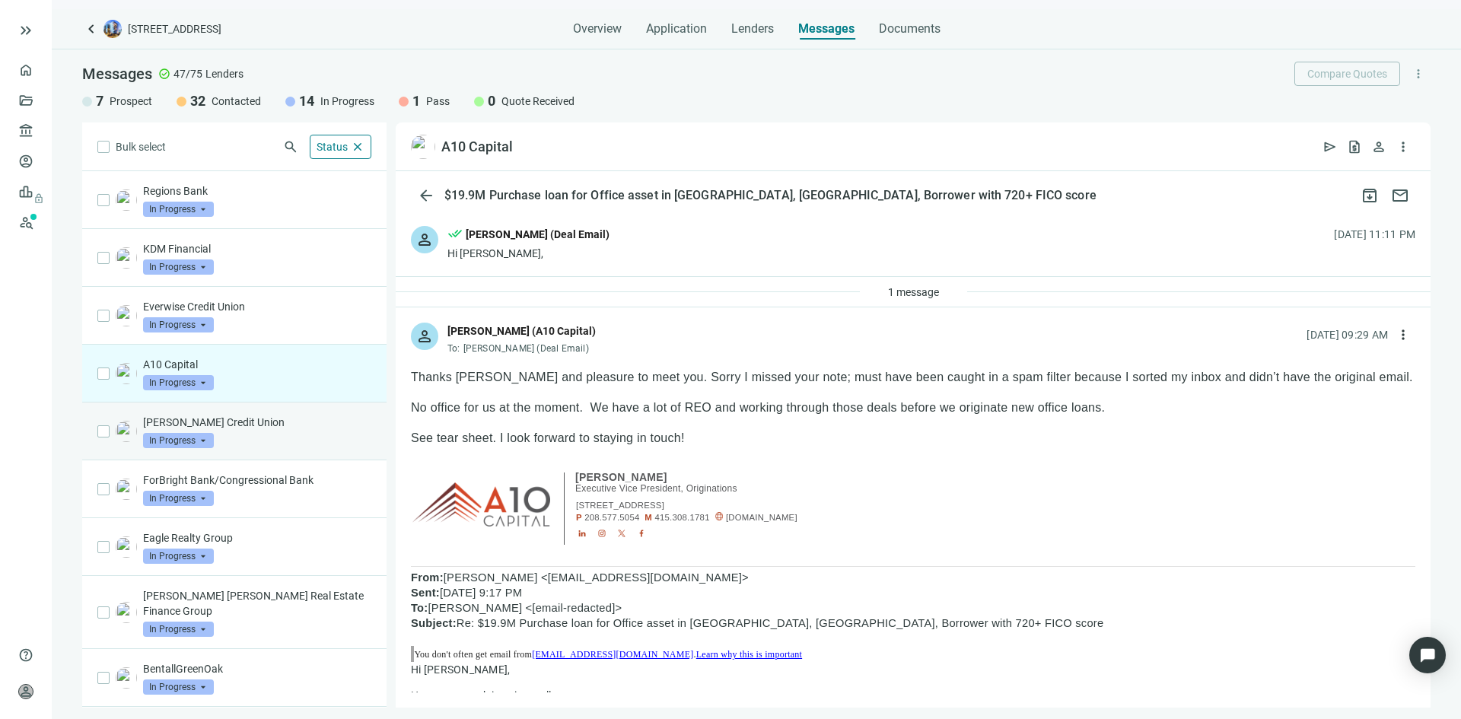
click at [301, 422] on p "[PERSON_NAME] Credit Union" at bounding box center [257, 422] width 228 height 15
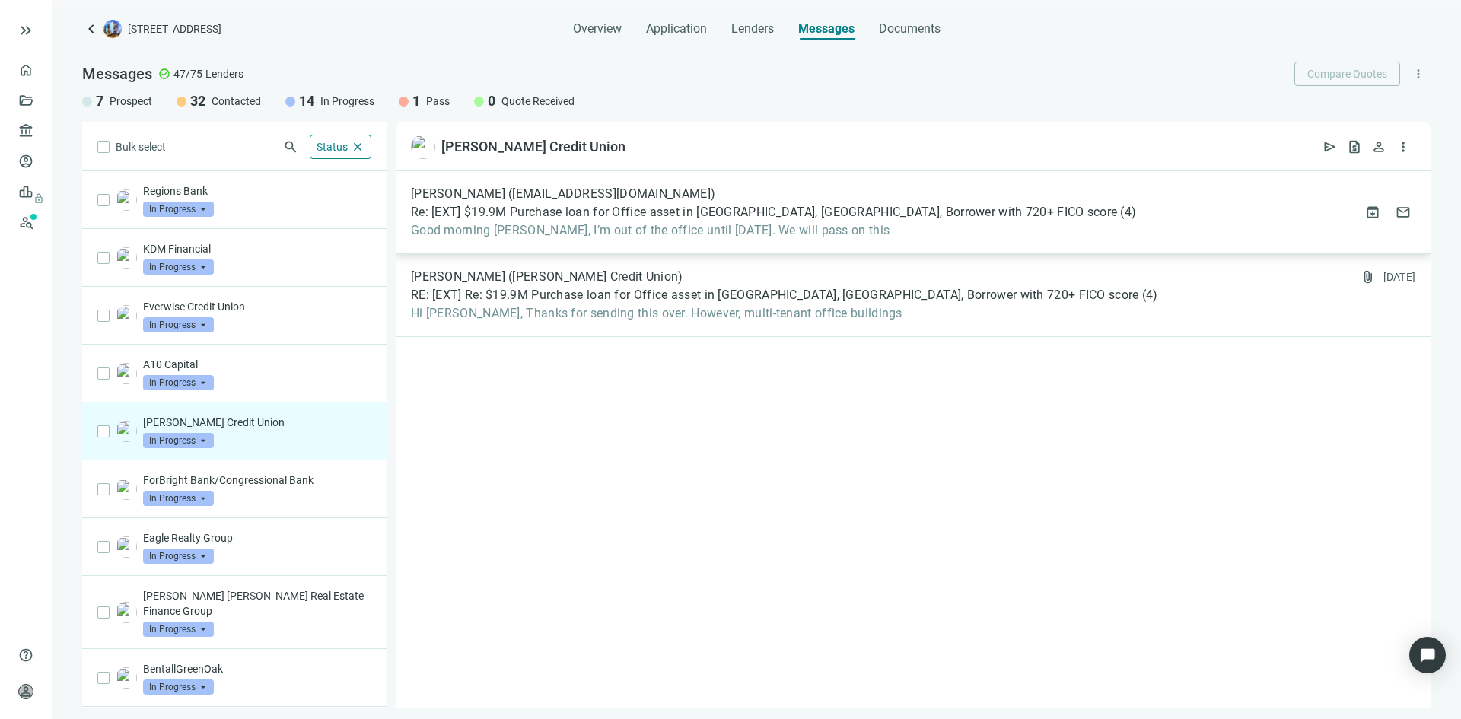
click at [642, 233] on span "Good morning [PERSON_NAME], I’m out of the office until [DATE]. We will pass on…" at bounding box center [773, 230] width 725 height 15
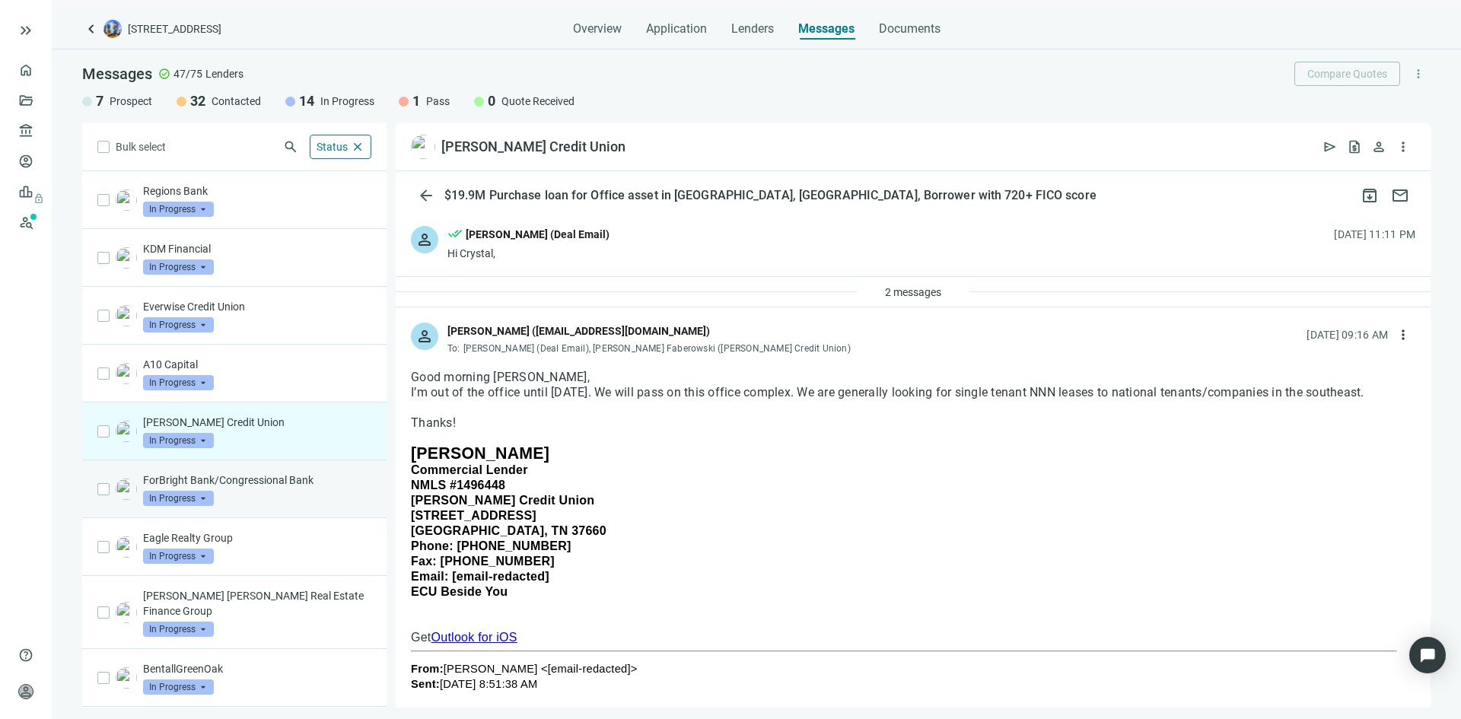
click at [295, 498] on div "ForBright Bank/Congressional Bank In Progress arrow_drop_down" at bounding box center [257, 489] width 228 height 33
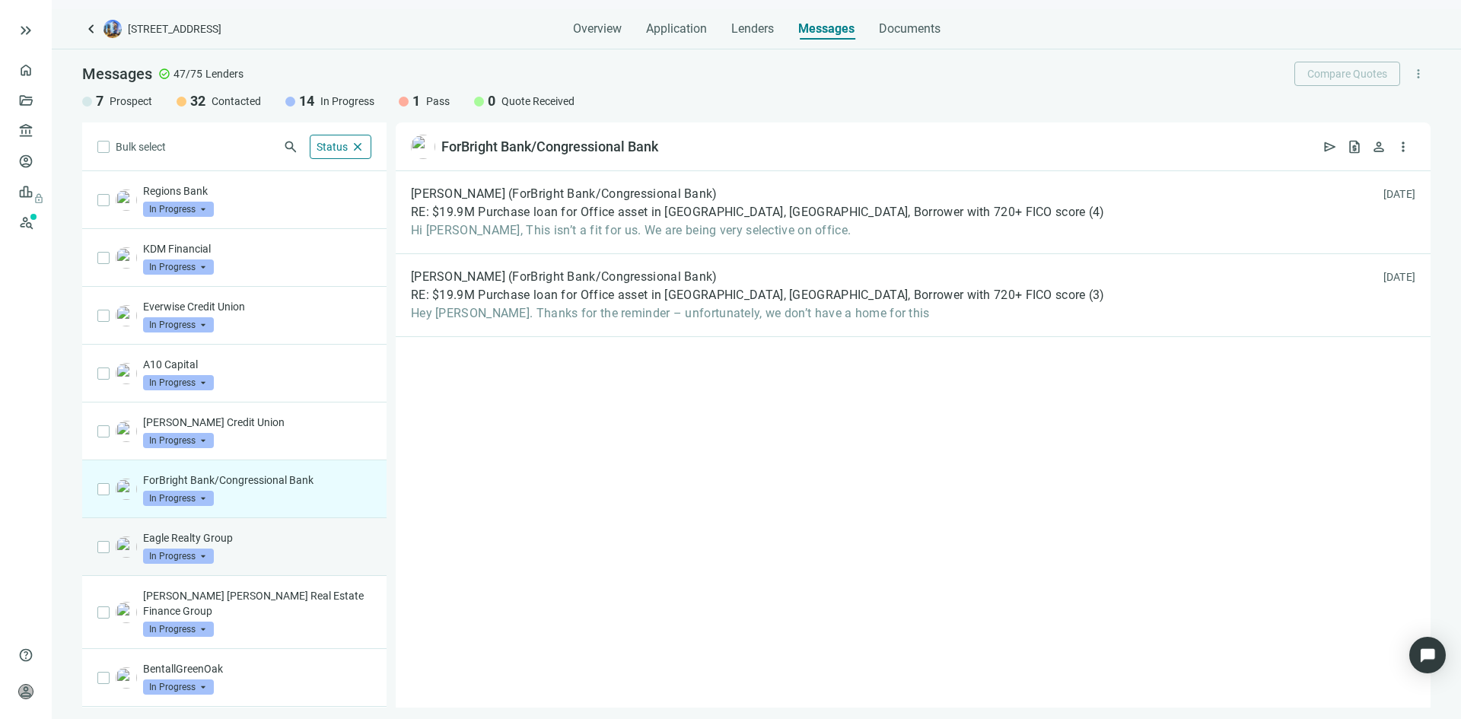
click at [260, 543] on p "Eagle Realty Group" at bounding box center [257, 537] width 228 height 15
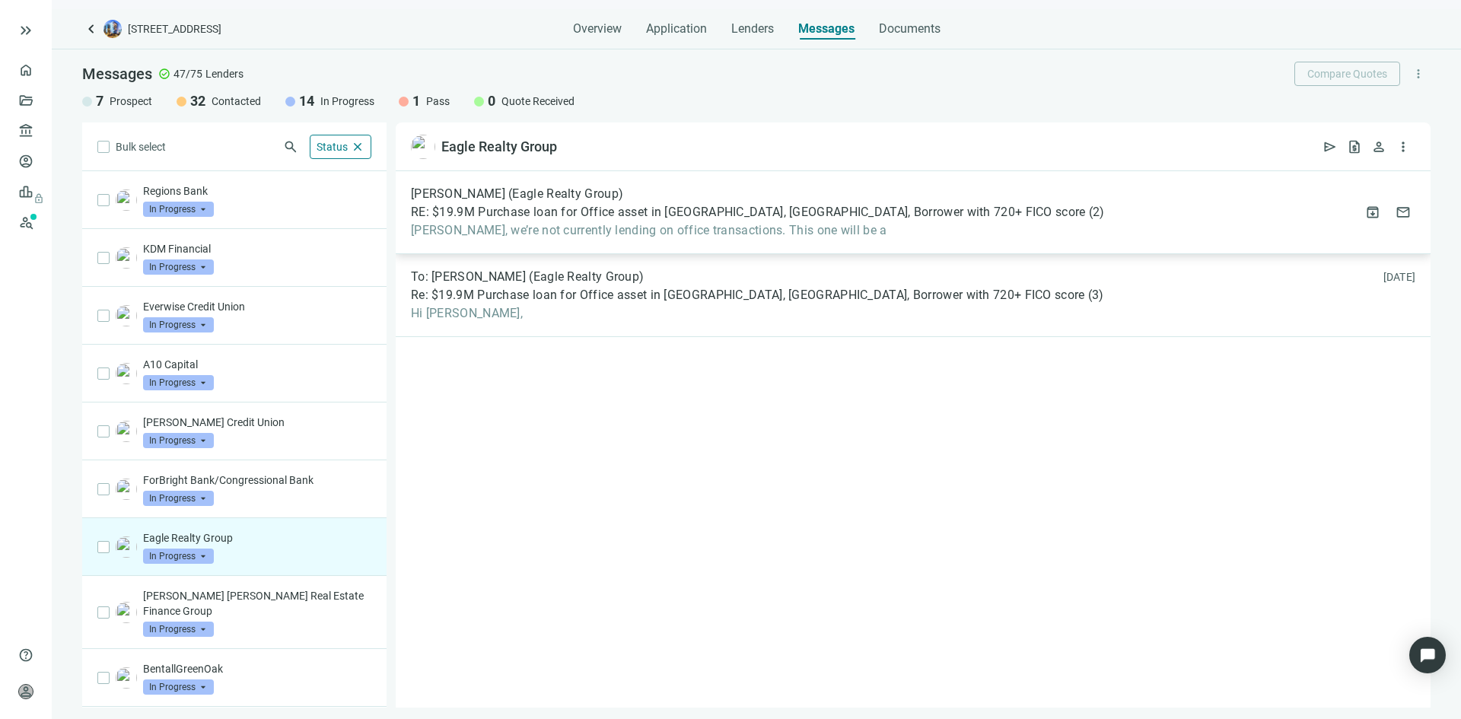
click at [638, 222] on div "[PERSON_NAME] (Eagle Realty Group) RE: $19.9M Purchase loan for Office asset in…" at bounding box center [758, 212] width 694 height 52
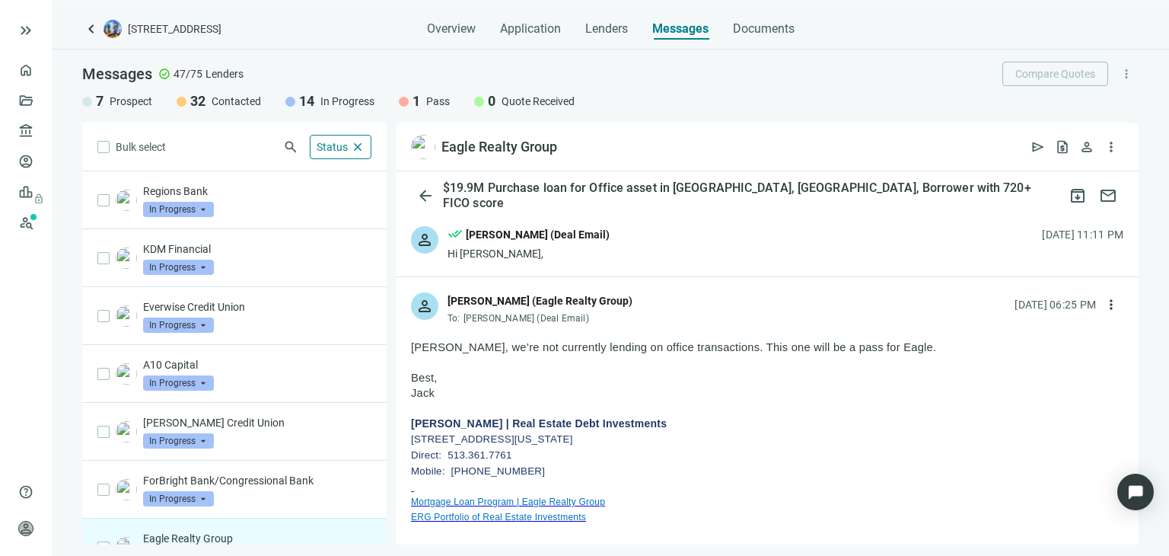
scroll to position [76, 0]
